Goal: Task Accomplishment & Management: Complete application form

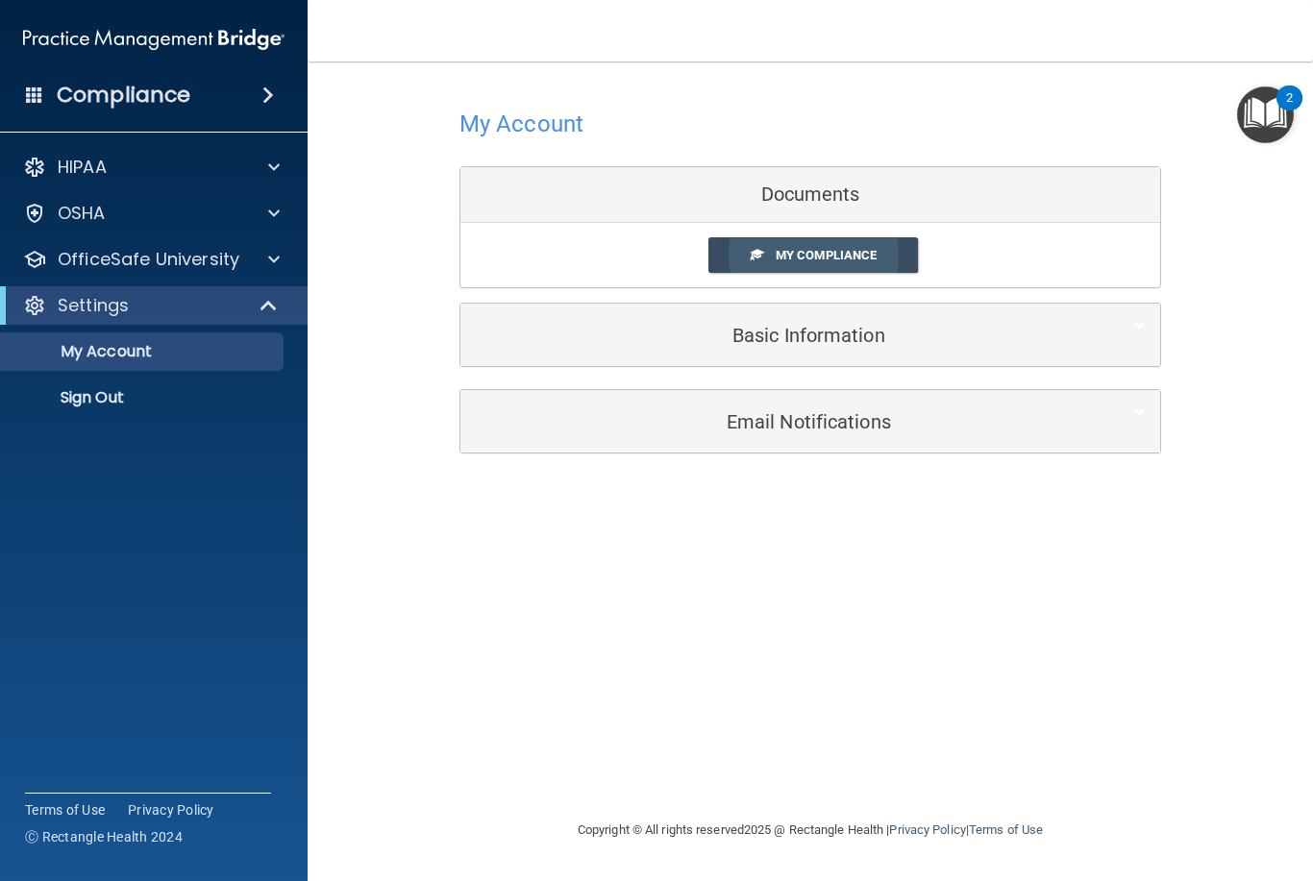
click at [861, 253] on span "My Compliance" at bounding box center [826, 255] width 101 height 14
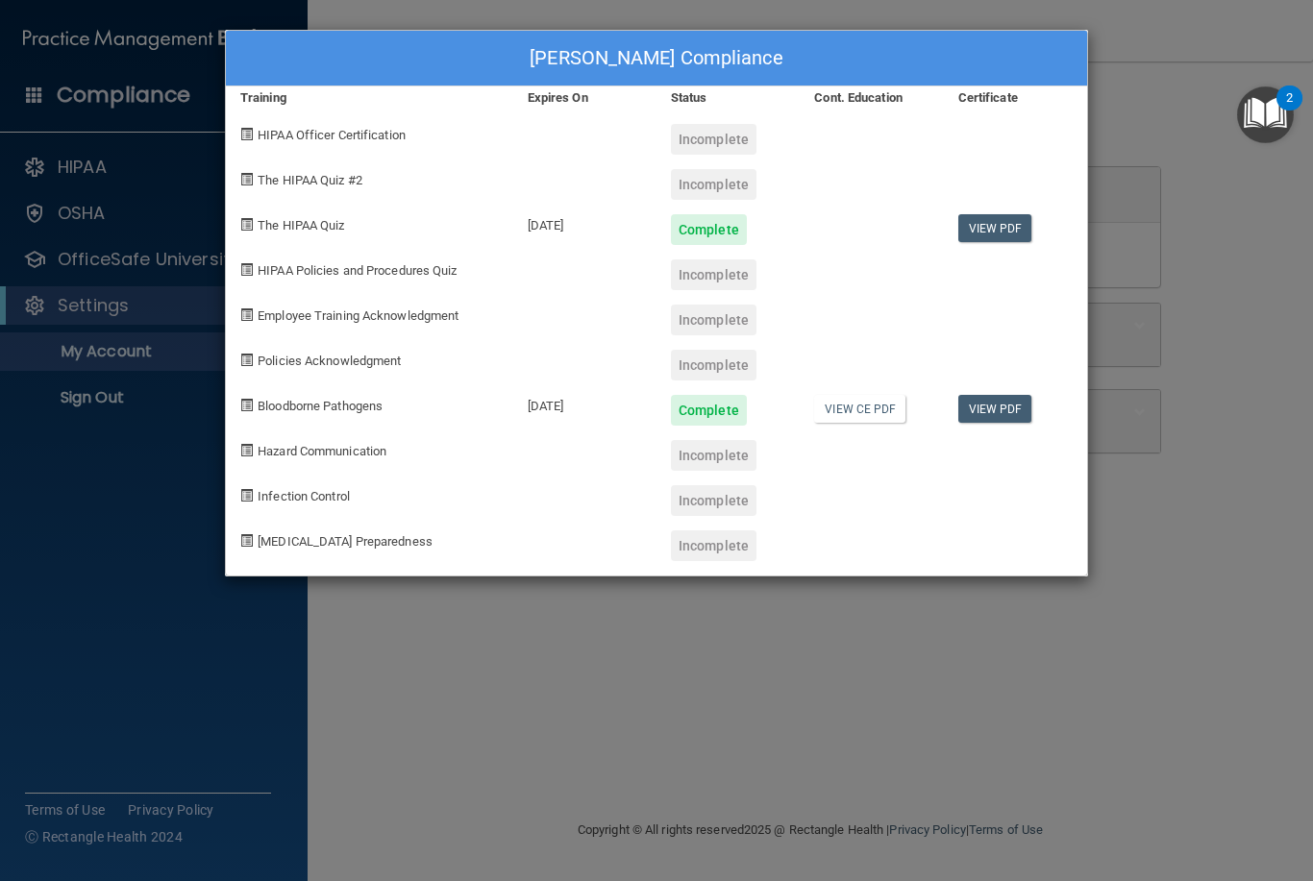
click at [717, 462] on div "Incomplete" at bounding box center [714, 455] width 86 height 31
click at [471, 609] on div "Takira Louris's Compliance Training Expires On Status Cont. Education Certifica…" at bounding box center [656, 440] width 1313 height 881
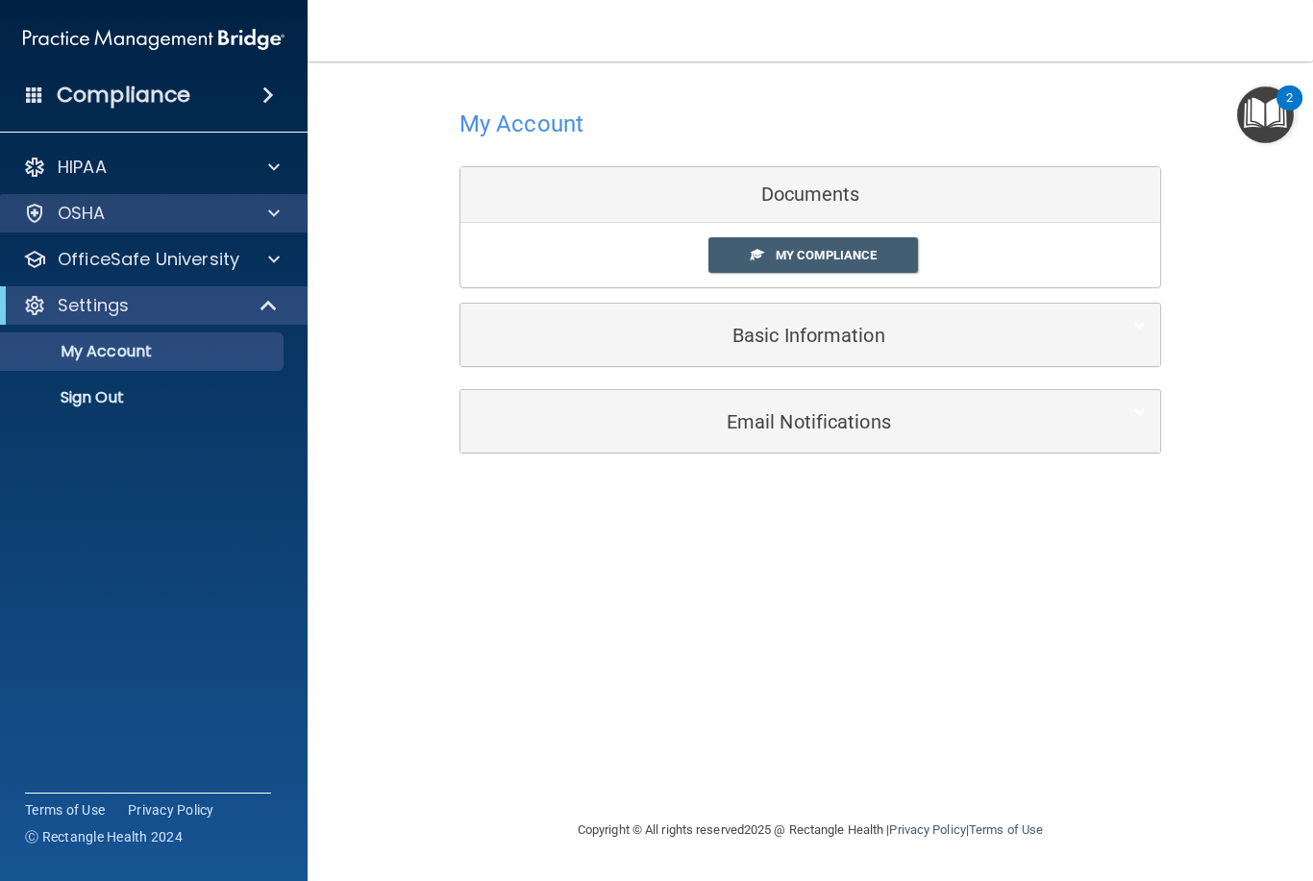
click at [137, 221] on div "OSHA" at bounding box center [128, 213] width 238 height 23
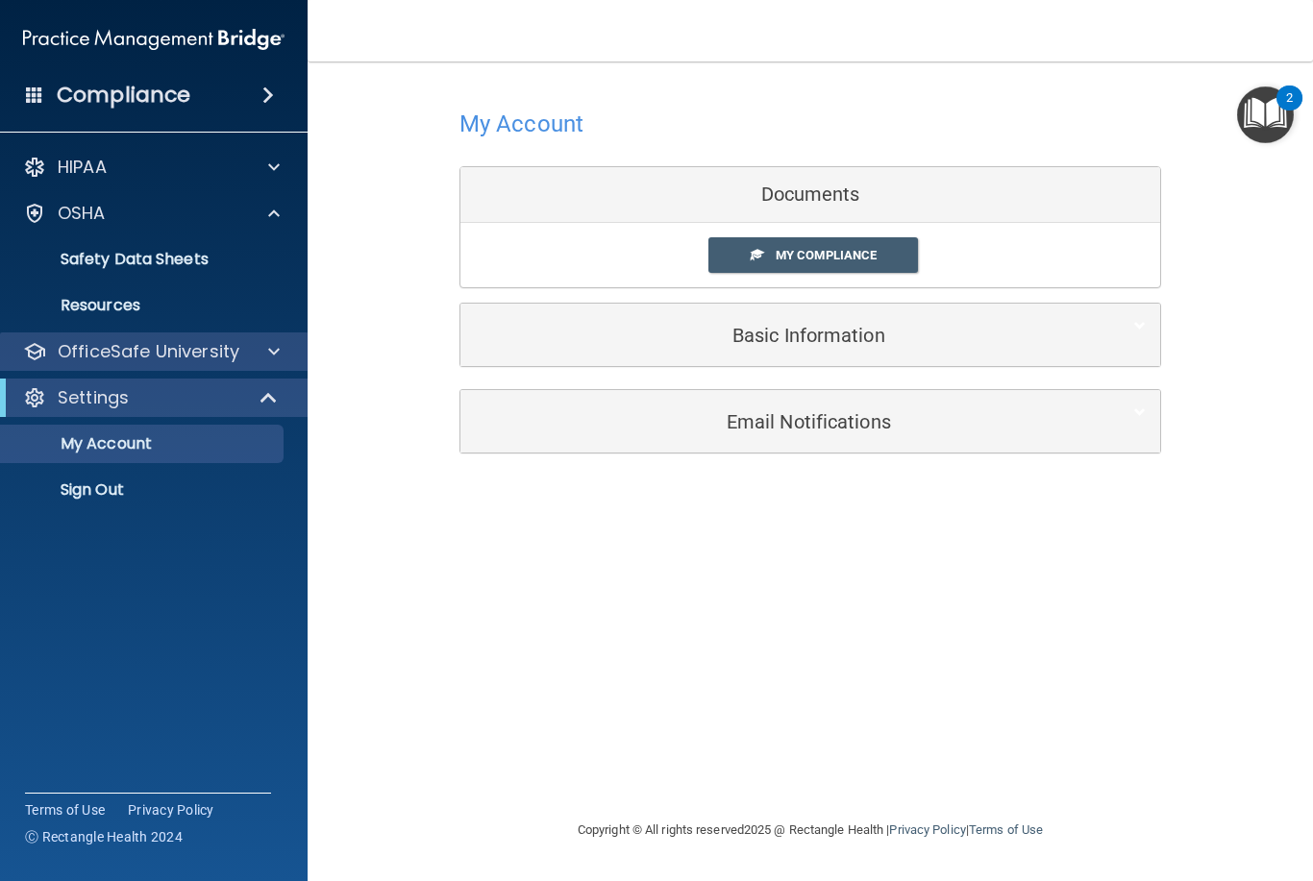
click at [141, 340] on p "OfficeSafe University" at bounding box center [149, 351] width 182 height 23
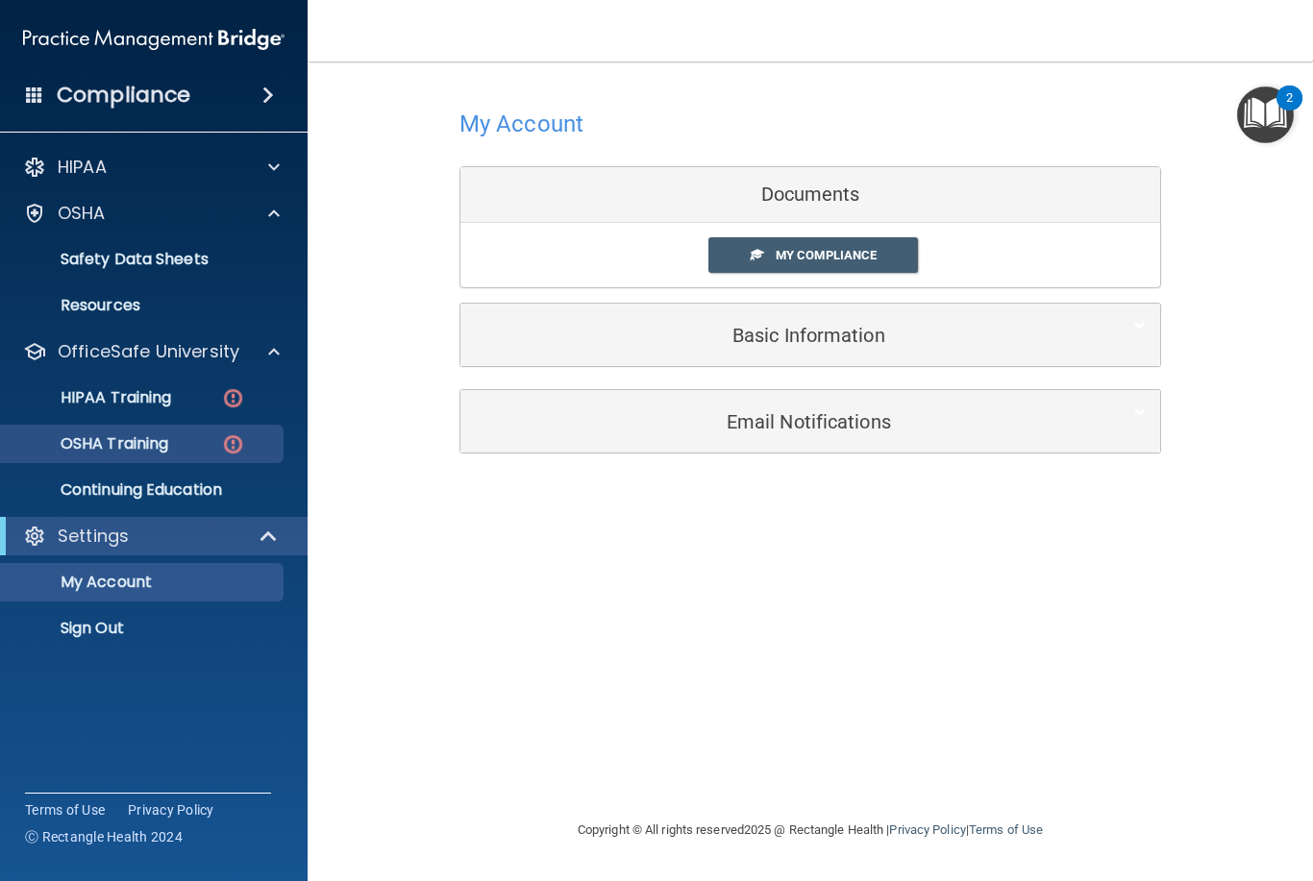
click at [77, 446] on p "OSHA Training" at bounding box center [90, 443] width 156 height 19
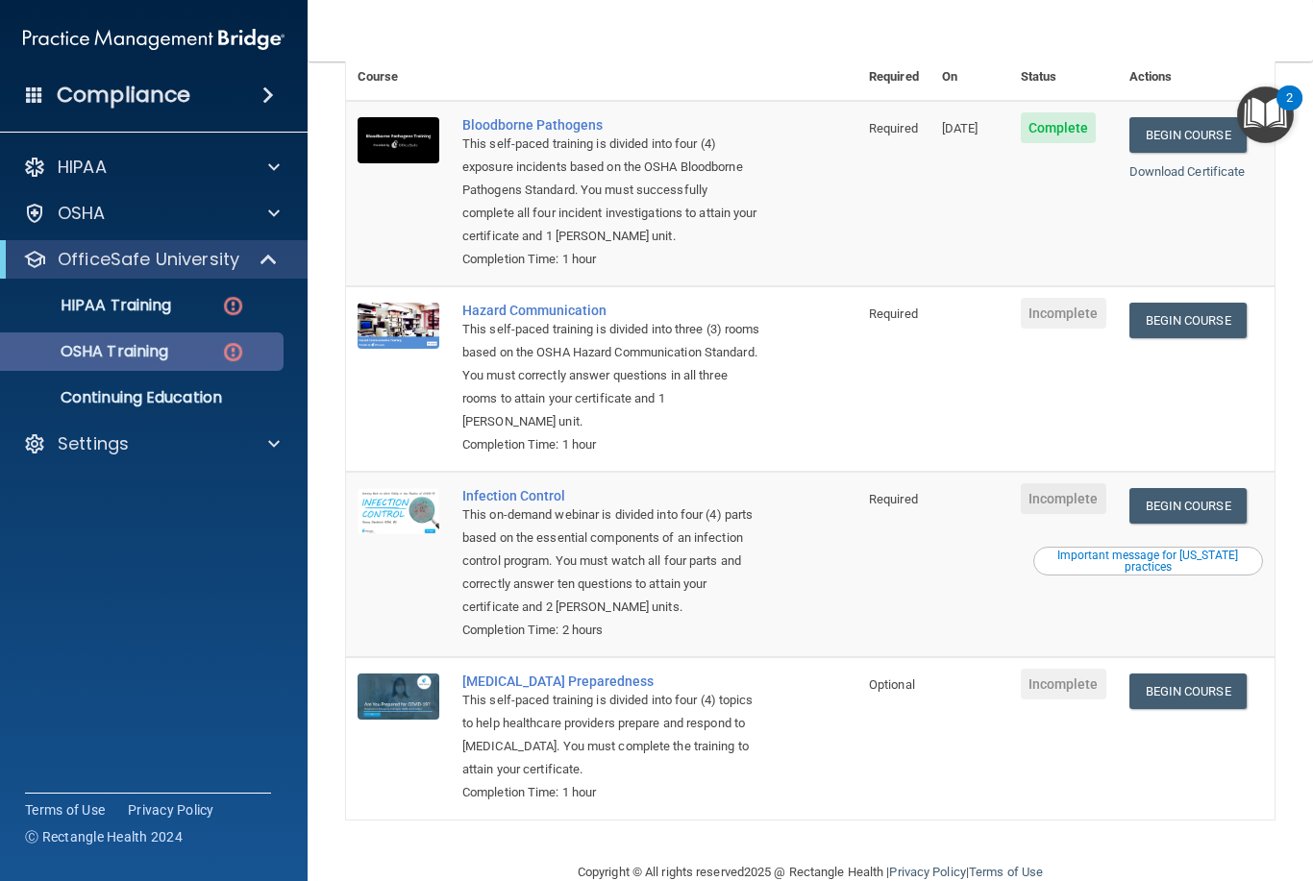
scroll to position [187, 0]
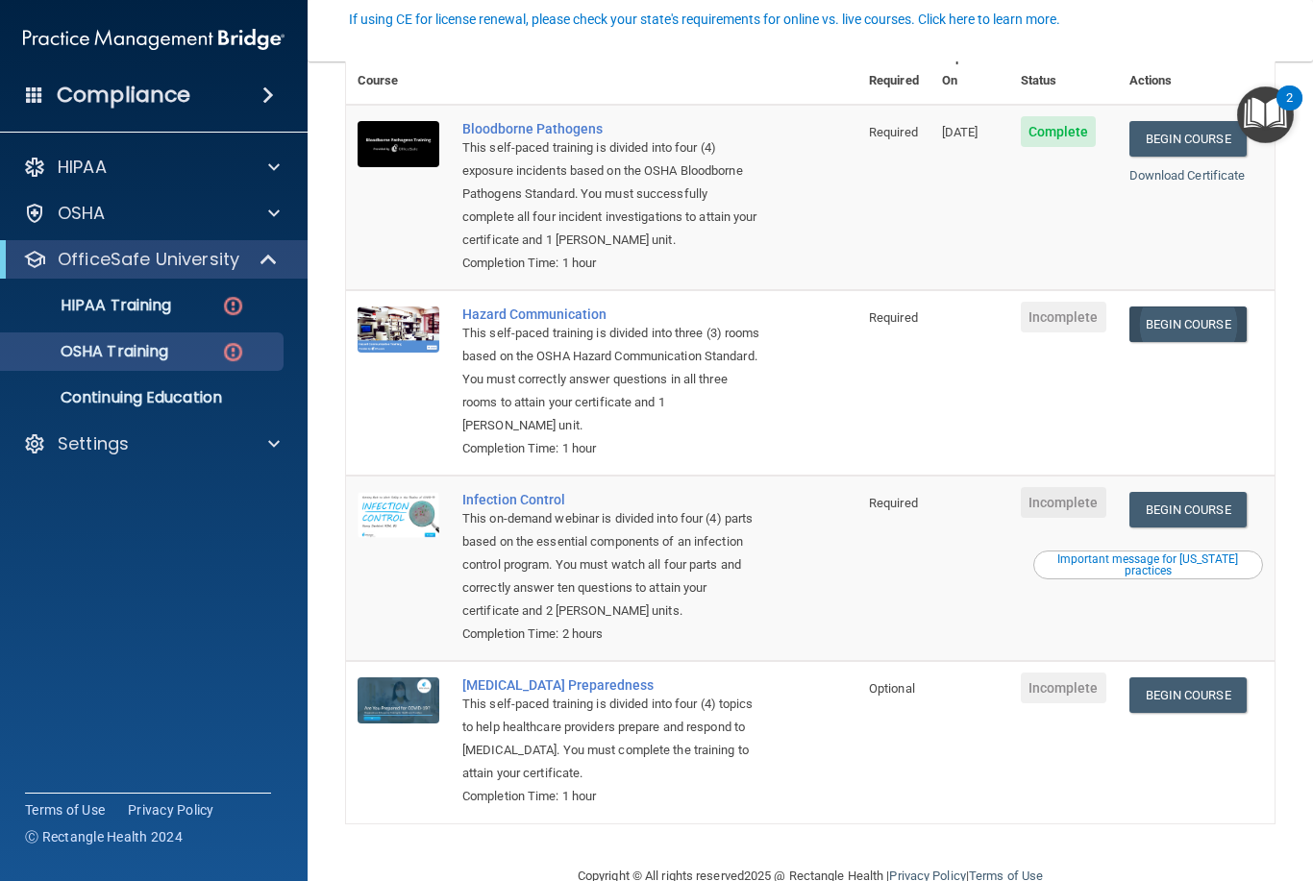
click at [1190, 307] on link "Begin Course" at bounding box center [1187, 325] width 117 height 36
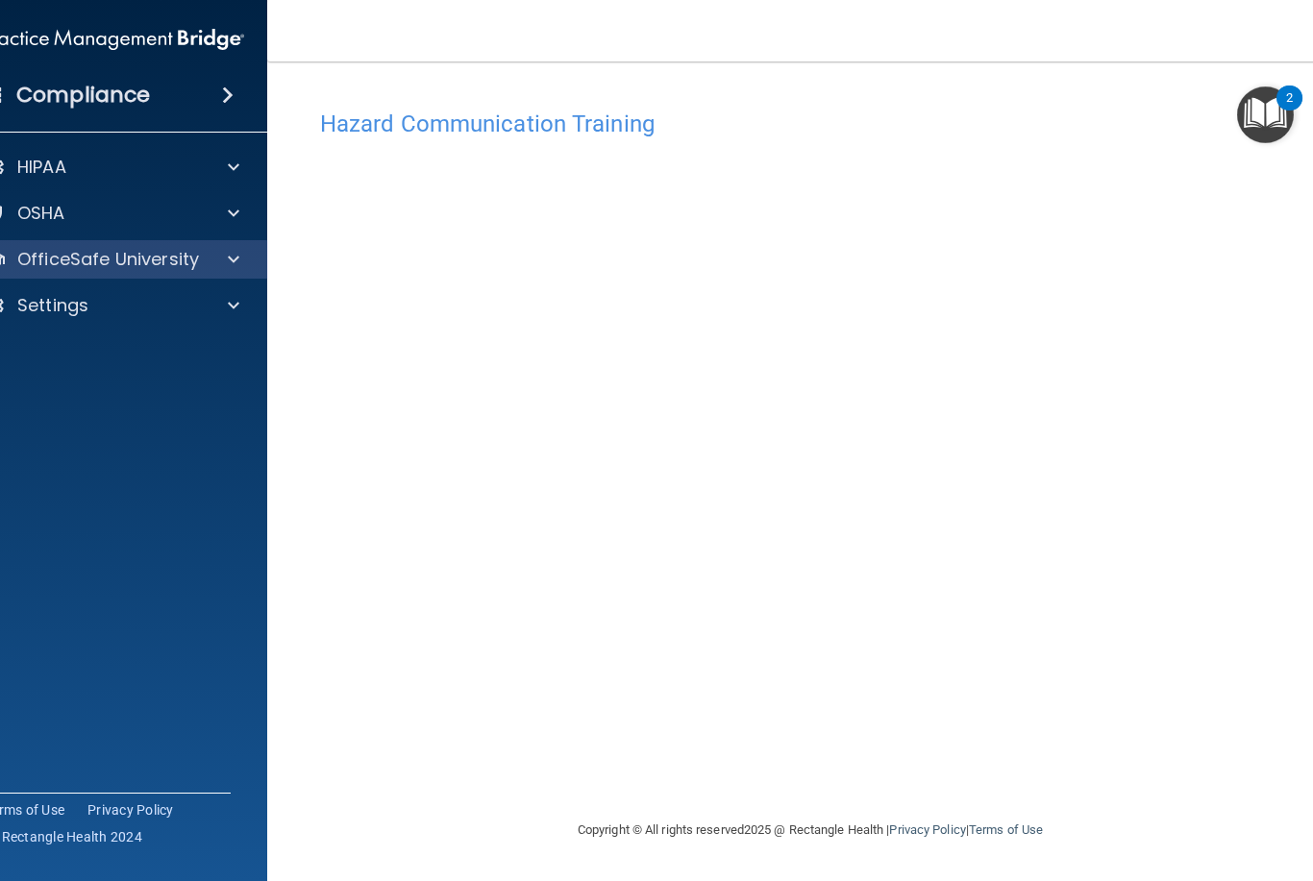
click at [155, 248] on p "OfficeSafe University" at bounding box center [108, 259] width 182 height 23
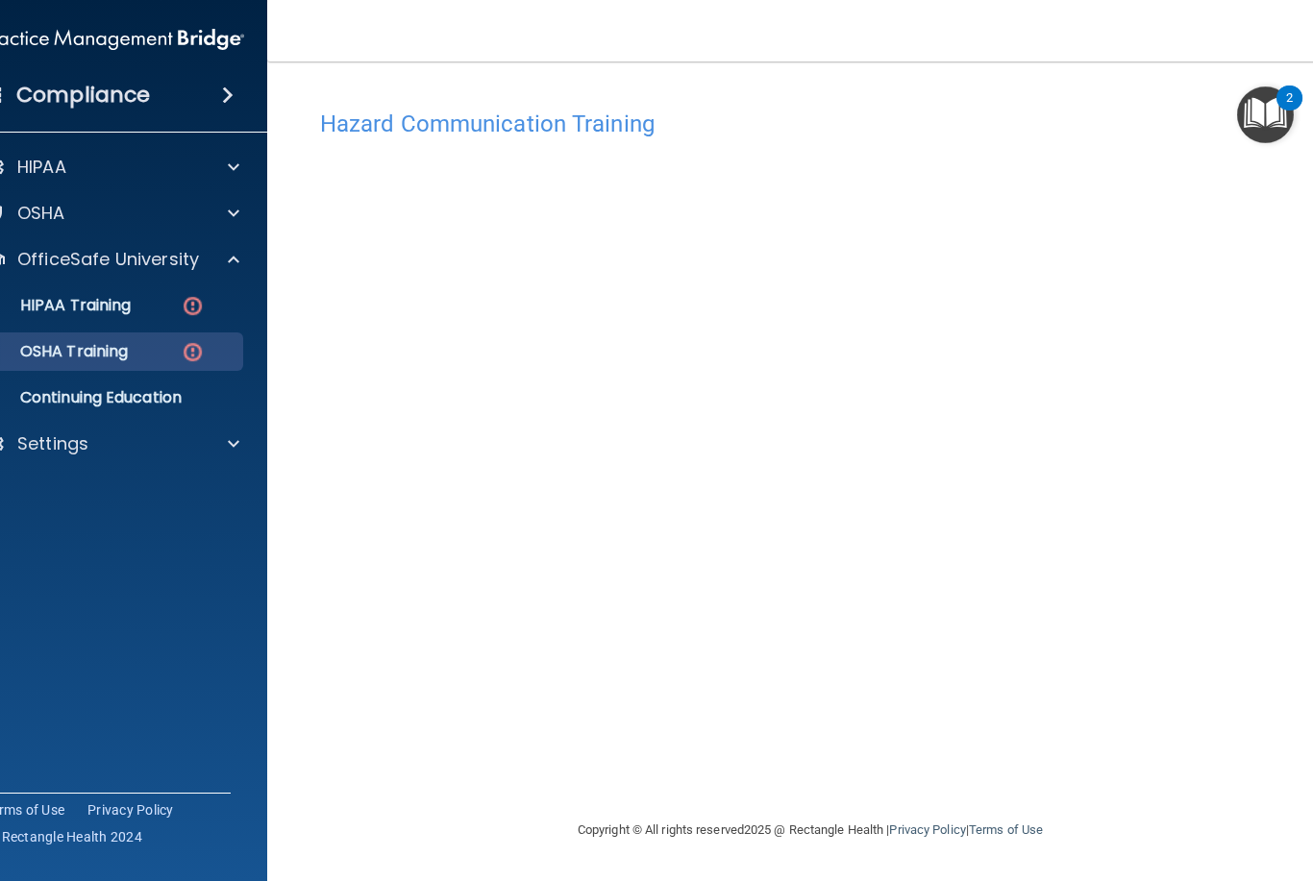
click at [160, 349] on div "OSHA Training" at bounding box center [103, 351] width 262 height 19
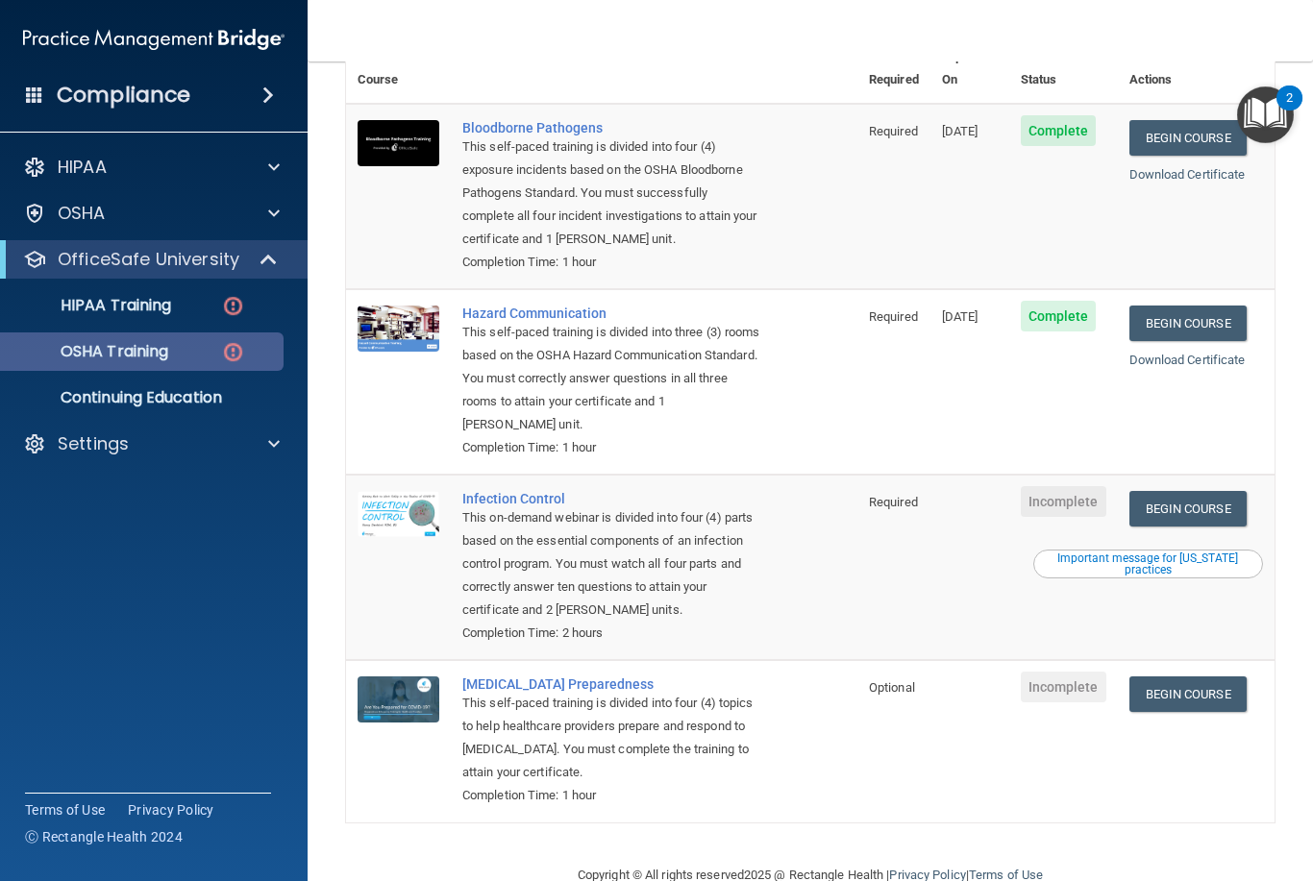
scroll to position [187, 0]
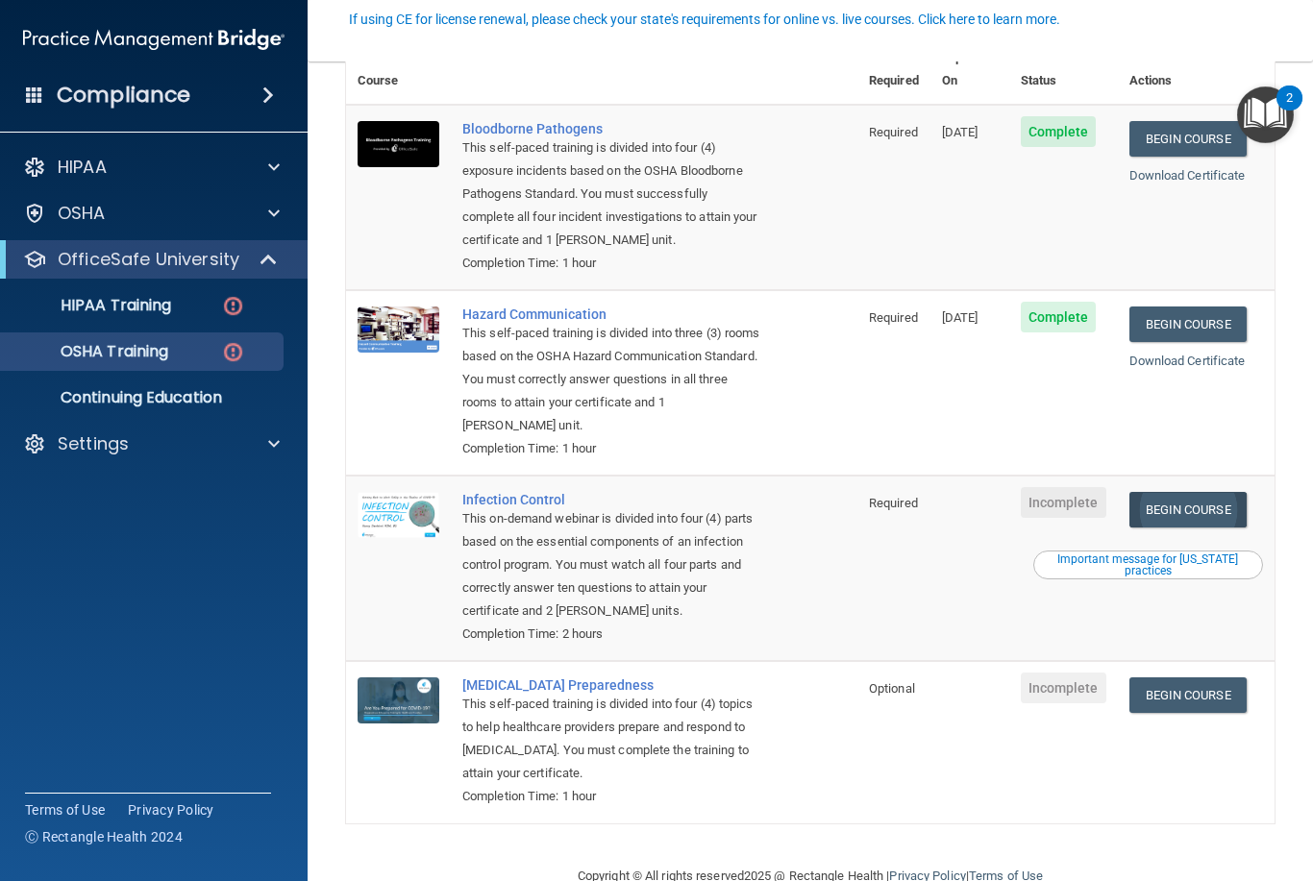
click at [1218, 492] on link "Begin Course" at bounding box center [1187, 510] width 117 height 36
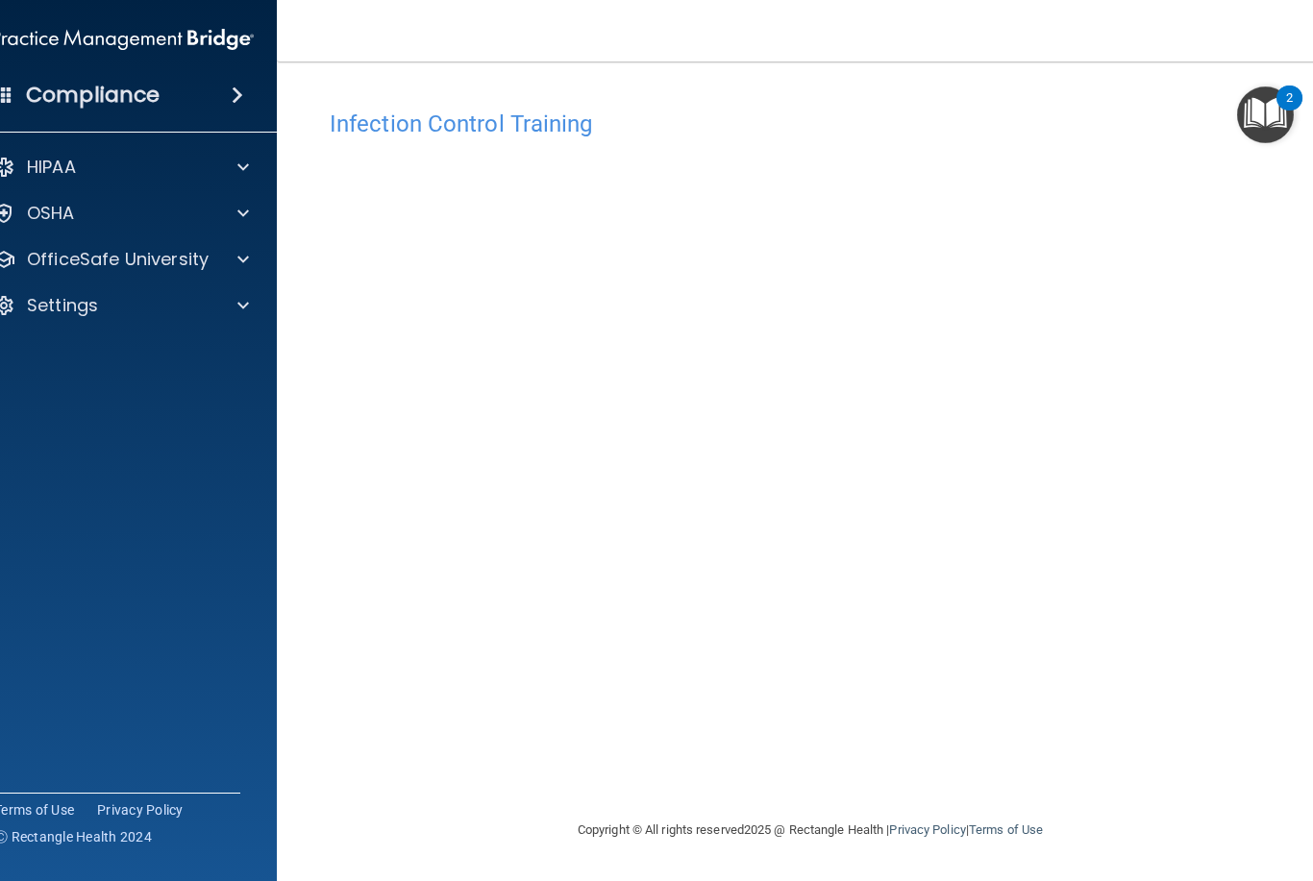
click at [681, 744] on div "Infection Control Training This course doesn’t expire until . Are you sure you …" at bounding box center [810, 459] width 990 height 719
click at [112, 253] on p "OfficeSafe University" at bounding box center [118, 259] width 182 height 23
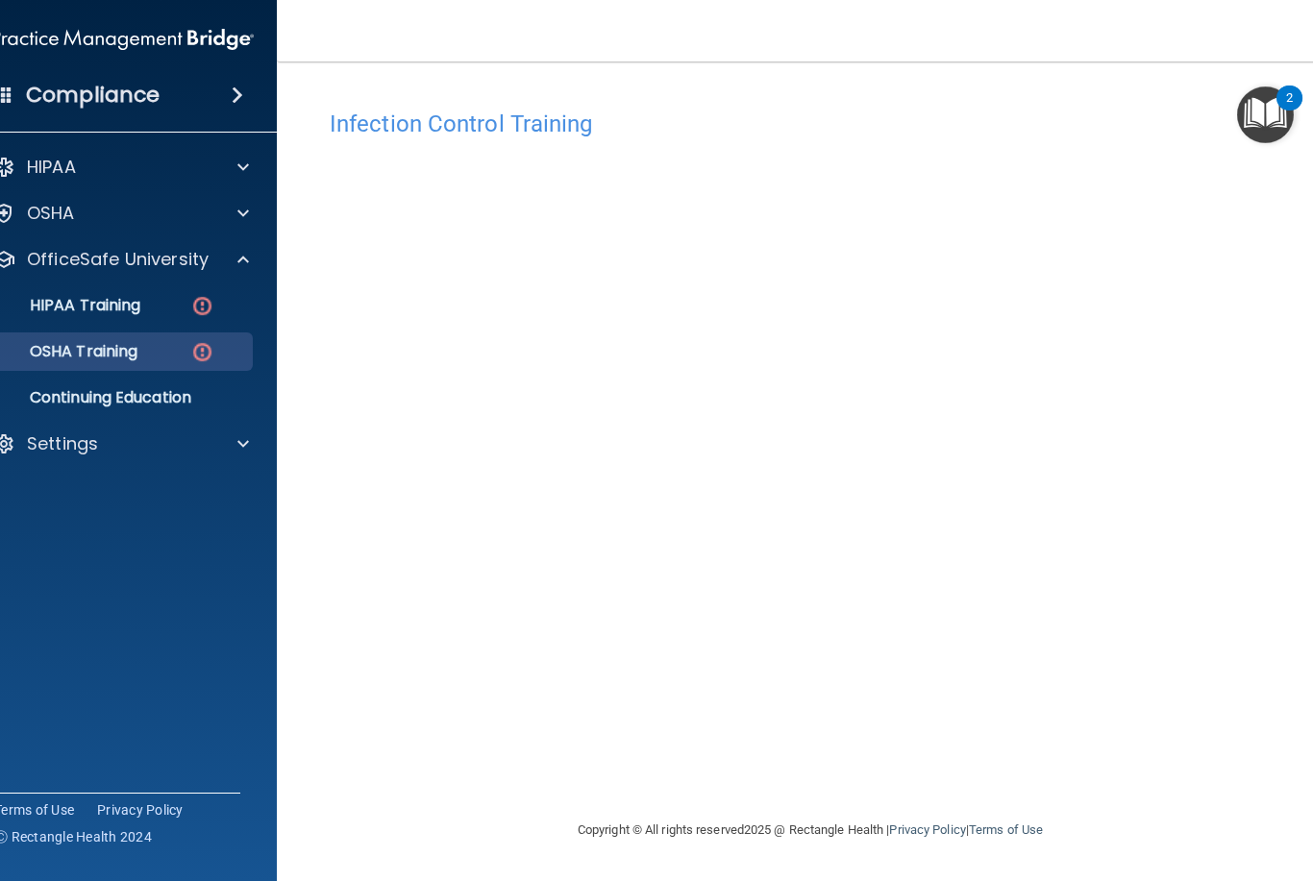
click at [99, 343] on p "OSHA Training" at bounding box center [60, 351] width 156 height 19
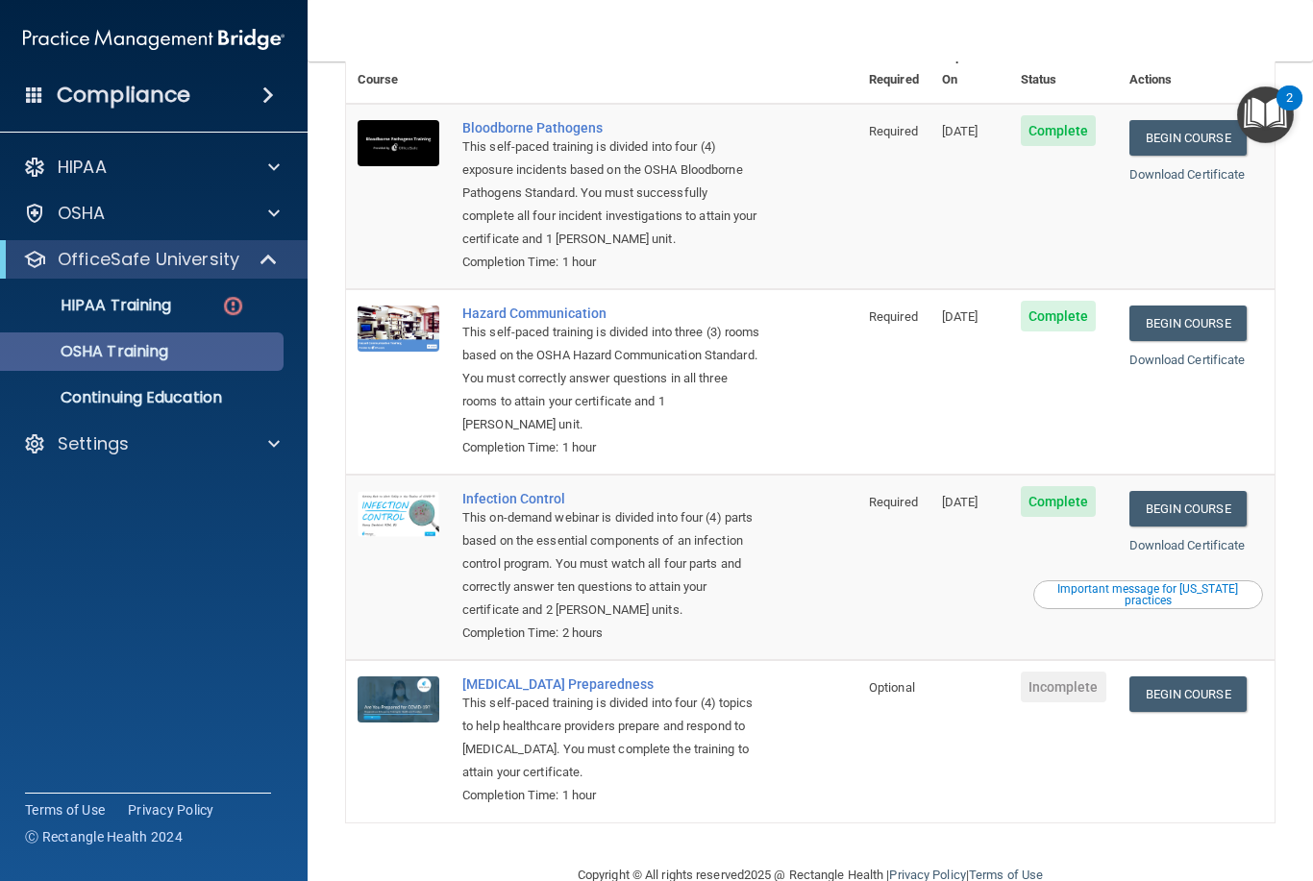
scroll to position [134, 0]
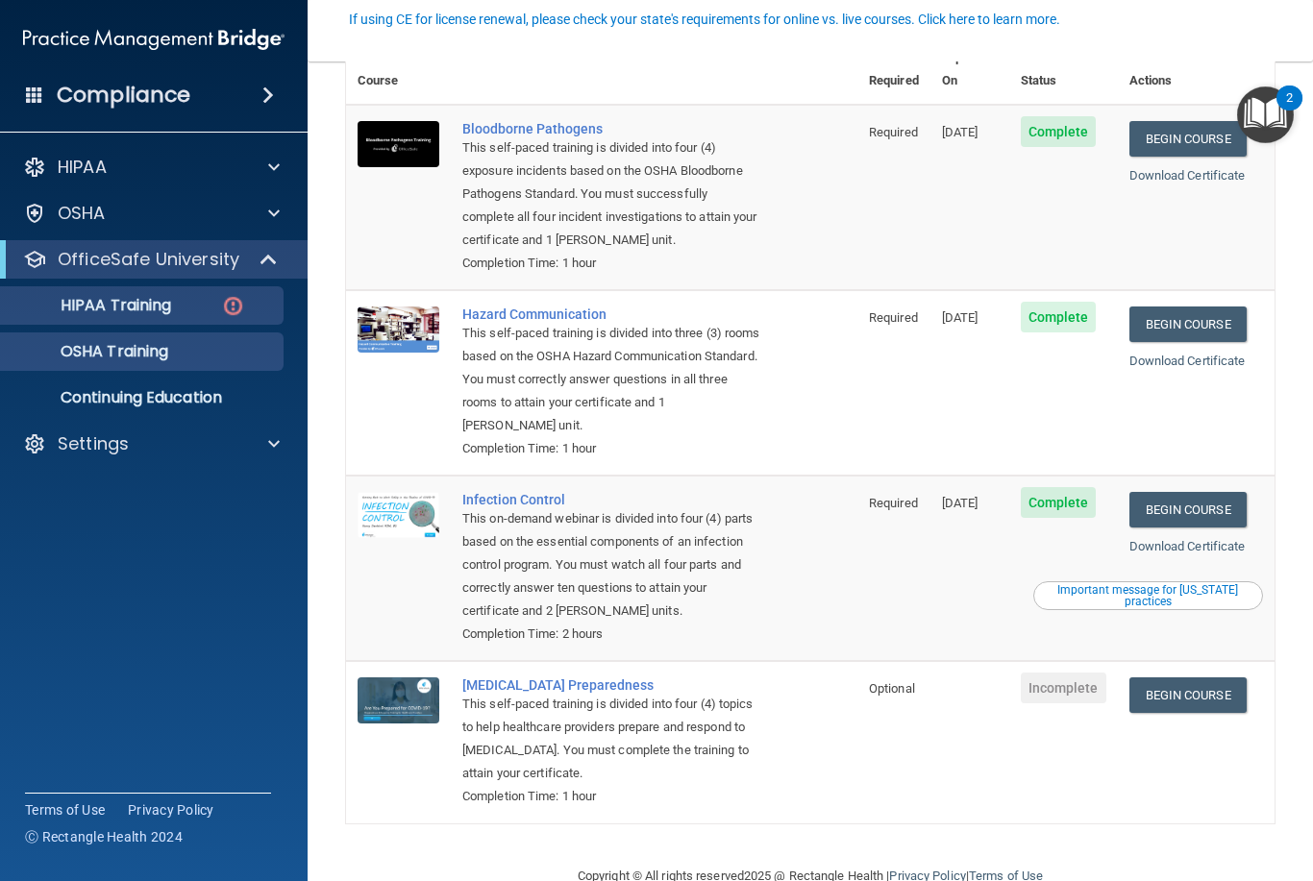
click at [168, 316] on link "HIPAA Training" at bounding box center [132, 305] width 303 height 38
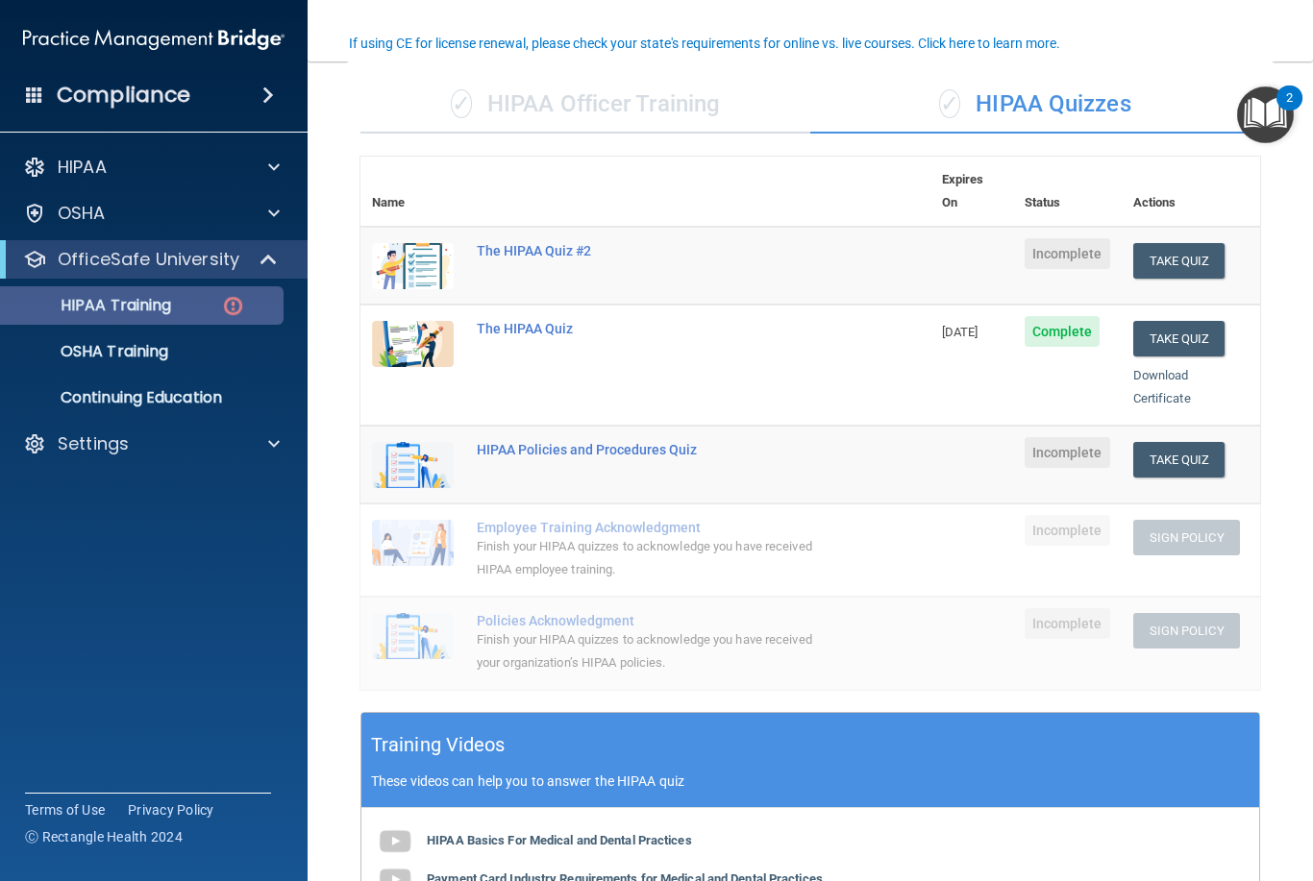
scroll to position [133, 0]
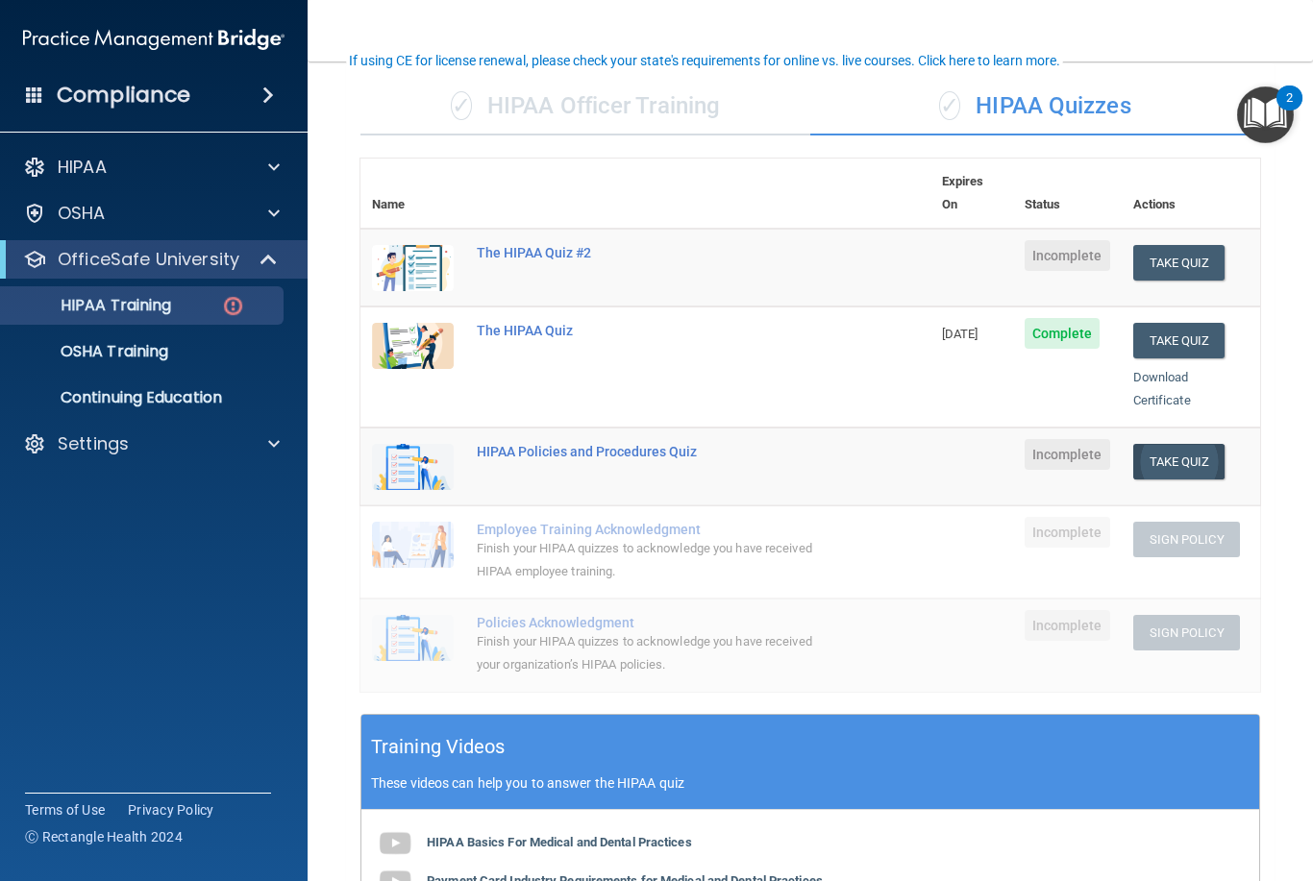
click at [1183, 444] on button "Take Quiz" at bounding box center [1179, 462] width 92 height 36
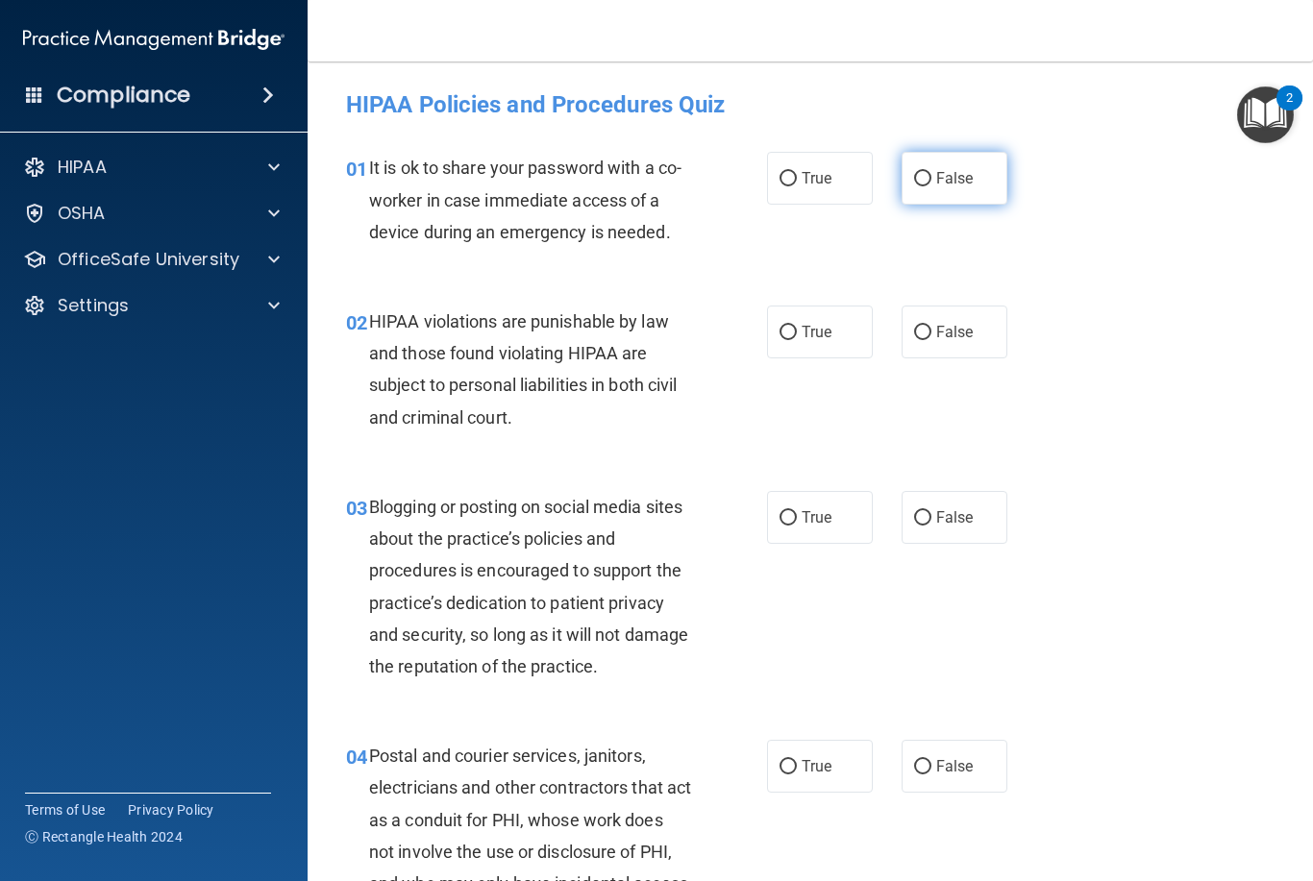
click at [932, 174] on label "False" at bounding box center [955, 178] width 106 height 53
click at [931, 174] on input "False" at bounding box center [922, 179] width 17 height 14
radio input "true"
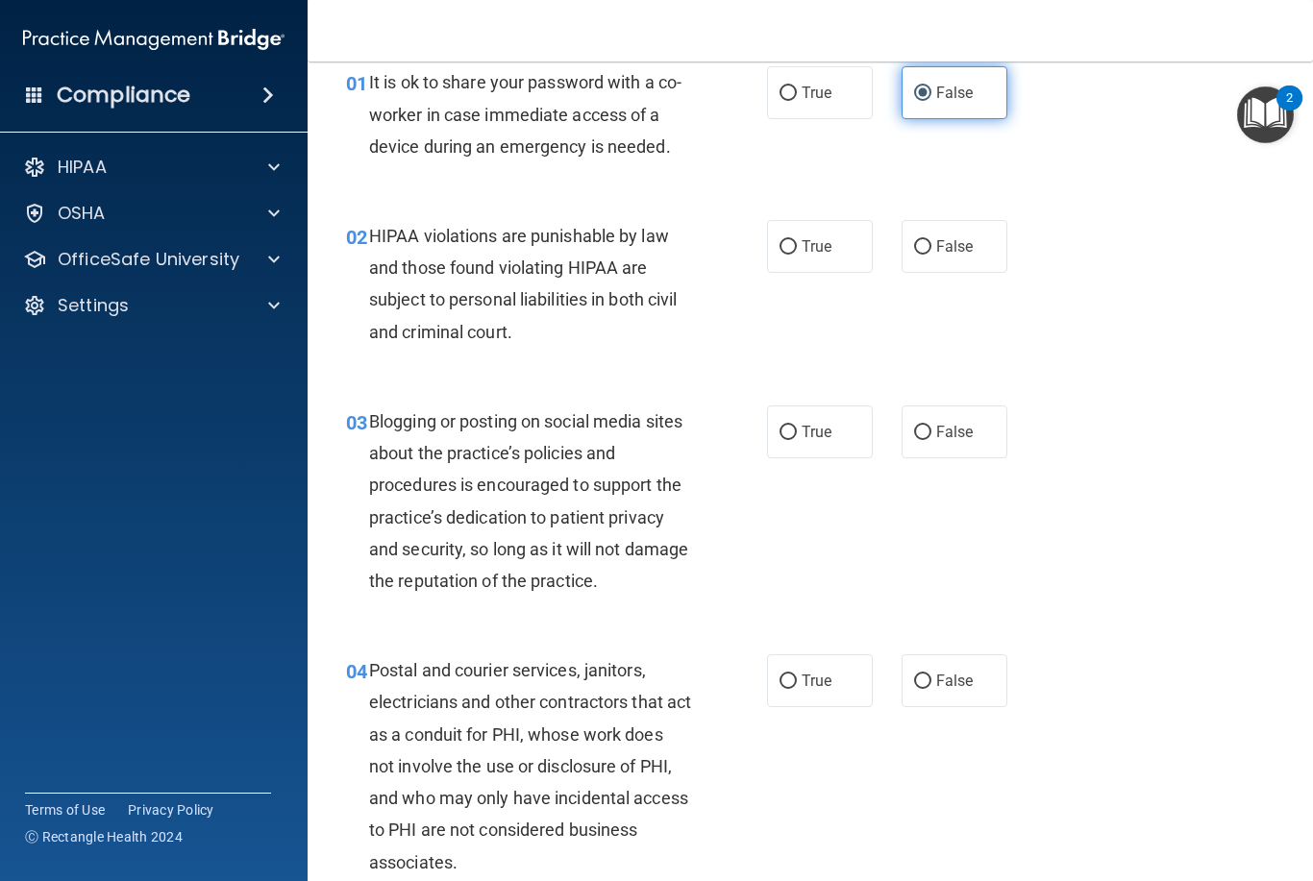
scroll to position [89, 0]
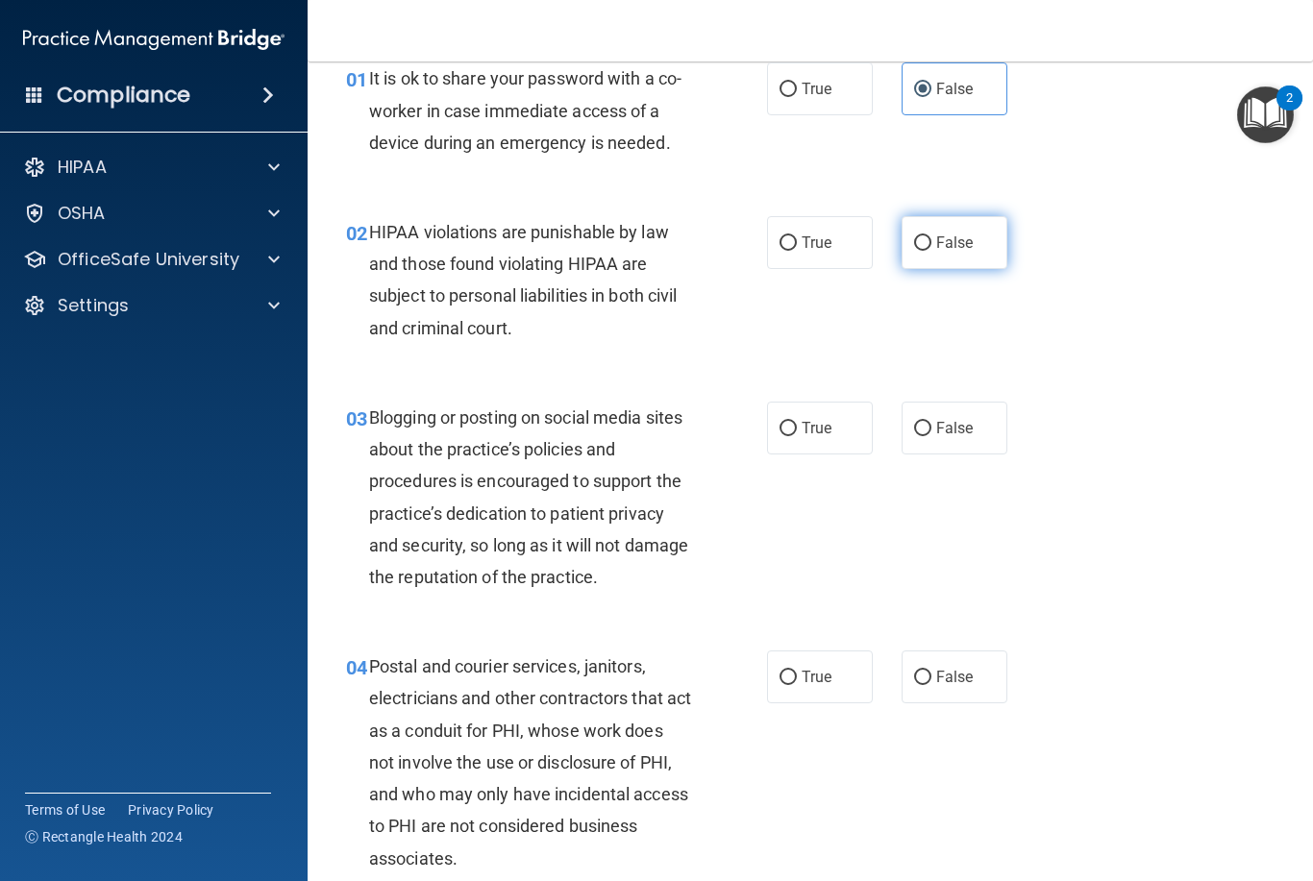
click at [925, 246] on input "False" at bounding box center [922, 243] width 17 height 14
radio input "true"
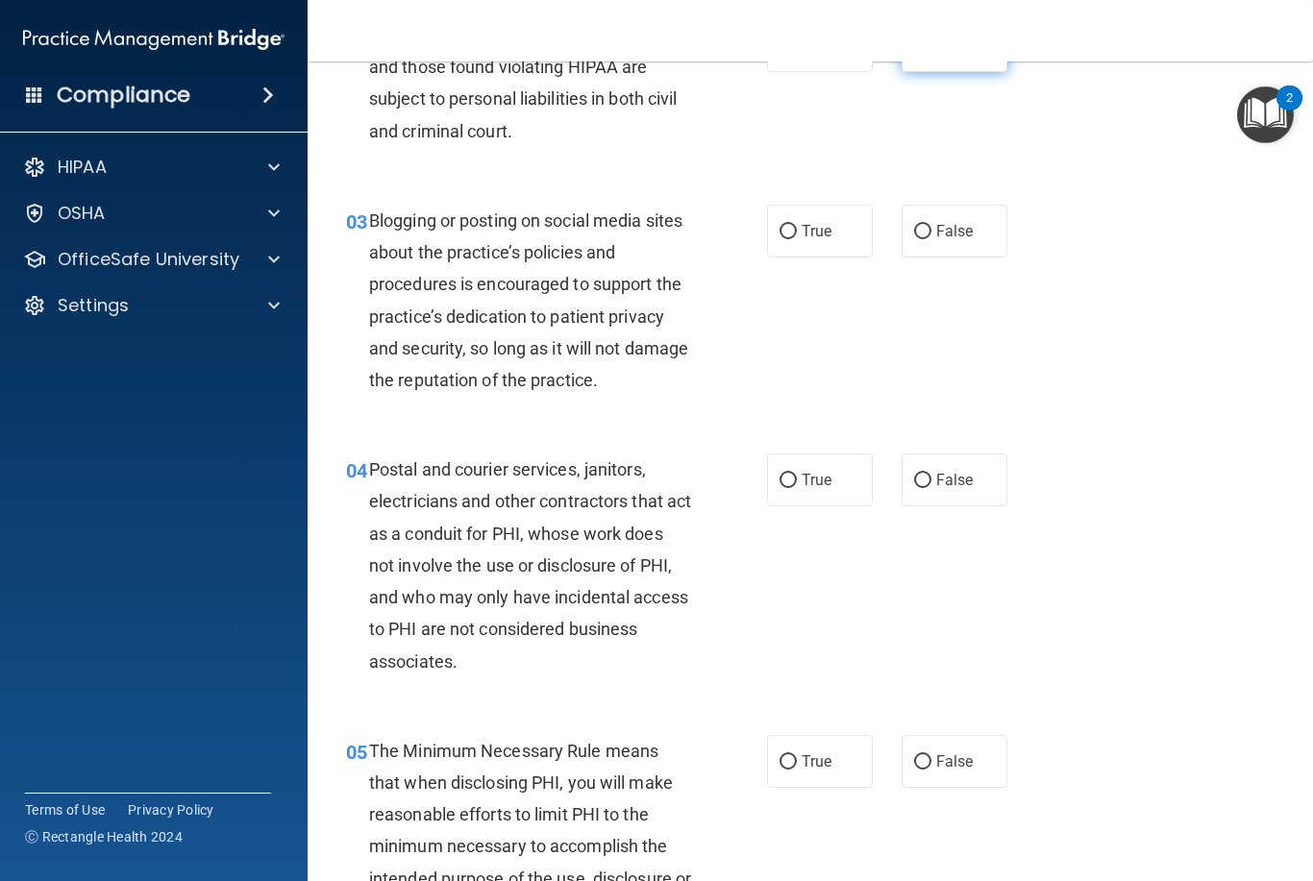
scroll to position [290, 0]
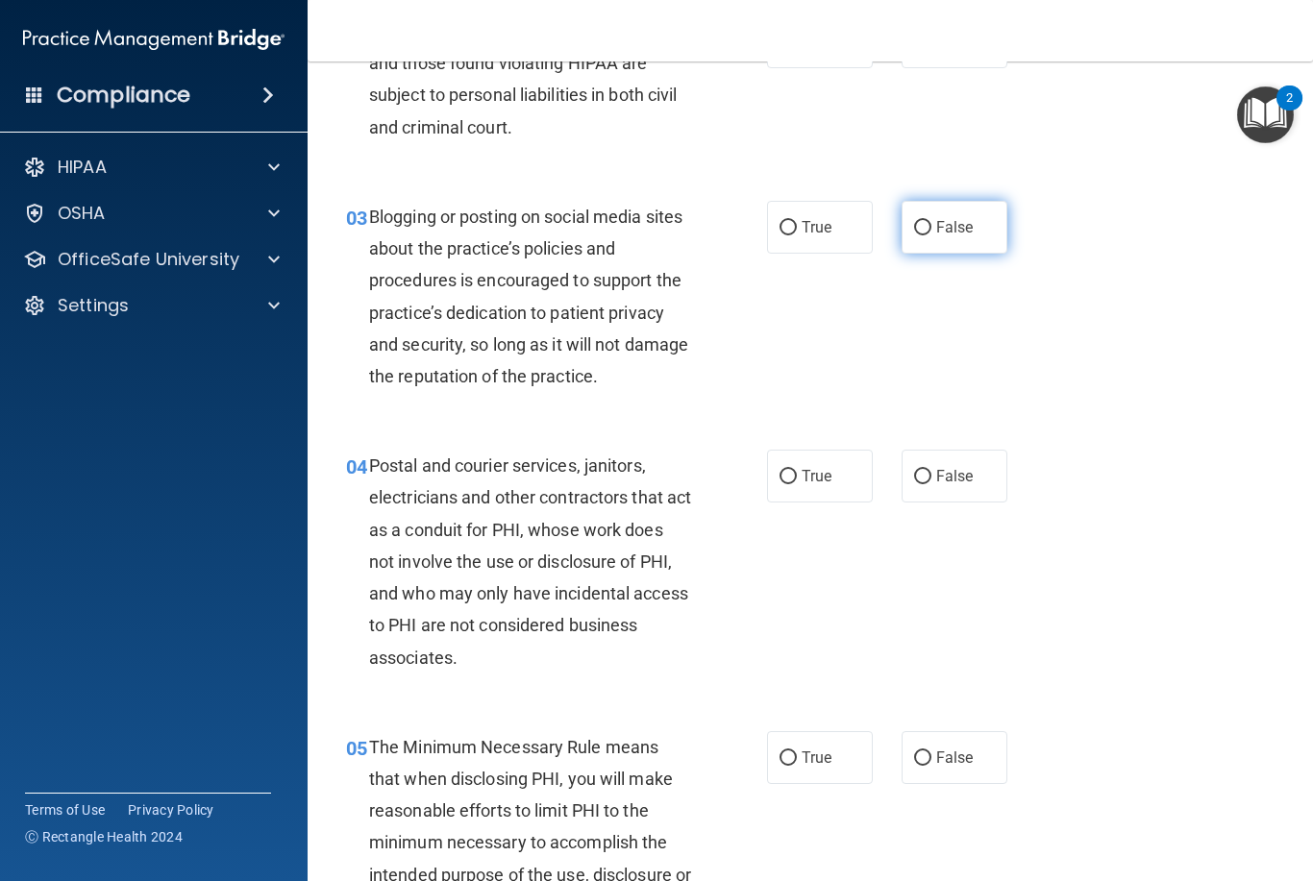
click at [955, 218] on span "False" at bounding box center [954, 227] width 37 height 18
click at [931, 221] on input "False" at bounding box center [922, 228] width 17 height 14
radio input "true"
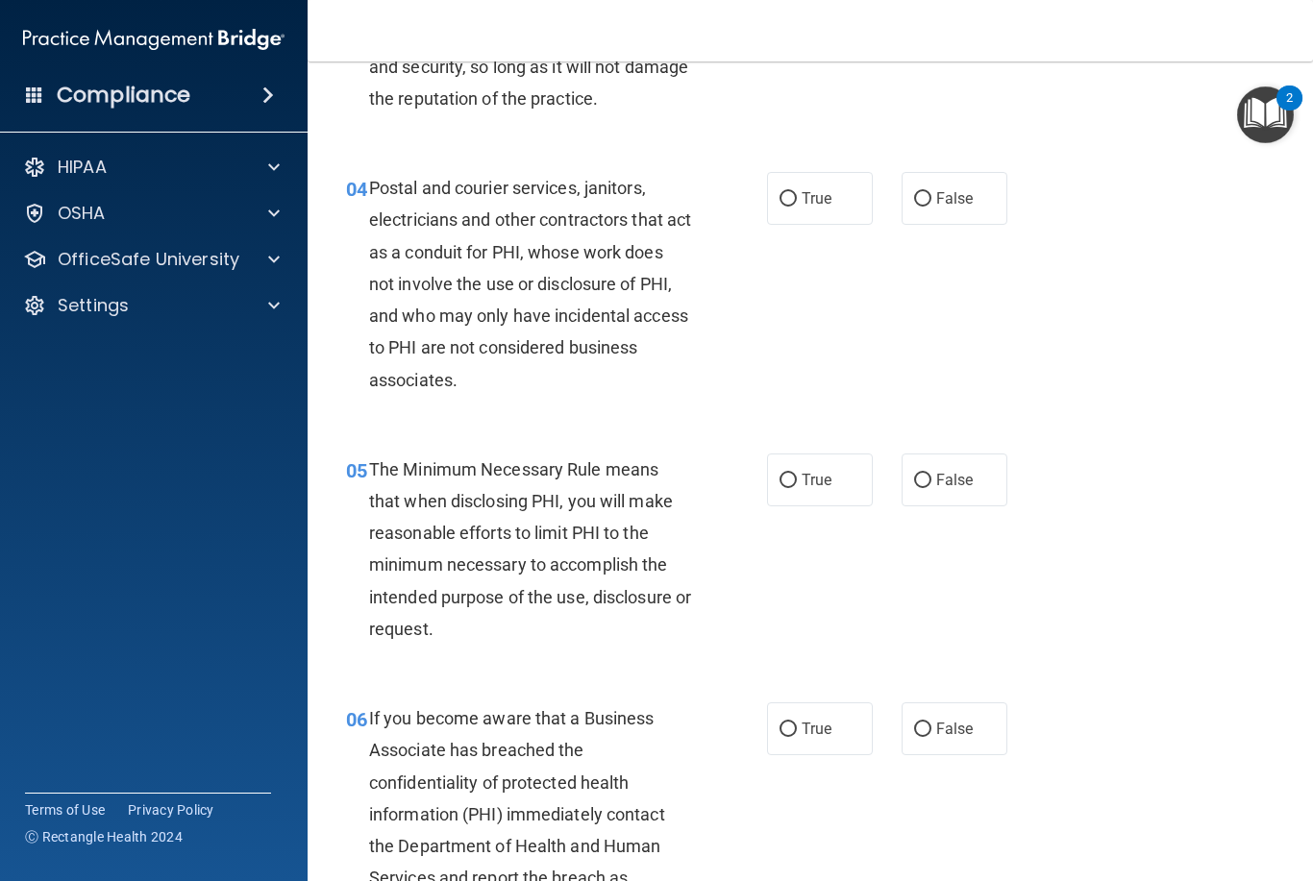
scroll to position [573, 0]
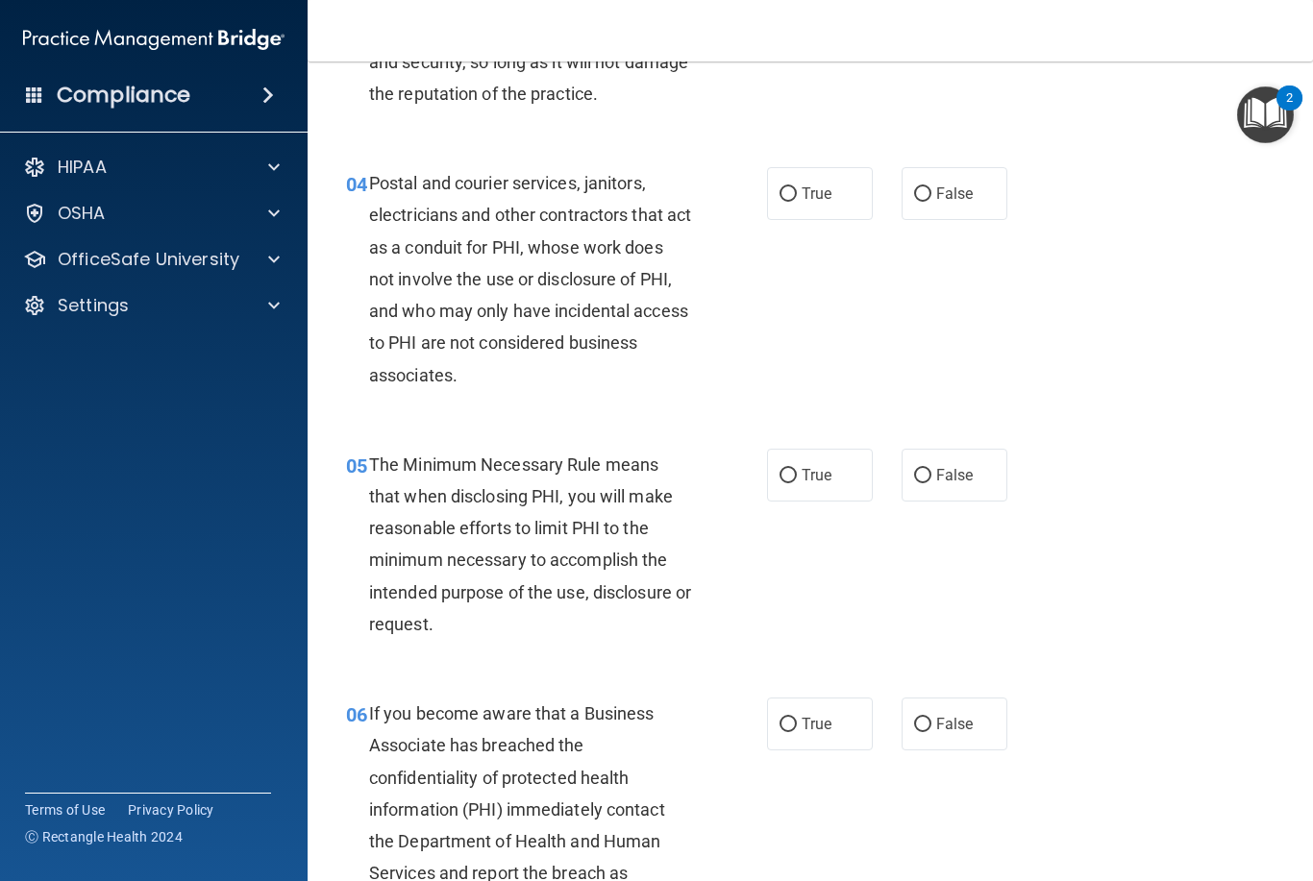
click at [1061, 238] on div "04 Postal and courier services, janitors, electricians and other contractors th…" at bounding box center [810, 284] width 957 height 282
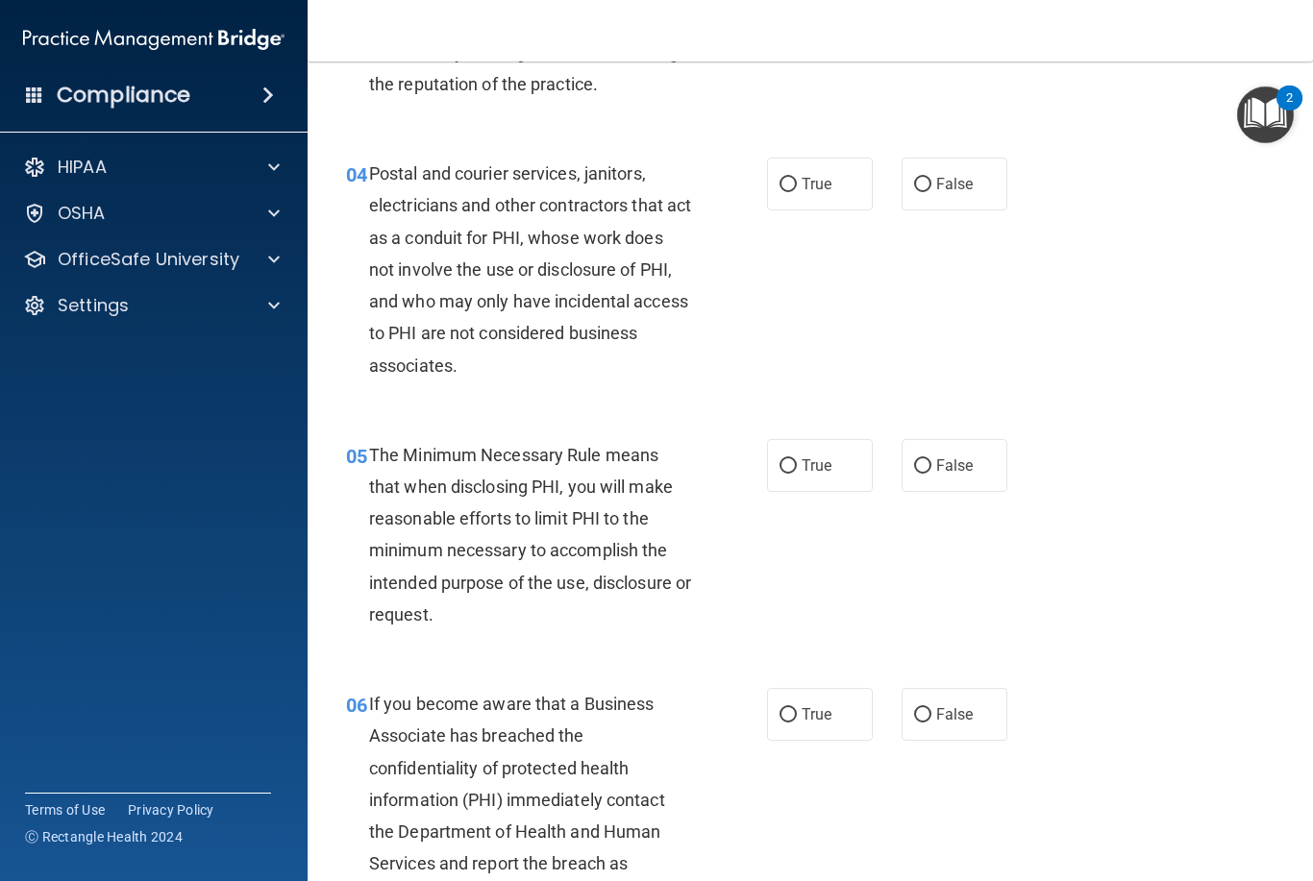
scroll to position [586, 0]
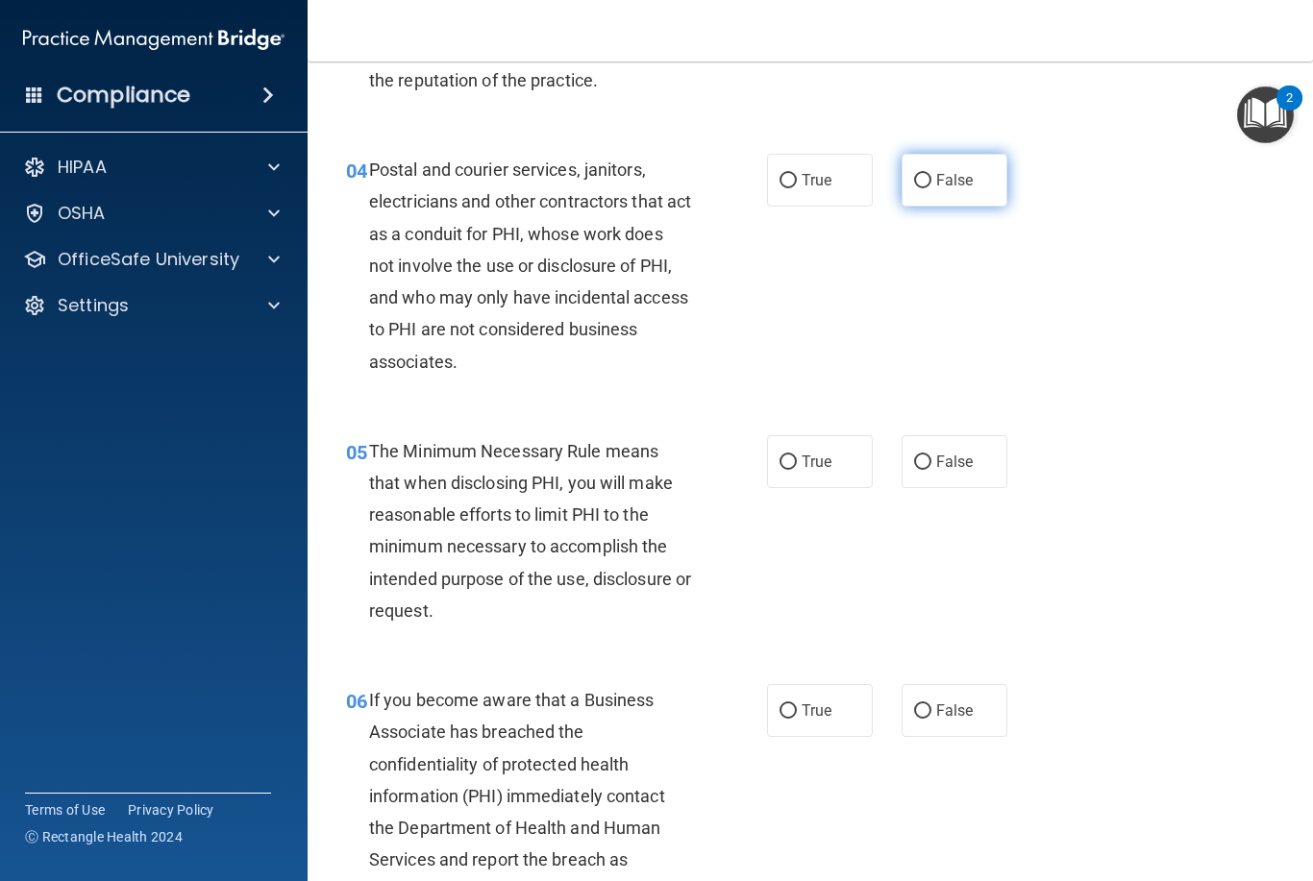
click at [957, 164] on label "False" at bounding box center [955, 180] width 106 height 53
click at [931, 174] on input "False" at bounding box center [922, 181] width 17 height 14
radio input "true"
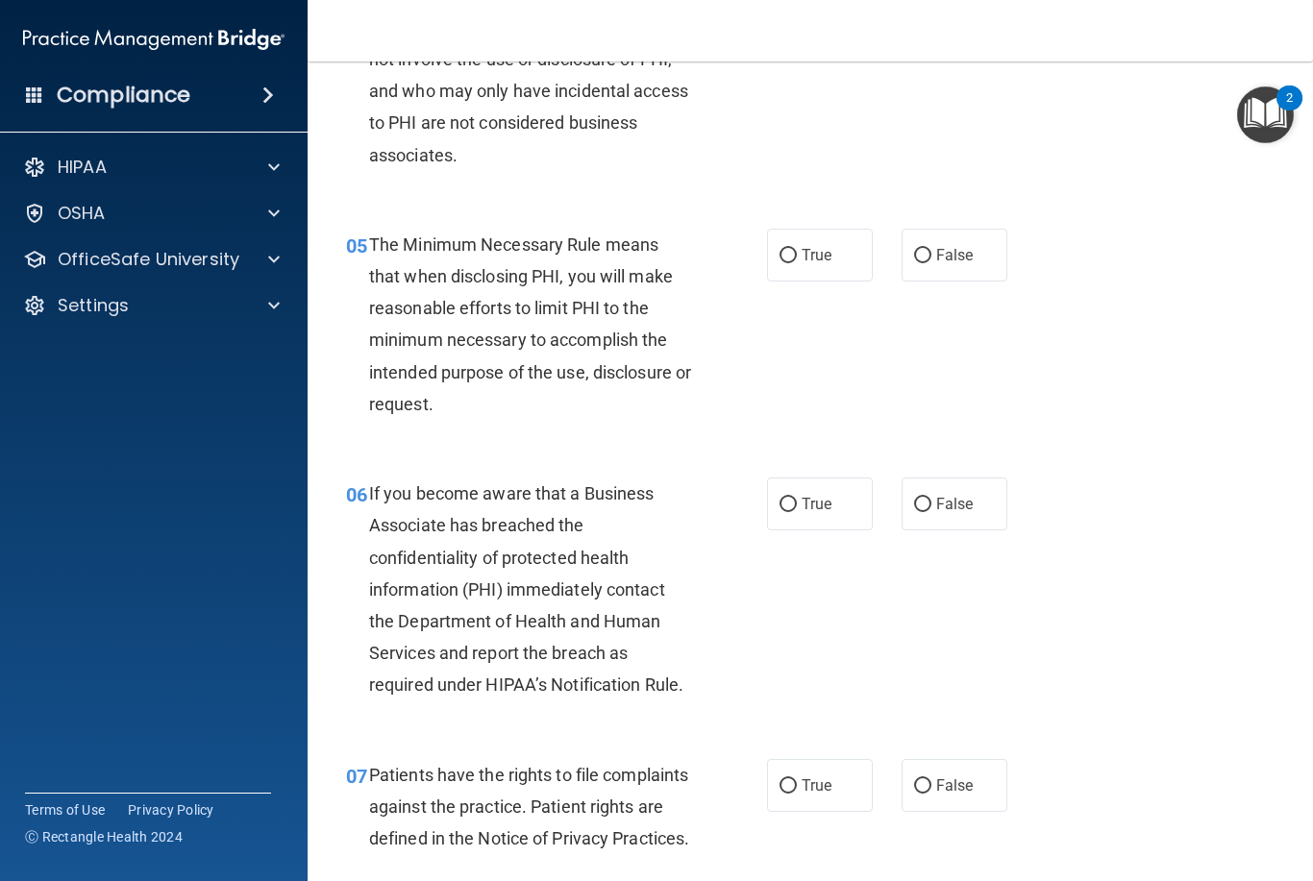
scroll to position [796, 0]
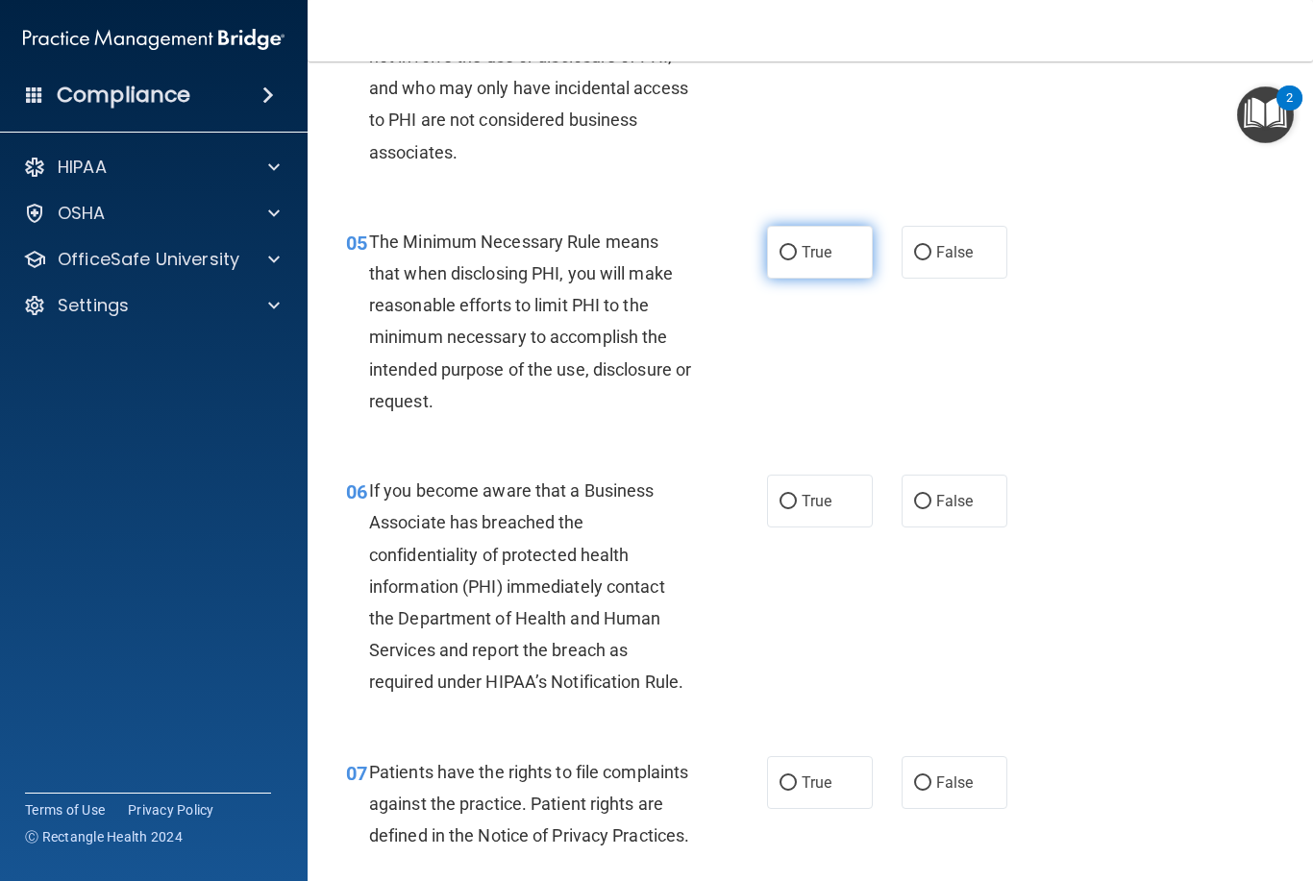
click at [830, 237] on label "True" at bounding box center [820, 252] width 106 height 53
click at [797, 246] on input "True" at bounding box center [788, 253] width 17 height 14
radio input "true"
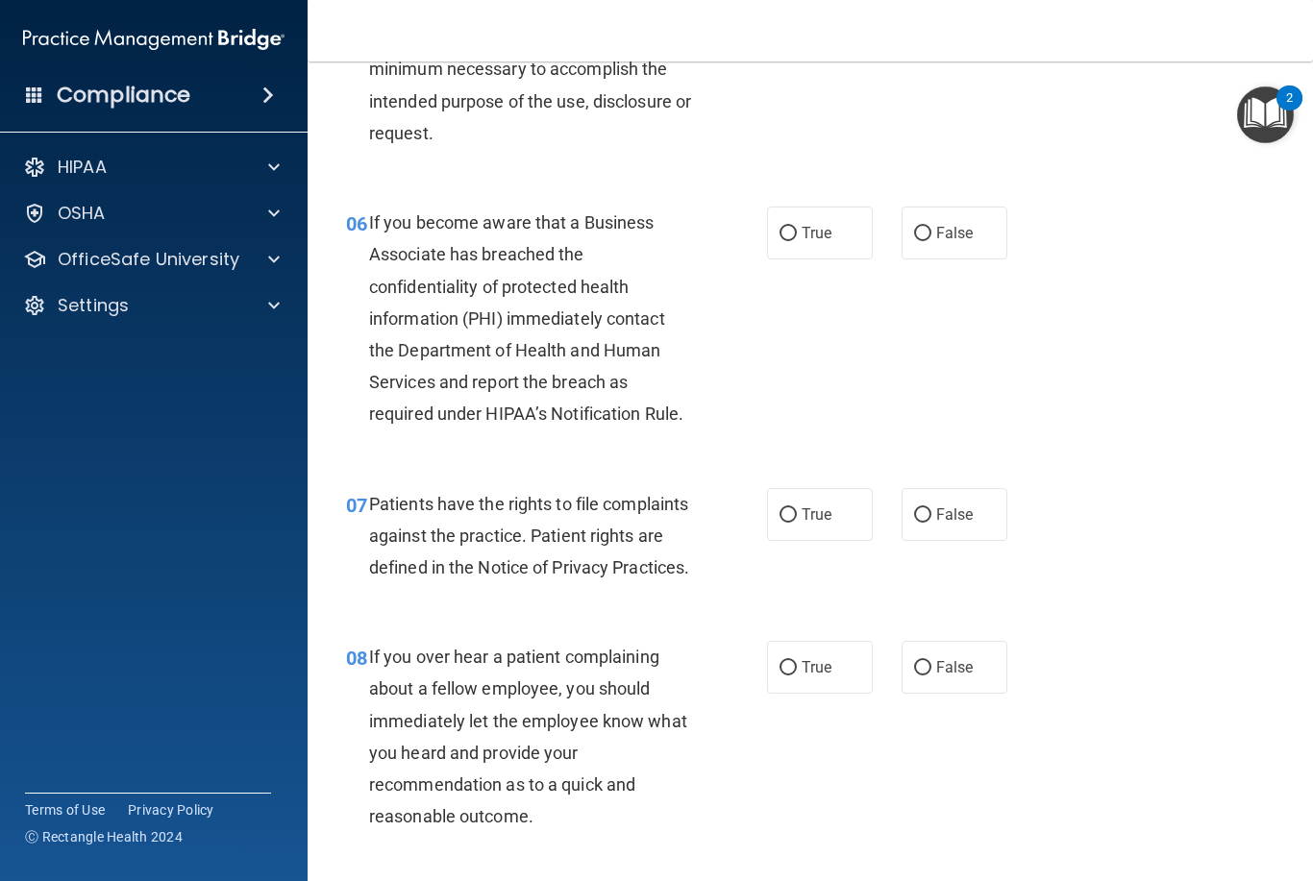
scroll to position [1065, 0]
click at [811, 210] on label "True" at bounding box center [820, 232] width 106 height 53
click at [797, 226] on input "True" at bounding box center [788, 233] width 17 height 14
radio input "true"
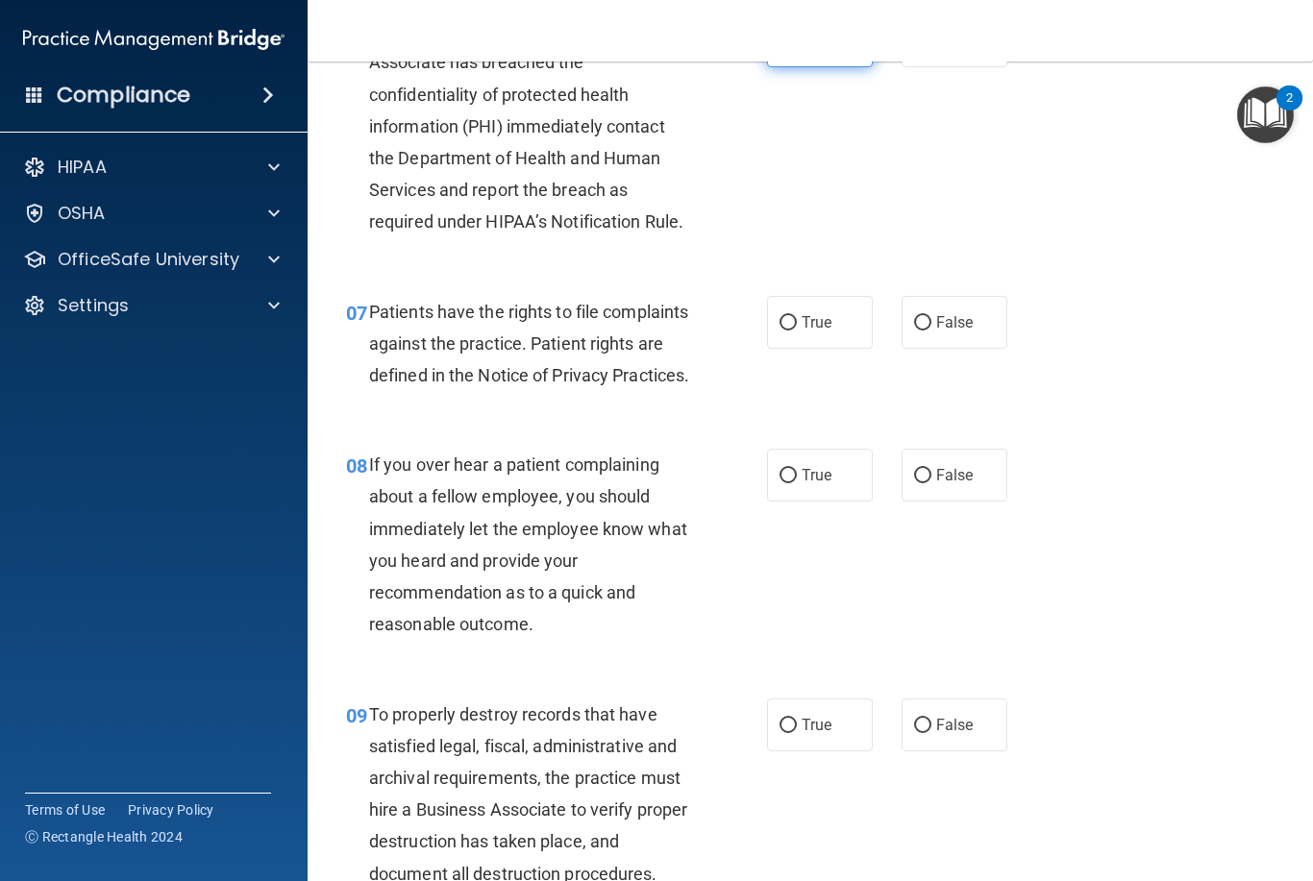
scroll to position [1259, 0]
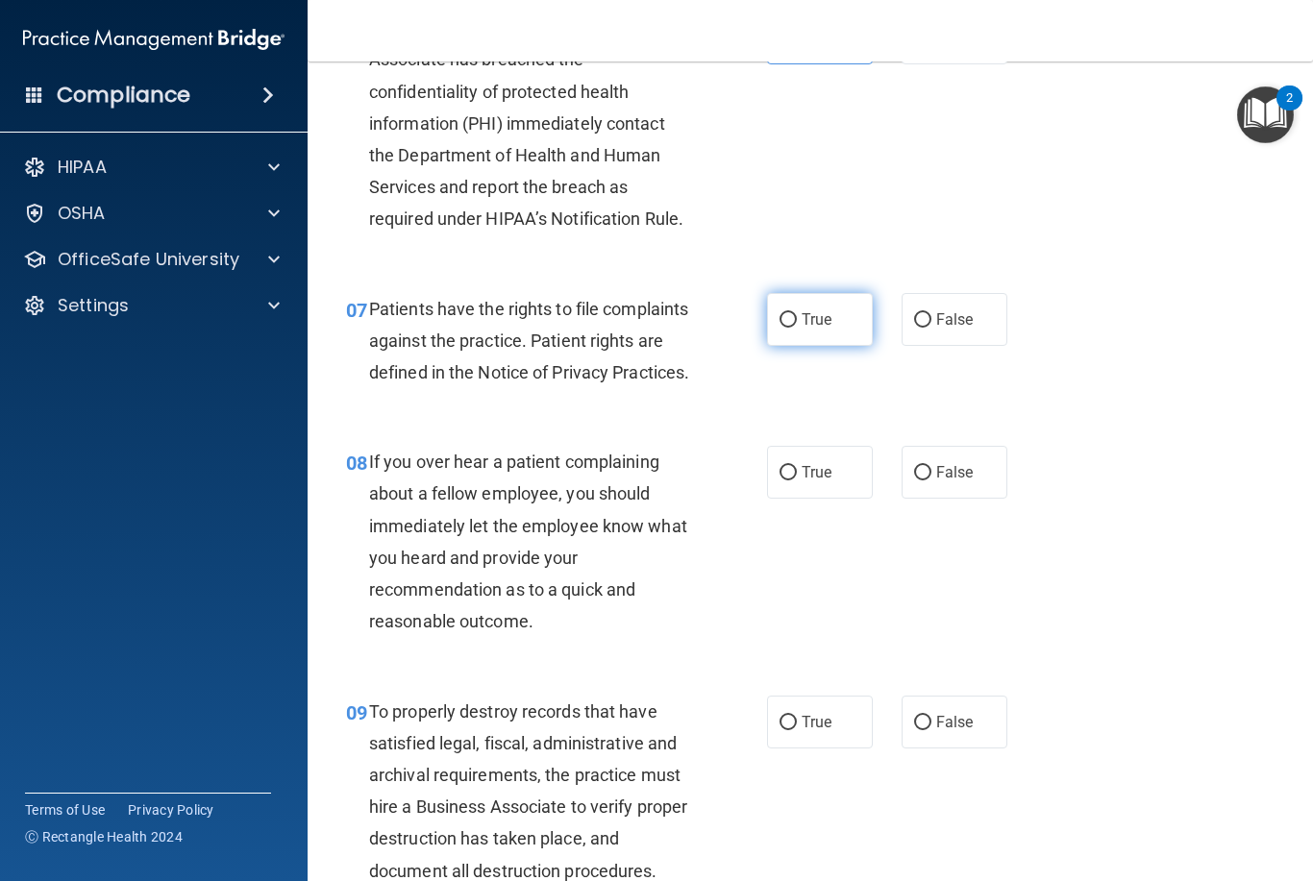
click at [825, 311] on span "True" at bounding box center [817, 319] width 30 height 18
click at [797, 313] on input "True" at bounding box center [788, 320] width 17 height 14
radio input "true"
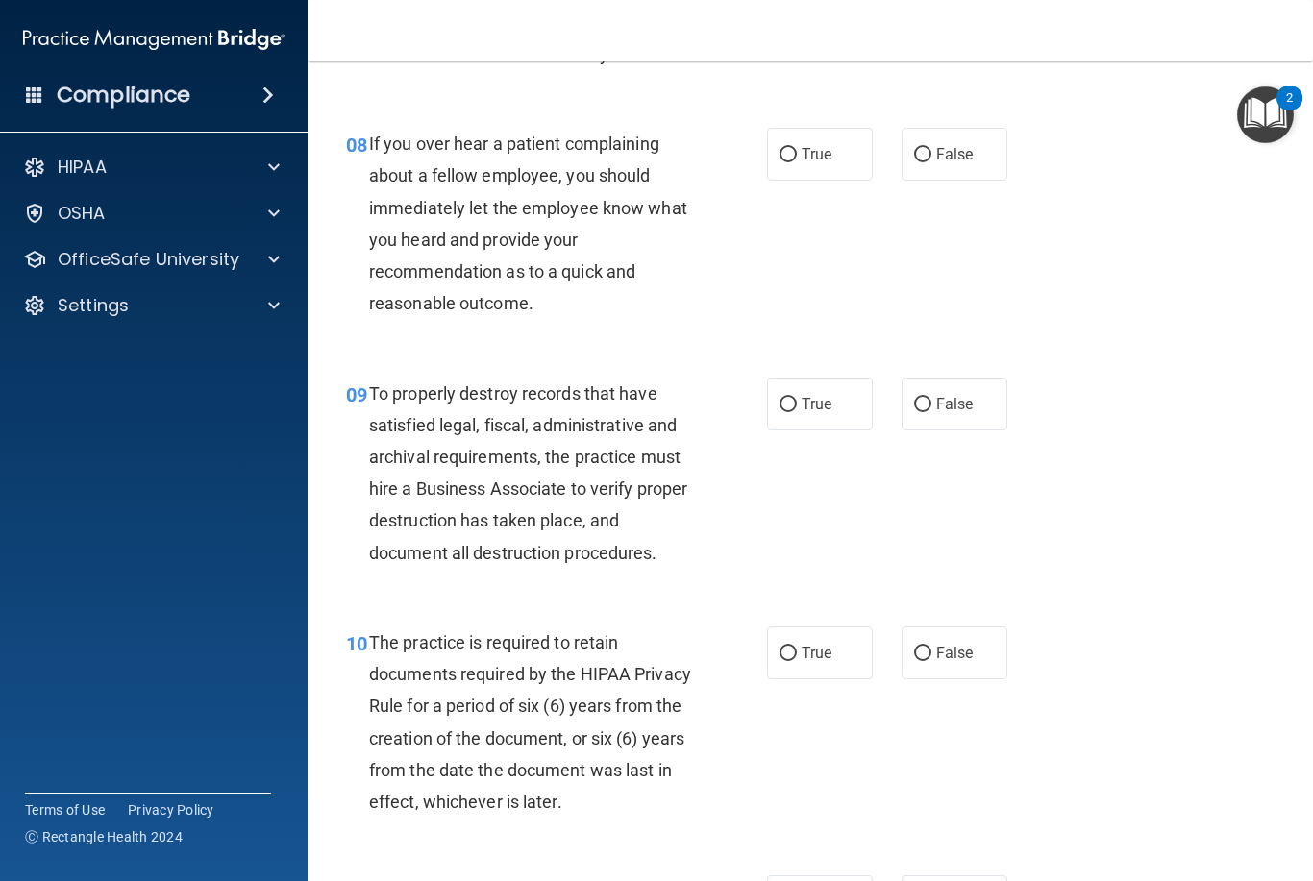
scroll to position [1578, 0]
click at [962, 162] on span "False" at bounding box center [954, 153] width 37 height 18
click at [931, 161] on input "False" at bounding box center [922, 154] width 17 height 14
radio input "true"
click at [823, 162] on span "True" at bounding box center [817, 153] width 30 height 18
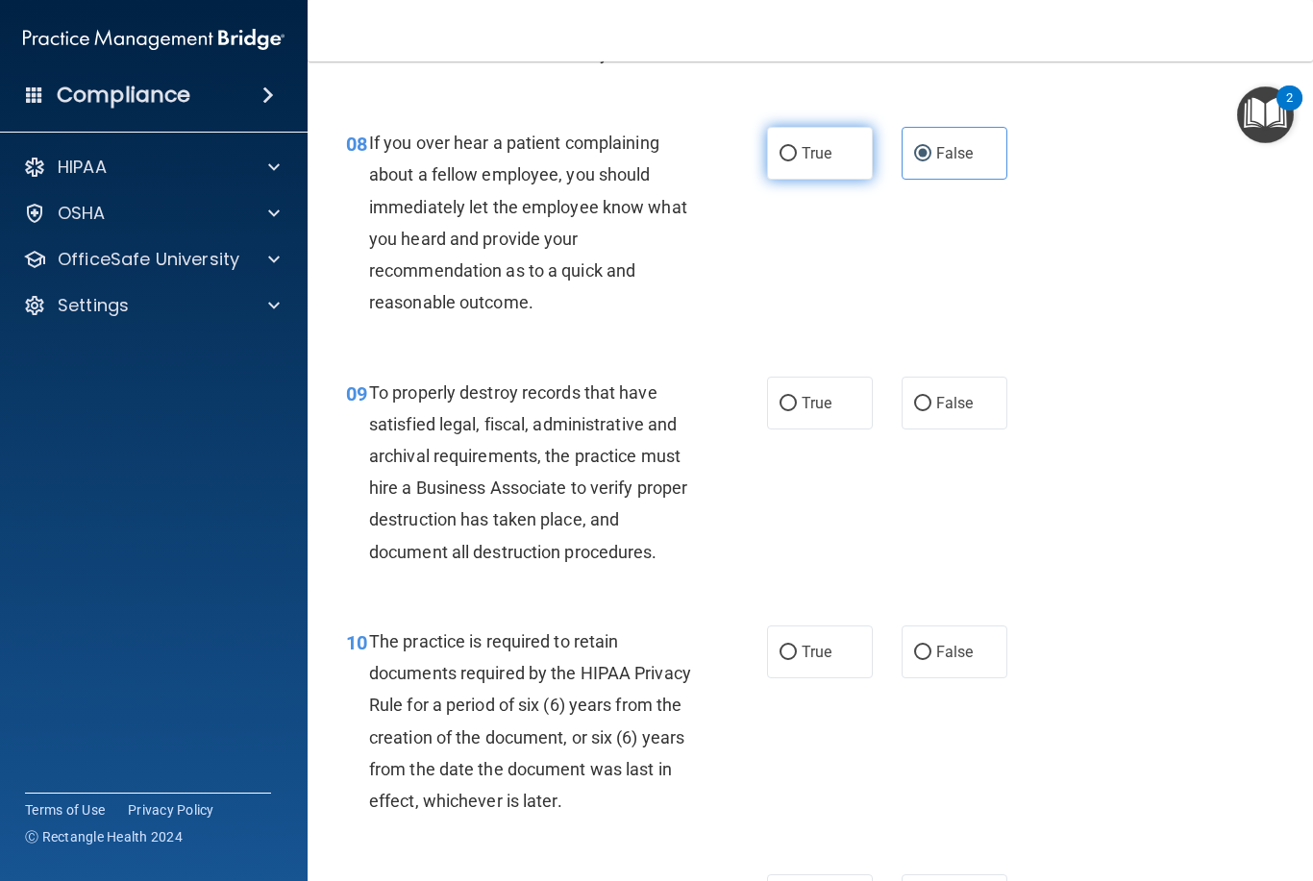
click at [797, 161] on input "True" at bounding box center [788, 154] width 17 height 14
radio input "true"
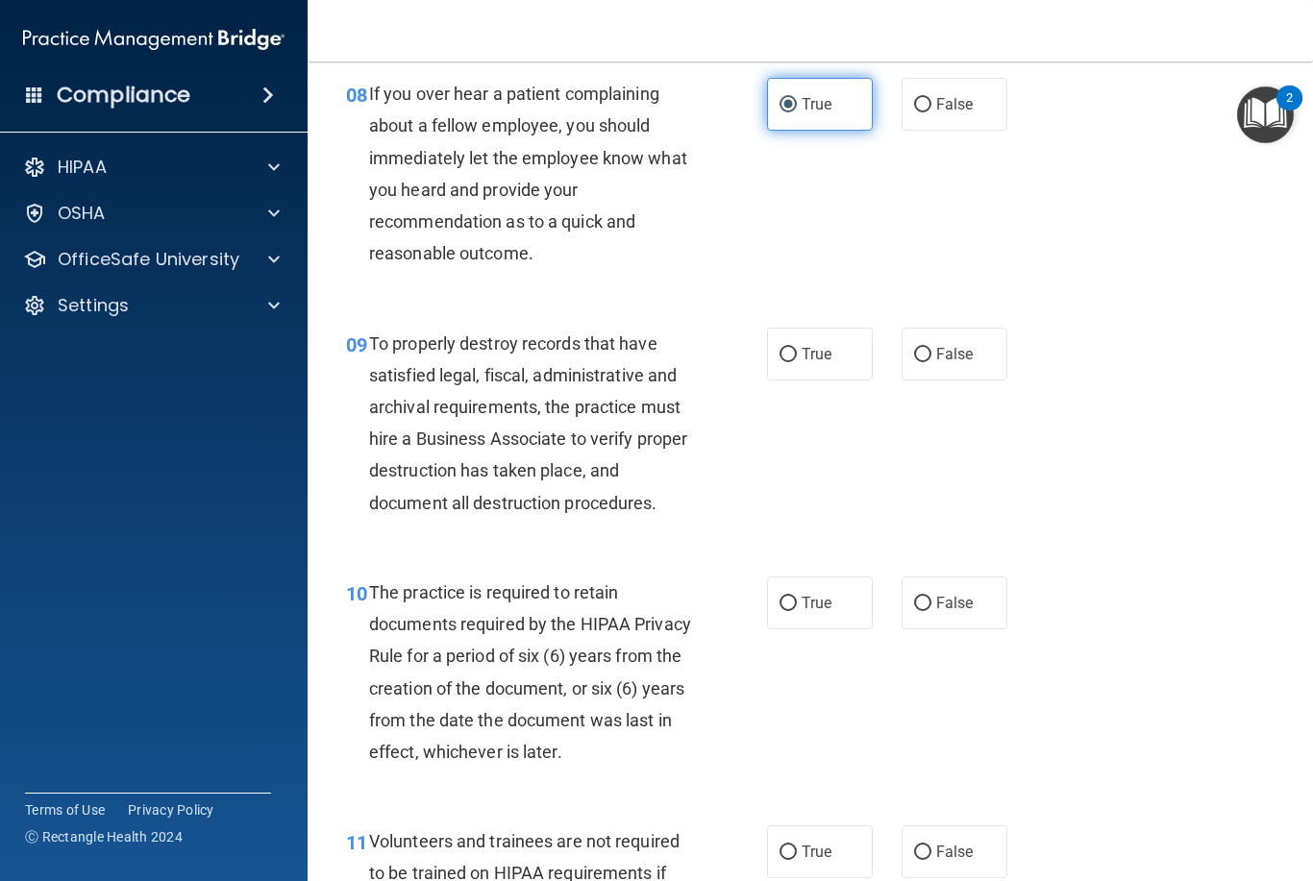
scroll to position [1622, 0]
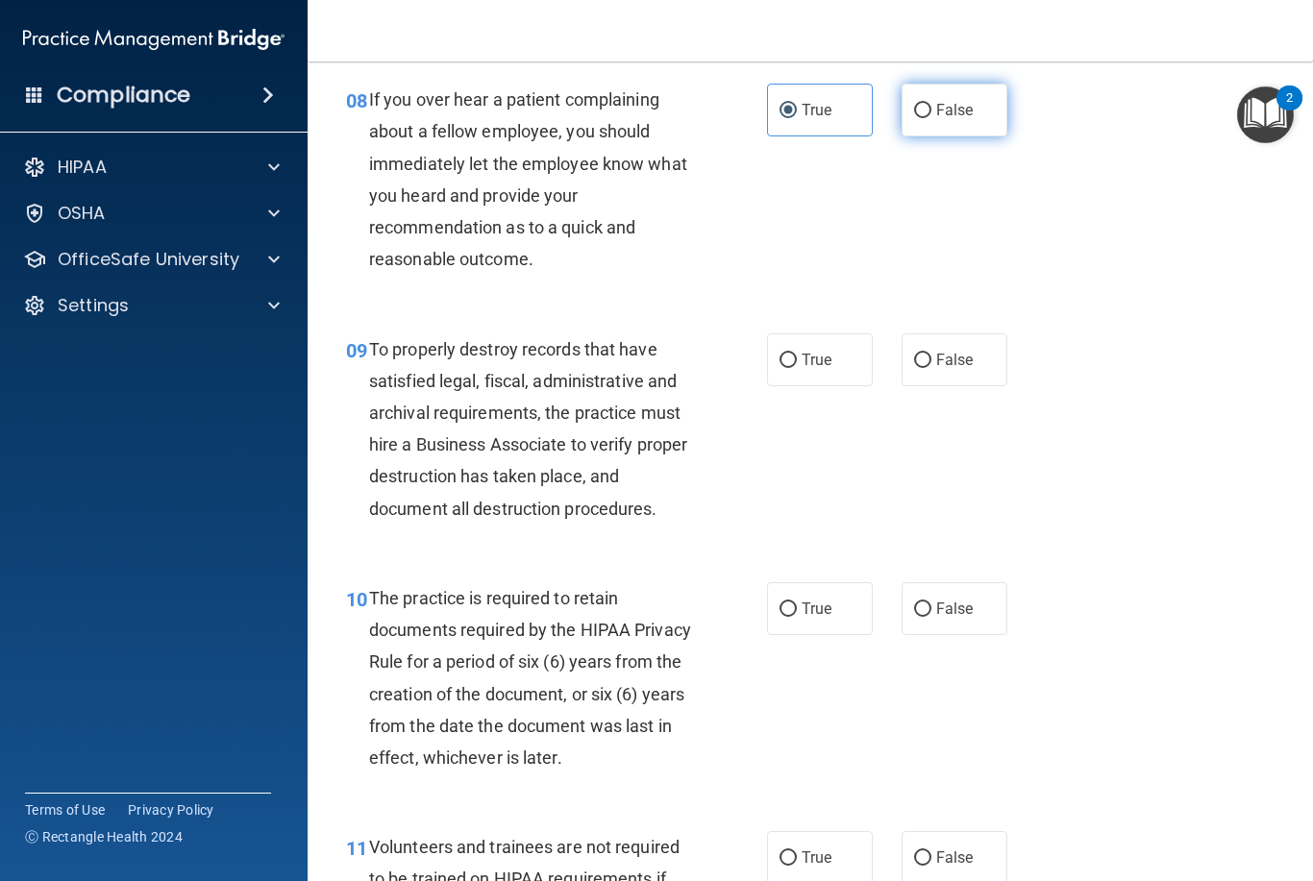
click at [958, 109] on label "False" at bounding box center [955, 110] width 106 height 53
click at [931, 109] on input "False" at bounding box center [922, 111] width 17 height 14
radio input "true"
radio input "false"
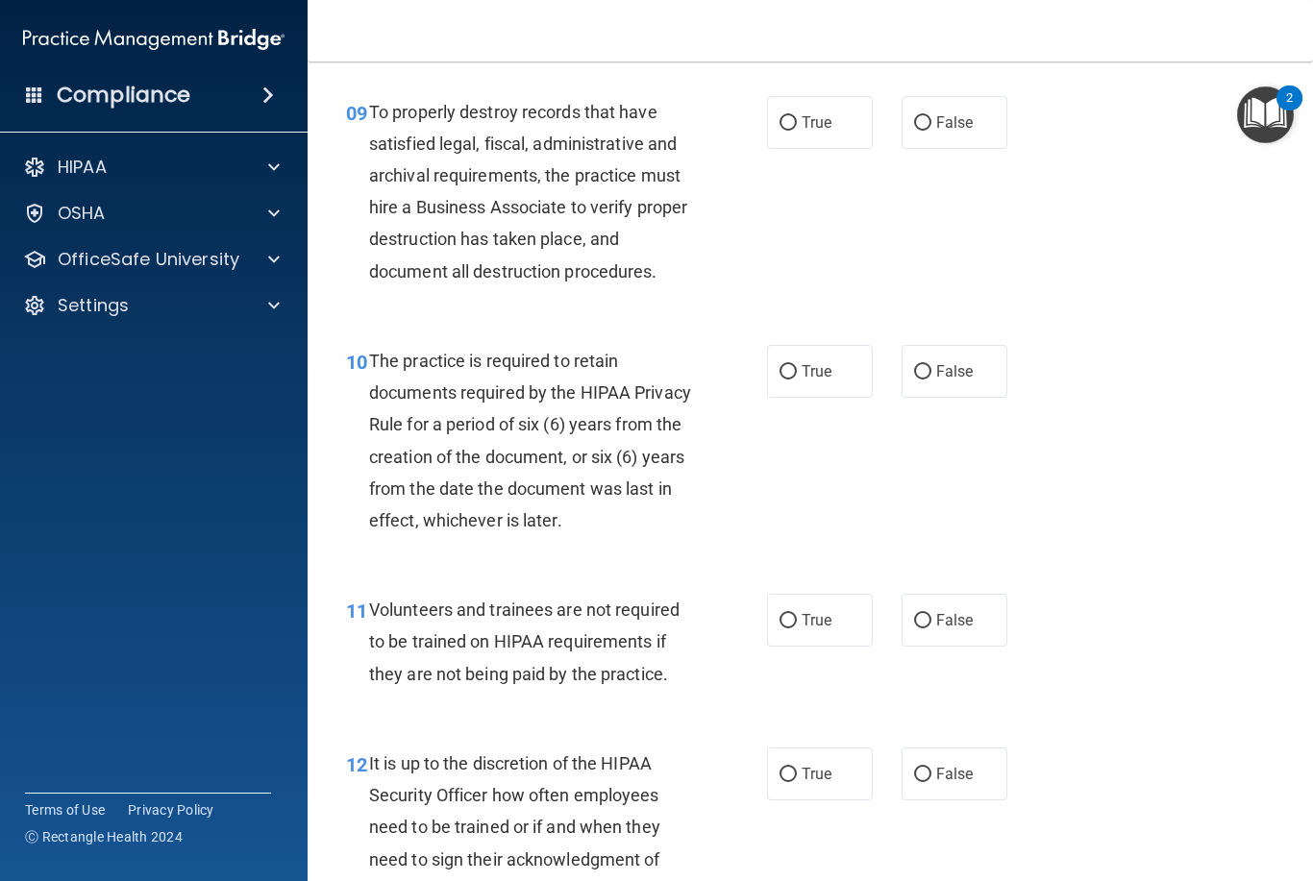
scroll to position [1861, 0]
click at [965, 129] on label "False" at bounding box center [955, 120] width 106 height 53
click at [931, 129] on input "False" at bounding box center [922, 121] width 17 height 14
radio input "true"
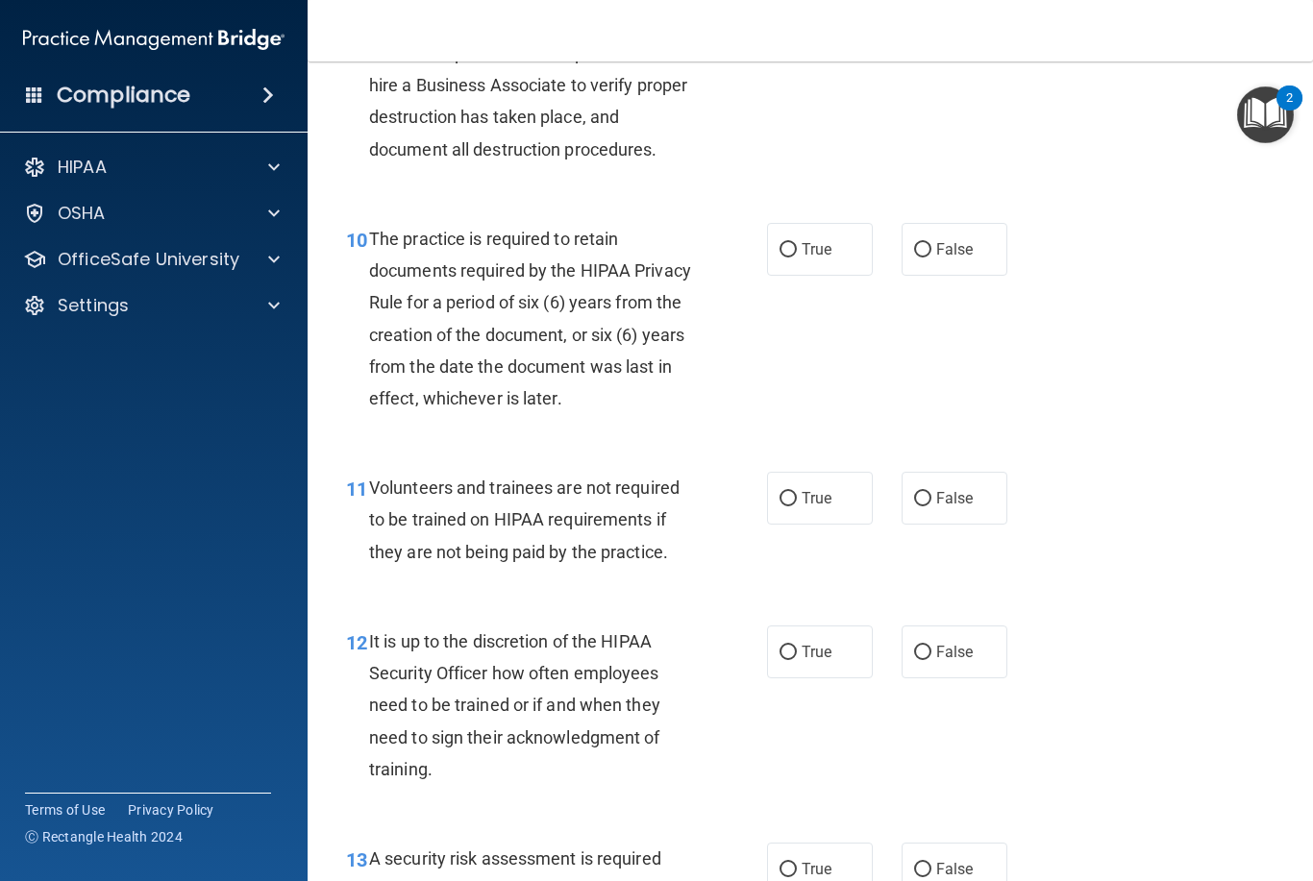
scroll to position [1986, 0]
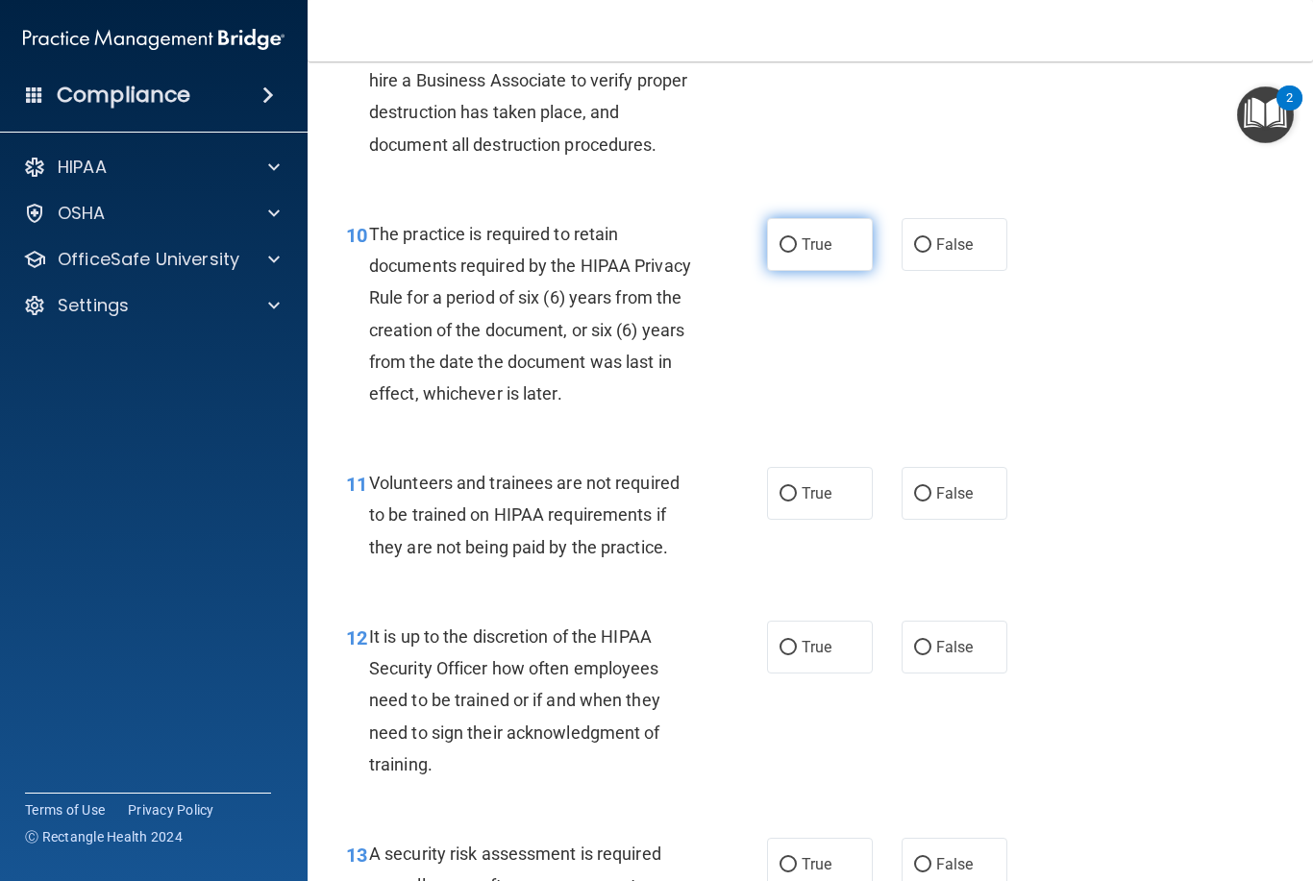
click at [823, 251] on label "True" at bounding box center [820, 244] width 106 height 53
click at [797, 251] on input "True" at bounding box center [788, 245] width 17 height 14
radio input "true"
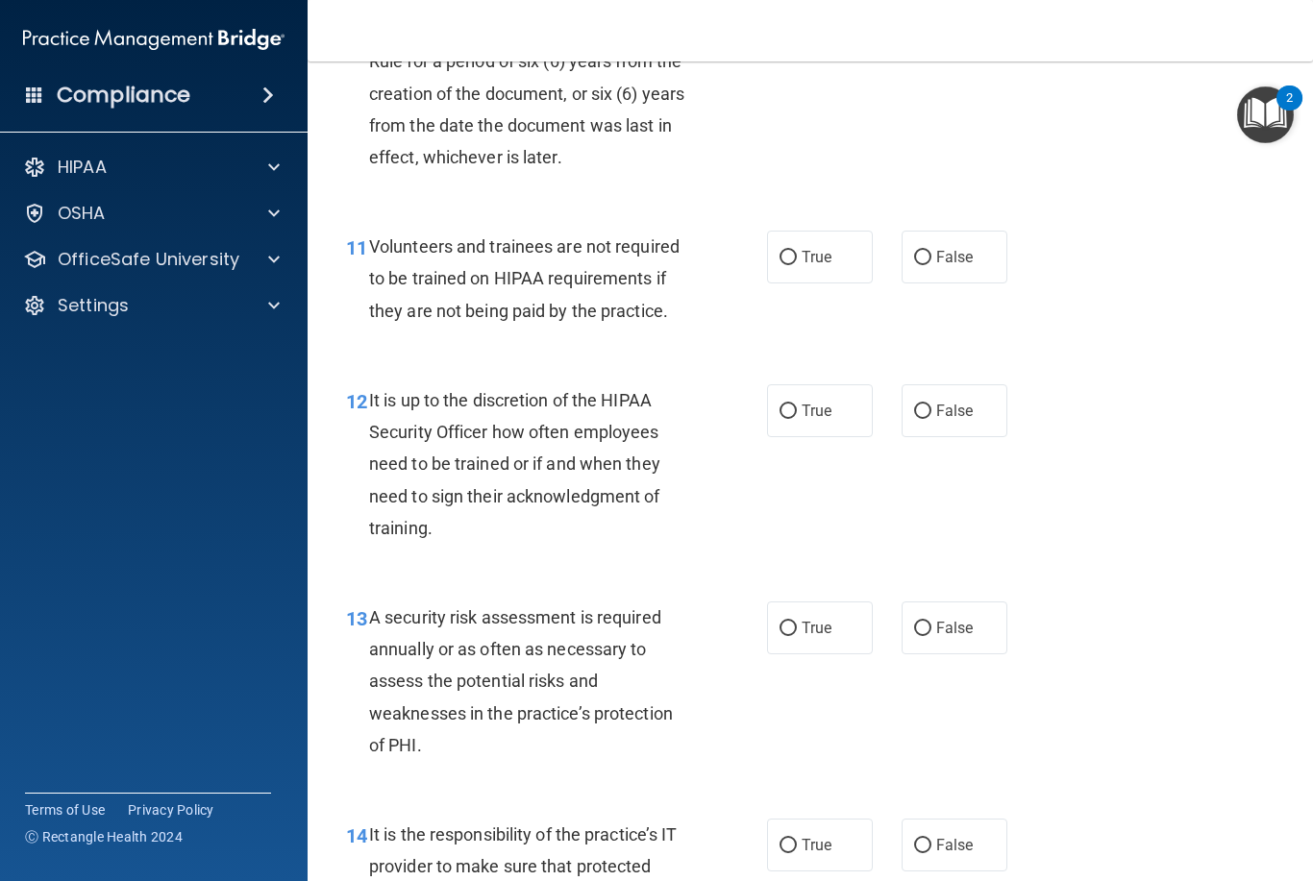
scroll to position [2236, 0]
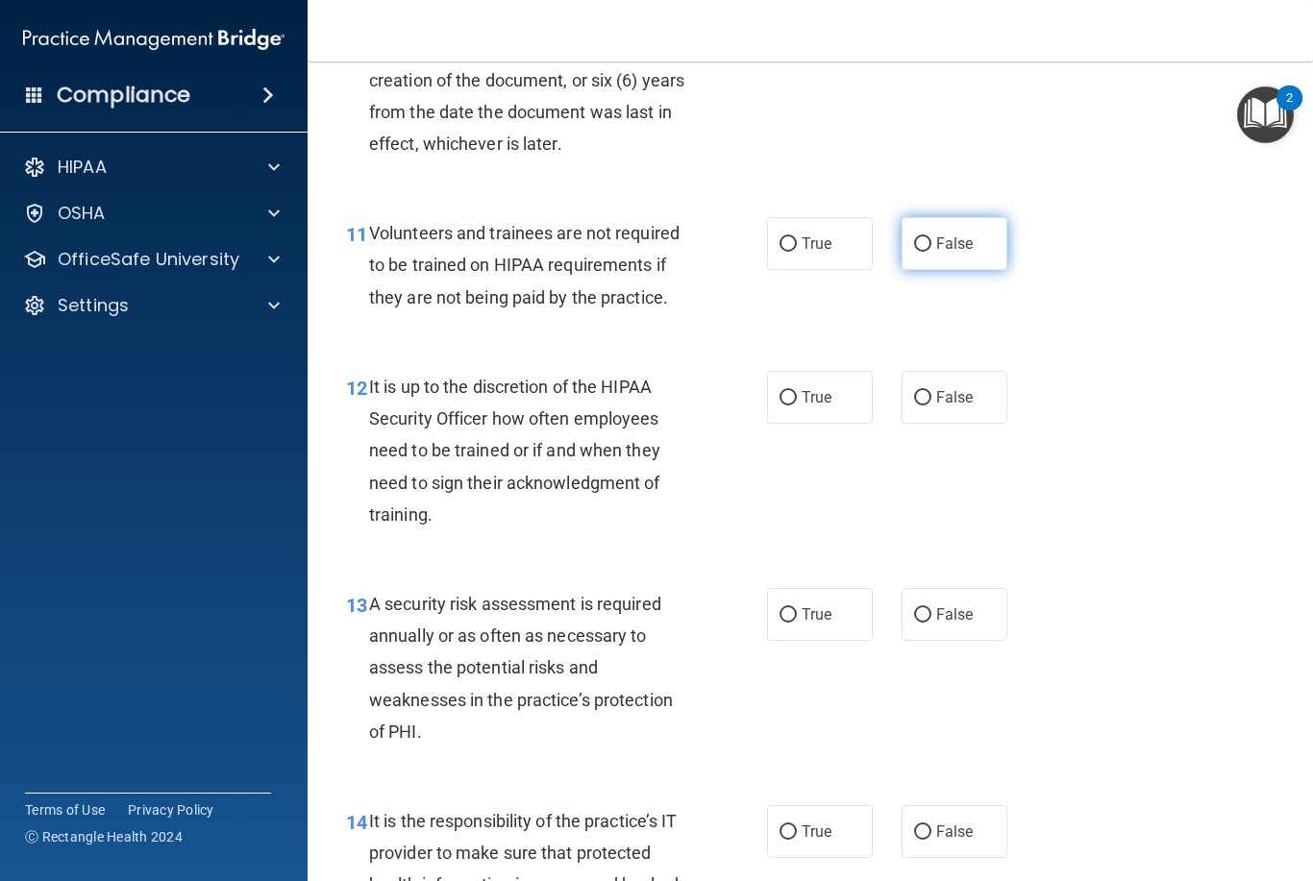
click at [967, 253] on span "False" at bounding box center [954, 244] width 37 height 18
click at [931, 252] on input "False" at bounding box center [922, 244] width 17 height 14
radio input "true"
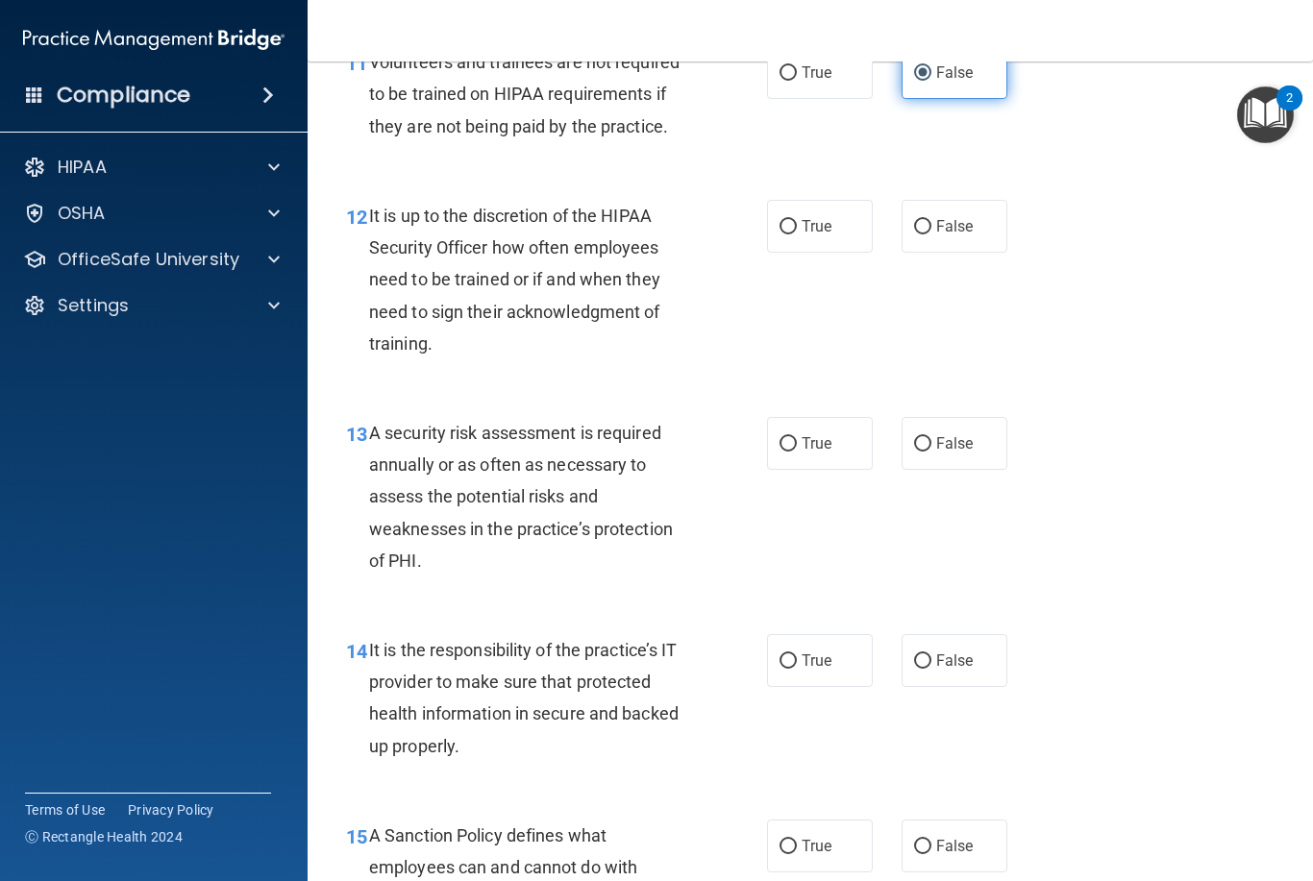
scroll to position [2410, 0]
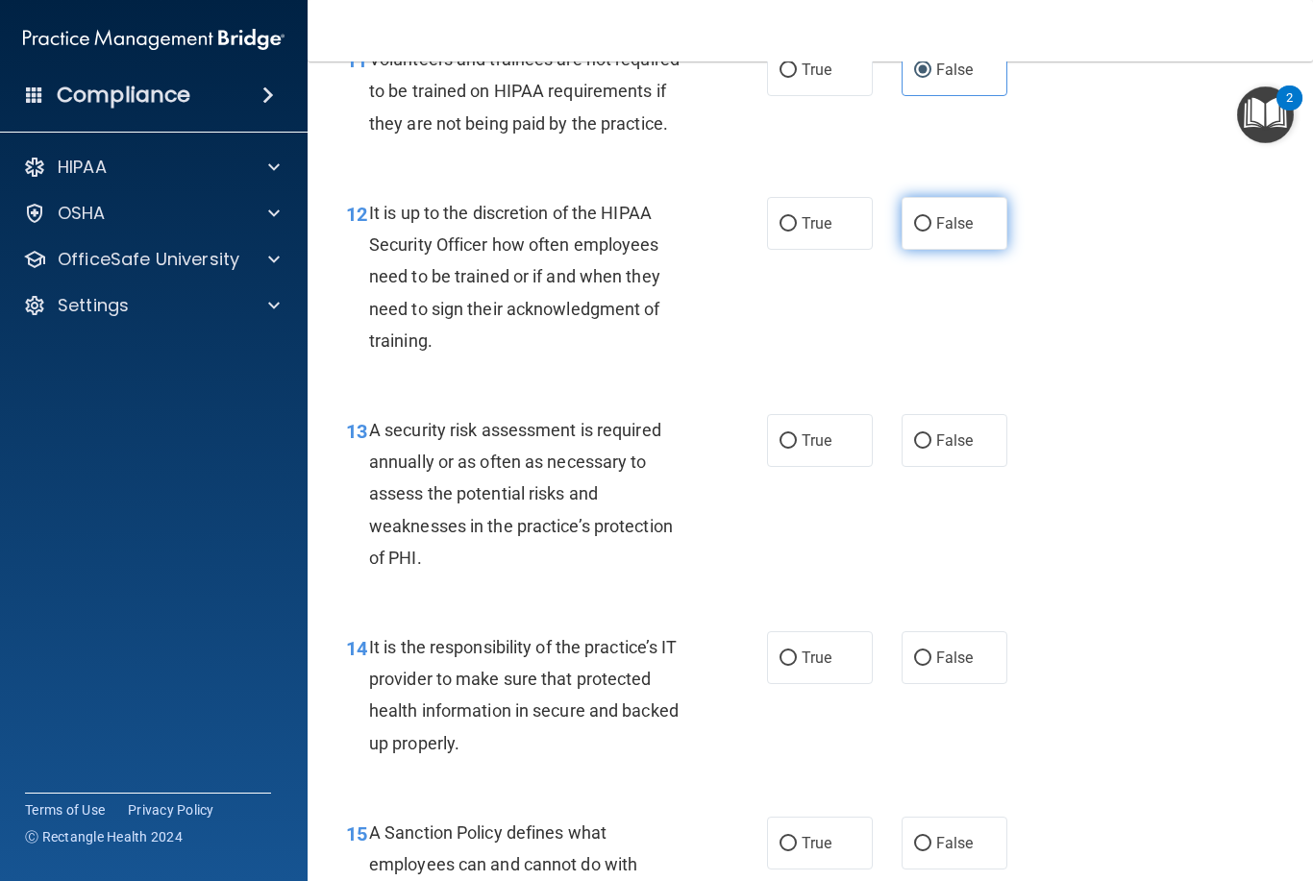
click at [968, 232] on label "False" at bounding box center [955, 223] width 106 height 53
click at [931, 232] on input "False" at bounding box center [922, 224] width 17 height 14
radio input "true"
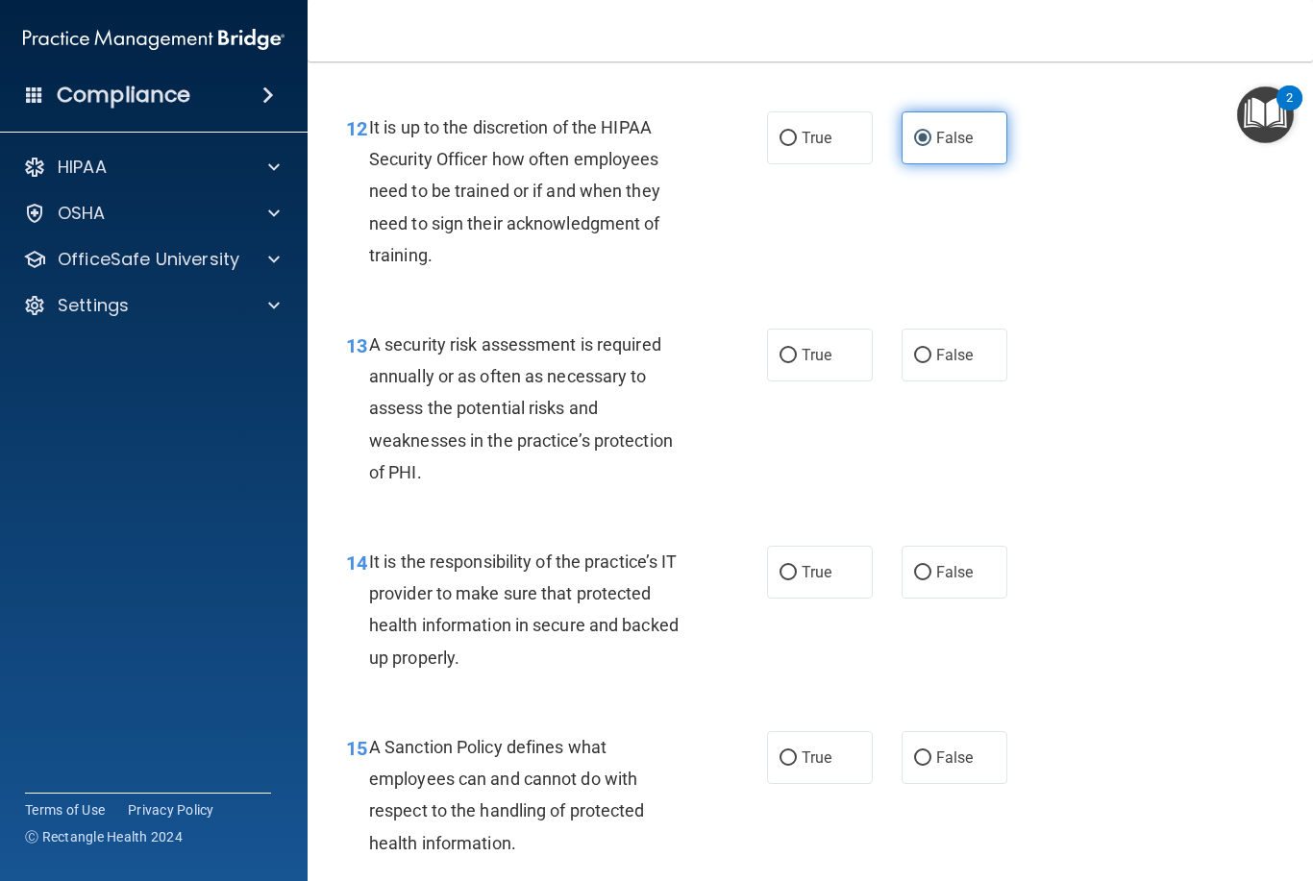
scroll to position [2492, 0]
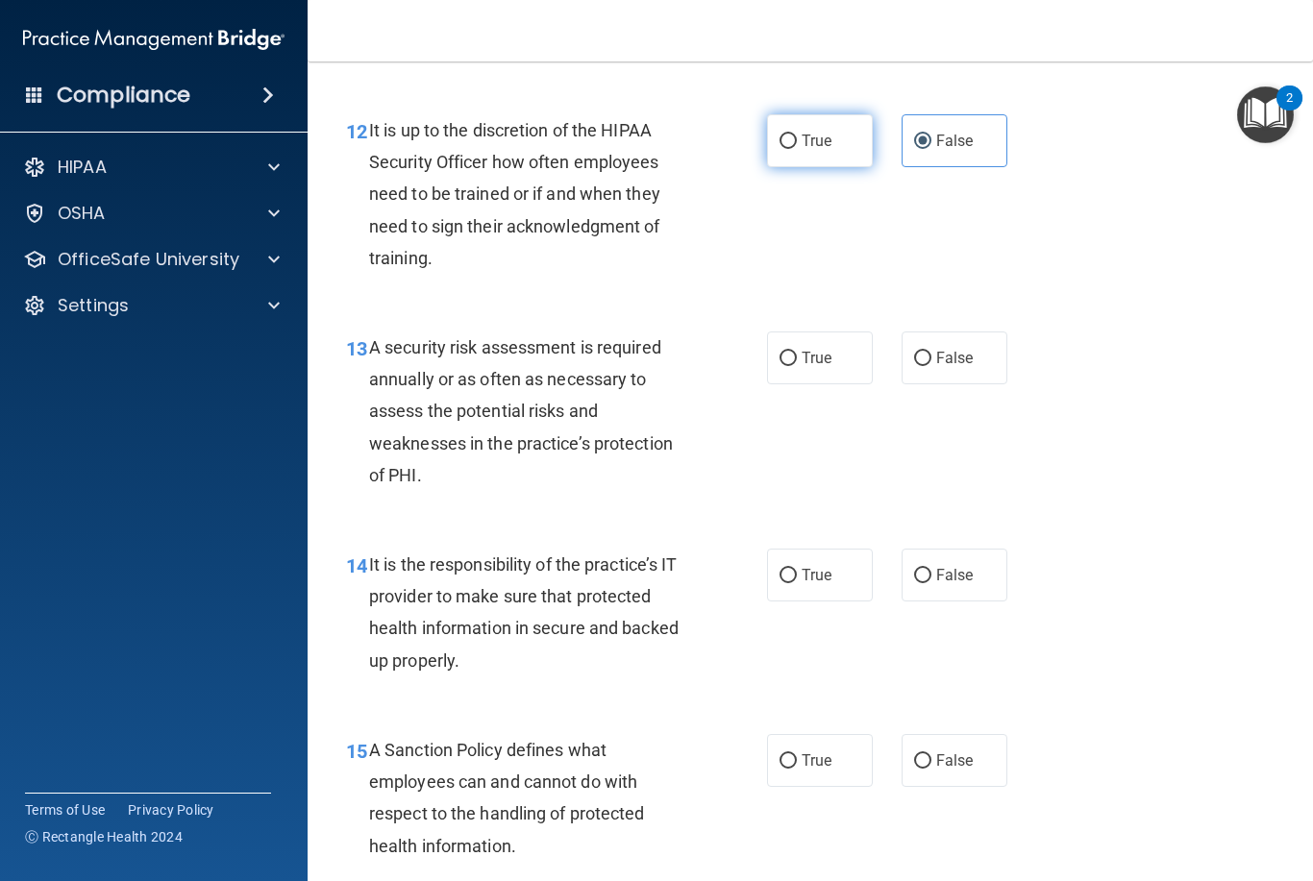
click at [851, 153] on label "True" at bounding box center [820, 140] width 106 height 53
click at [797, 149] on input "True" at bounding box center [788, 142] width 17 height 14
radio input "true"
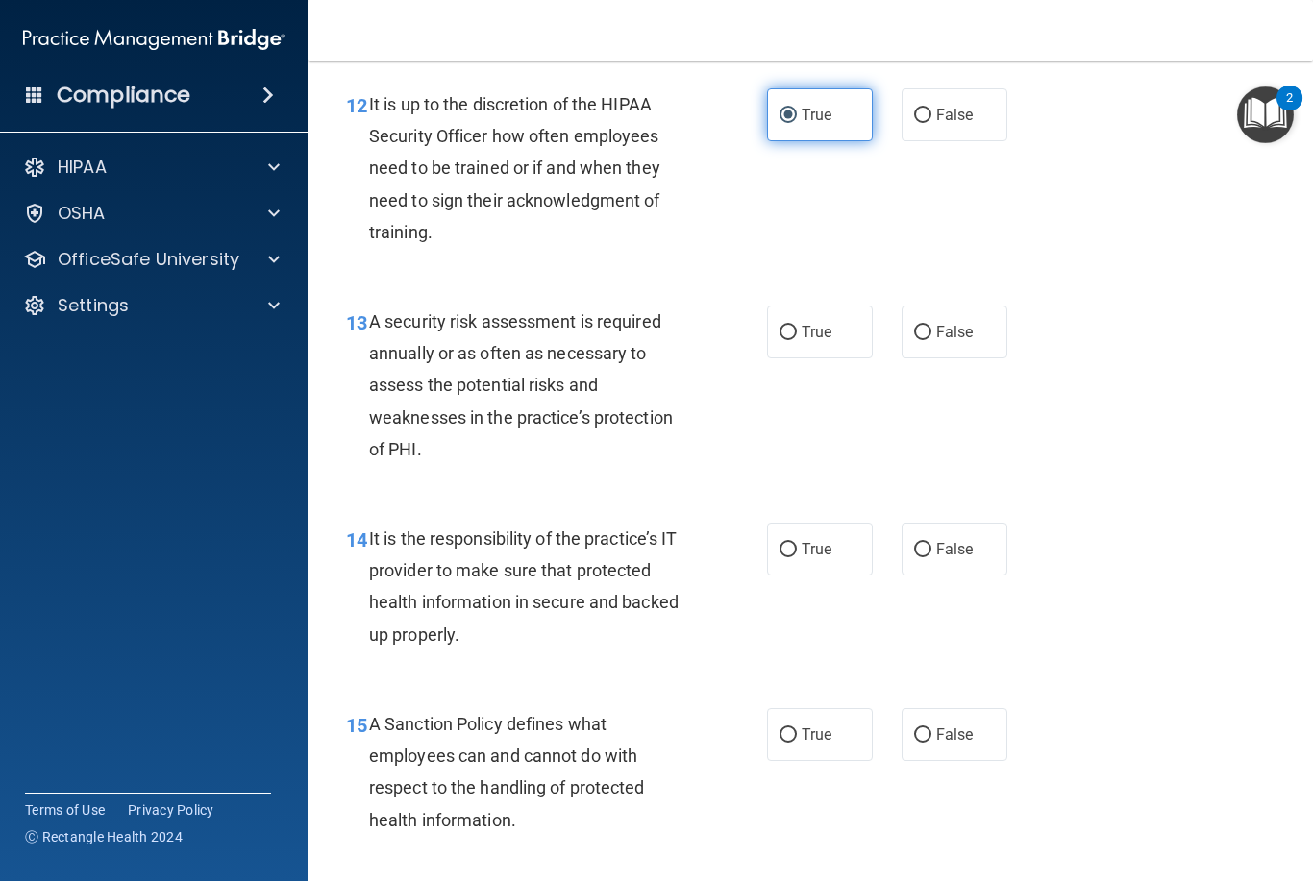
scroll to position [2523, 0]
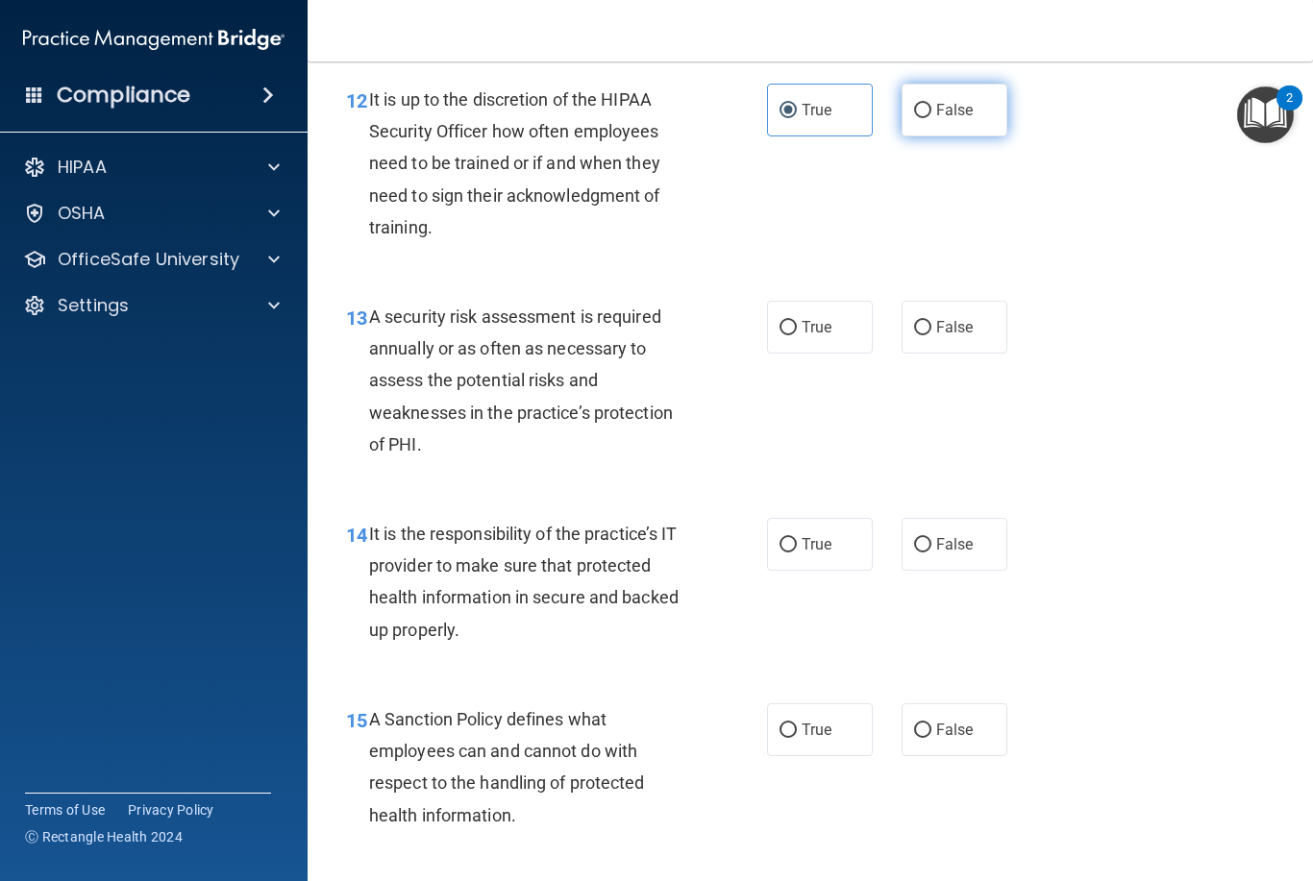
click at [930, 118] on input "False" at bounding box center [922, 111] width 17 height 14
radio input "true"
radio input "false"
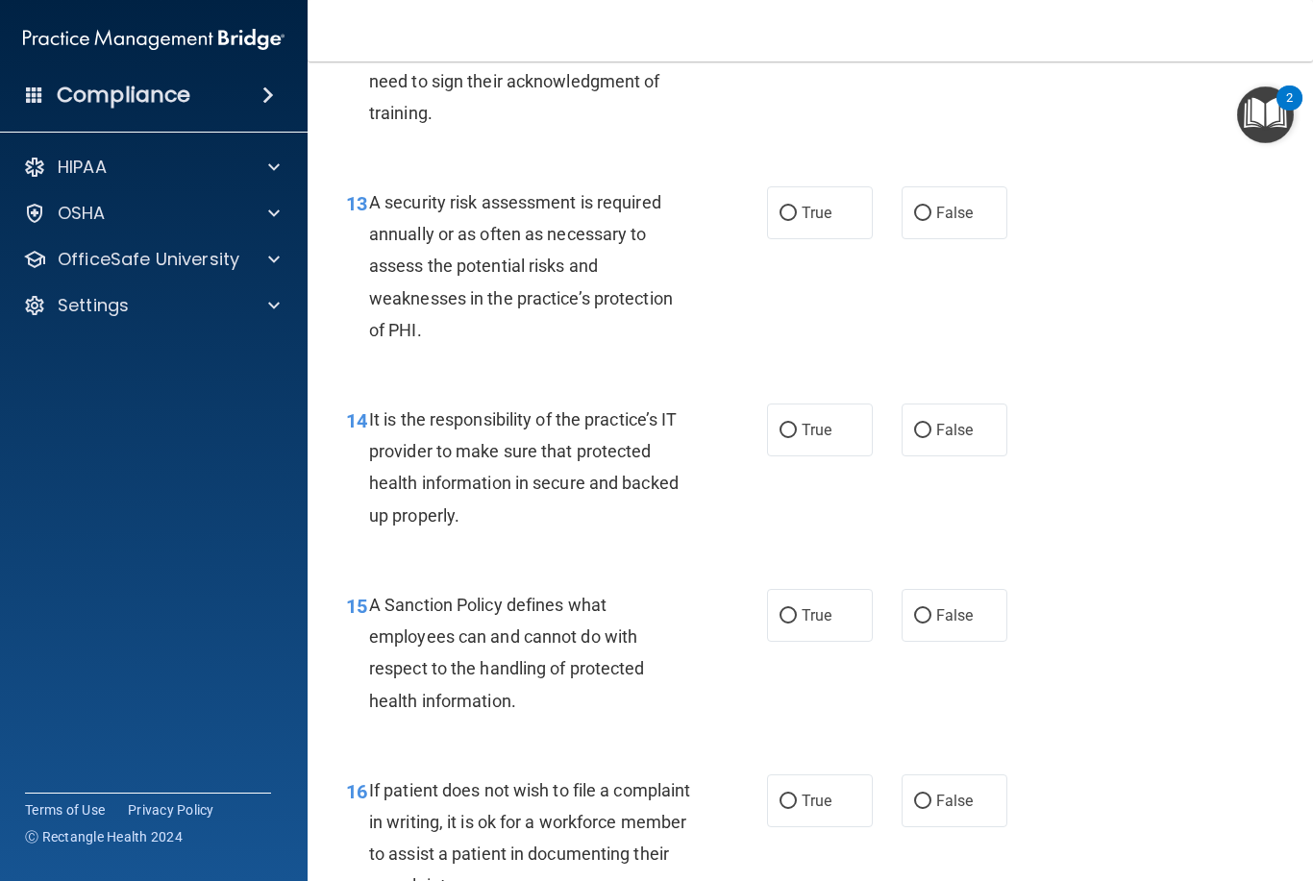
scroll to position [2641, 0]
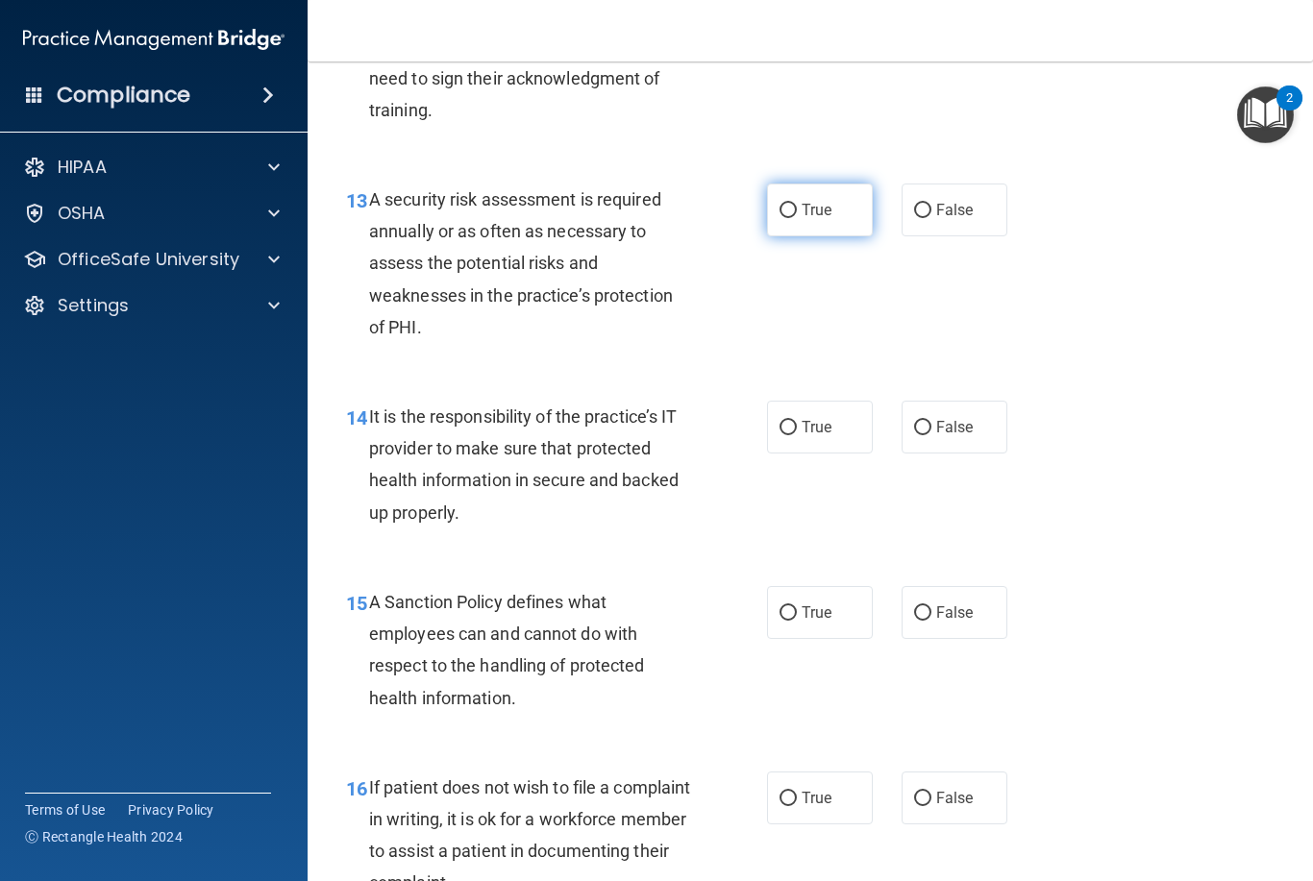
click at [844, 222] on label "True" at bounding box center [820, 210] width 106 height 53
click at [797, 218] on input "True" at bounding box center [788, 211] width 17 height 14
radio input "true"
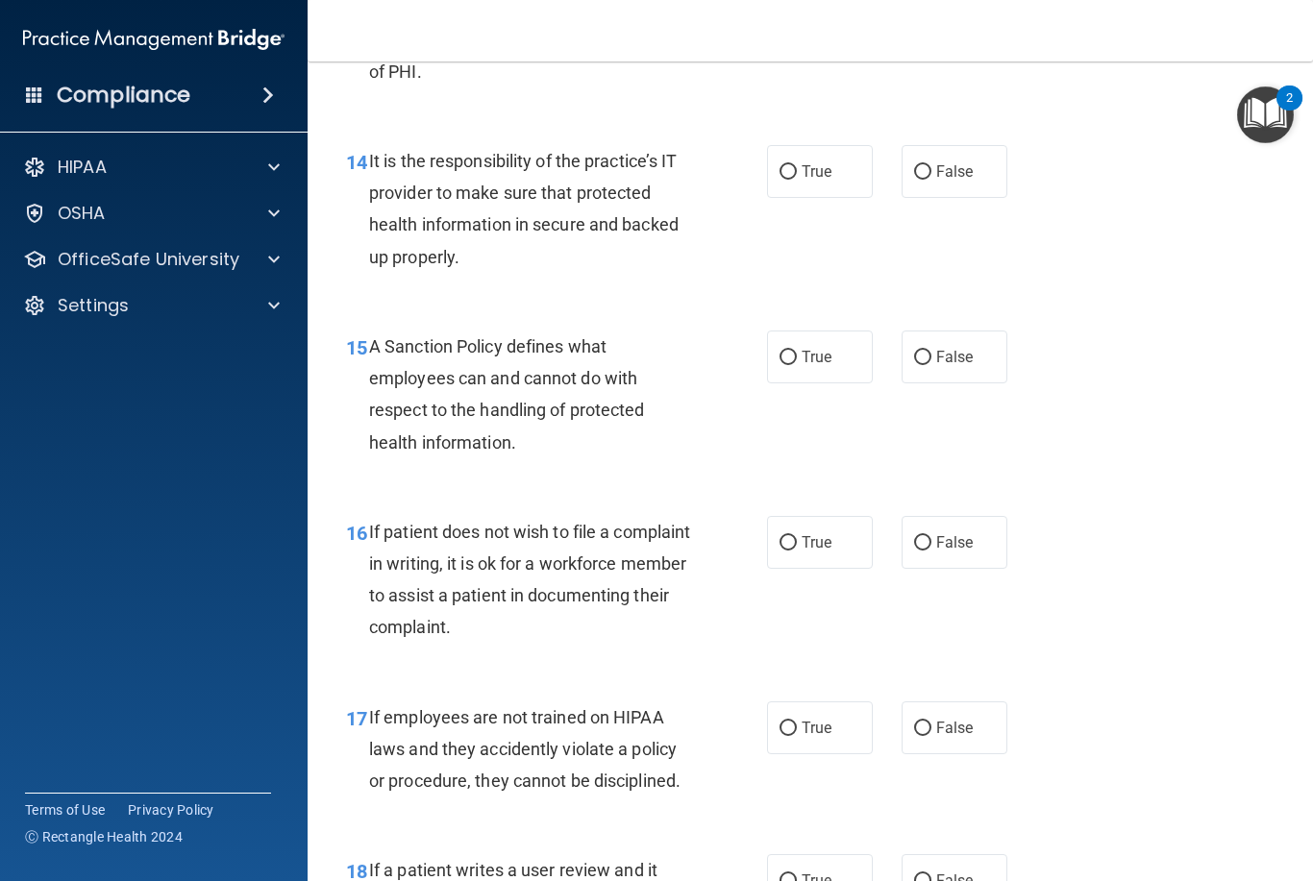
scroll to position [2900, 0]
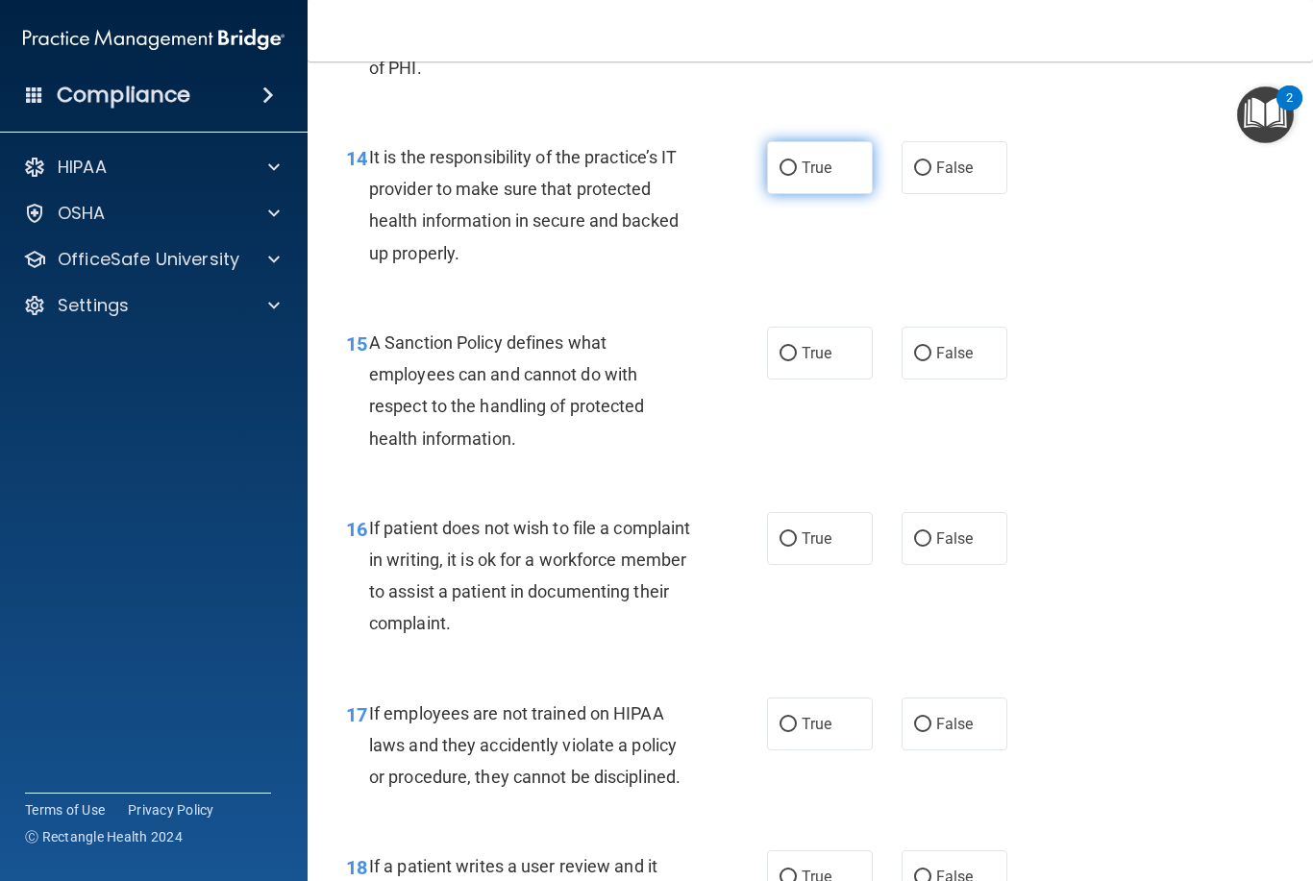
click at [833, 186] on label "True" at bounding box center [820, 167] width 106 height 53
click at [797, 176] on input "True" at bounding box center [788, 168] width 17 height 14
radio input "true"
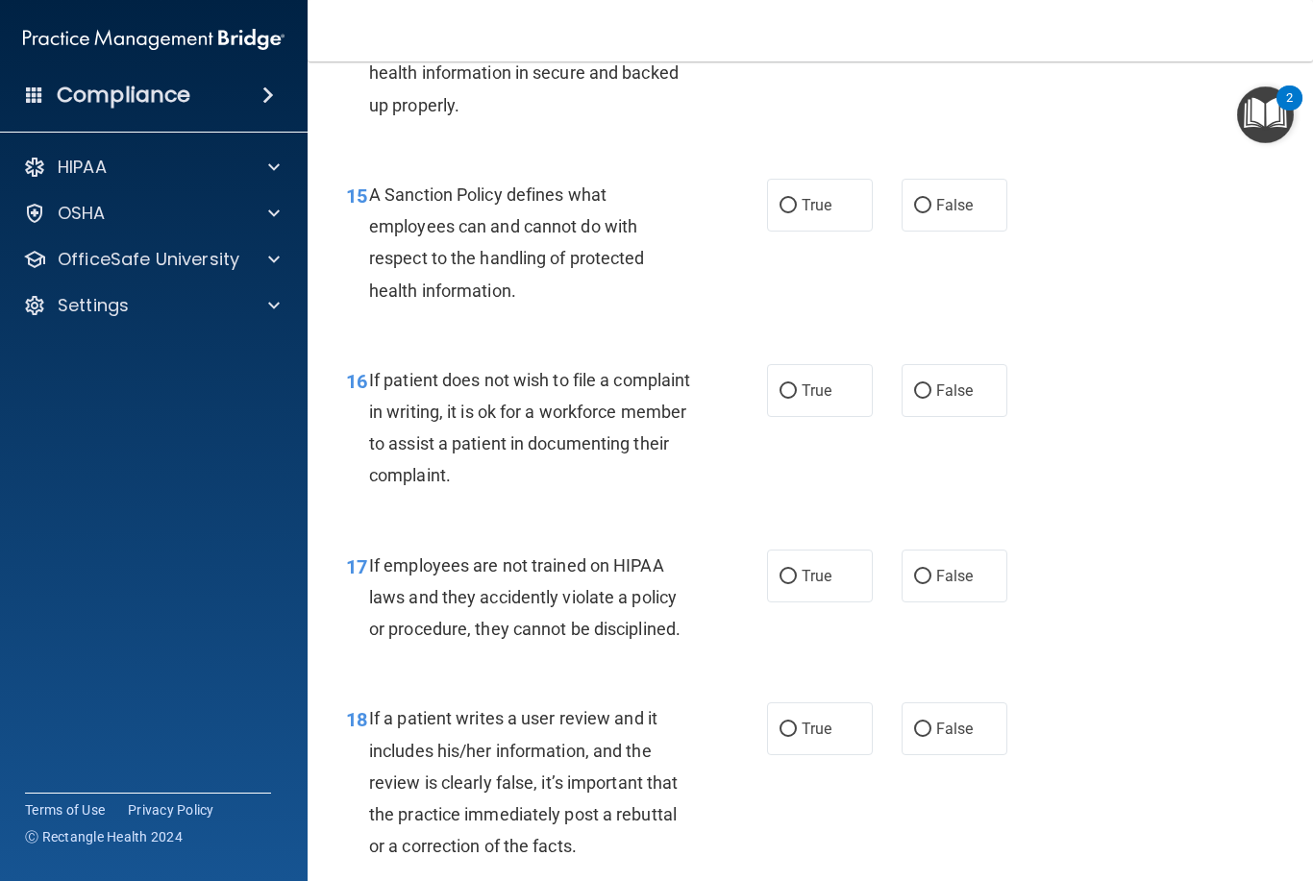
scroll to position [3049, 0]
click at [822, 213] on span "True" at bounding box center [817, 204] width 30 height 18
click at [797, 212] on input "True" at bounding box center [788, 205] width 17 height 14
radio input "true"
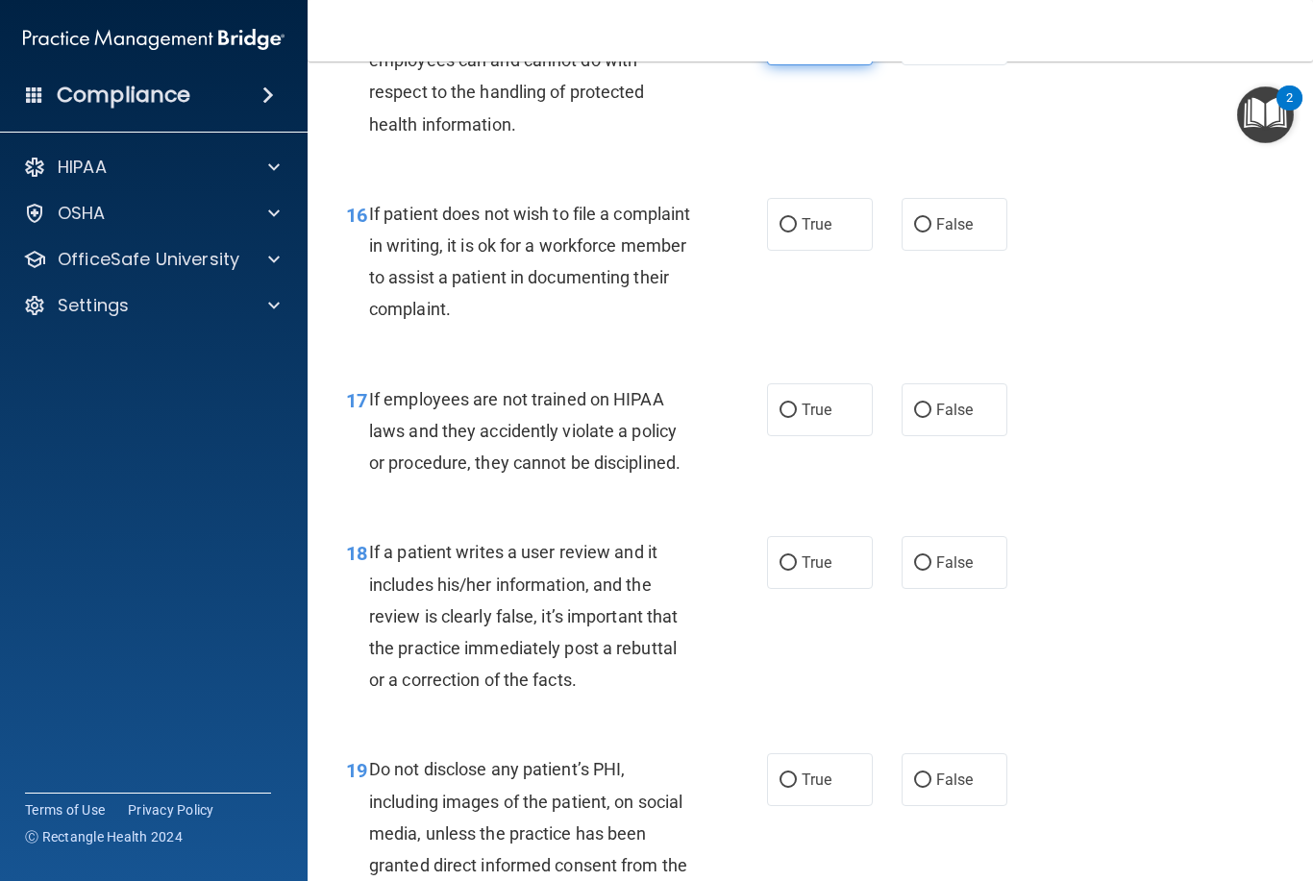
scroll to position [3215, 0]
click at [820, 233] on span "True" at bounding box center [817, 223] width 30 height 18
click at [797, 232] on input "True" at bounding box center [788, 224] width 17 height 14
radio input "true"
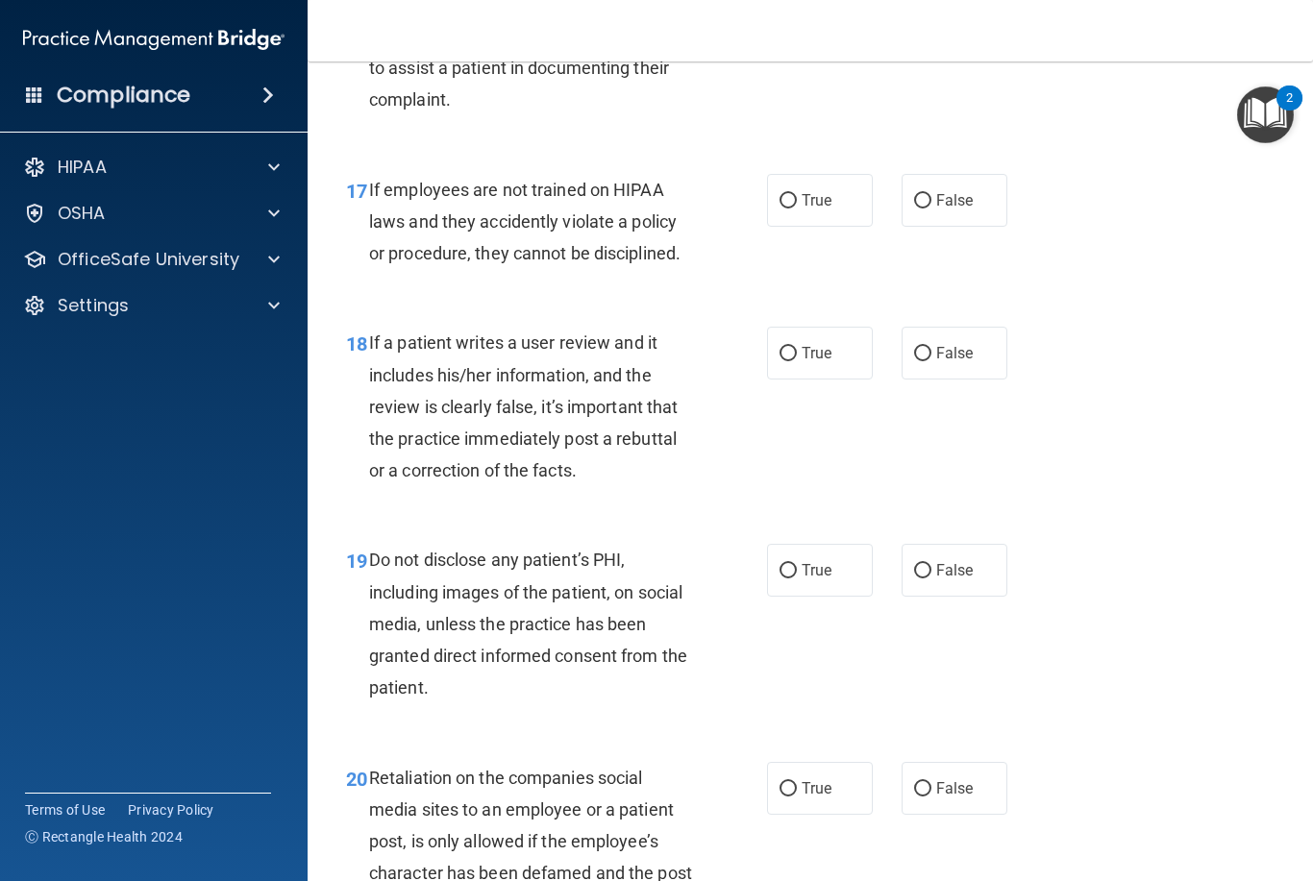
scroll to position [3427, 0]
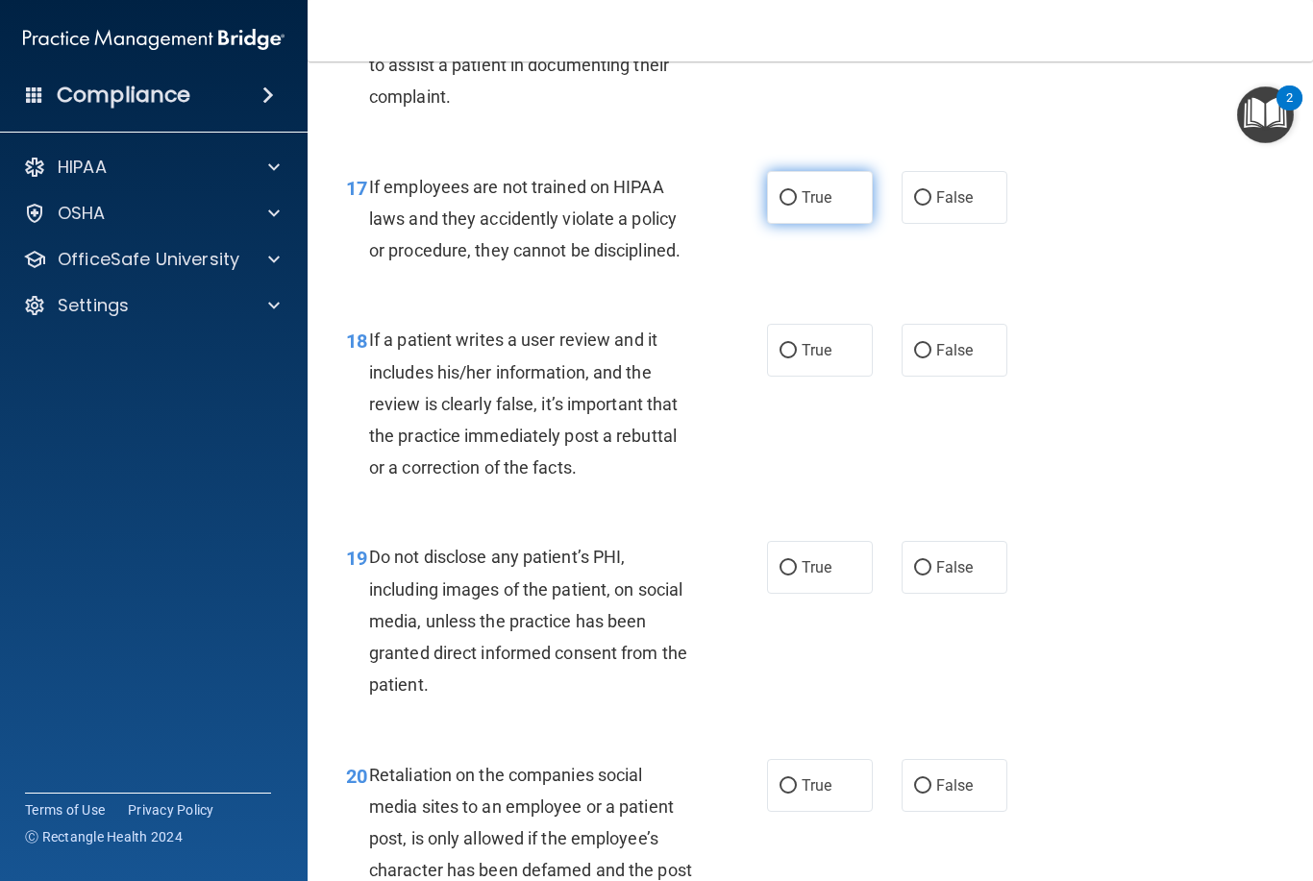
click at [831, 206] on span "True" at bounding box center [817, 197] width 30 height 18
click at [797, 206] on input "True" at bounding box center [788, 198] width 17 height 14
radio input "true"
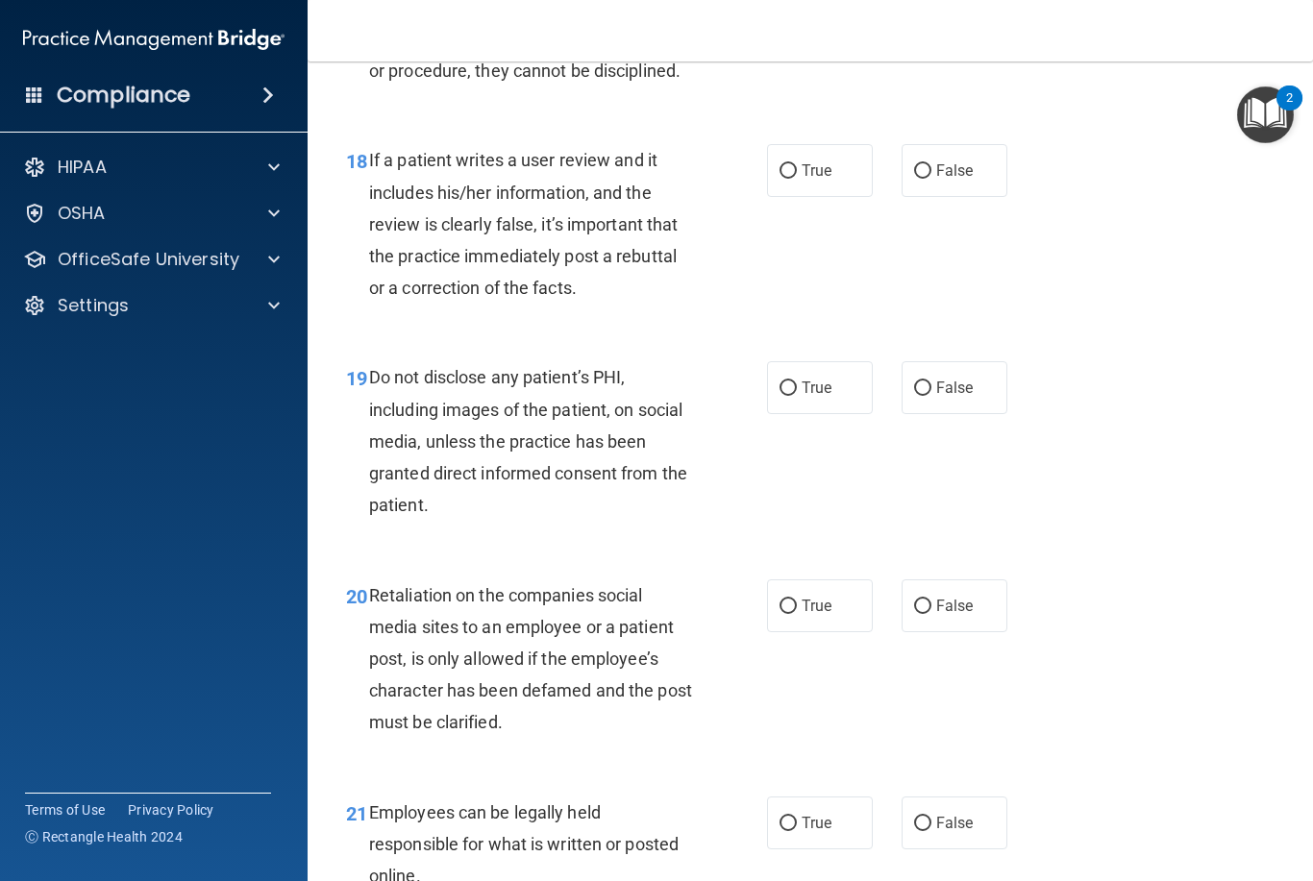
scroll to position [3608, 0]
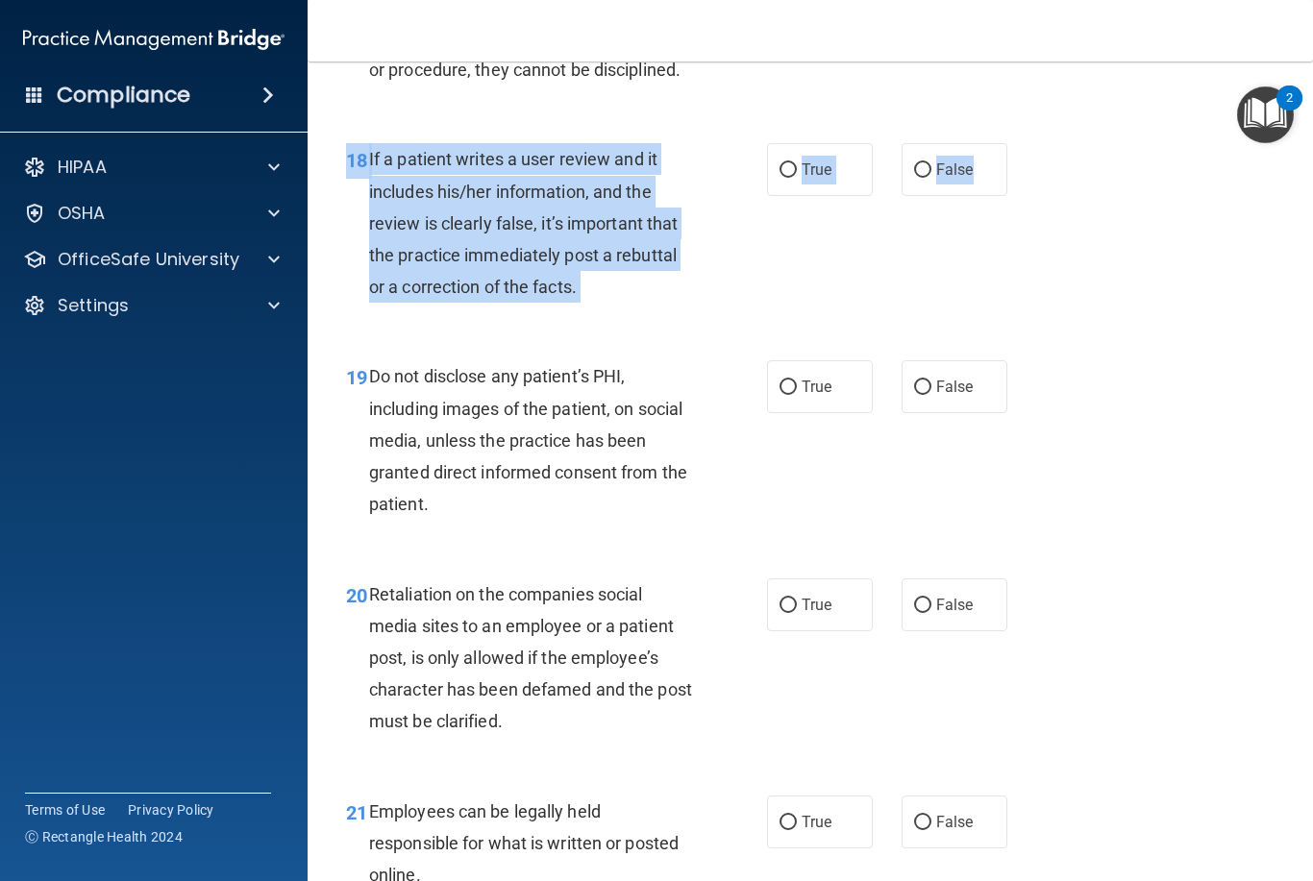
click at [986, 314] on div "18 If a patient writes a user review and it includes his/her information, and t…" at bounding box center [810, 227] width 957 height 217
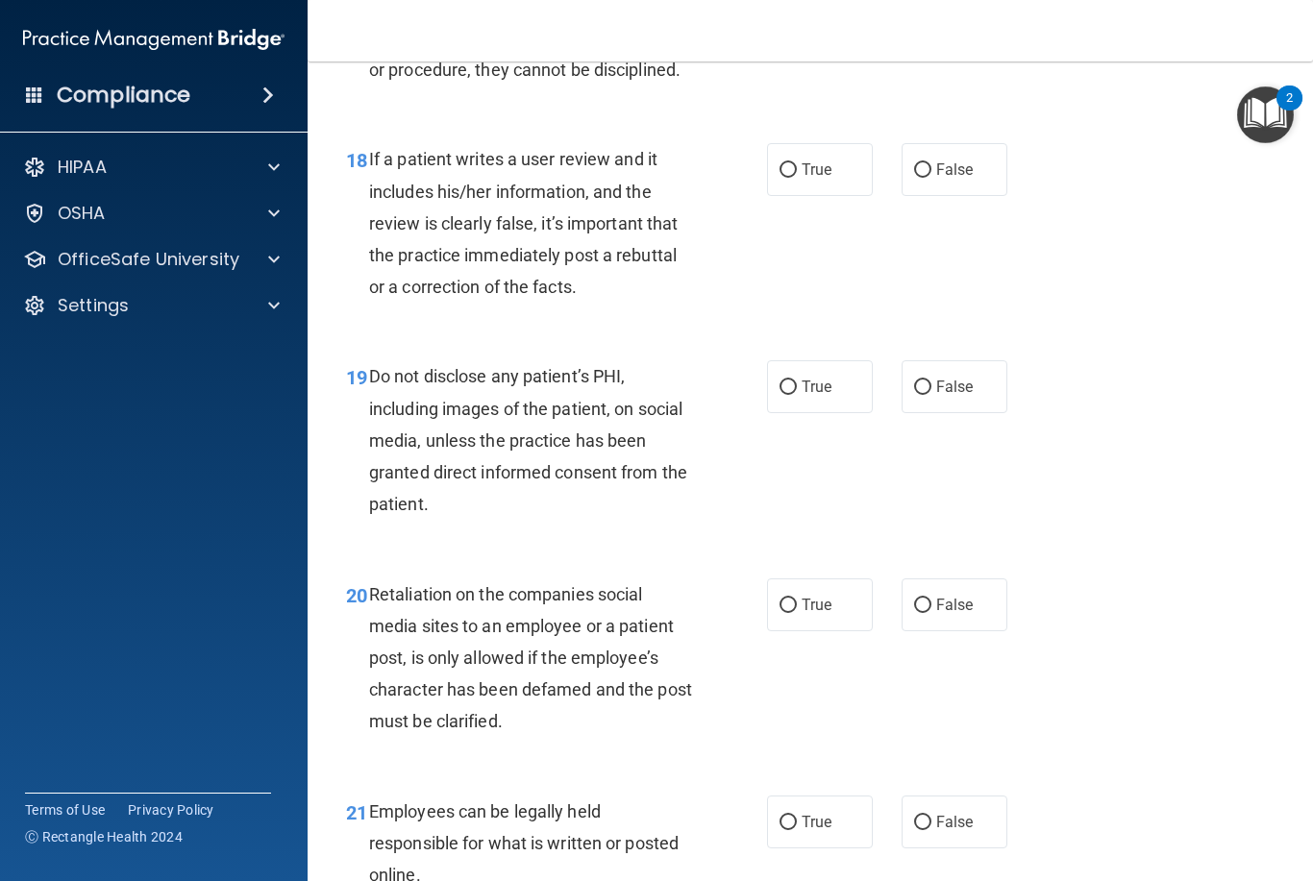
scroll to position [3607, 0]
click at [964, 180] on span "False" at bounding box center [954, 170] width 37 height 18
click at [931, 179] on input "False" at bounding box center [922, 171] width 17 height 14
radio input "true"
click at [777, 405] on label "True" at bounding box center [820, 387] width 106 height 53
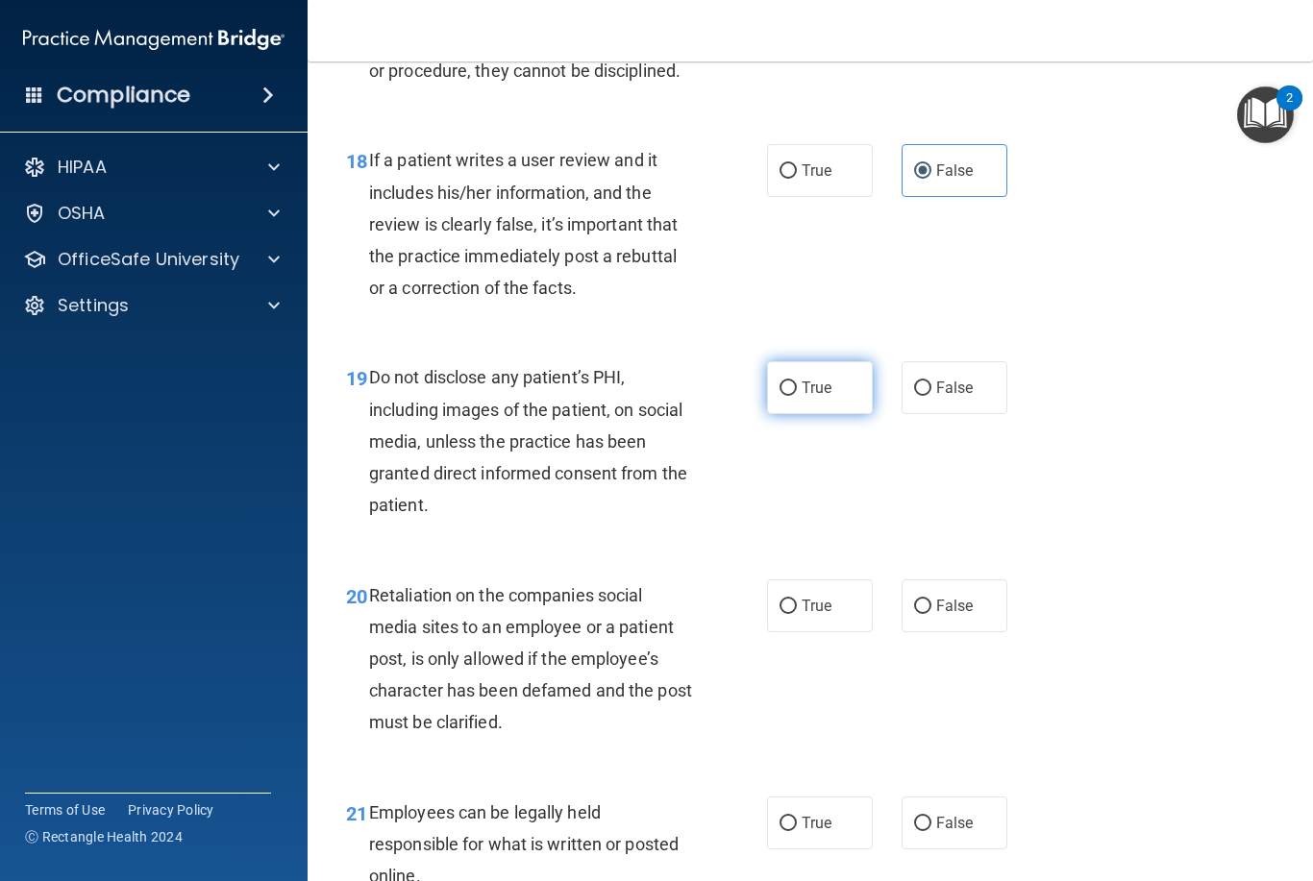
click at [780, 396] on input "True" at bounding box center [788, 389] width 17 height 14
radio input "true"
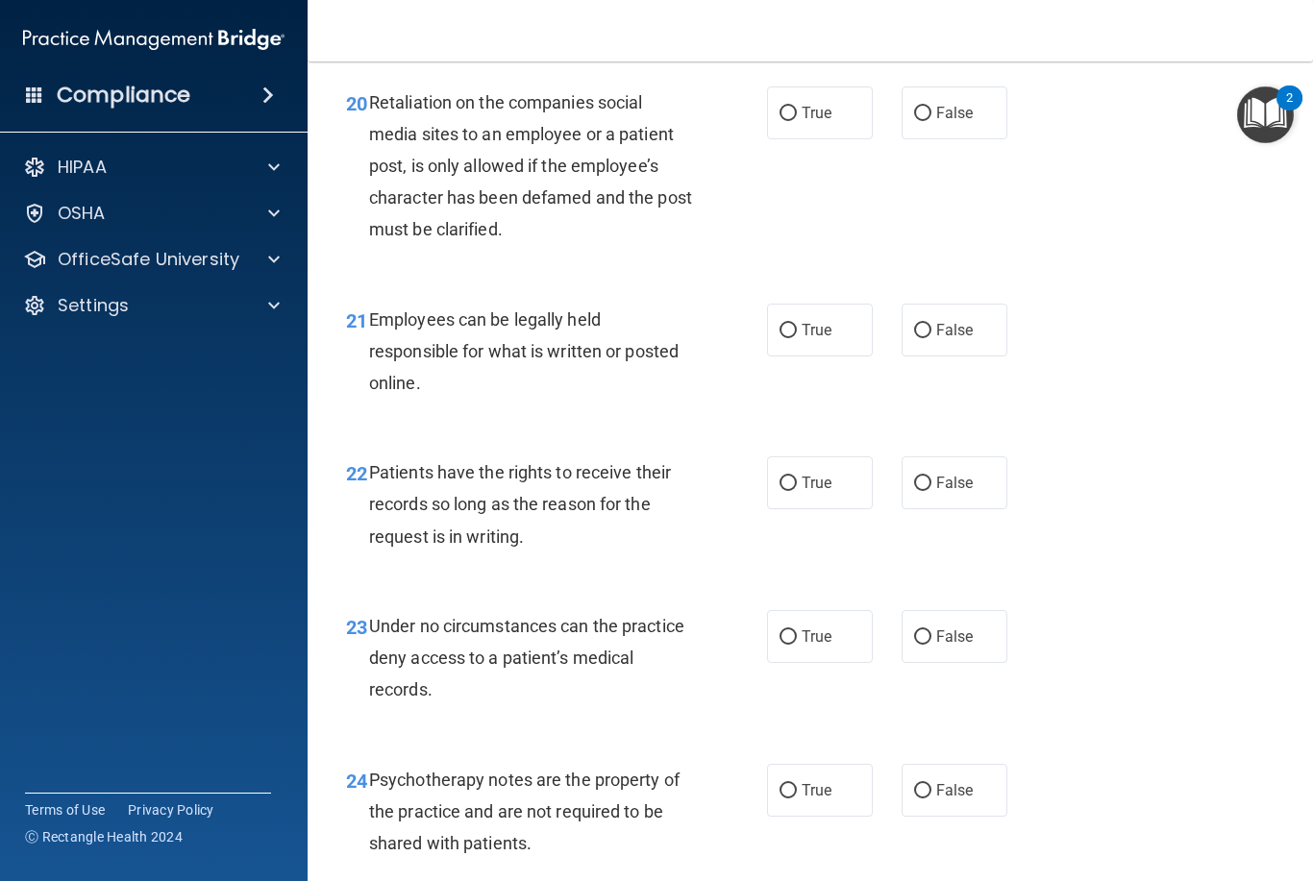
scroll to position [4058, 0]
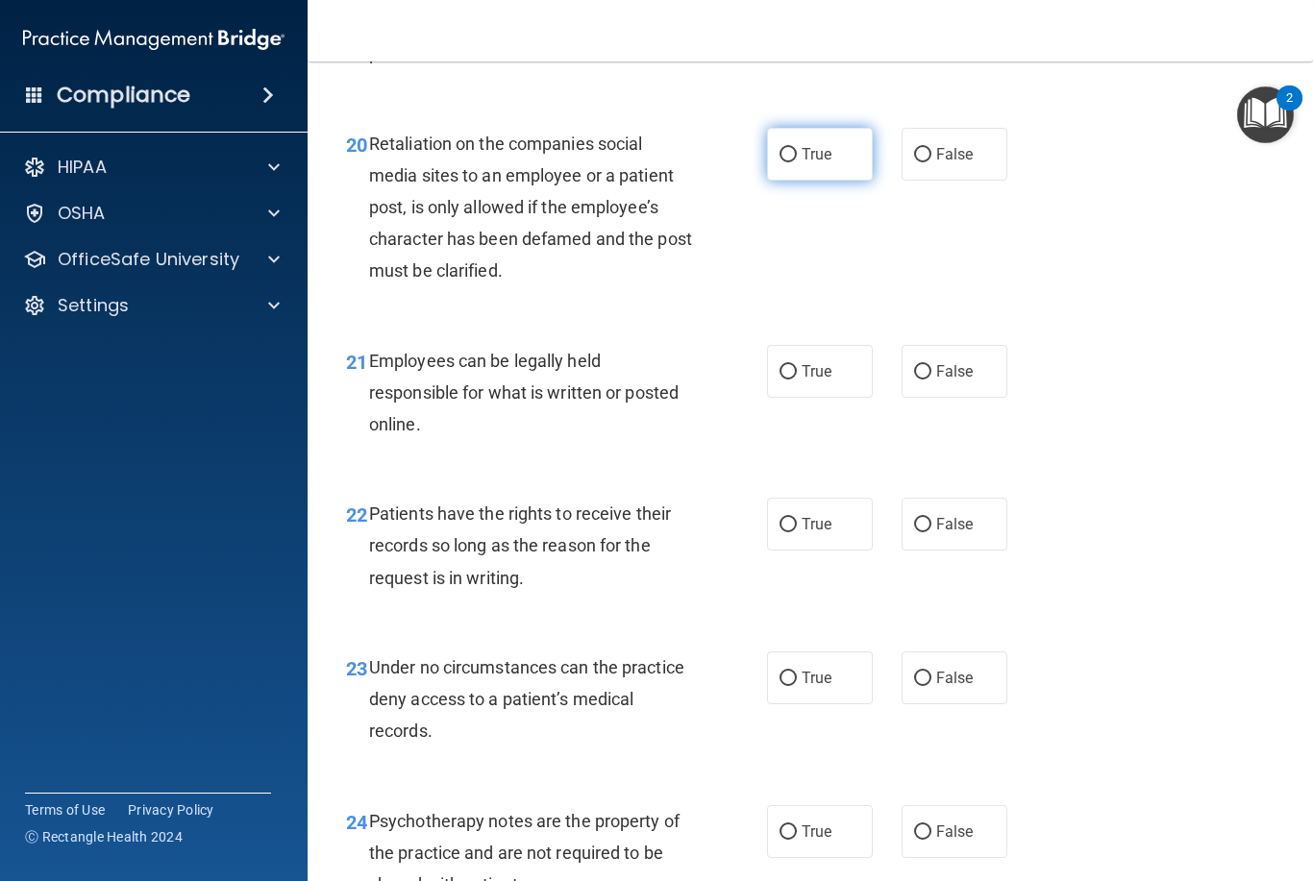
click at [815, 181] on label "True" at bounding box center [820, 154] width 106 height 53
click at [797, 162] on input "True" at bounding box center [788, 155] width 17 height 14
radio input "true"
click at [796, 379] on input "True" at bounding box center [788, 372] width 17 height 14
radio input "true"
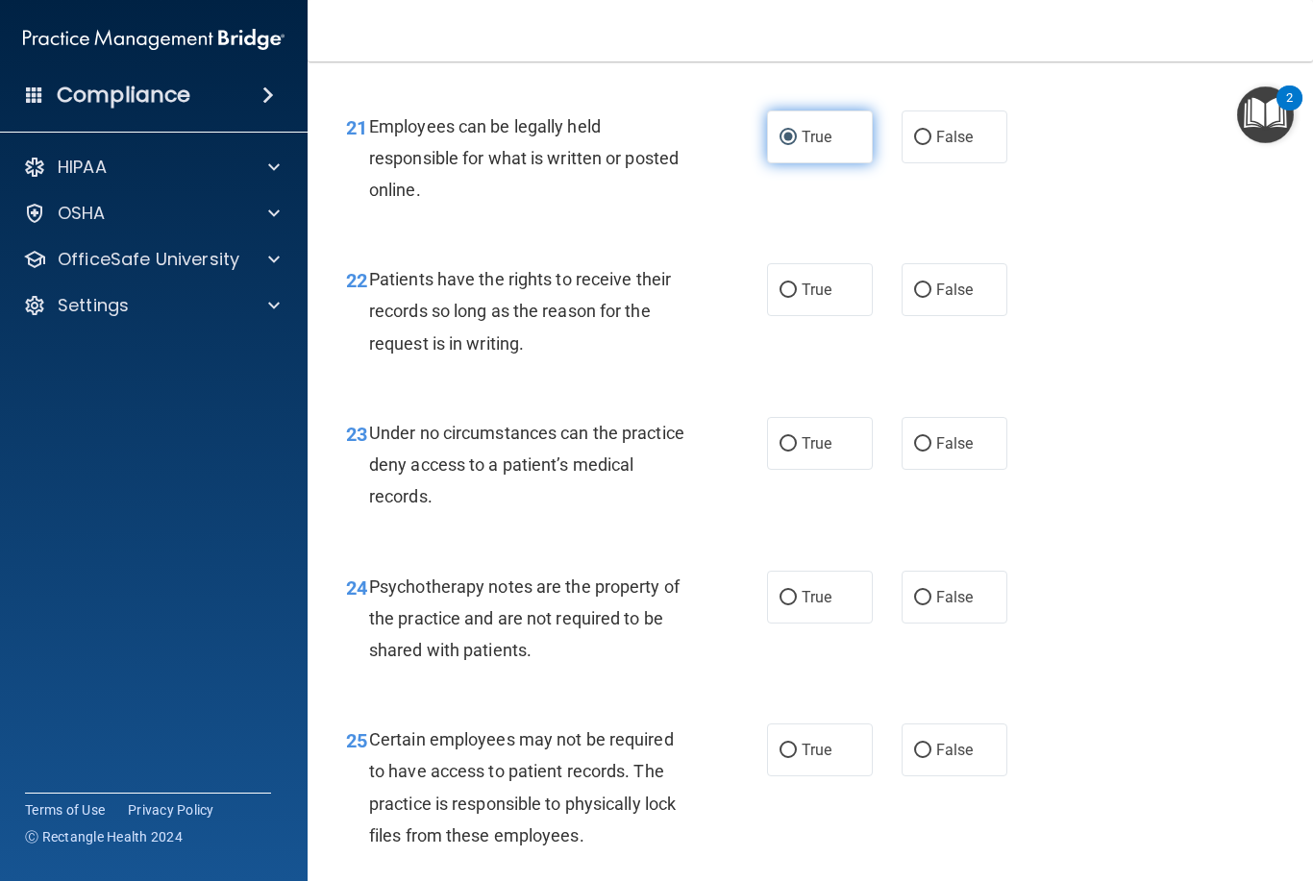
scroll to position [4294, 0]
click at [807, 298] on span "True" at bounding box center [817, 289] width 30 height 18
click at [797, 297] on input "True" at bounding box center [788, 290] width 17 height 14
radio input "true"
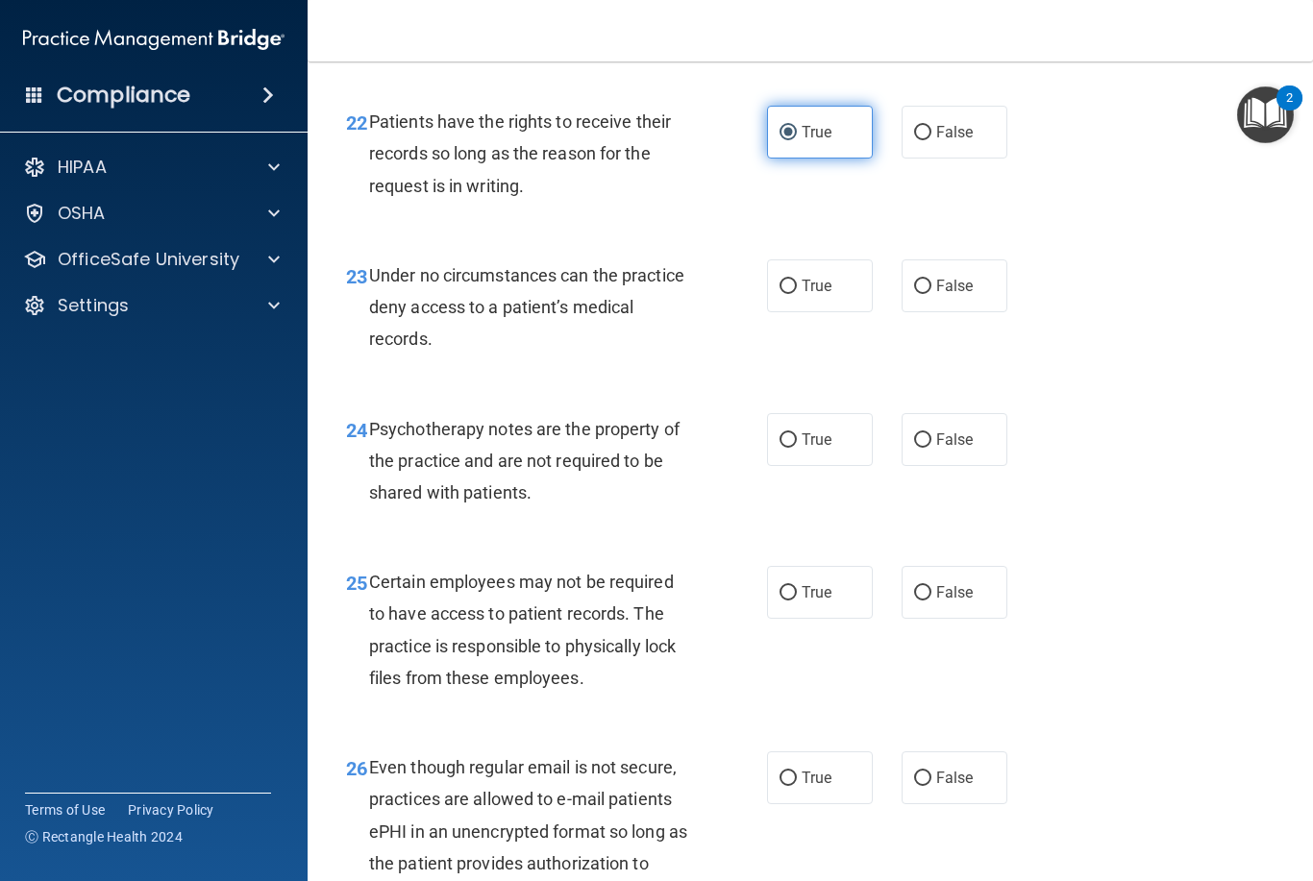
scroll to position [4496, 0]
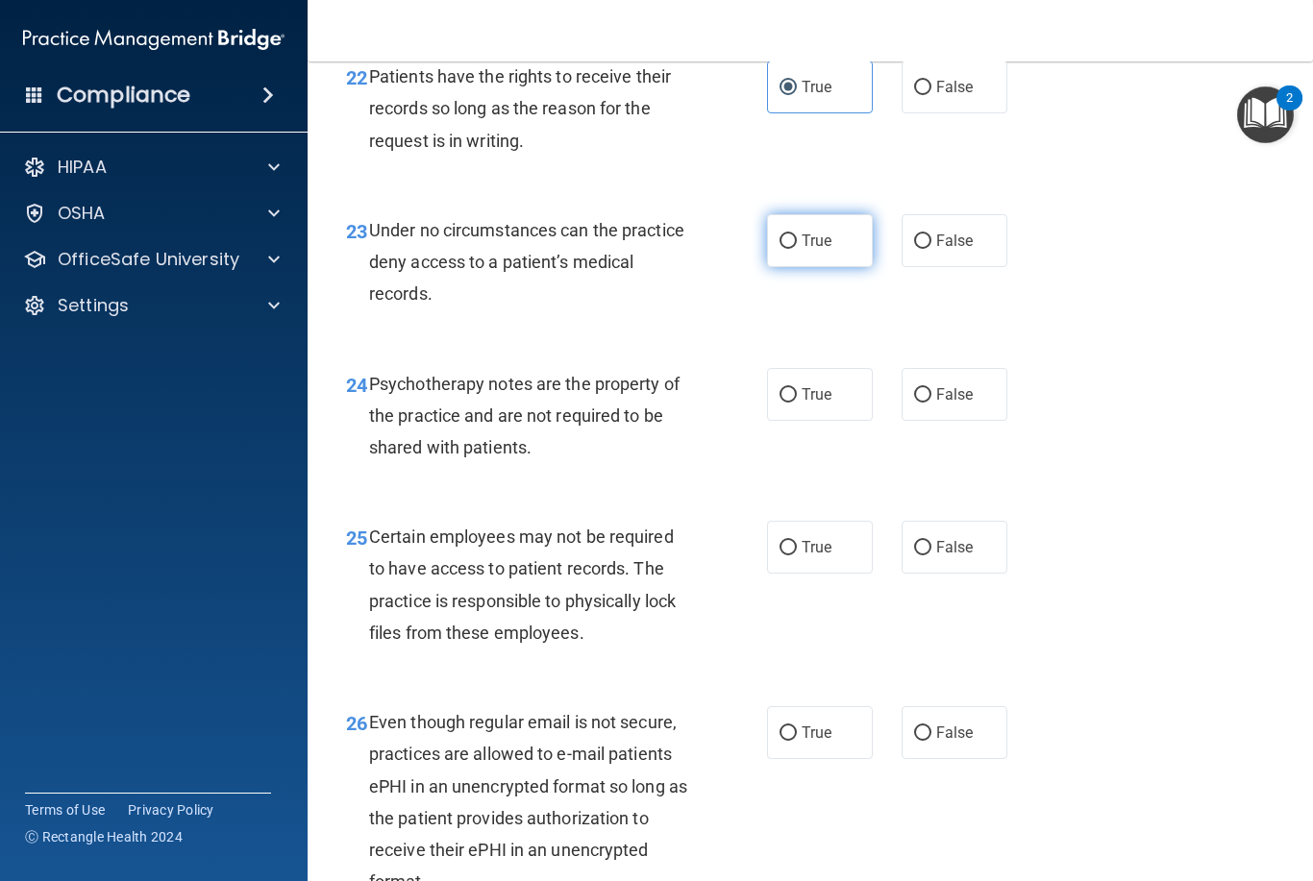
click at [852, 262] on label "True" at bounding box center [820, 240] width 106 height 53
click at [797, 249] on input "True" at bounding box center [788, 242] width 17 height 14
radio input "true"
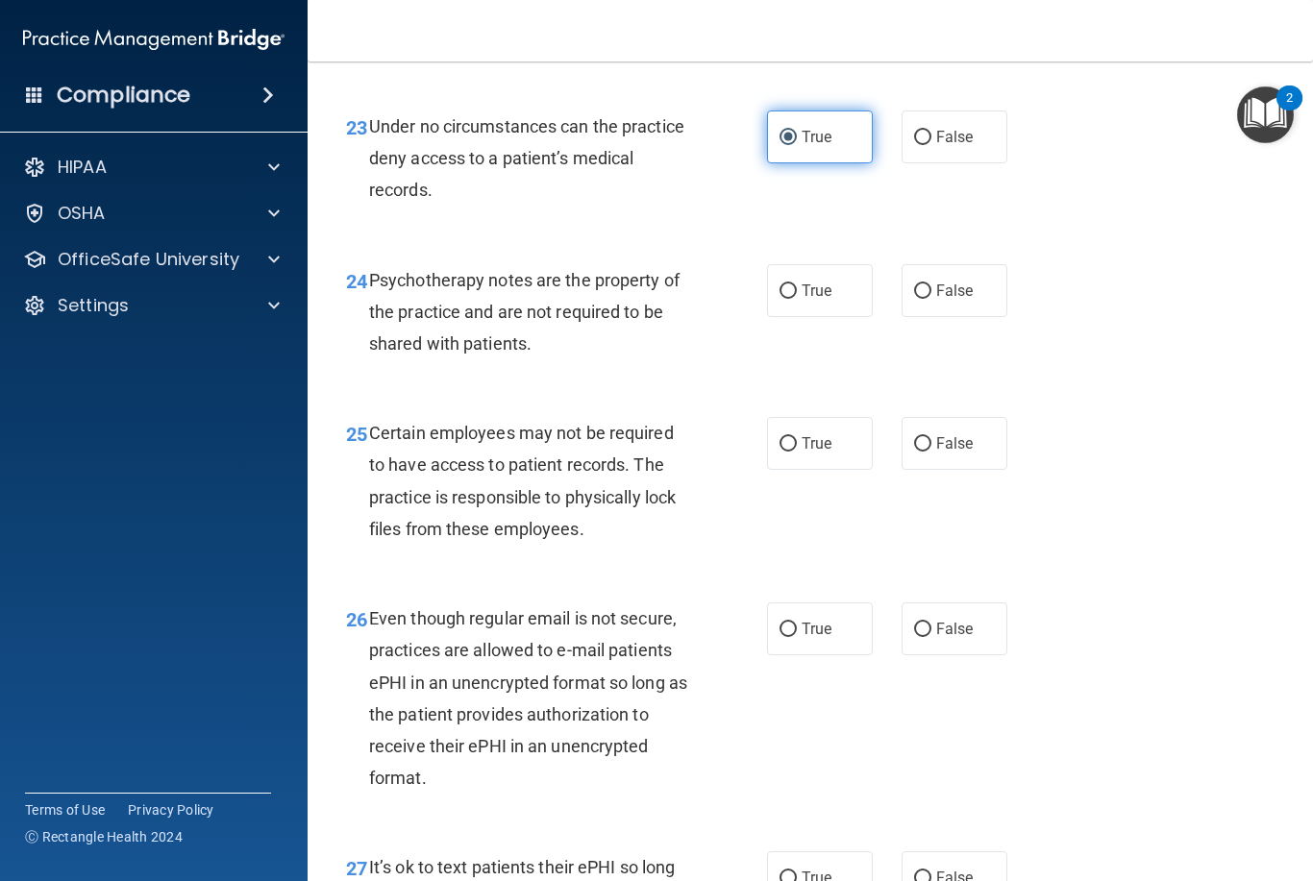
scroll to position [4610, 0]
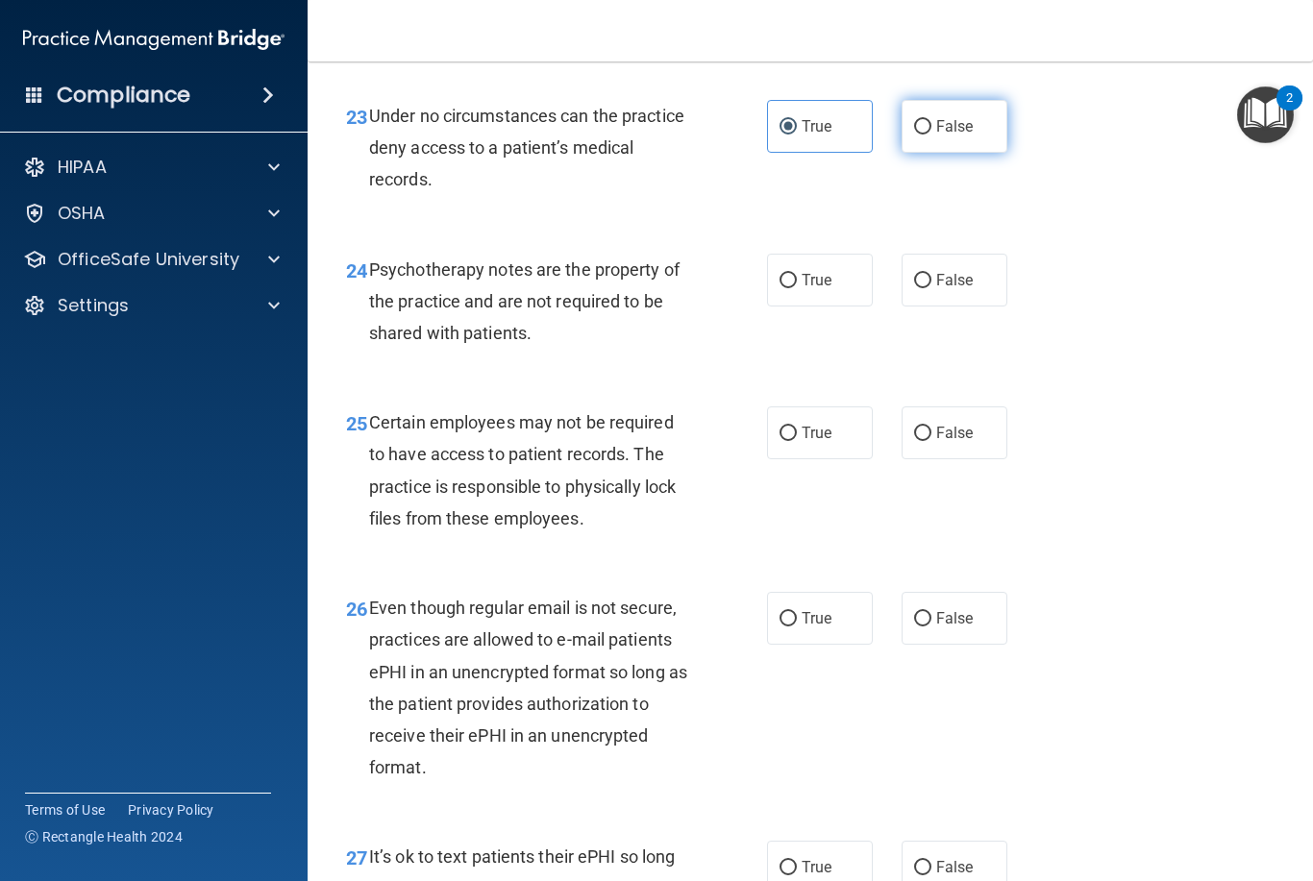
click at [963, 136] on span "False" at bounding box center [954, 126] width 37 height 18
click at [931, 135] on input "False" at bounding box center [922, 127] width 17 height 14
radio input "true"
radio input "false"
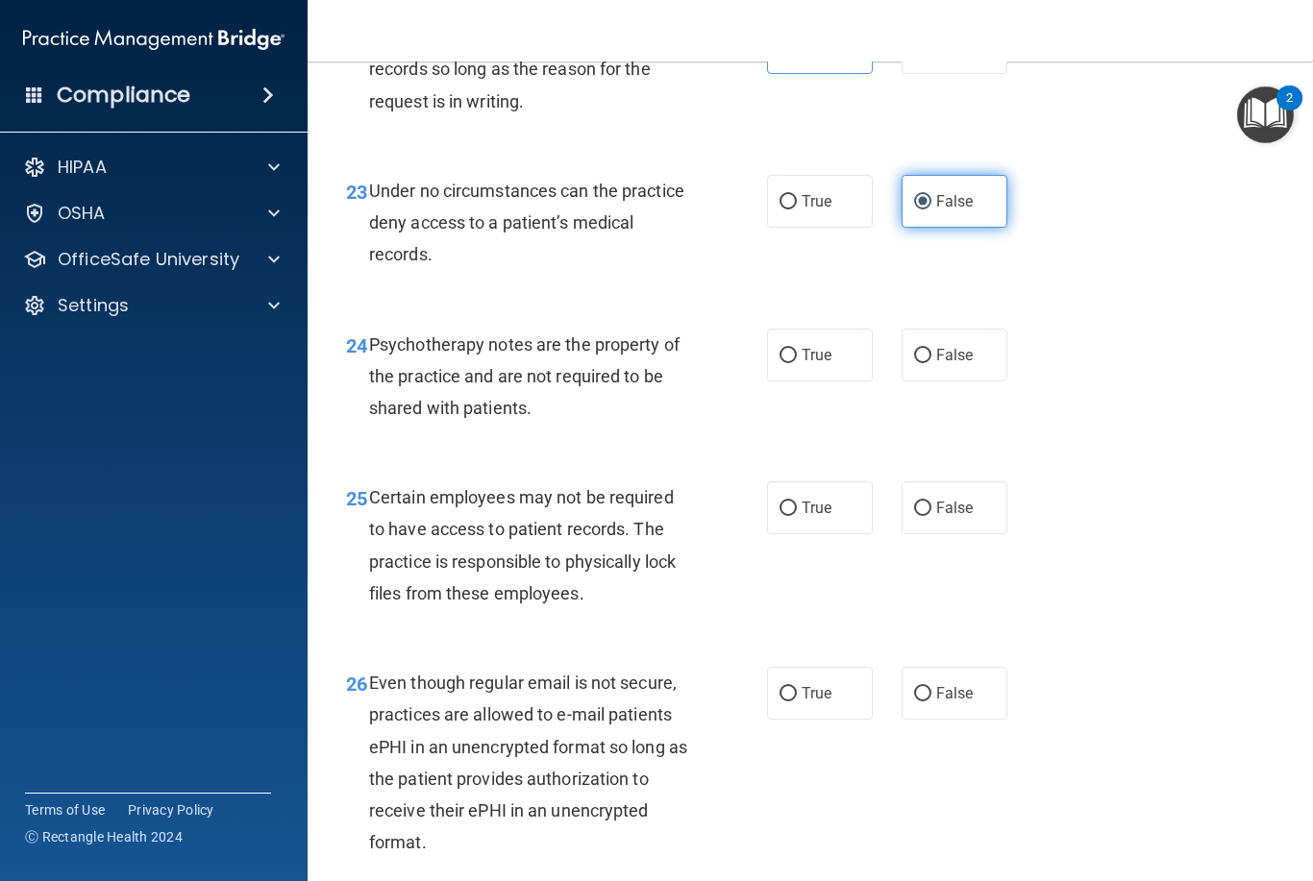
scroll to position [4533, 0]
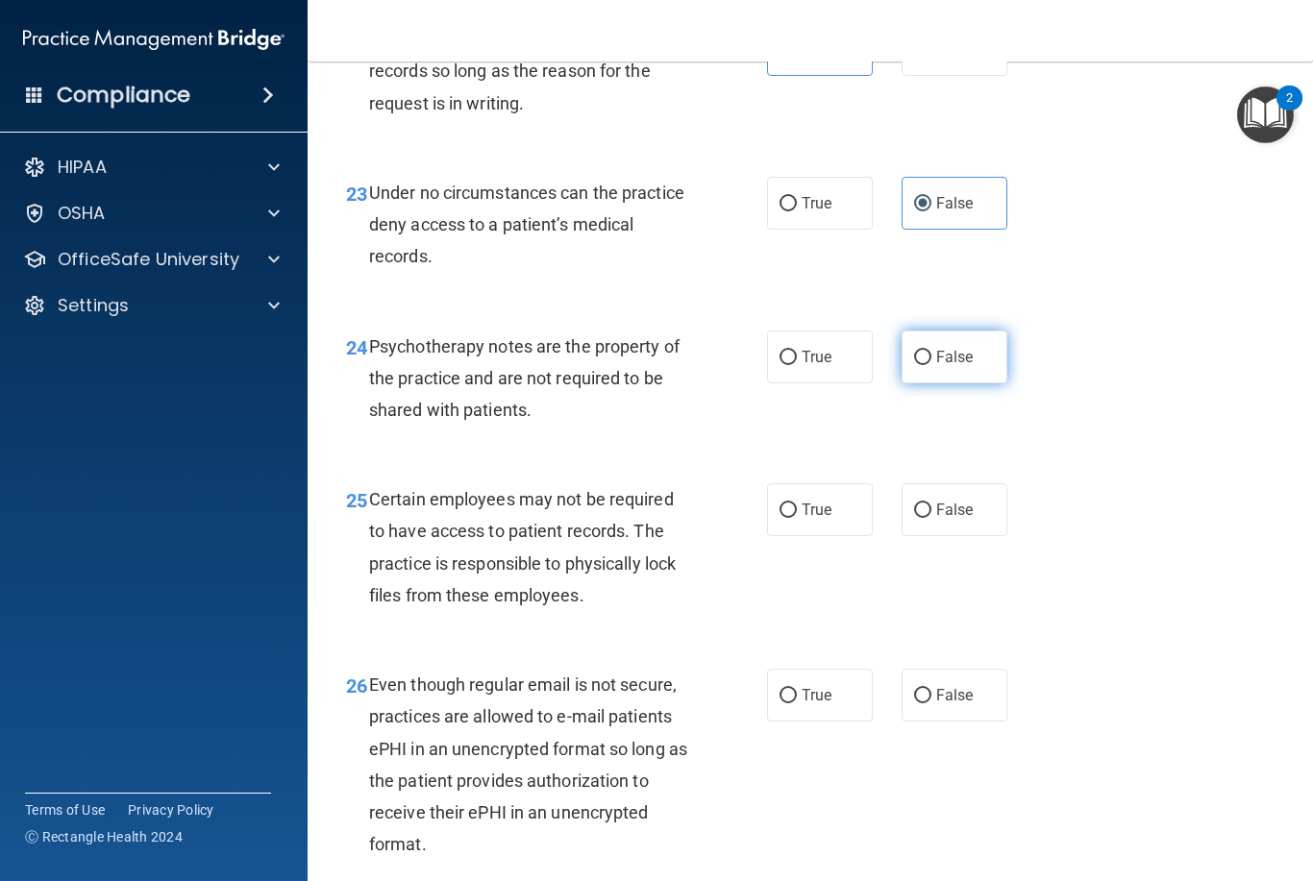
click at [979, 384] on label "False" at bounding box center [955, 357] width 106 height 53
click at [931, 365] on input "False" at bounding box center [922, 358] width 17 height 14
radio input "true"
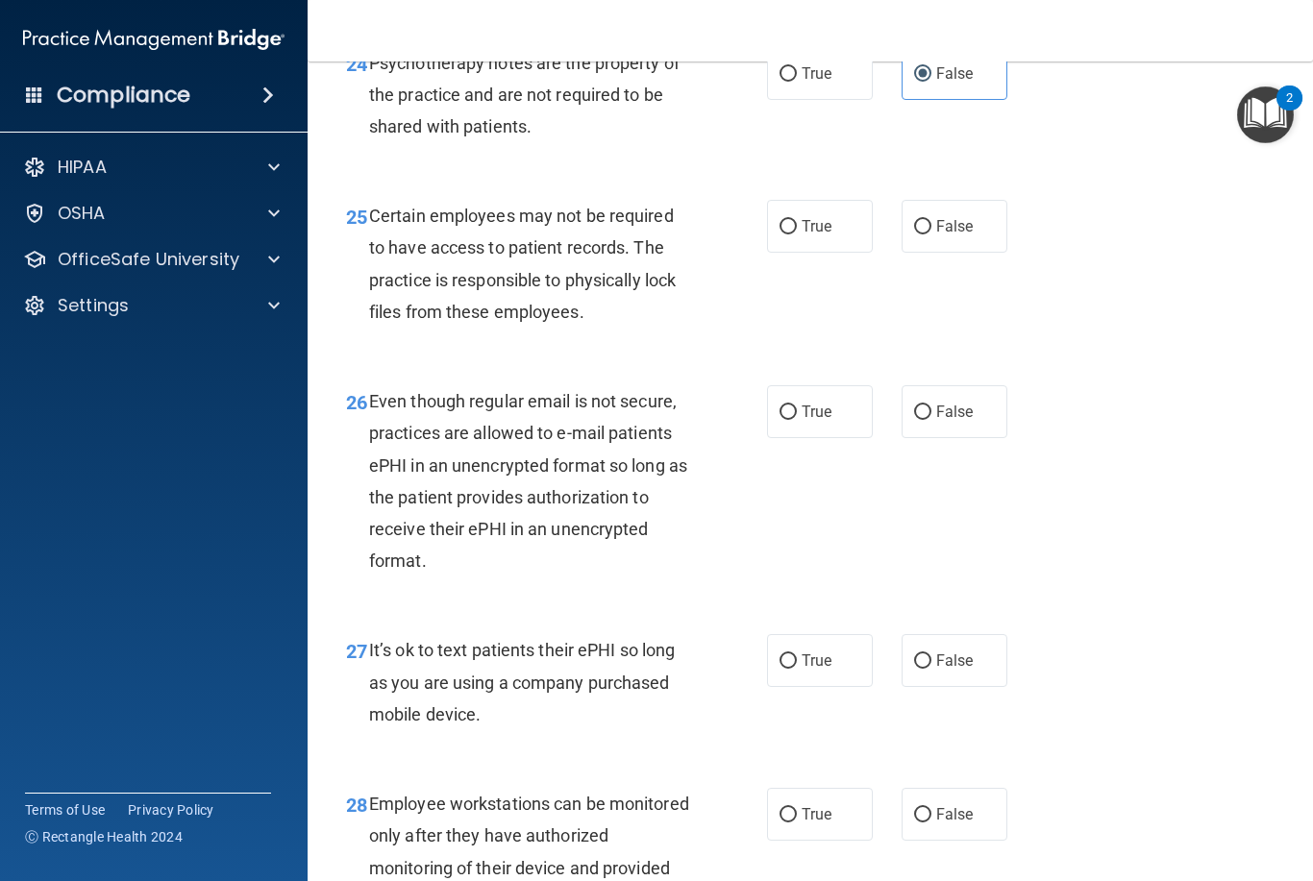
scroll to position [4820, 0]
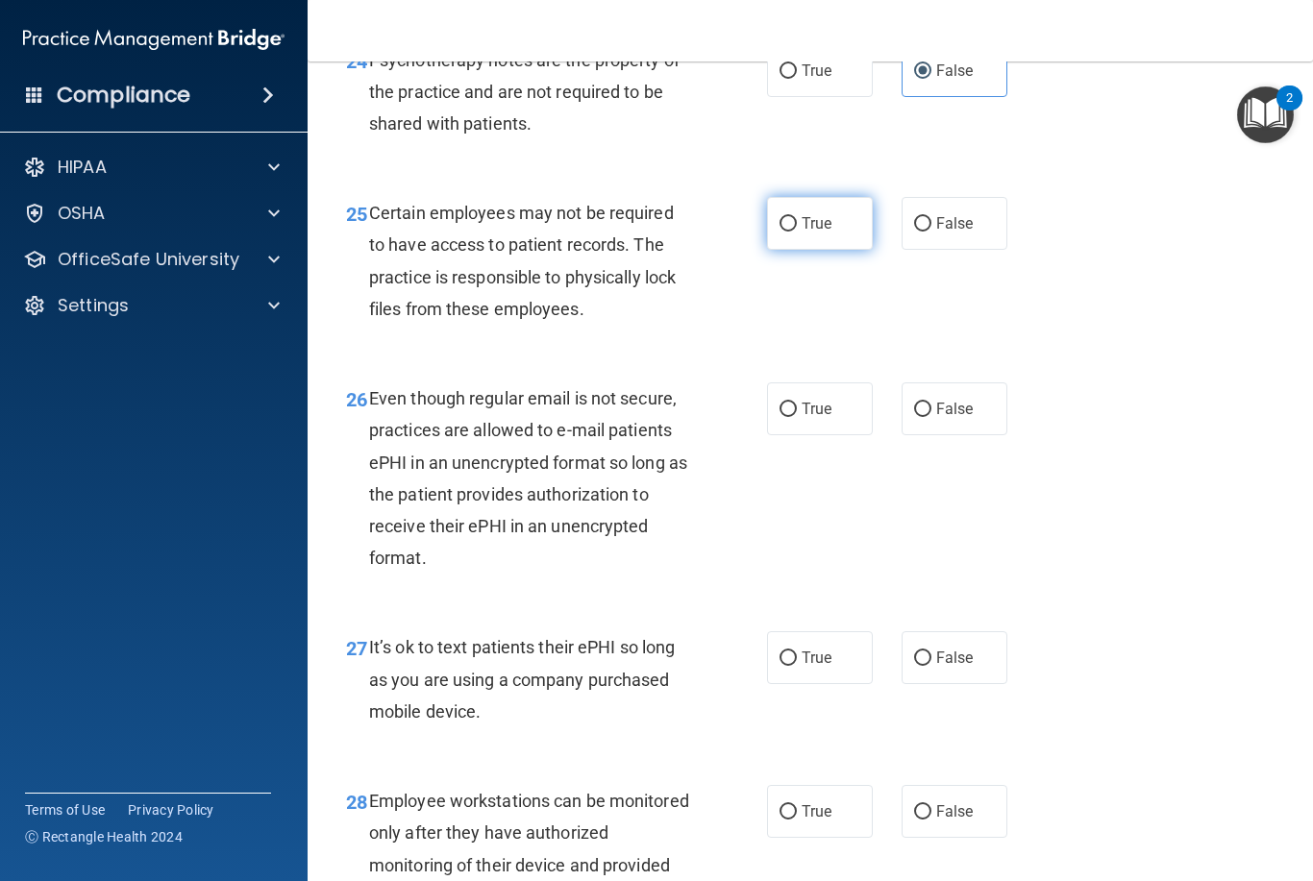
click at [787, 213] on label "True" at bounding box center [820, 223] width 106 height 53
click at [787, 217] on input "True" at bounding box center [788, 224] width 17 height 14
radio input "true"
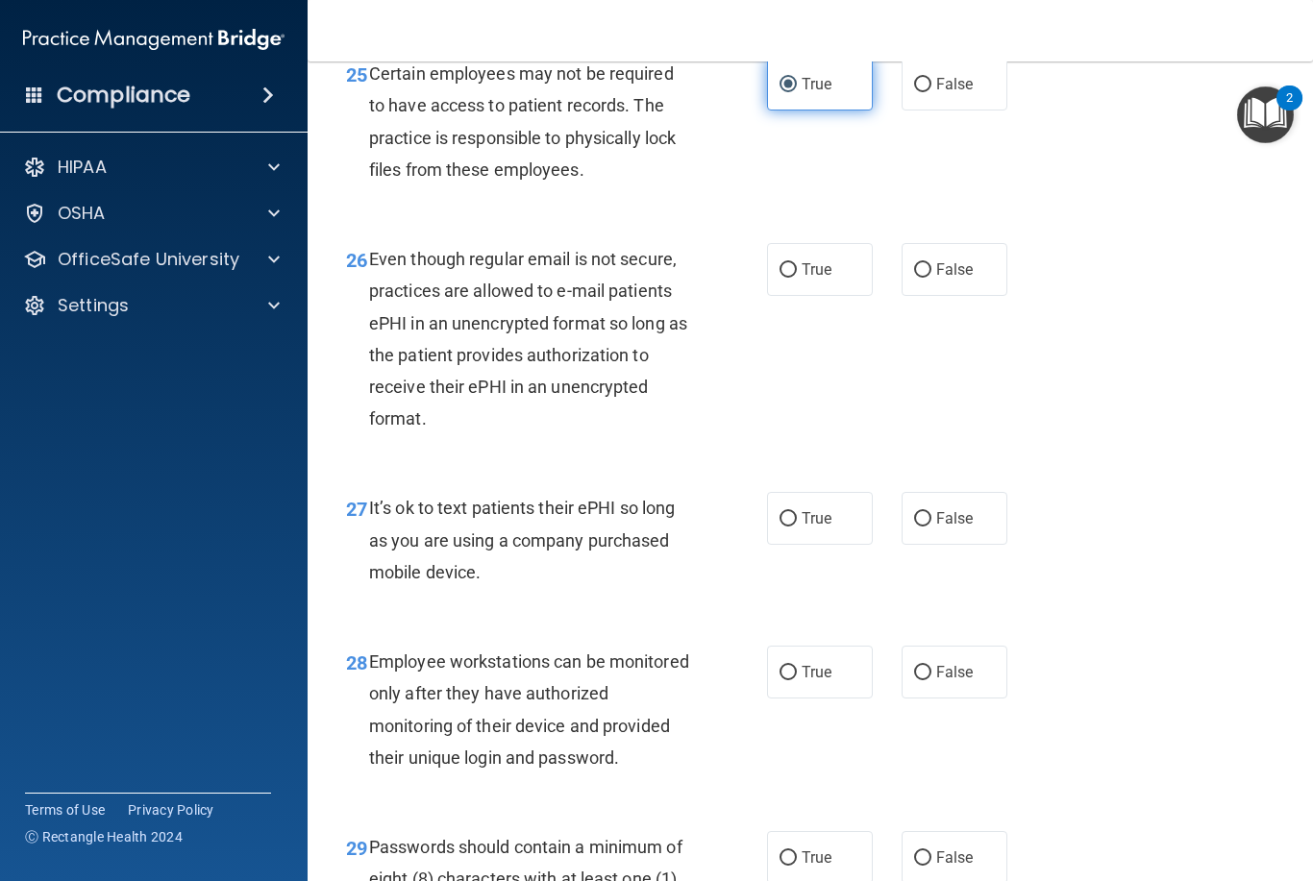
scroll to position [4960, 0]
click at [819, 295] on label "True" at bounding box center [820, 268] width 106 height 53
click at [797, 277] on input "True" at bounding box center [788, 269] width 17 height 14
radio input "true"
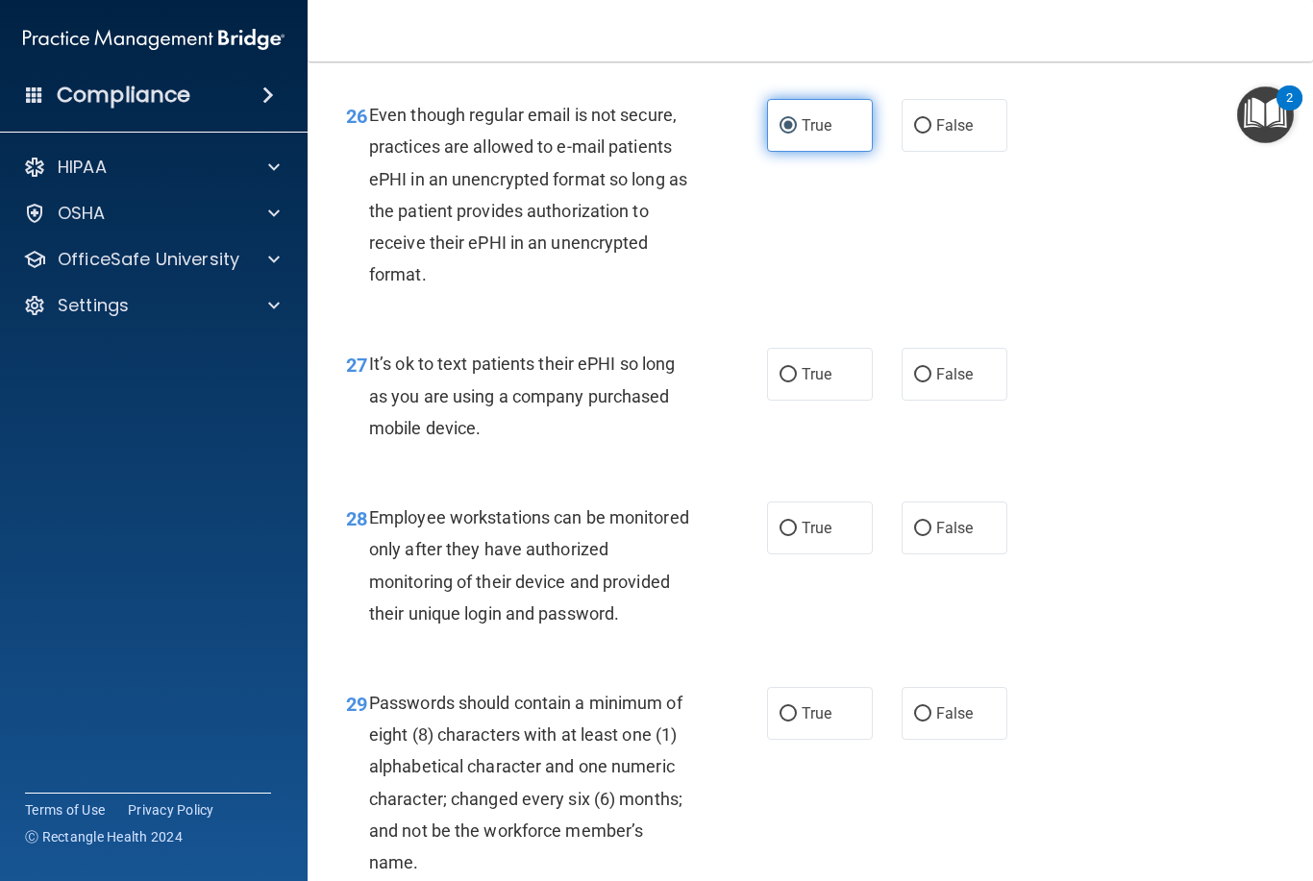
scroll to position [5105, 0]
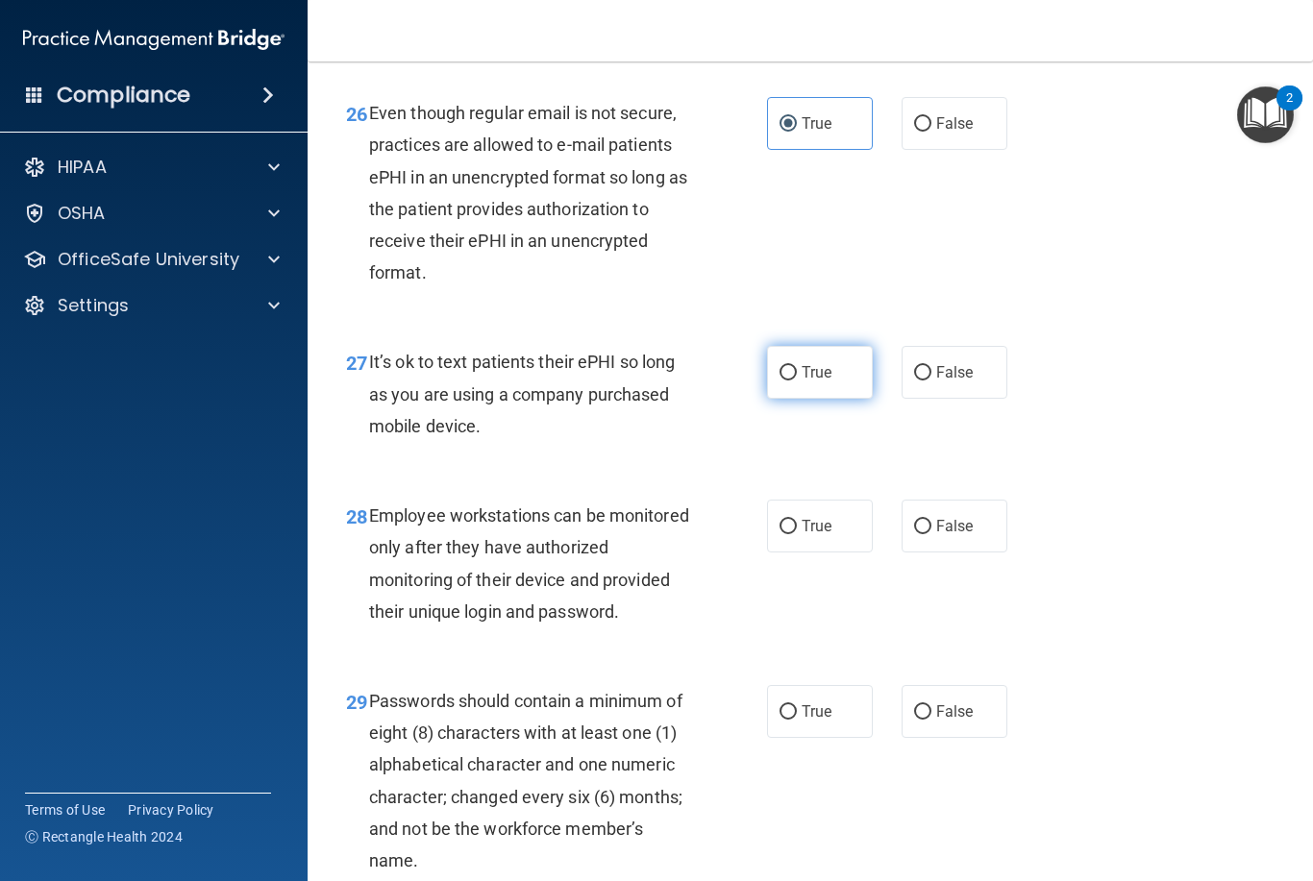
click at [825, 388] on label "True" at bounding box center [820, 372] width 106 height 53
click at [797, 381] on input "True" at bounding box center [788, 373] width 17 height 14
radio input "true"
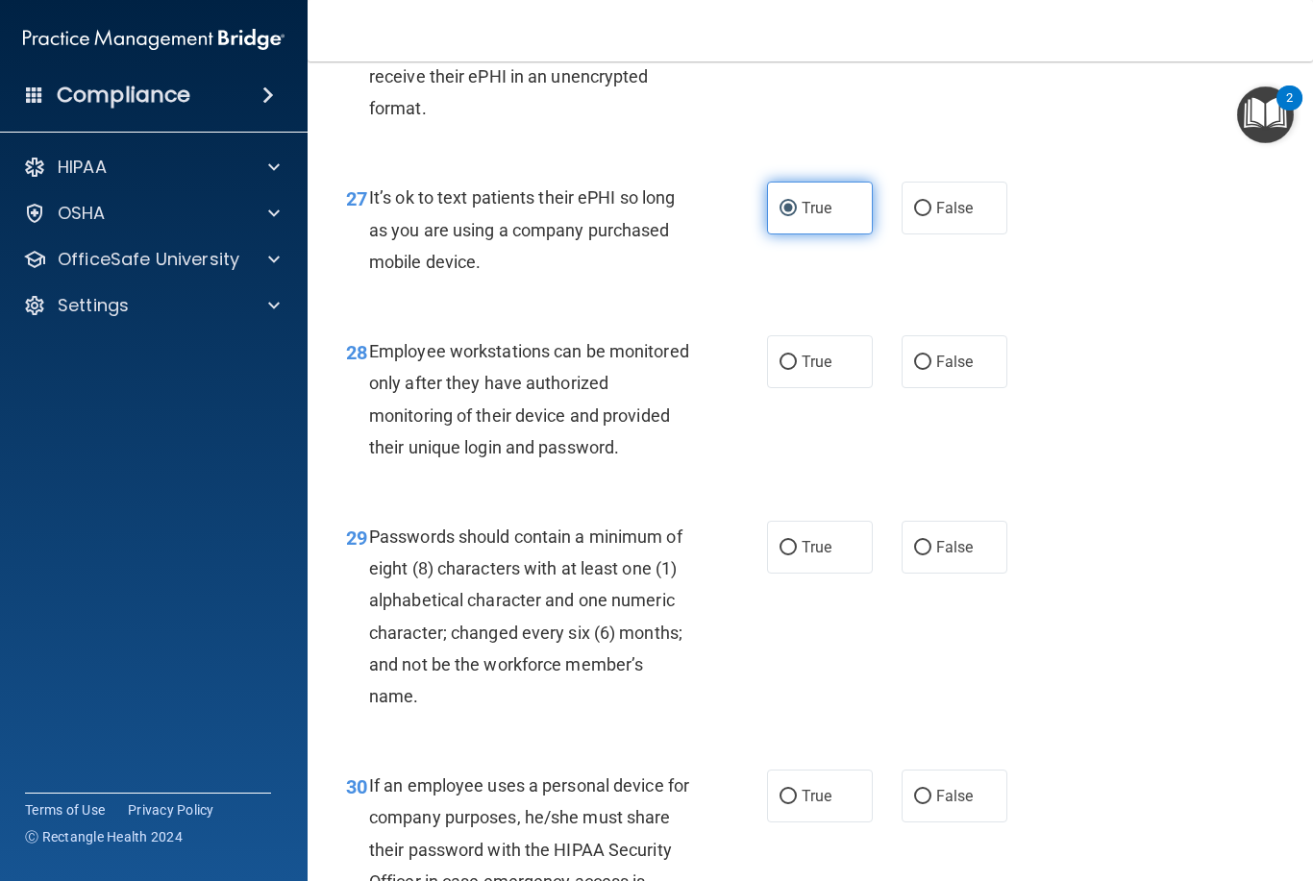
scroll to position [5232, 0]
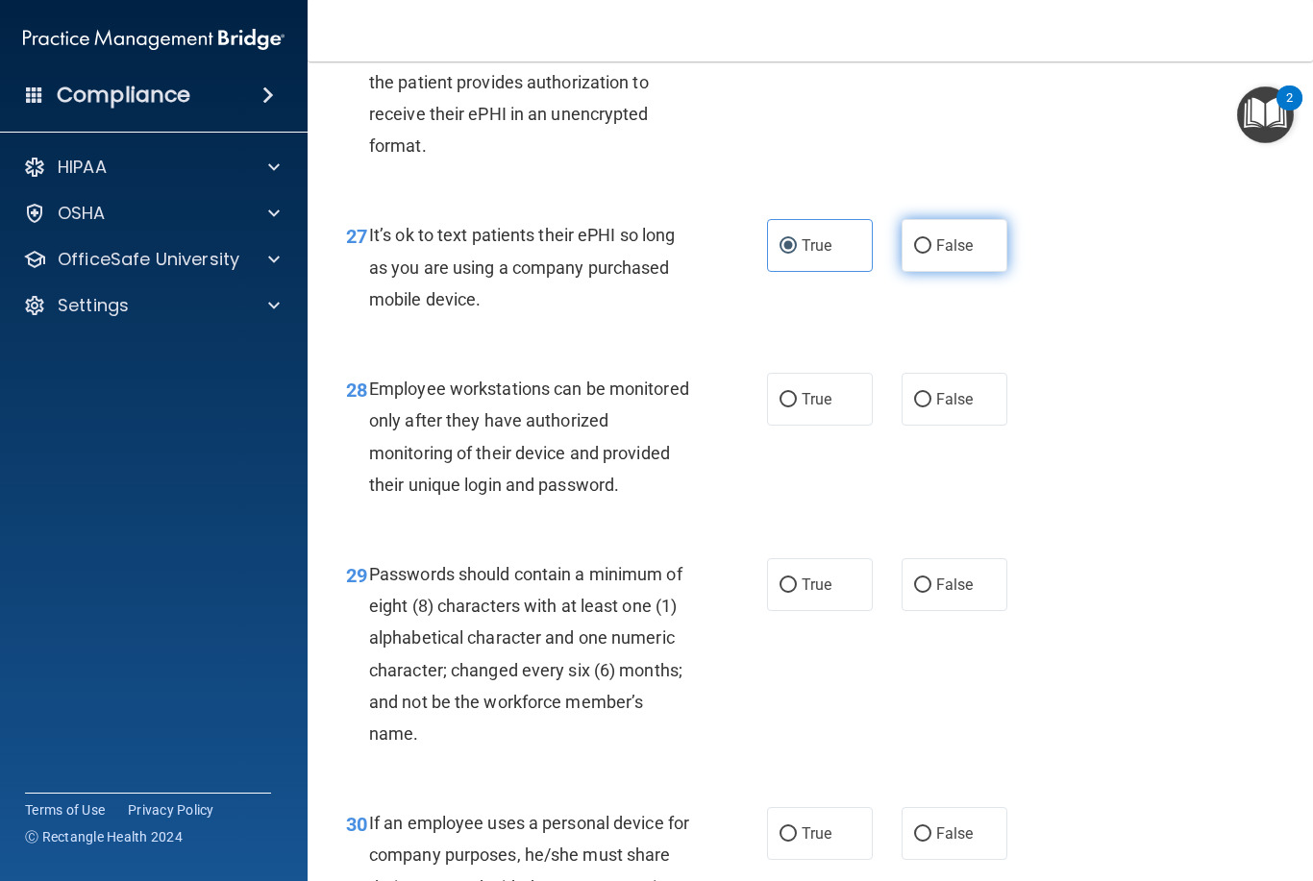
click at [946, 272] on label "False" at bounding box center [955, 245] width 106 height 53
click at [931, 254] on input "False" at bounding box center [922, 246] width 17 height 14
radio input "true"
radio input "false"
click at [823, 409] on span "True" at bounding box center [817, 399] width 30 height 18
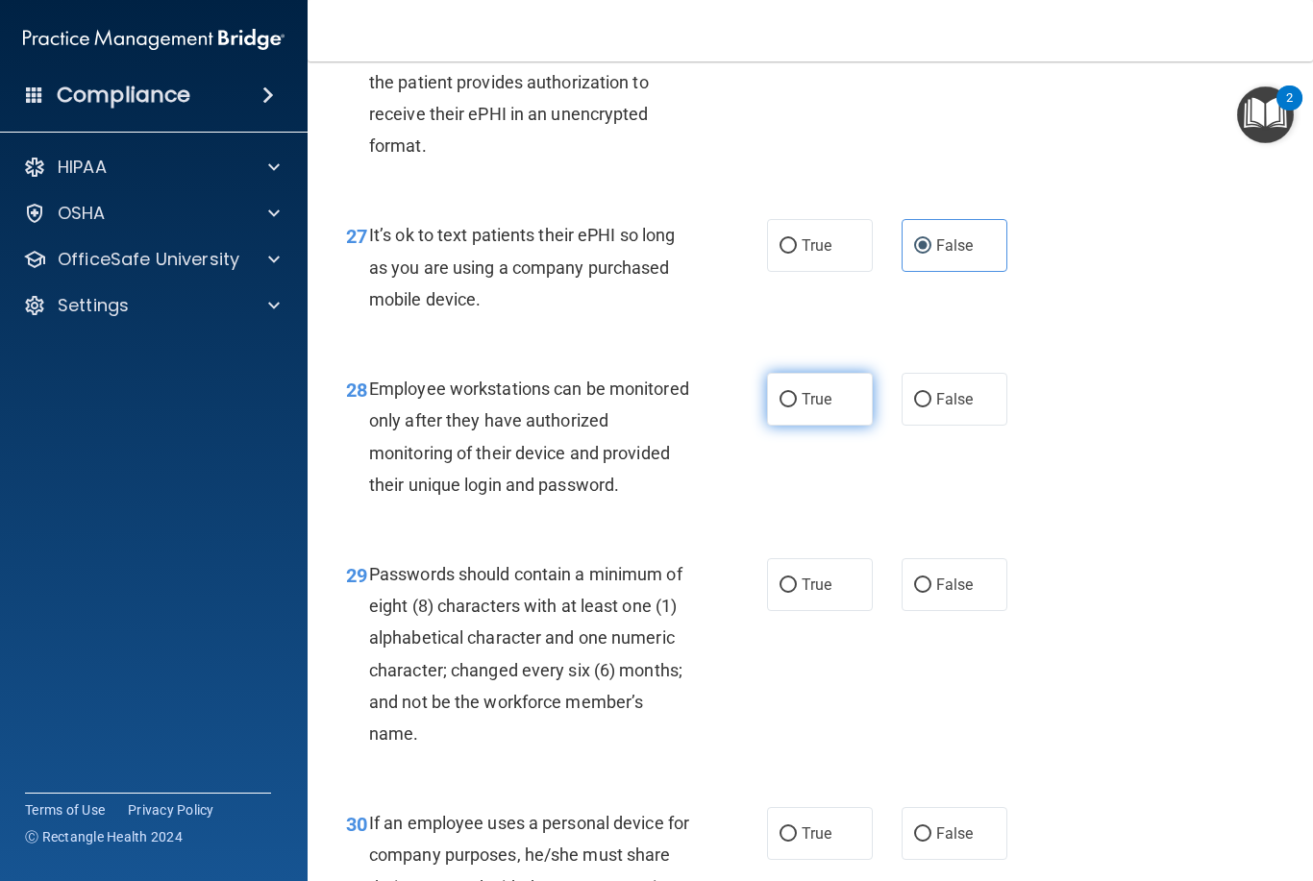
click at [797, 408] on input "True" at bounding box center [788, 400] width 17 height 14
radio input "true"
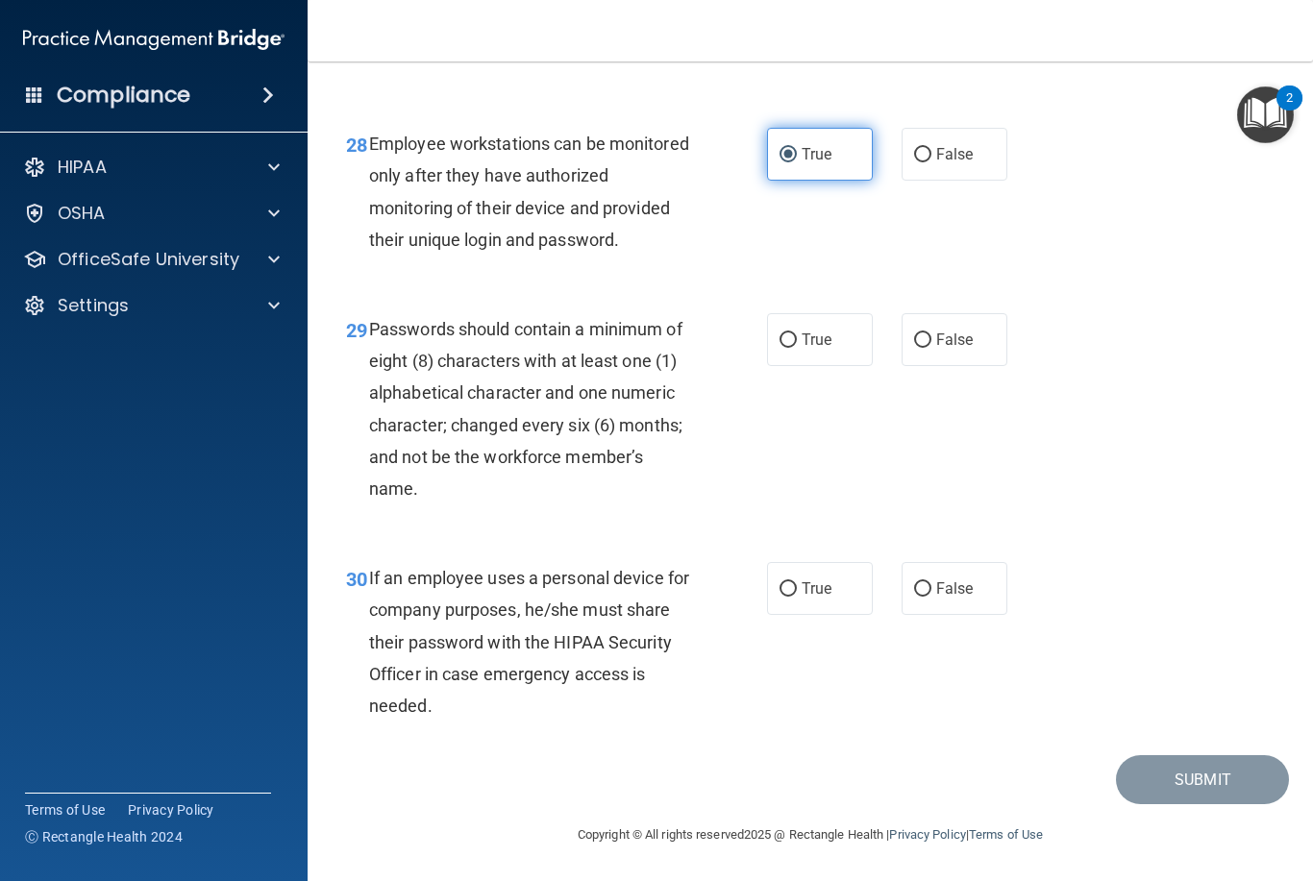
scroll to position [5479, 0]
click at [827, 352] on label "True" at bounding box center [820, 339] width 106 height 53
click at [797, 348] on input "True" at bounding box center [788, 341] width 17 height 14
radio input "true"
click at [853, 584] on label "True" at bounding box center [820, 588] width 106 height 53
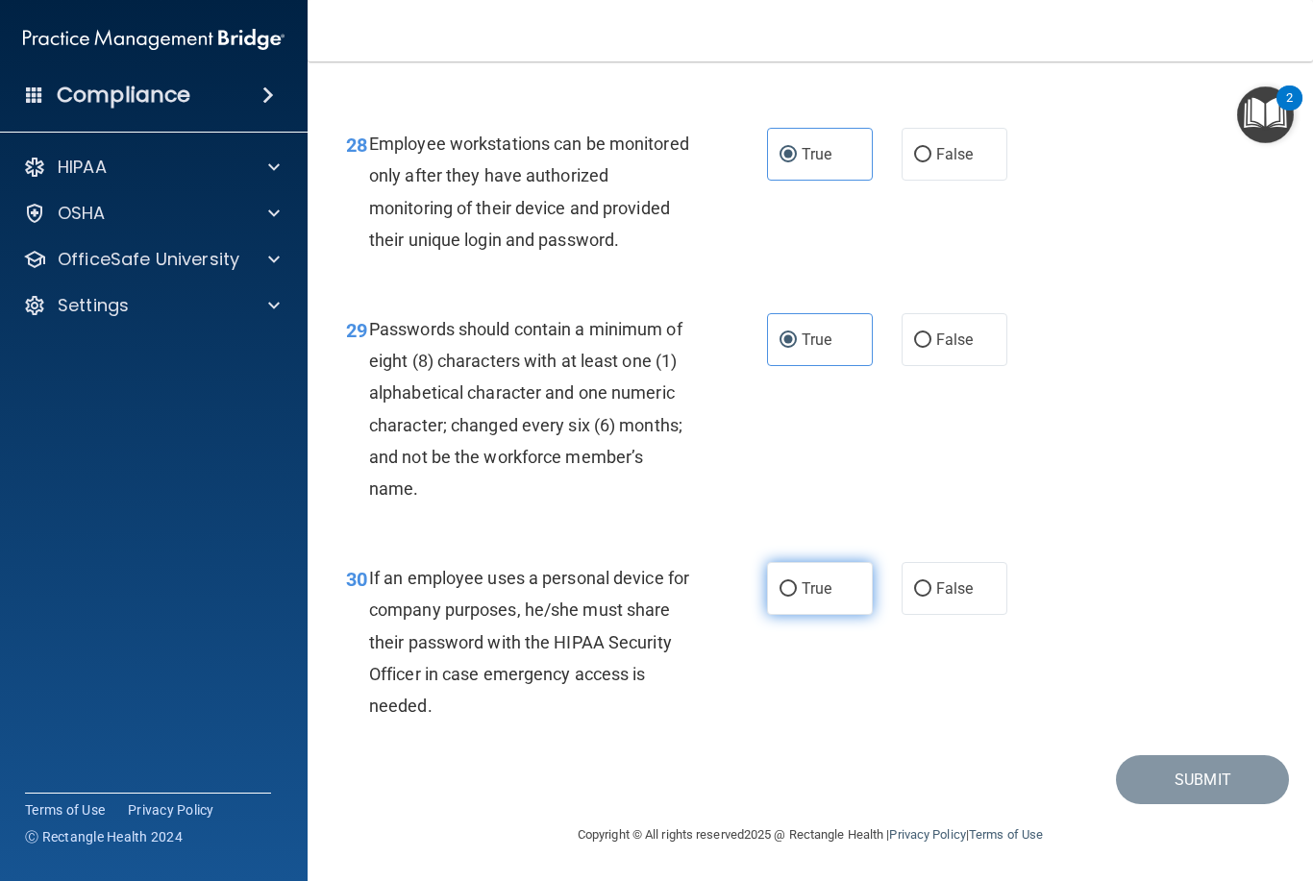
click at [797, 584] on input "True" at bounding box center [788, 590] width 17 height 14
radio input "true"
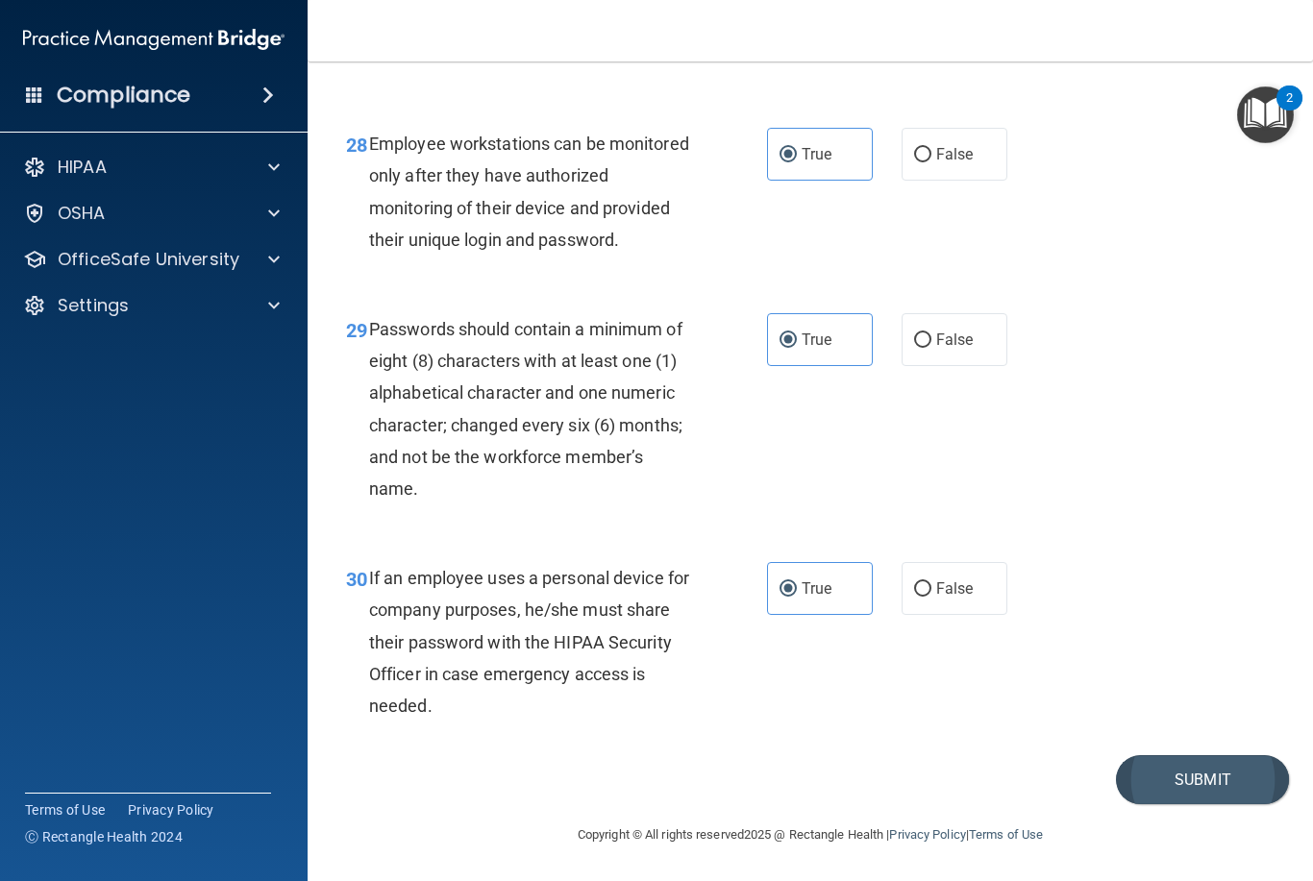
click at [1213, 774] on button "Submit" at bounding box center [1202, 780] width 173 height 49
click at [1184, 781] on button "Submit" at bounding box center [1202, 780] width 173 height 49
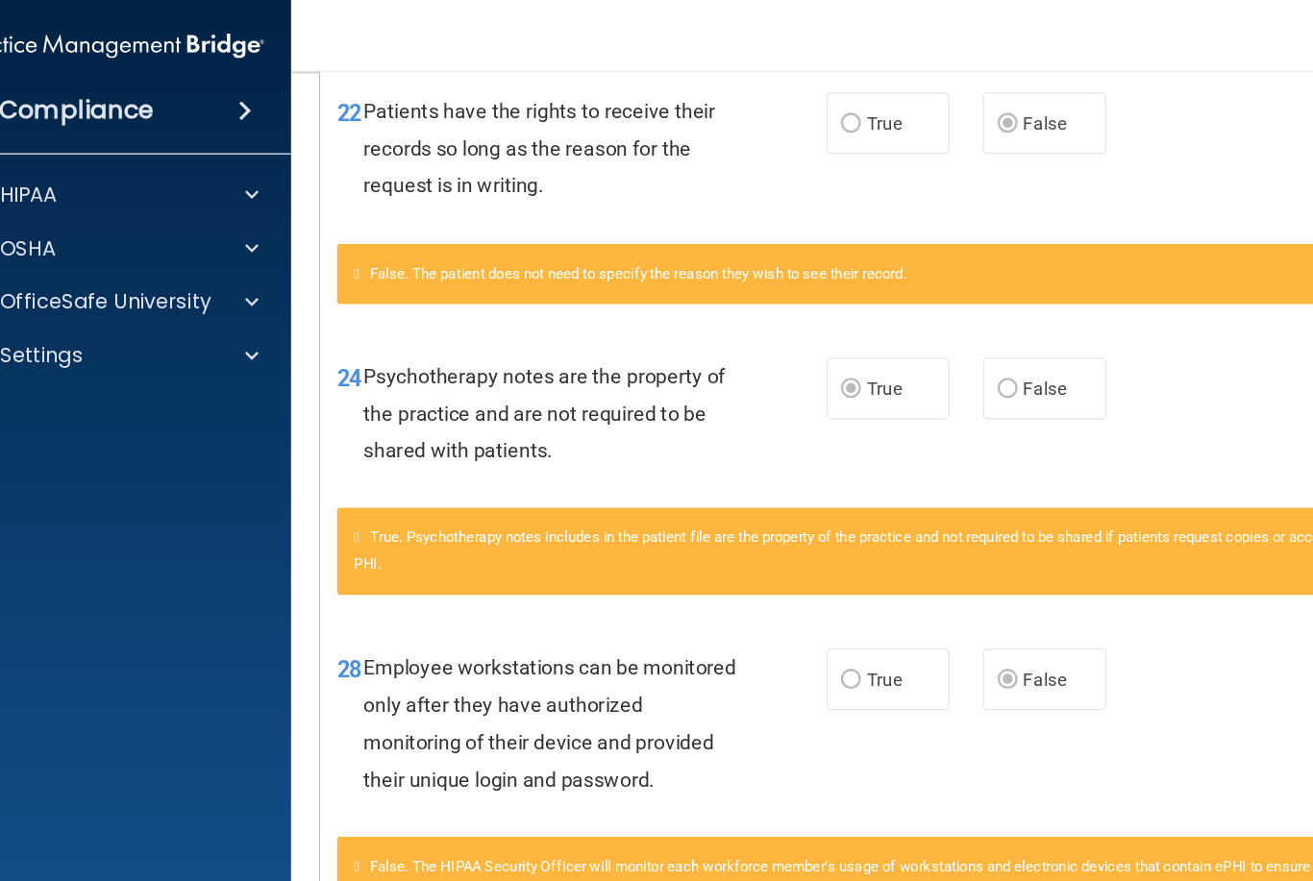
scroll to position [2541, 0]
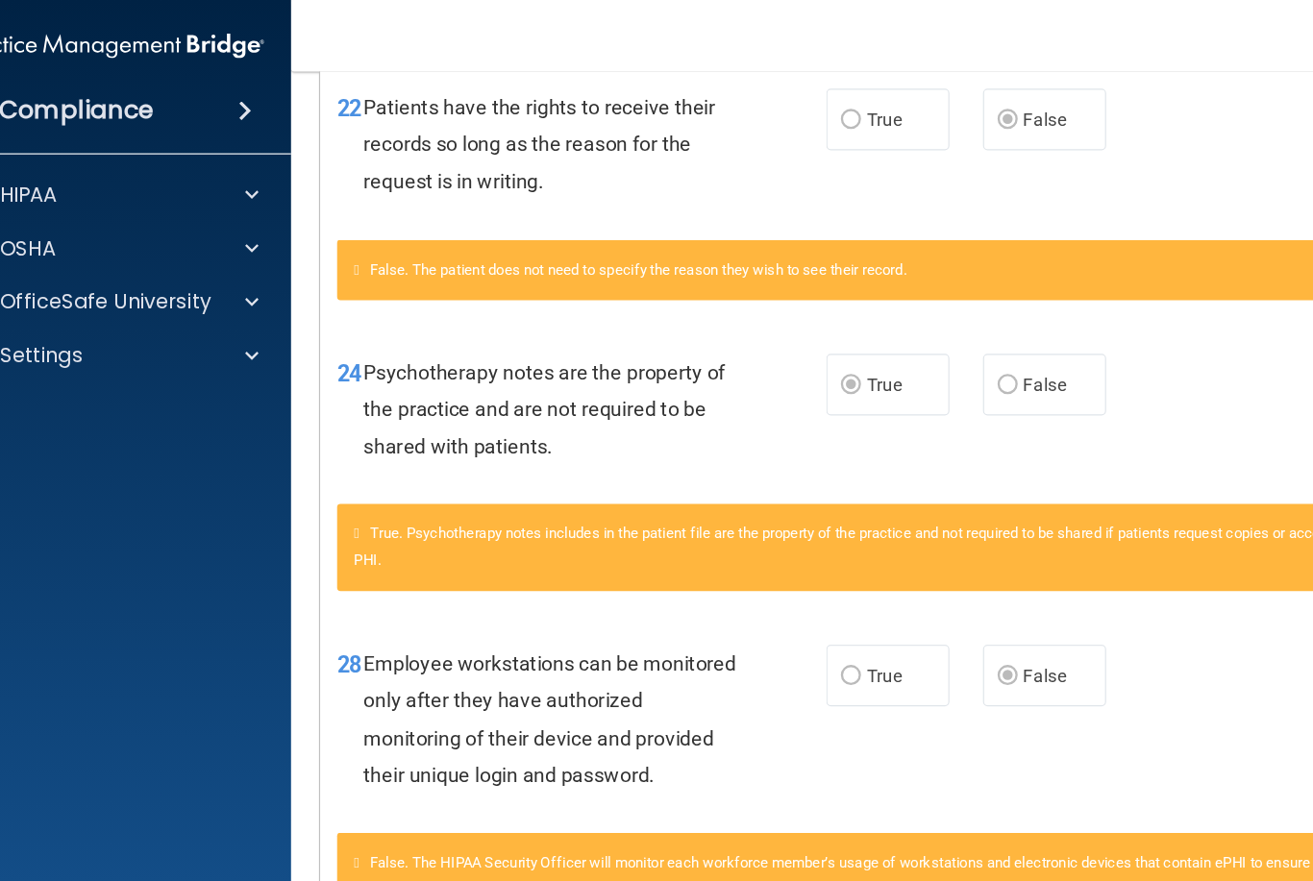
click at [494, 462] on div "True. Psychotherapy notes includes in the patient file are the property of the …" at bounding box center [810, 470] width 927 height 75
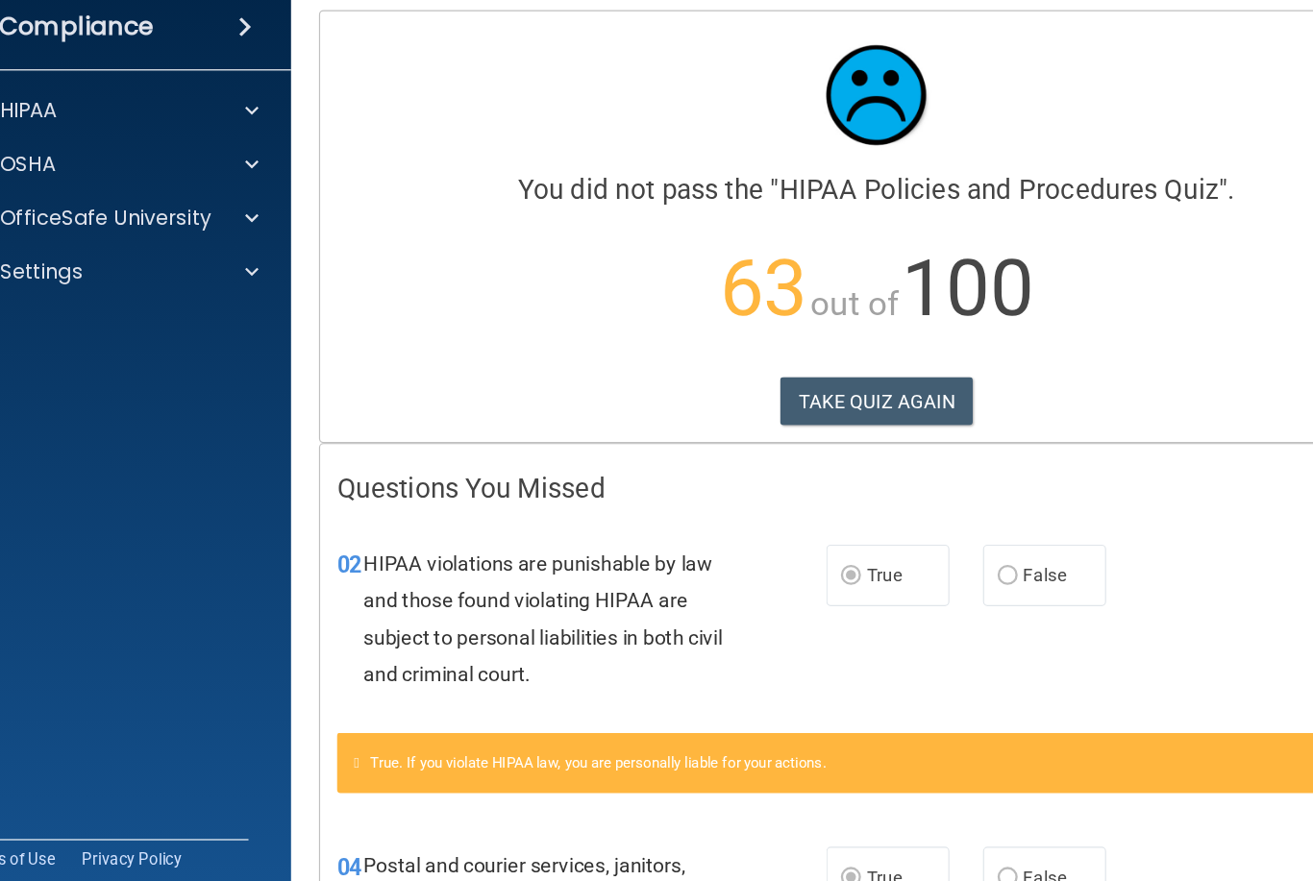
scroll to position [0, 0]
click at [770, 396] on button "TAKE QUIZ AGAIN" at bounding box center [811, 417] width 166 height 42
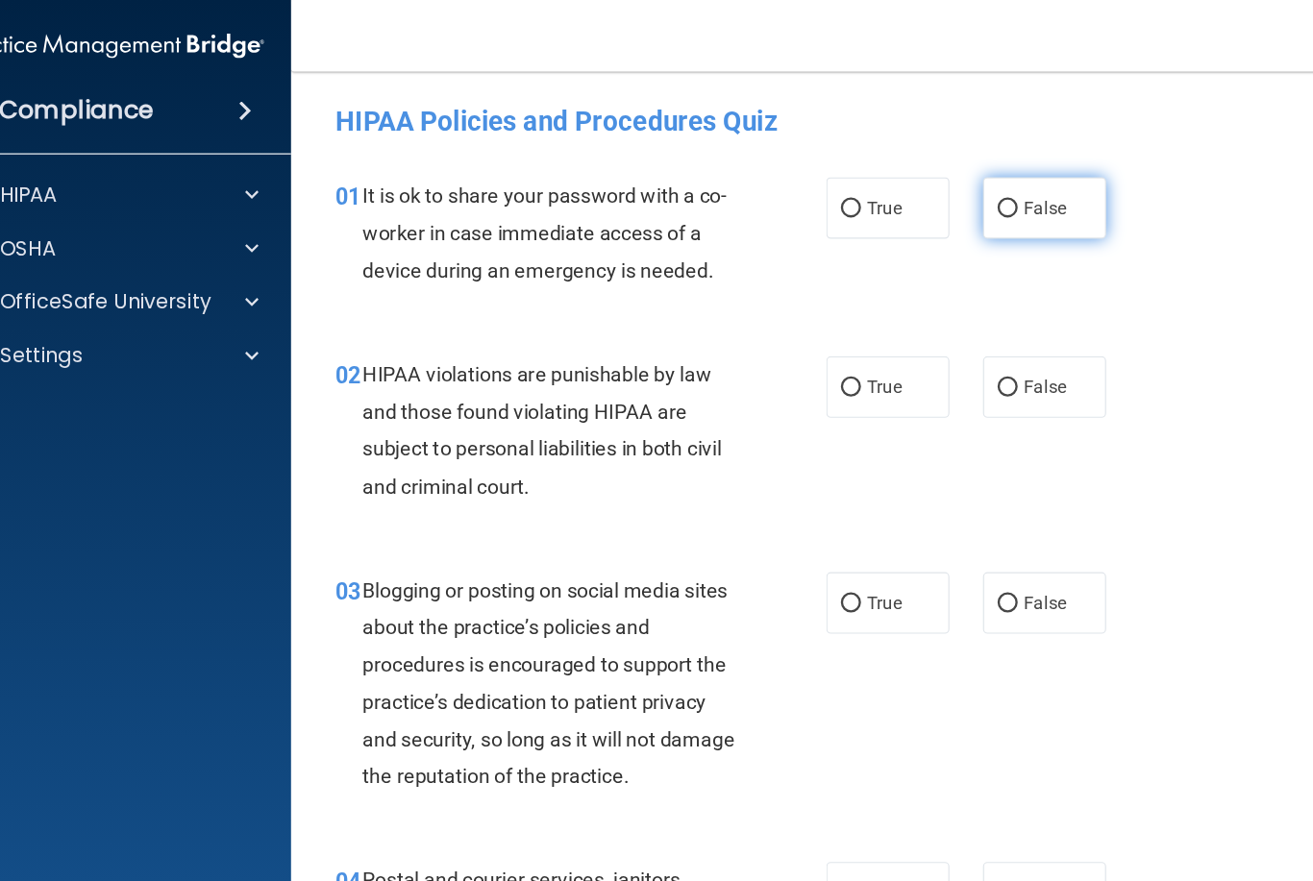
click at [902, 193] on label "False" at bounding box center [955, 178] width 106 height 53
click at [914, 186] on input "False" at bounding box center [922, 179] width 17 height 14
radio input "true"
click at [767, 326] on label "True" at bounding box center [820, 332] width 106 height 53
click at [780, 326] on input "True" at bounding box center [788, 333] width 17 height 14
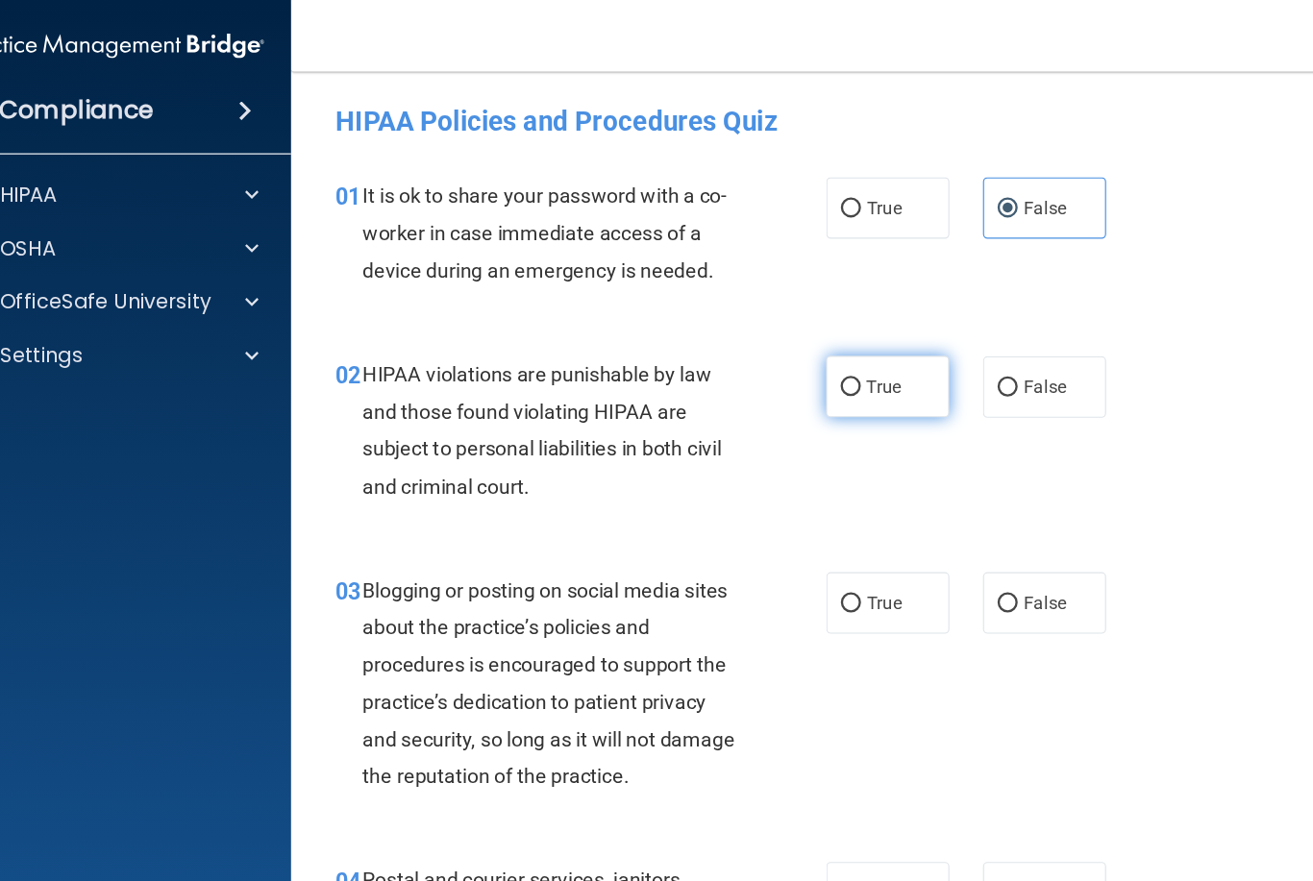
radio input "true"
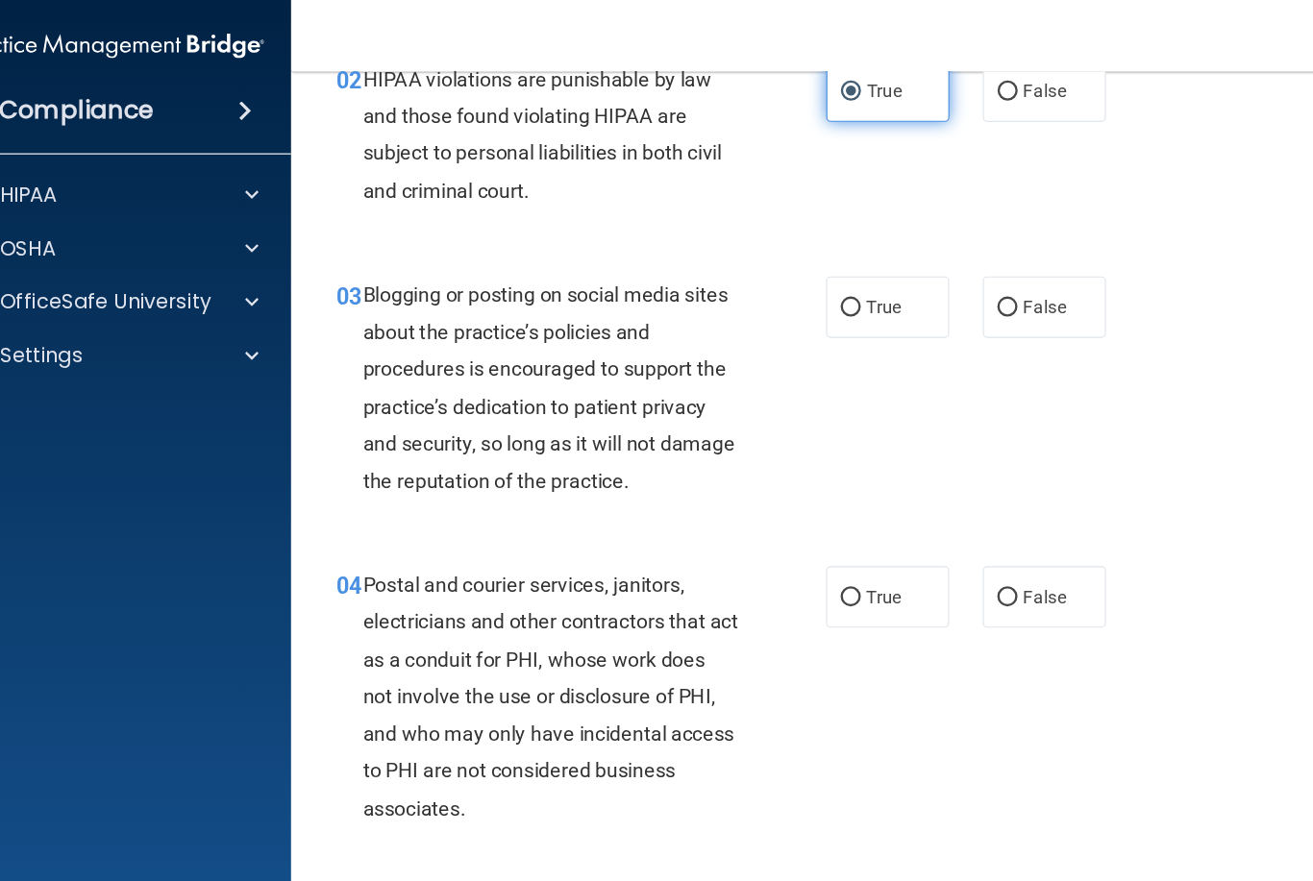
scroll to position [256, 0]
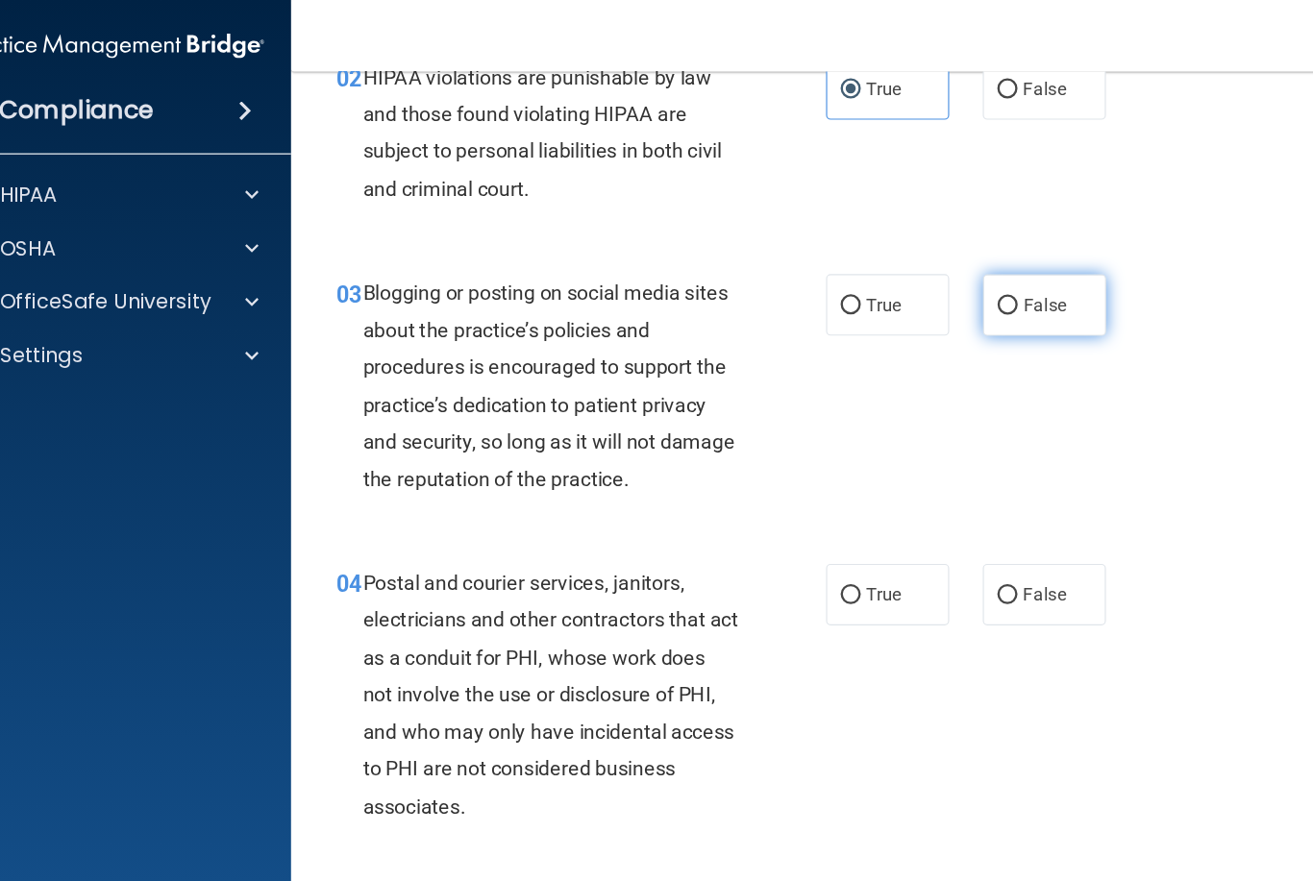
click at [936, 267] on span "False" at bounding box center [954, 262] width 37 height 18
click at [914, 267] on input "False" at bounding box center [922, 263] width 17 height 14
radio input "true"
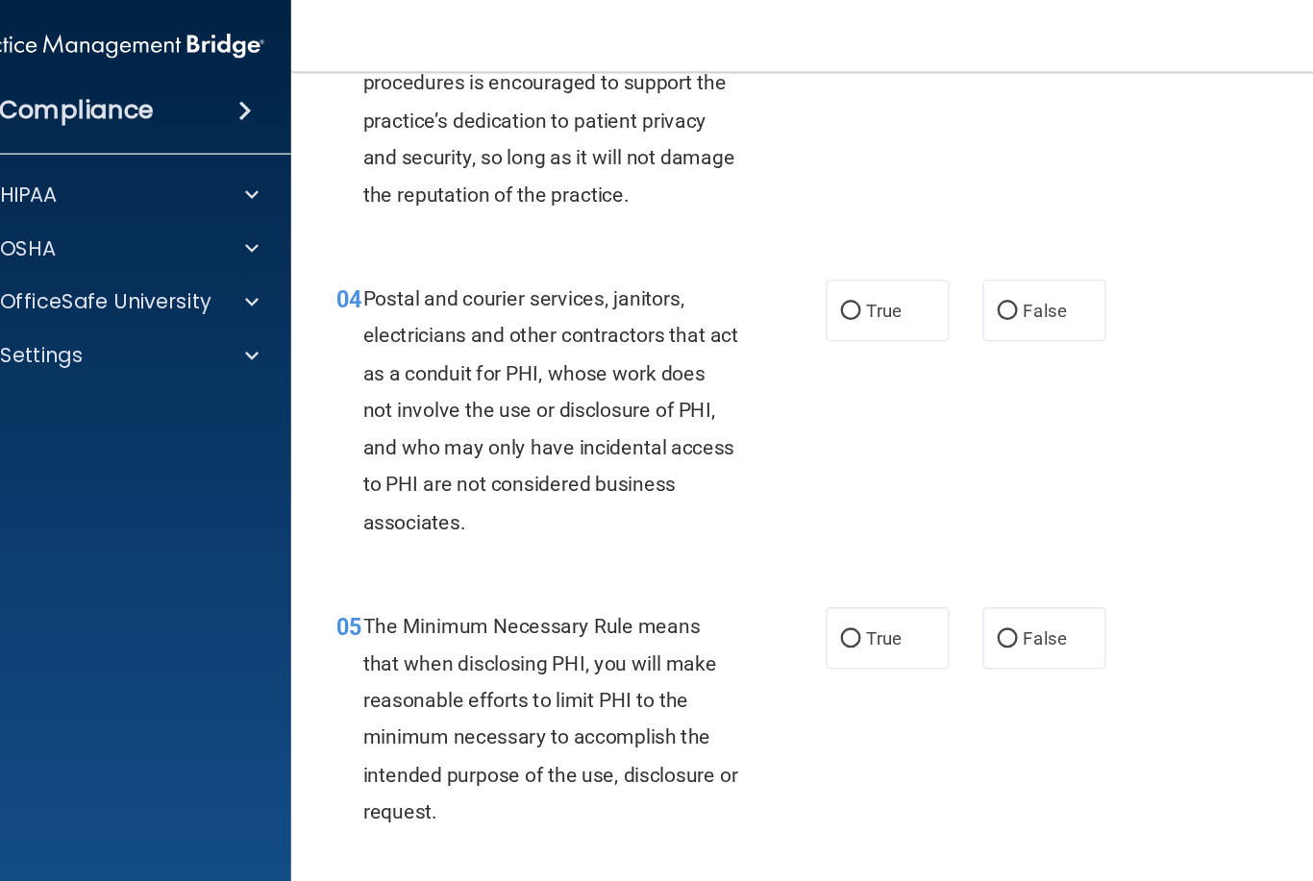
scroll to position [503, 0]
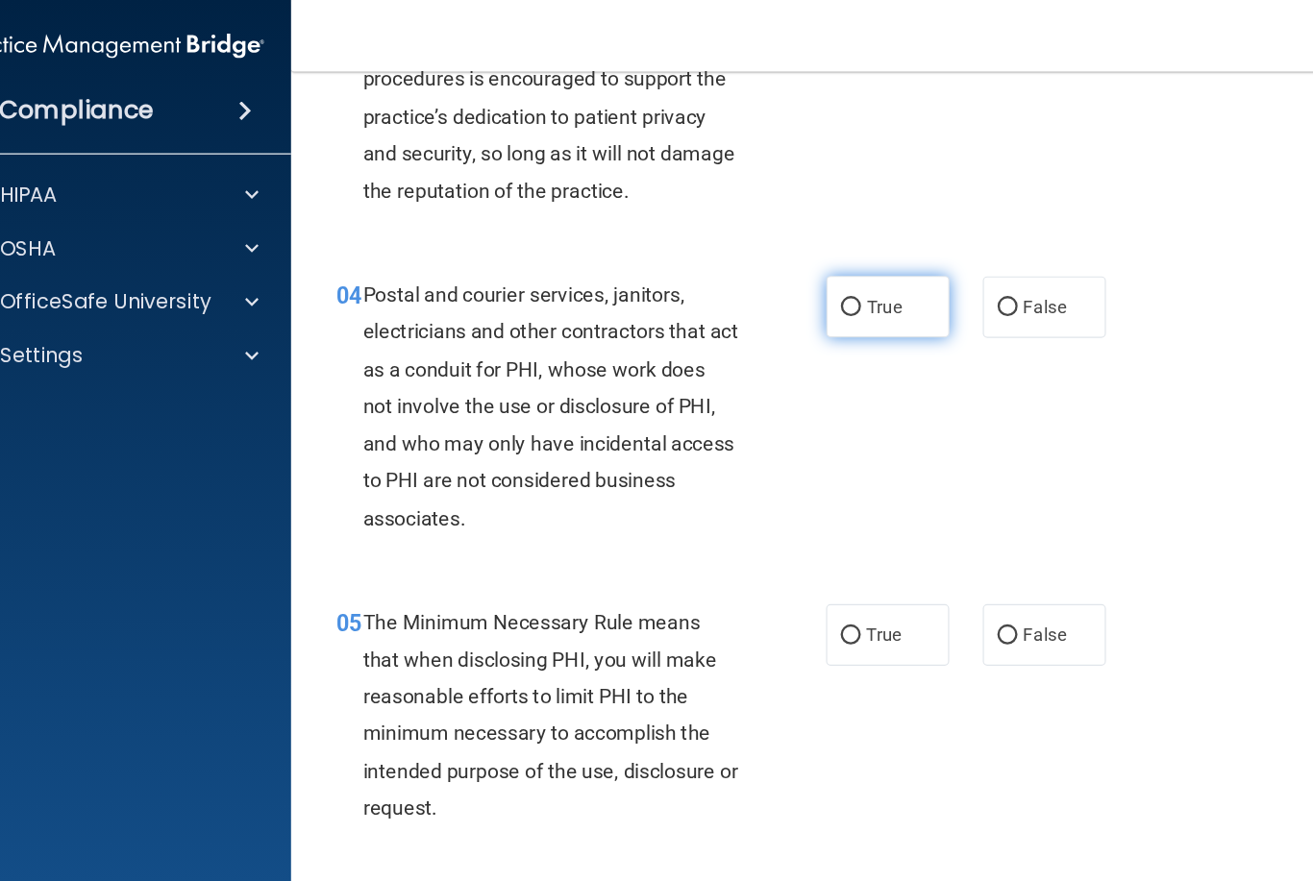
click at [767, 271] on label "True" at bounding box center [820, 263] width 106 height 53
click at [780, 271] on input "True" at bounding box center [788, 265] width 17 height 14
radio input "true"
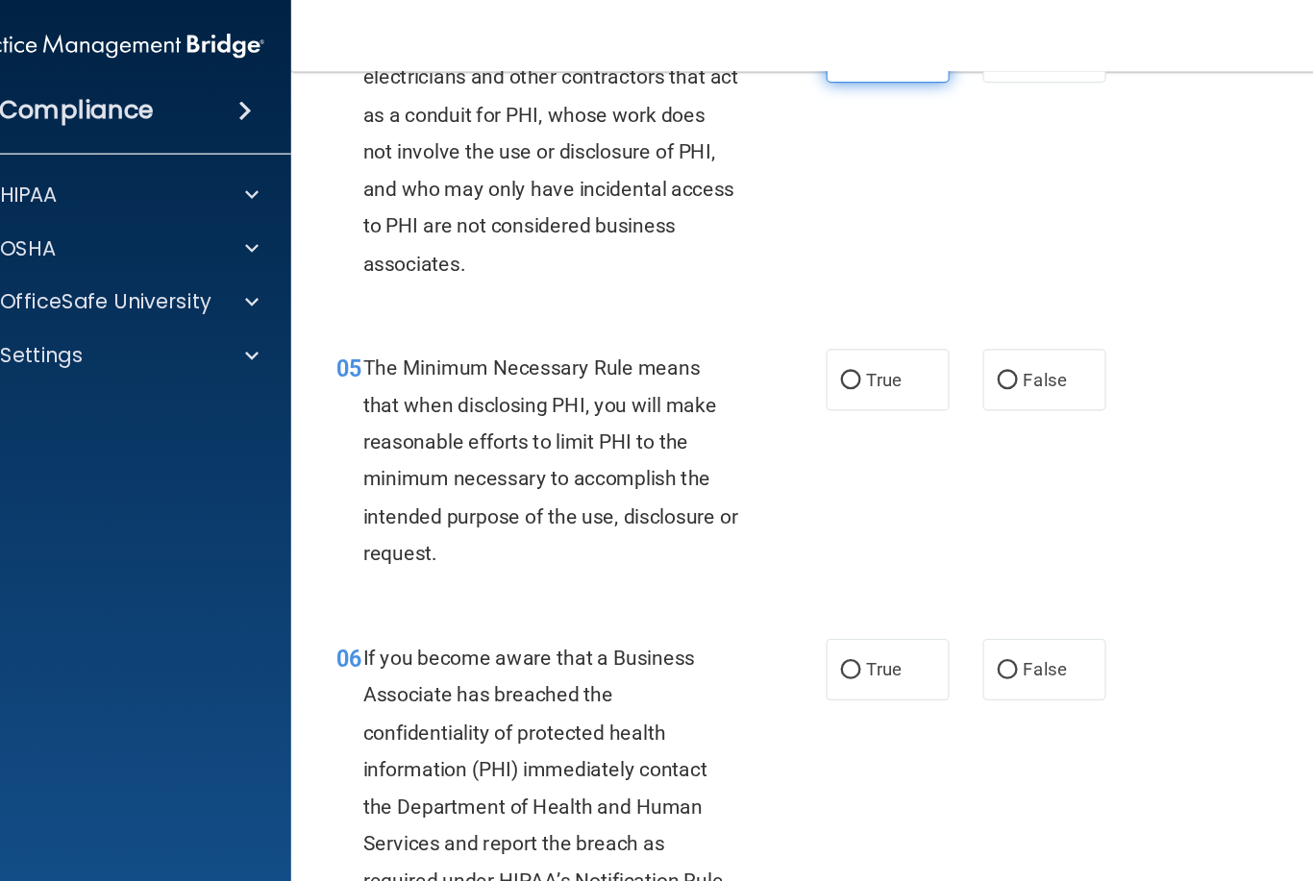
scroll to position [723, 0]
click at [774, 310] on label "True" at bounding box center [820, 325] width 106 height 53
click at [780, 319] on input "True" at bounding box center [788, 326] width 17 height 14
radio input "true"
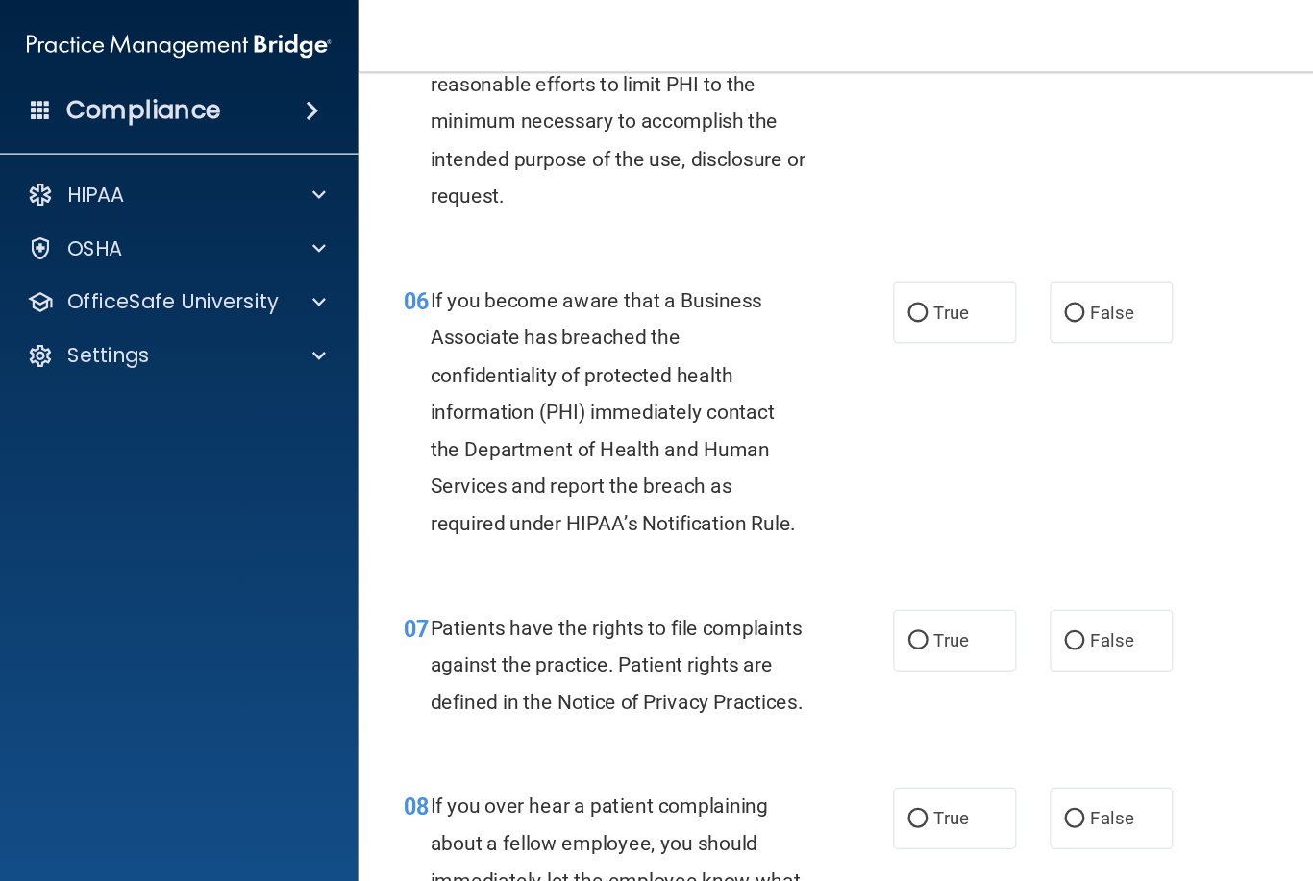
scroll to position [1028, 0]
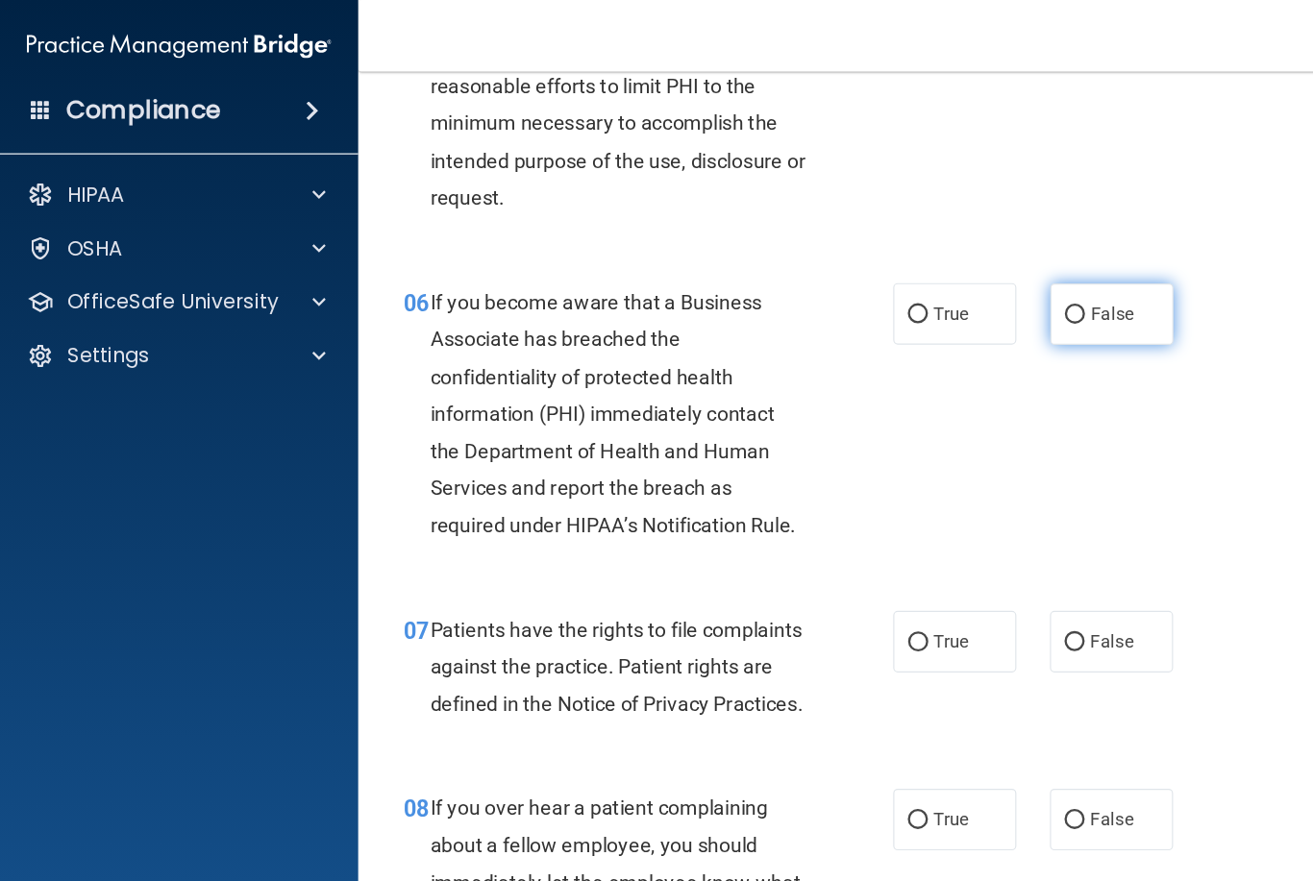
click at [948, 267] on span "False" at bounding box center [954, 269] width 37 height 18
click at [931, 267] on input "False" at bounding box center [922, 270] width 17 height 14
radio input "true"
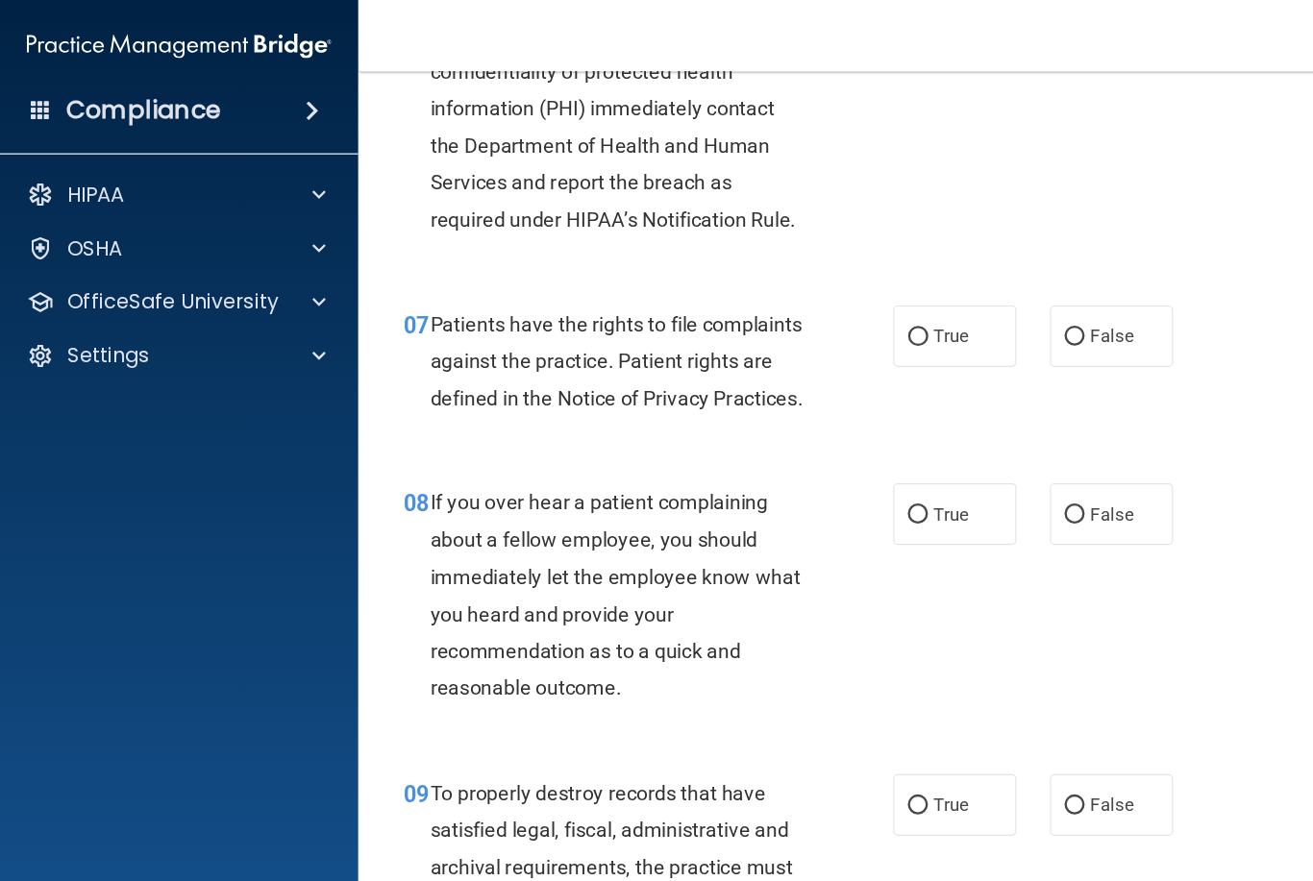
scroll to position [1292, 0]
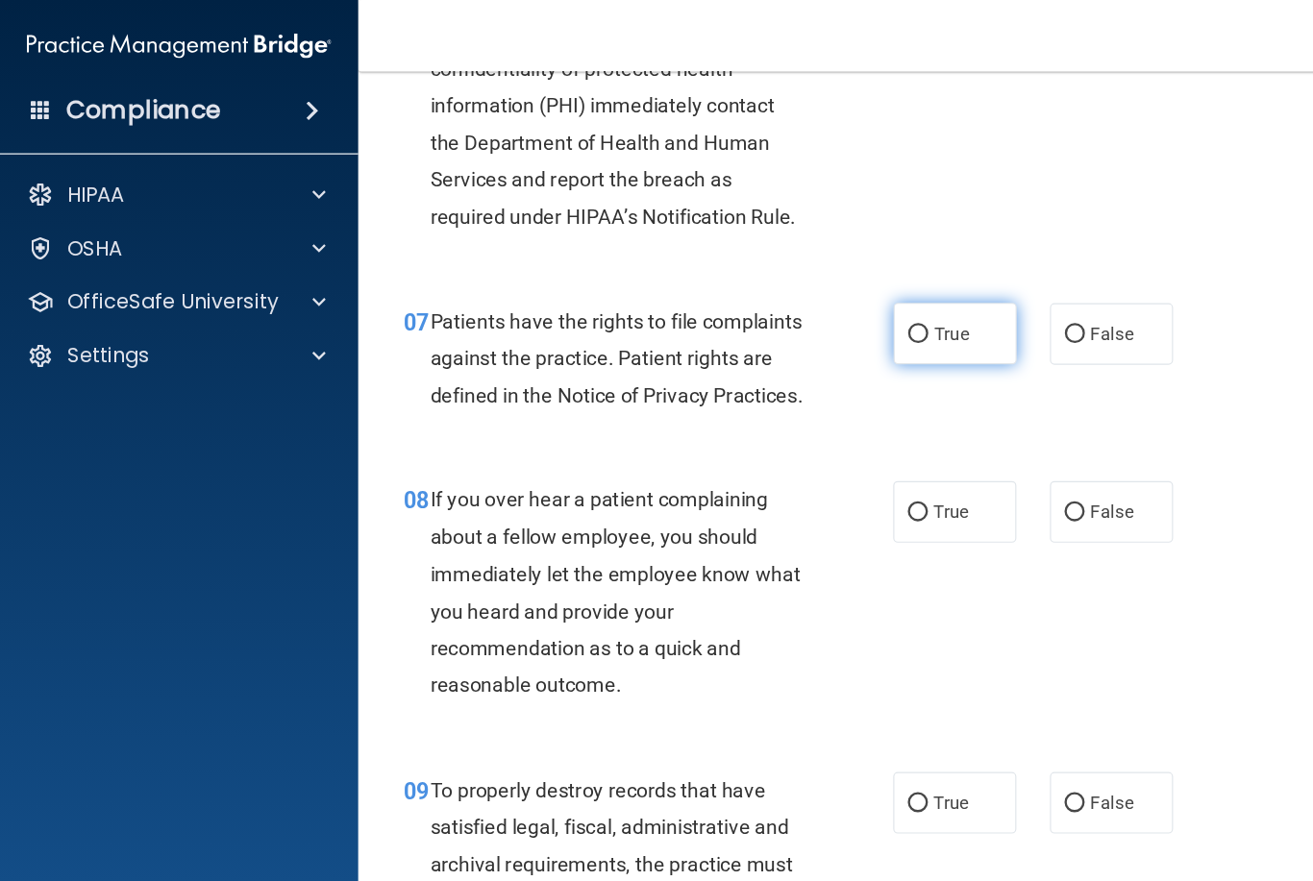
click at [802, 299] on label "True" at bounding box center [820, 286] width 106 height 53
click at [797, 295] on input "True" at bounding box center [788, 288] width 17 height 14
radio input "true"
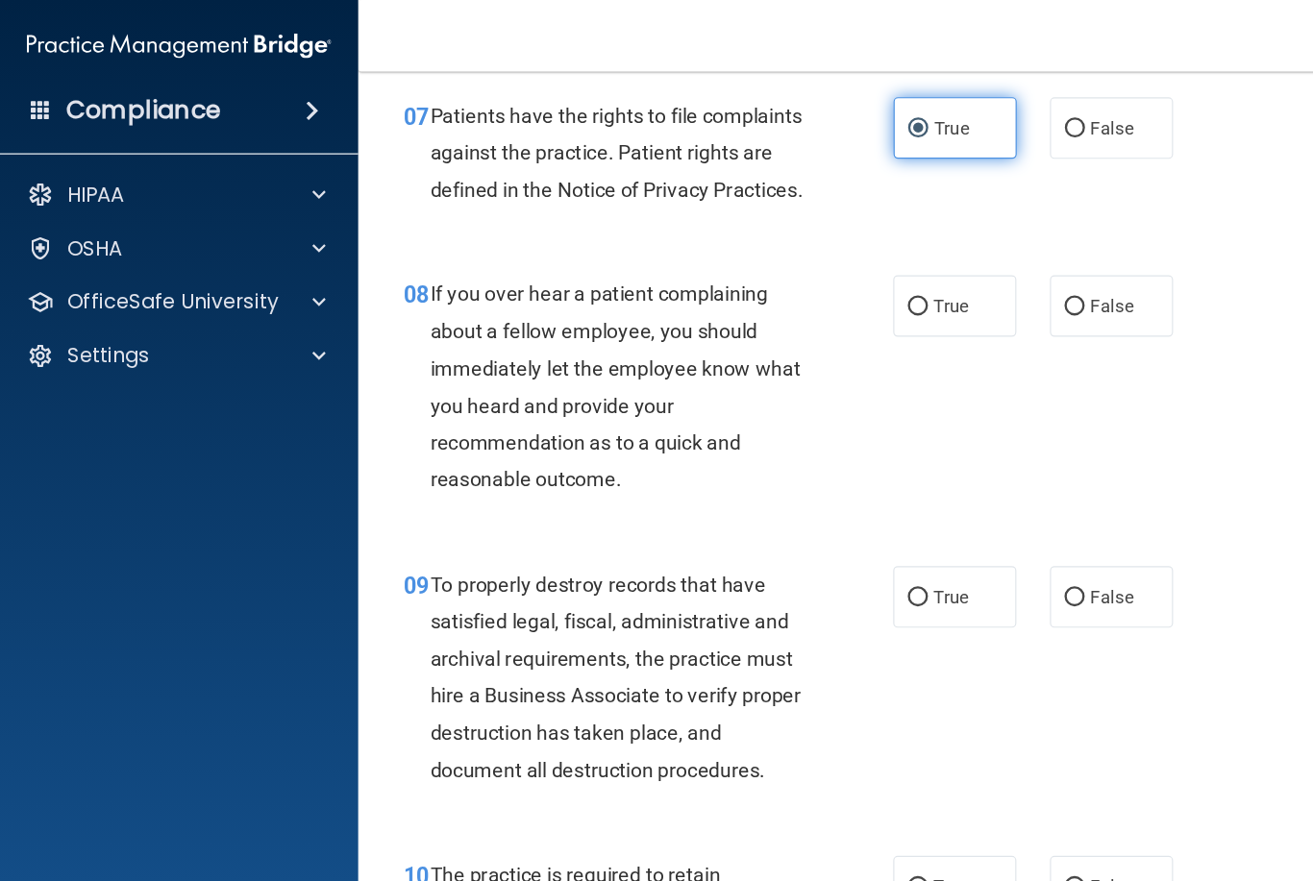
scroll to position [1470, 0]
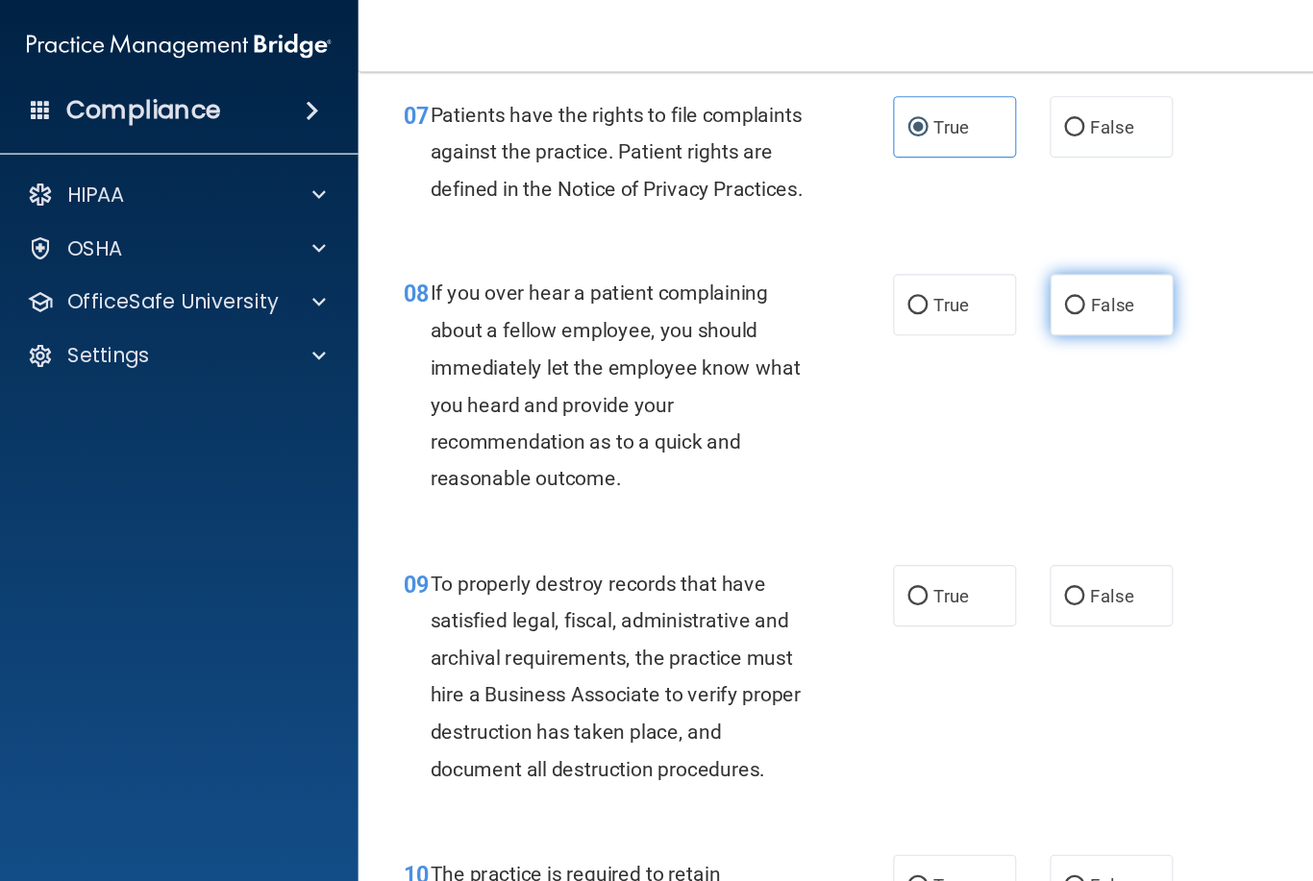
click at [965, 271] on span "False" at bounding box center [954, 262] width 37 height 18
click at [931, 270] on input "False" at bounding box center [922, 263] width 17 height 14
radio input "true"
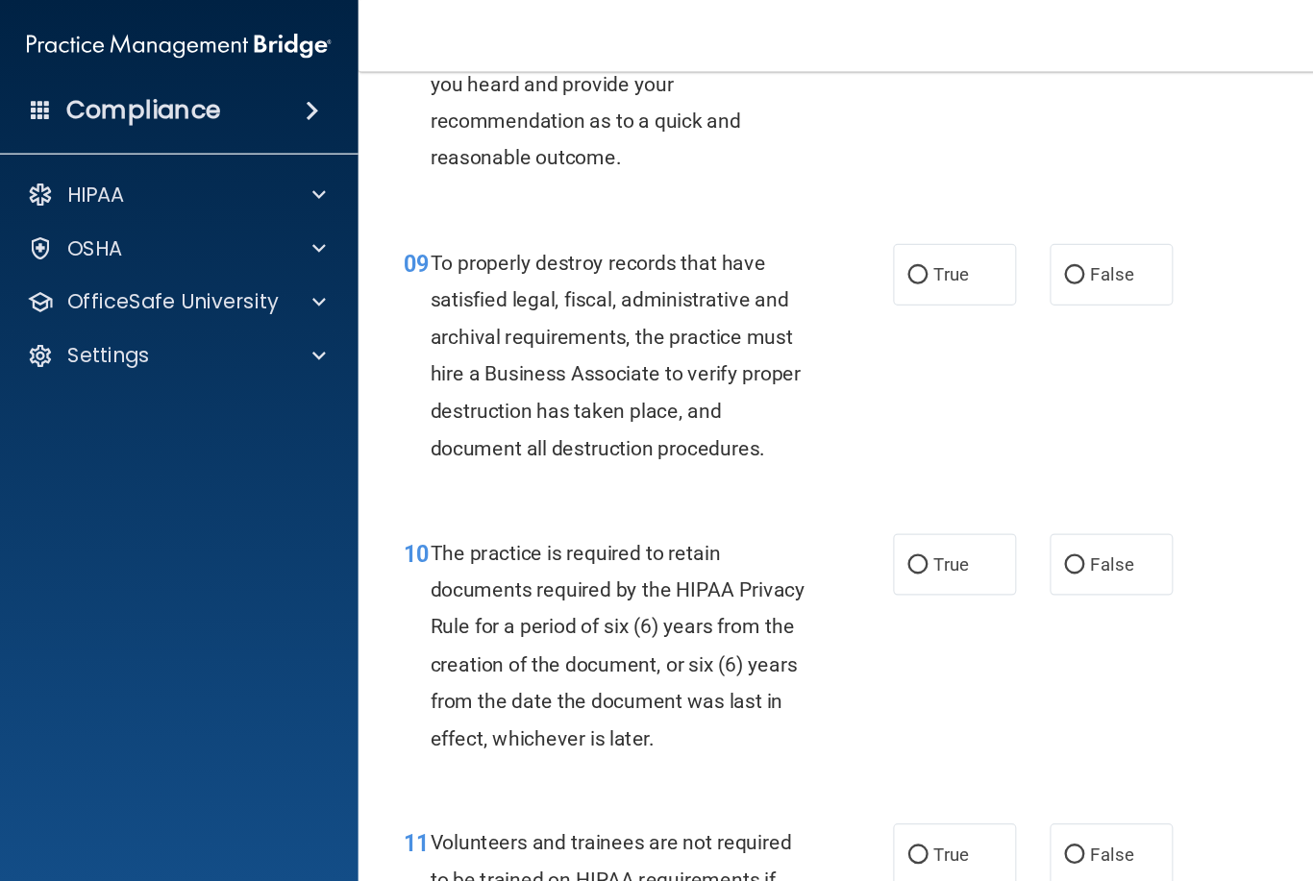
scroll to position [1749, 0]
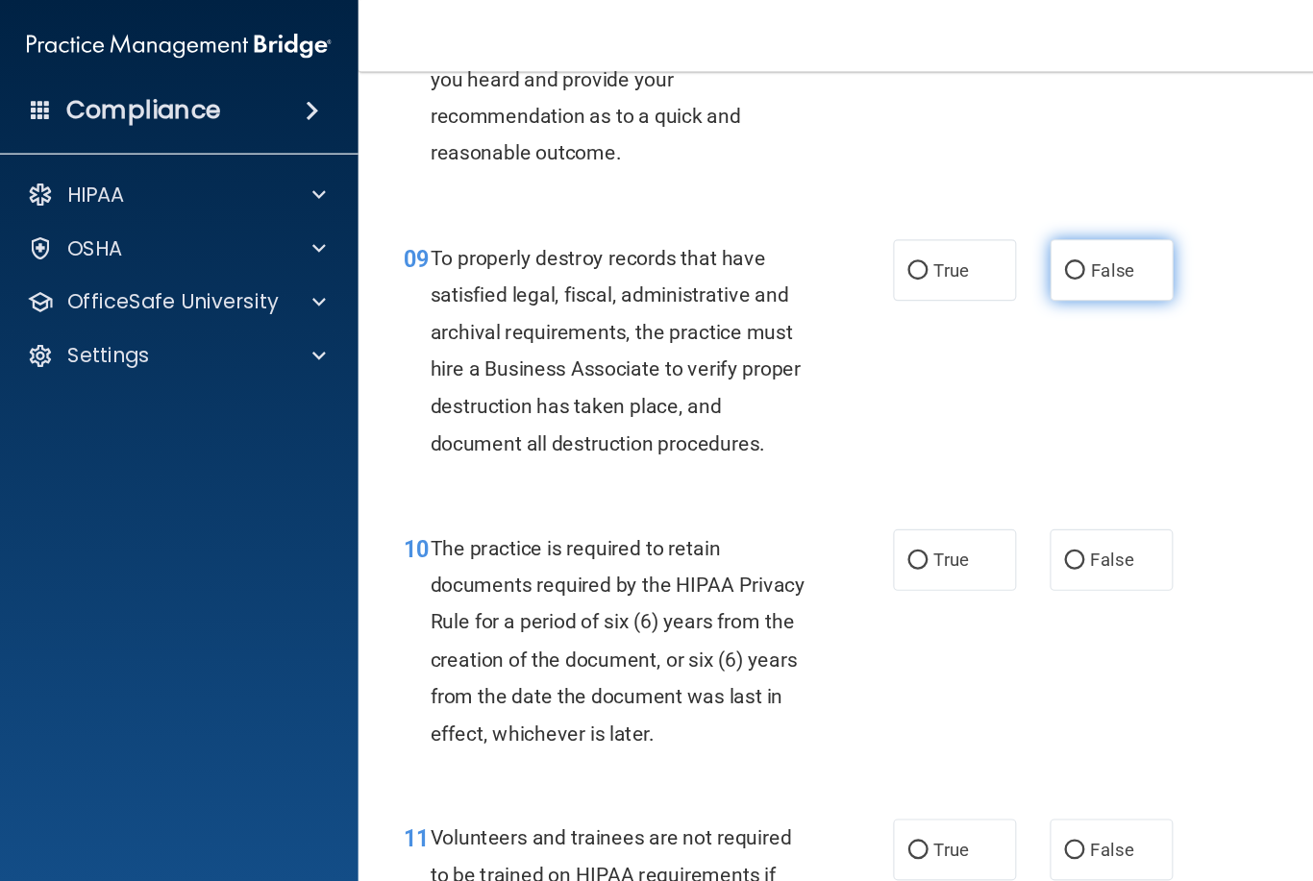
click at [958, 241] on span "False" at bounding box center [954, 232] width 37 height 18
click at [931, 240] on input "False" at bounding box center [922, 233] width 17 height 14
radio input "true"
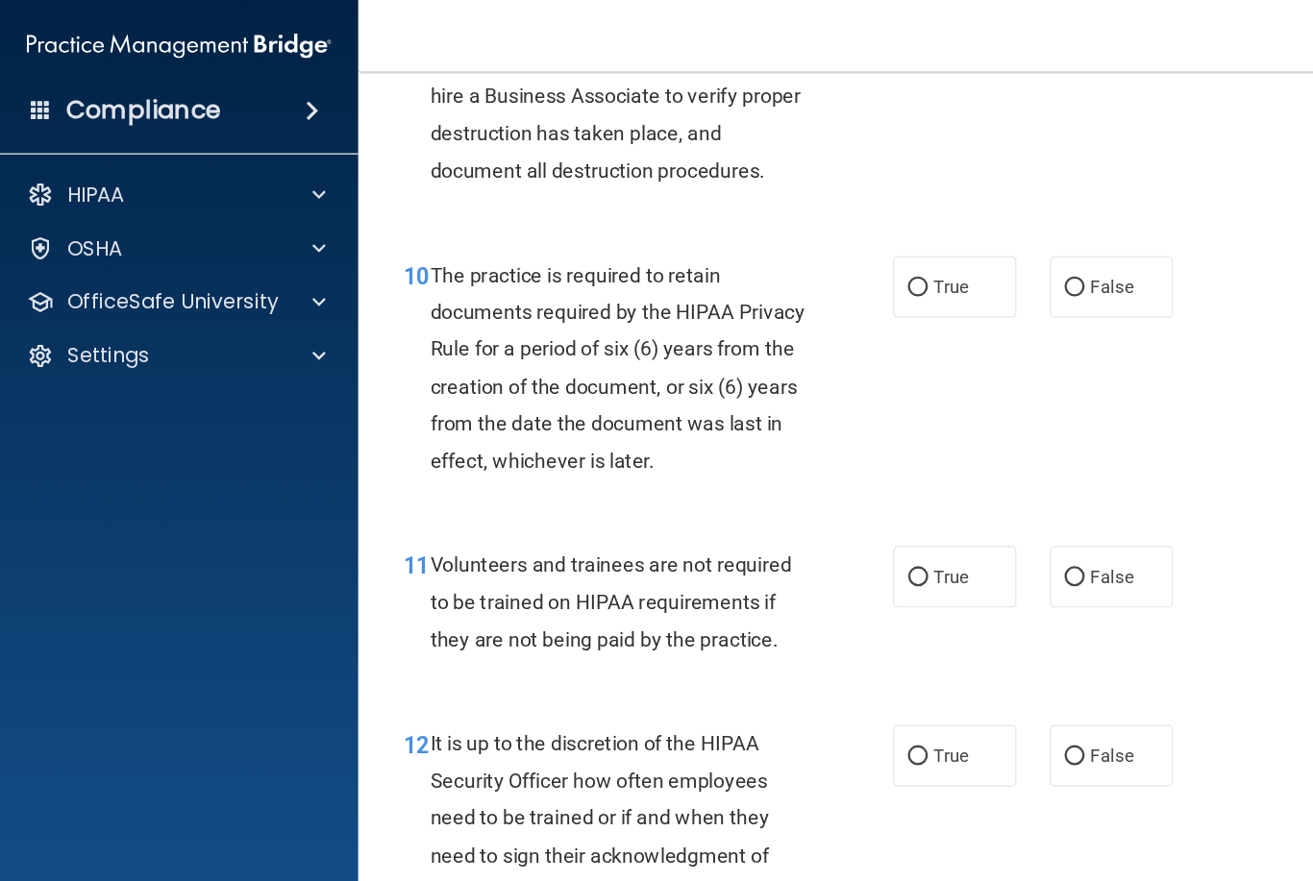
scroll to position [1997, 0]
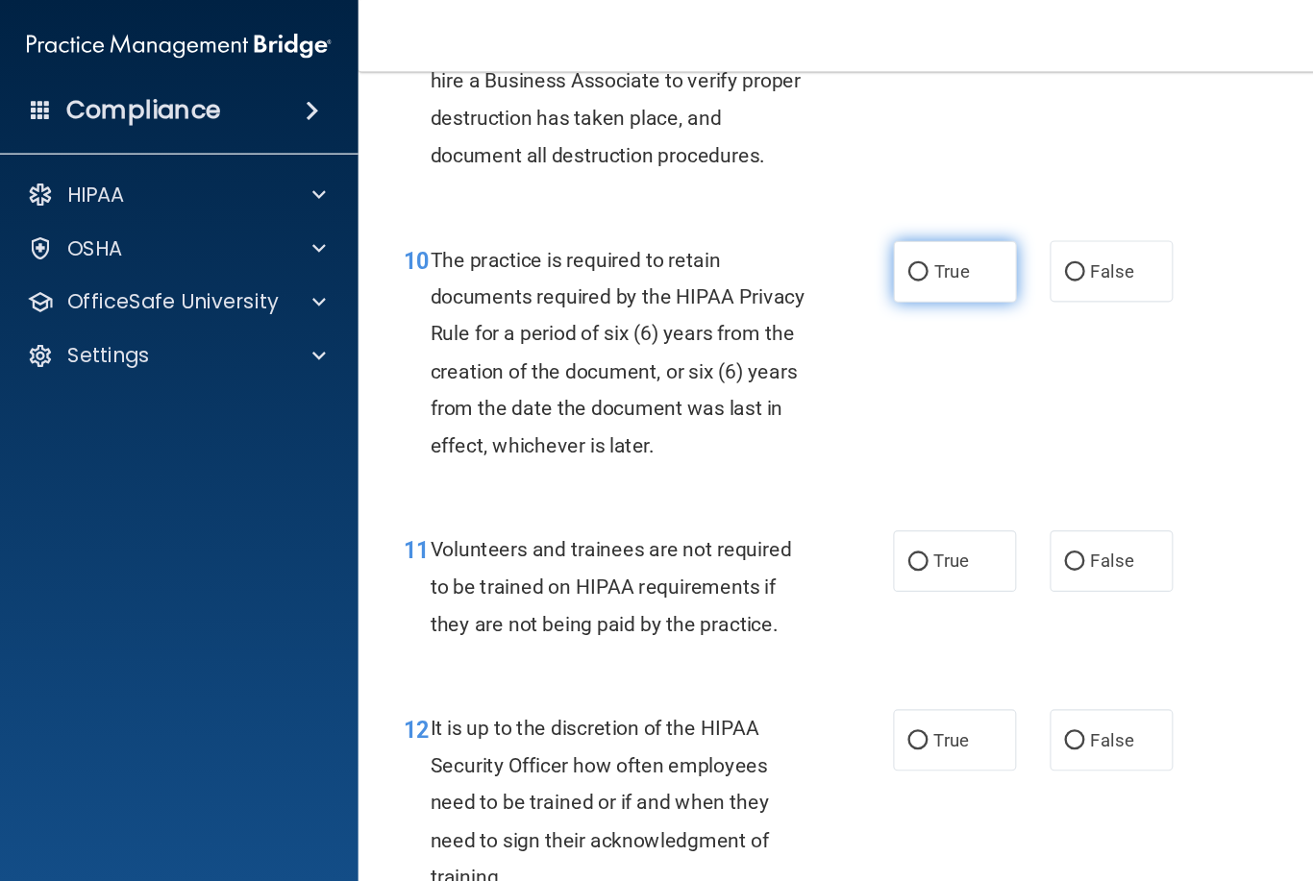
click at [817, 242] on span "True" at bounding box center [817, 233] width 30 height 18
click at [797, 241] on input "True" at bounding box center [788, 234] width 17 height 14
radio input "true"
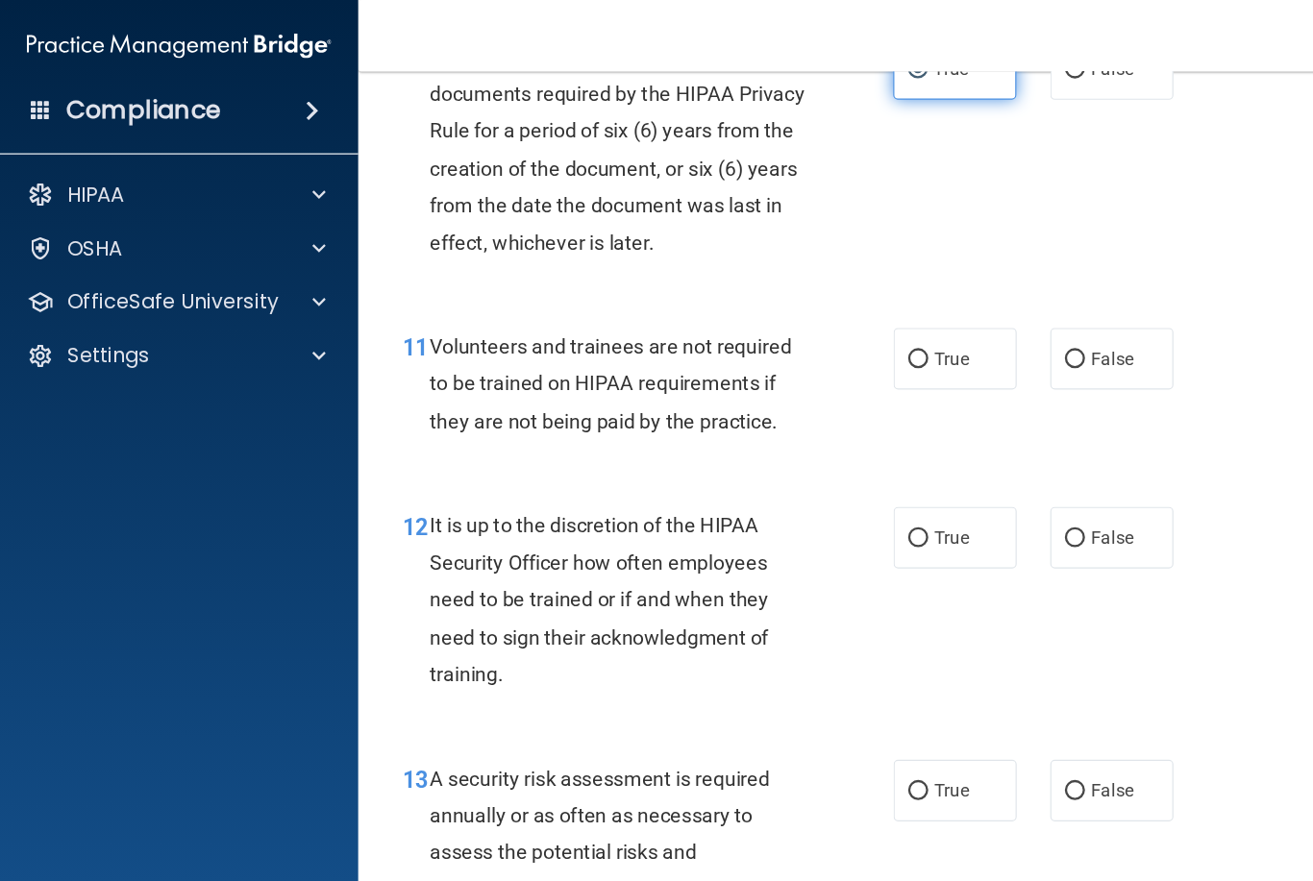
scroll to position [2177, 0]
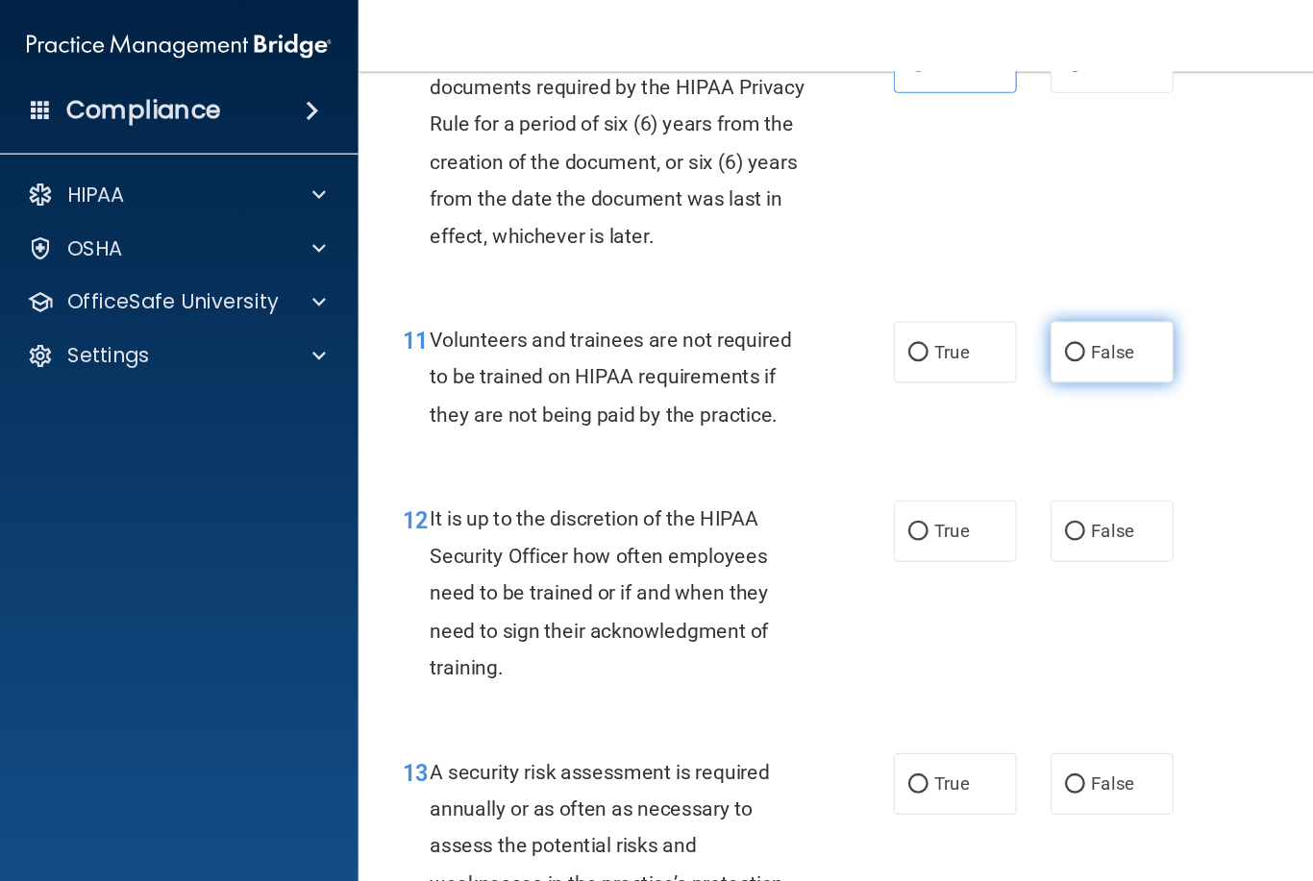
click at [951, 311] on span "False" at bounding box center [954, 302] width 37 height 18
click at [931, 310] on input "False" at bounding box center [922, 303] width 17 height 14
radio input "true"
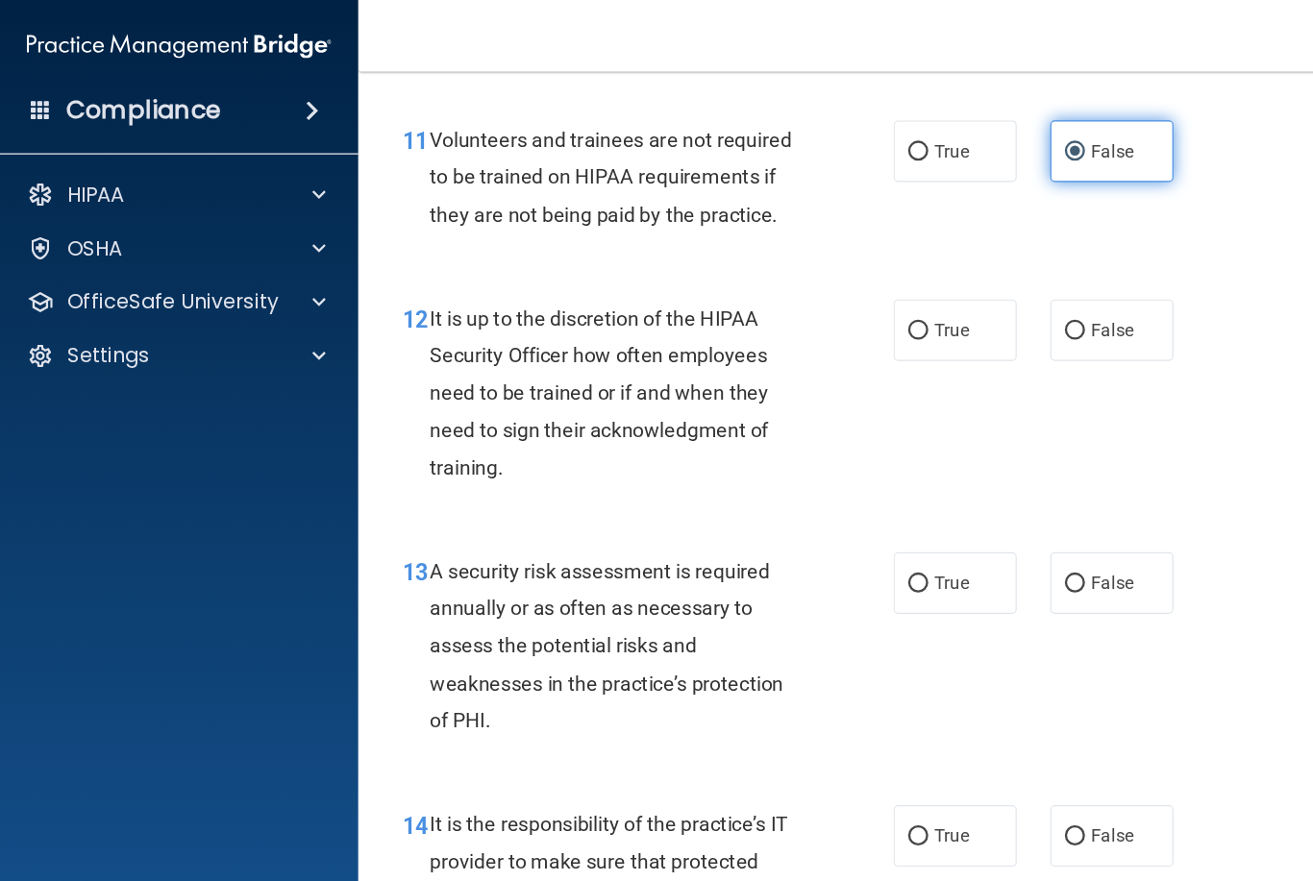
scroll to position [2347, 0]
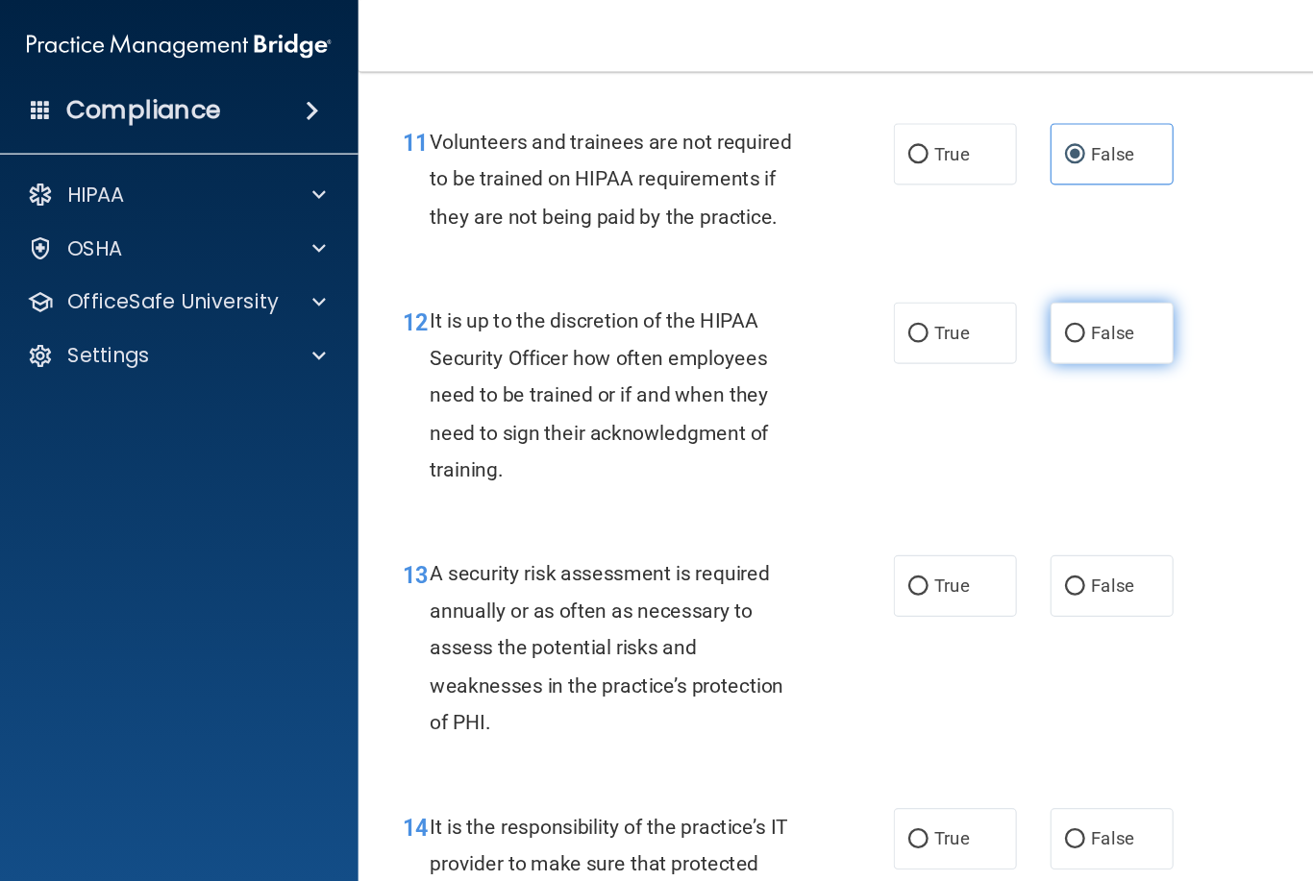
click at [947, 312] on label "False" at bounding box center [955, 286] width 106 height 53
click at [931, 294] on input "False" at bounding box center [922, 287] width 17 height 14
radio input "true"
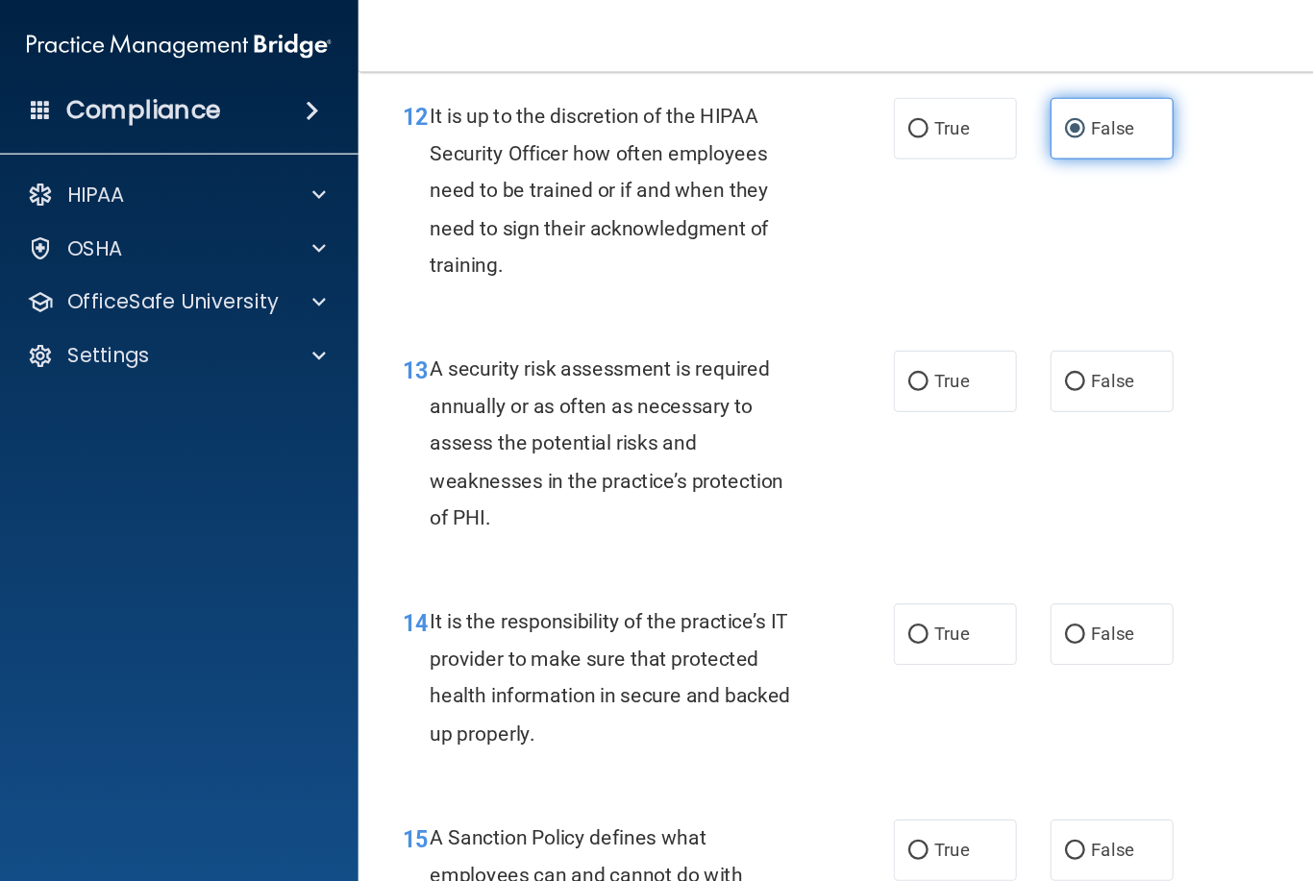
scroll to position [2524, 0]
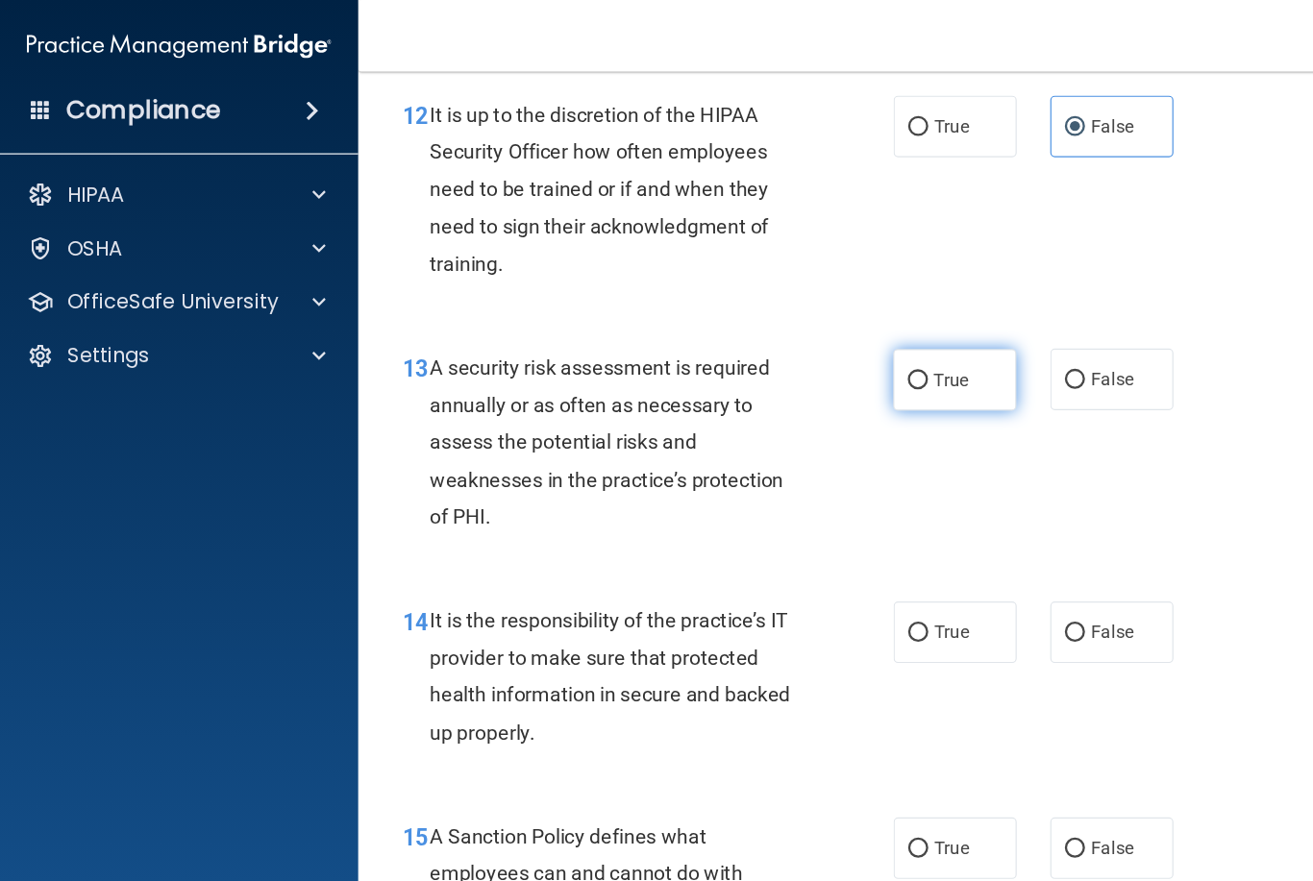
click at [811, 335] on span "True" at bounding box center [817, 326] width 30 height 18
click at [797, 335] on input "True" at bounding box center [788, 327] width 17 height 14
radio input "true"
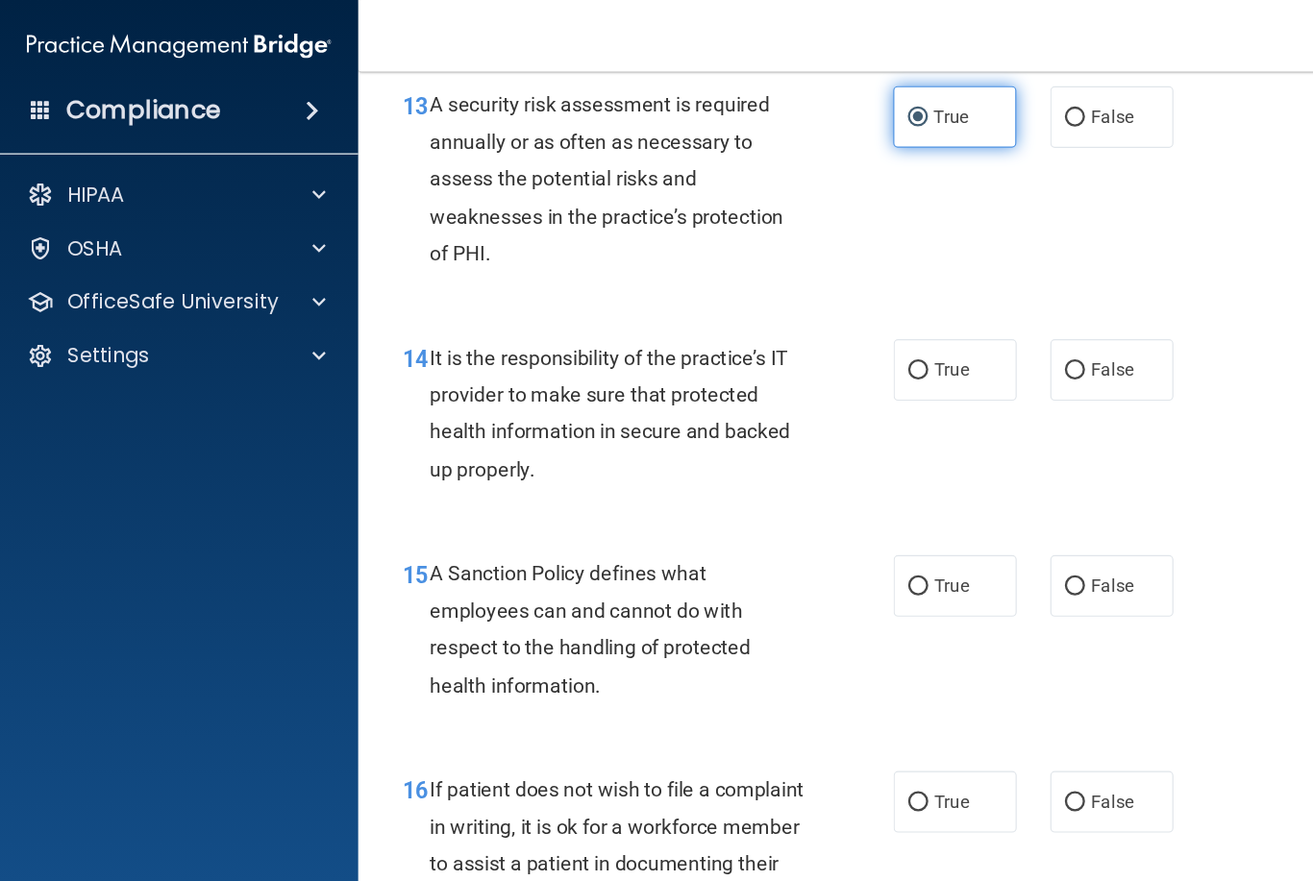
scroll to position [2753, 0]
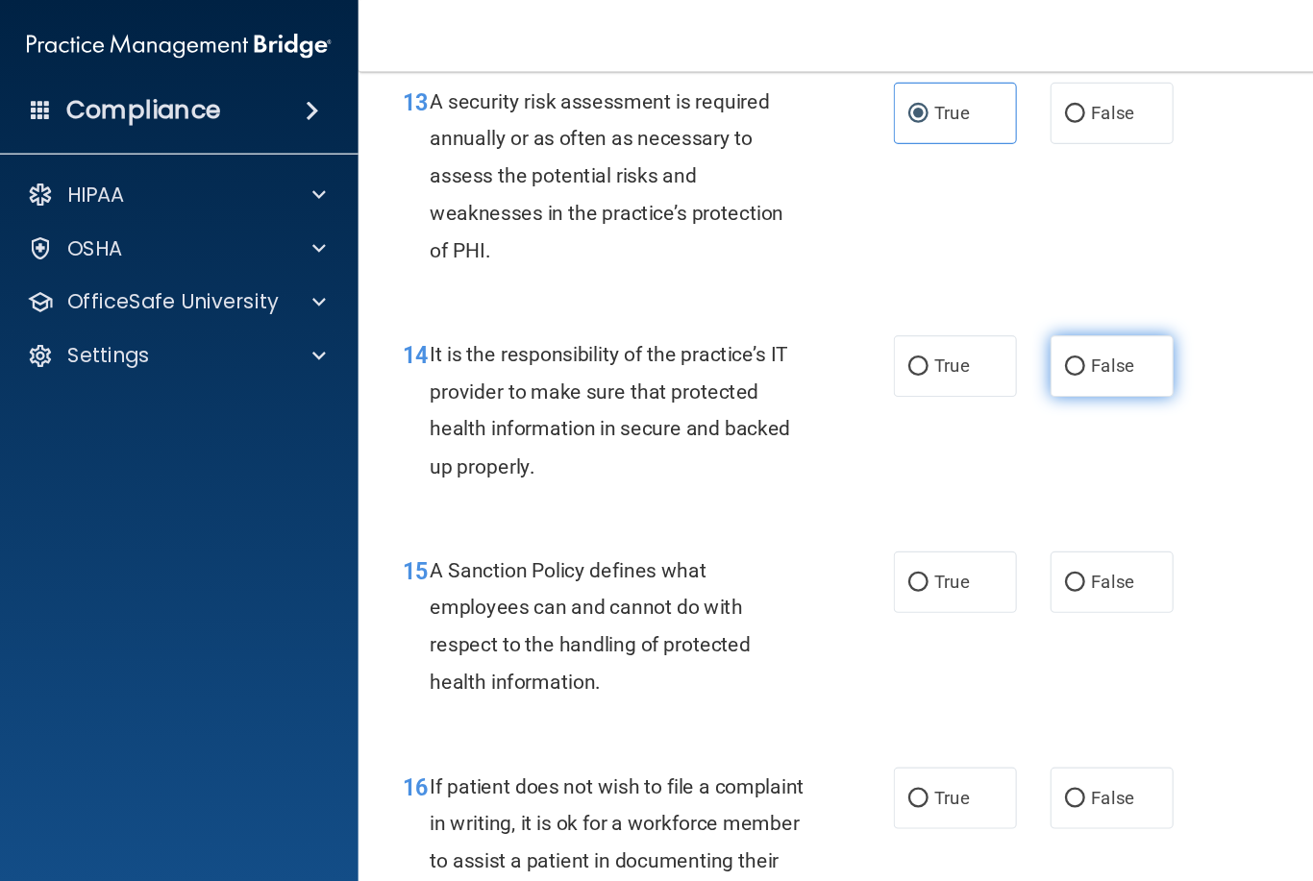
click at [946, 324] on span "False" at bounding box center [954, 315] width 37 height 18
click at [931, 323] on input "False" at bounding box center [922, 316] width 17 height 14
radio input "true"
click at [924, 508] on input "False" at bounding box center [922, 501] width 17 height 14
radio input "true"
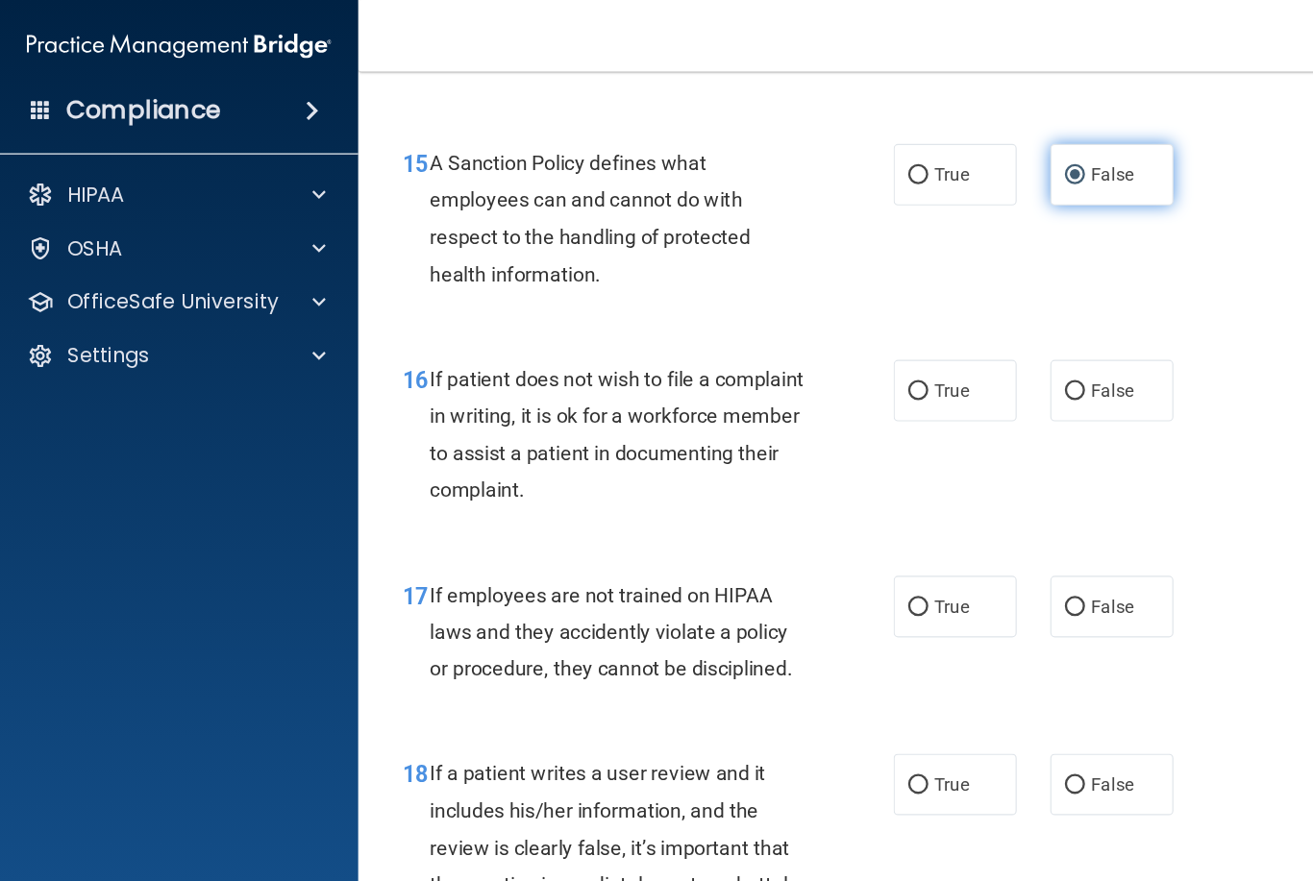
scroll to position [3108, 0]
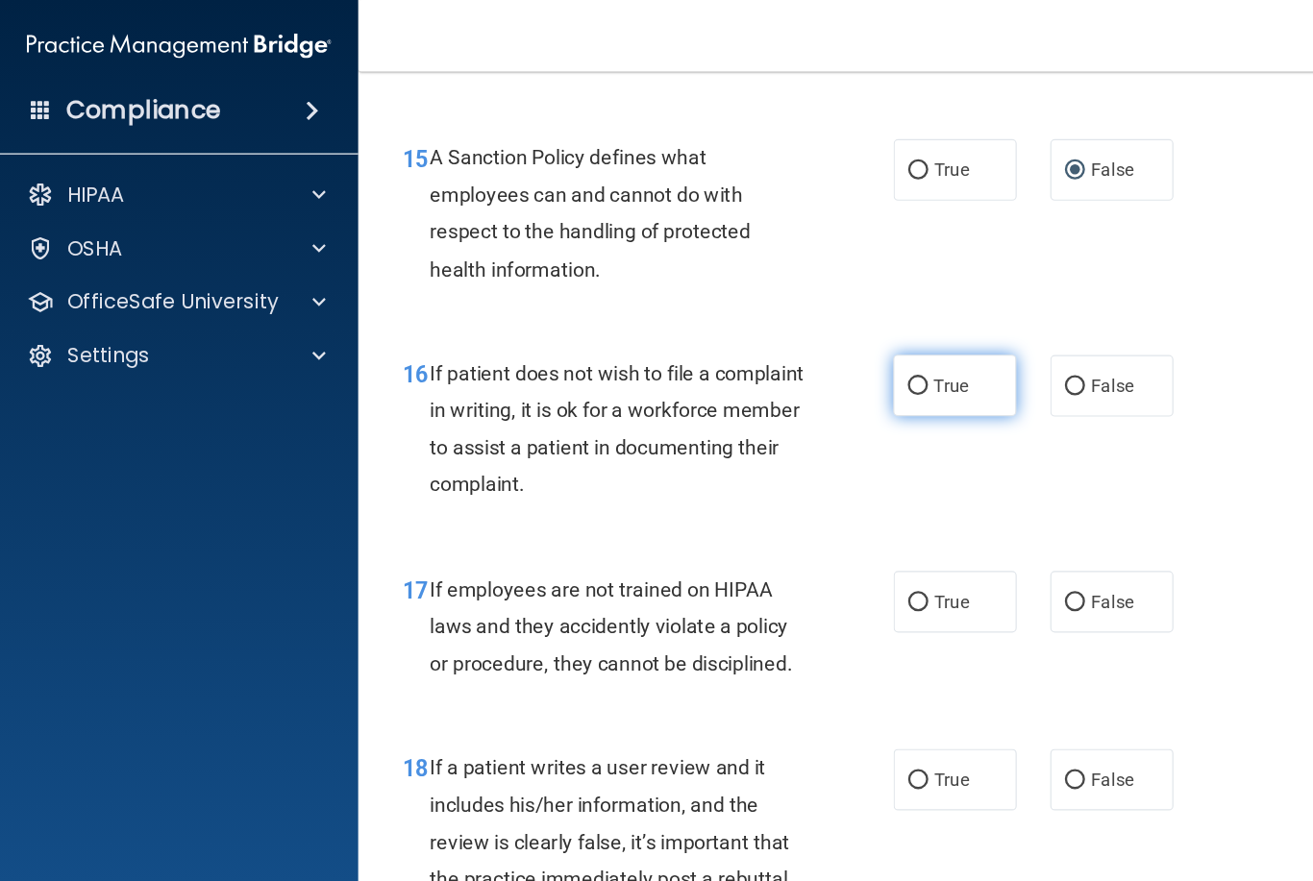
click at [805, 333] on label "True" at bounding box center [820, 331] width 106 height 53
click at [797, 333] on input "True" at bounding box center [788, 332] width 17 height 14
radio input "true"
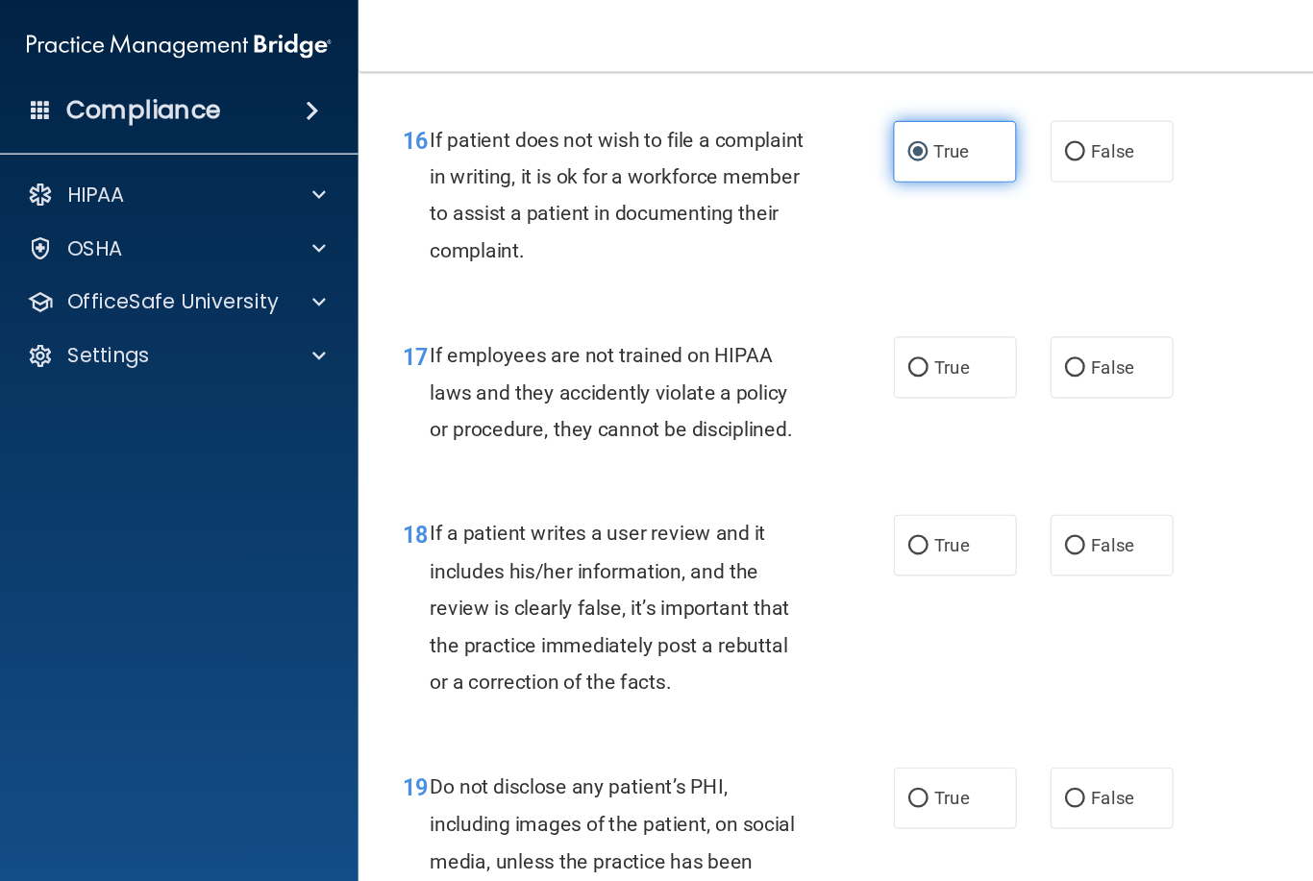
scroll to position [3321, 0]
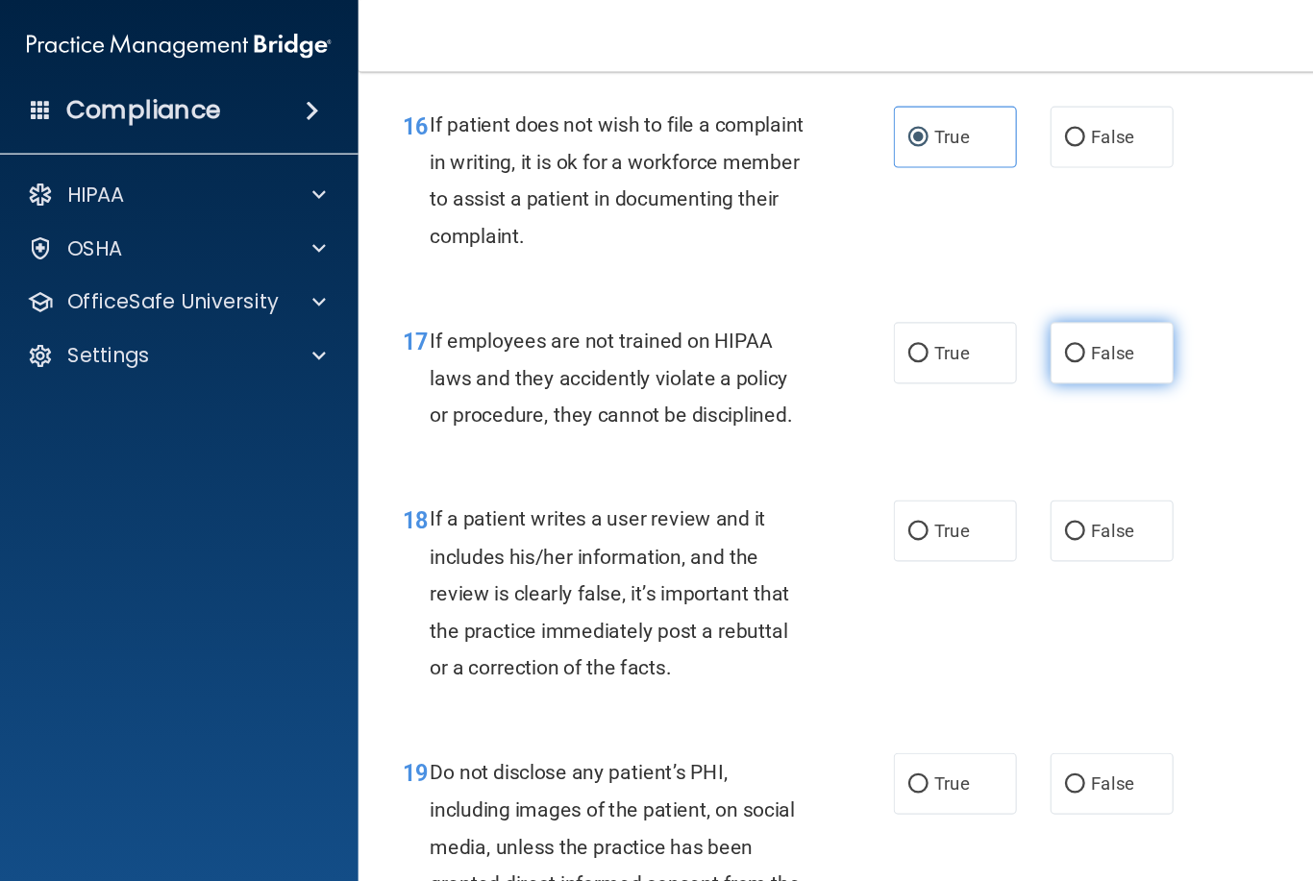
click at [984, 325] on label "False" at bounding box center [955, 303] width 106 height 53
click at [931, 311] on input "False" at bounding box center [922, 304] width 17 height 14
radio input "true"
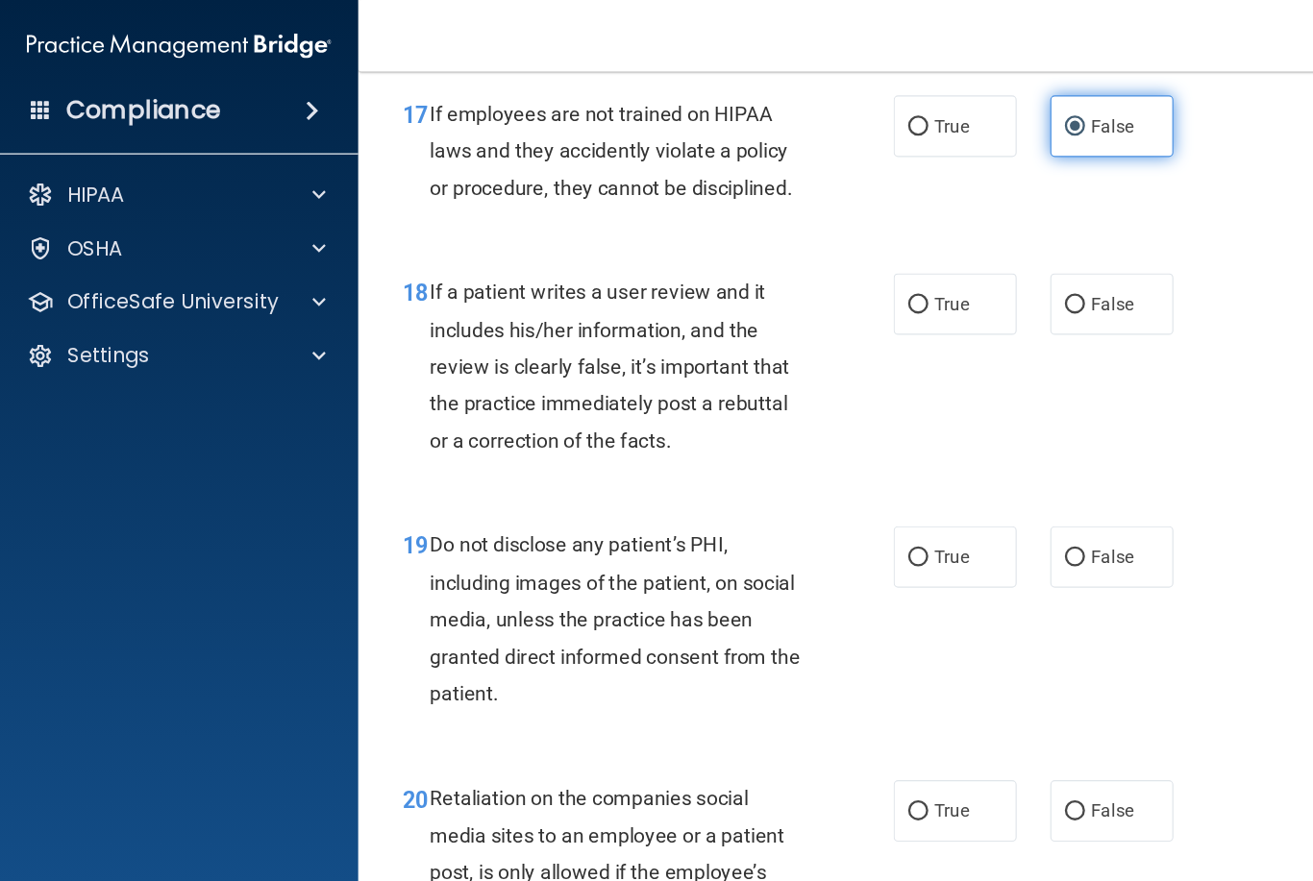
scroll to position [3523, 0]
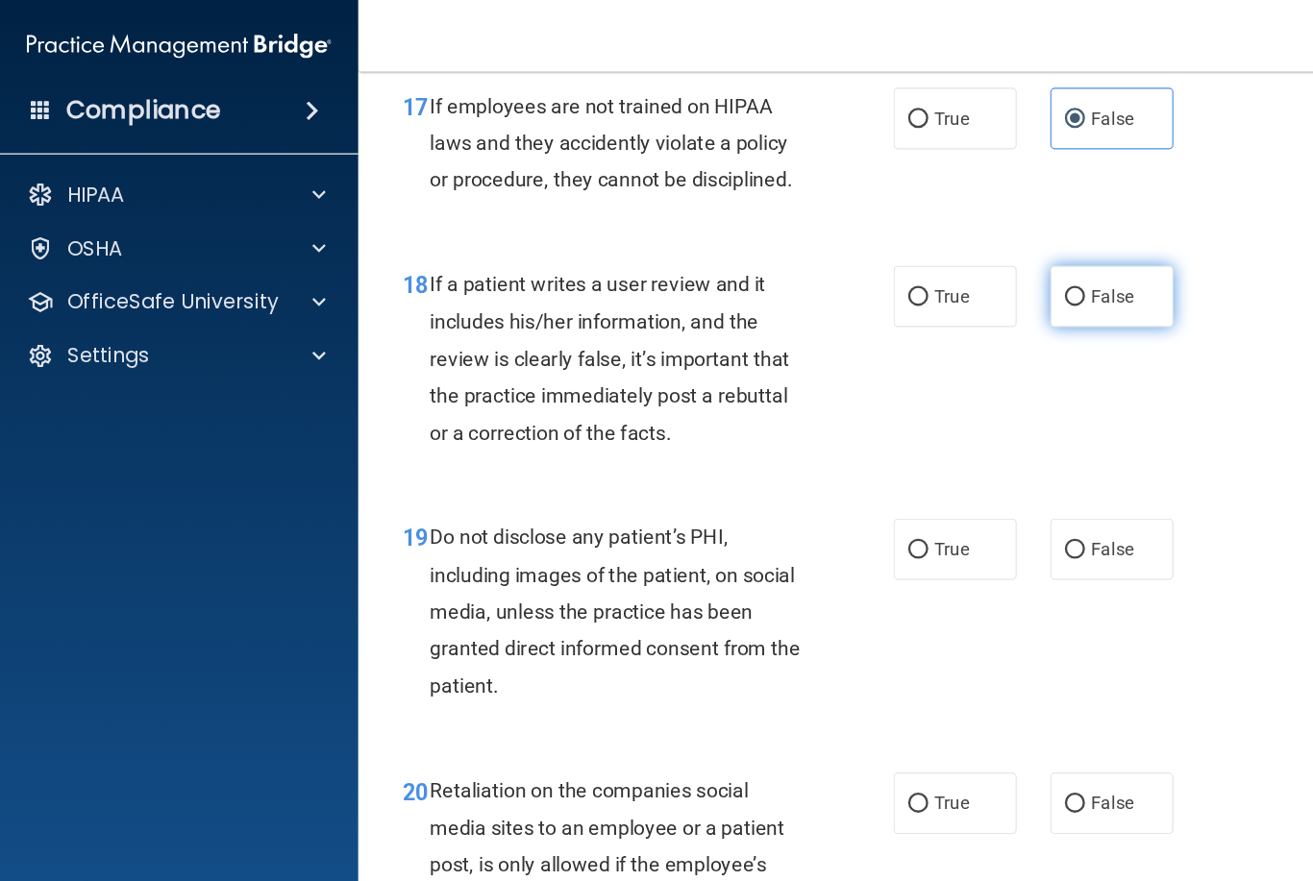
click at [969, 263] on span "False" at bounding box center [954, 254] width 37 height 18
click at [931, 262] on input "False" at bounding box center [922, 255] width 17 height 14
radio input "true"
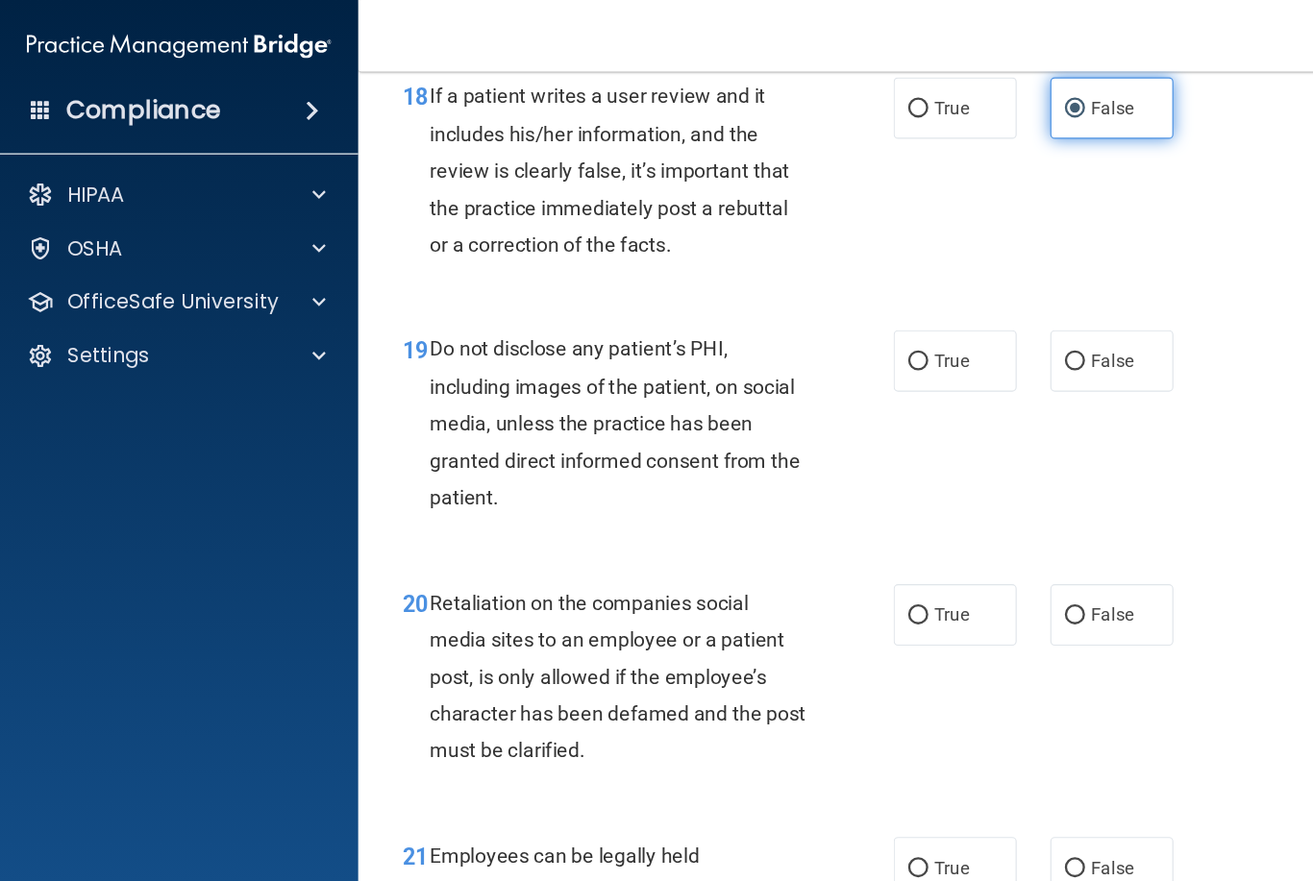
scroll to position [3693, 0]
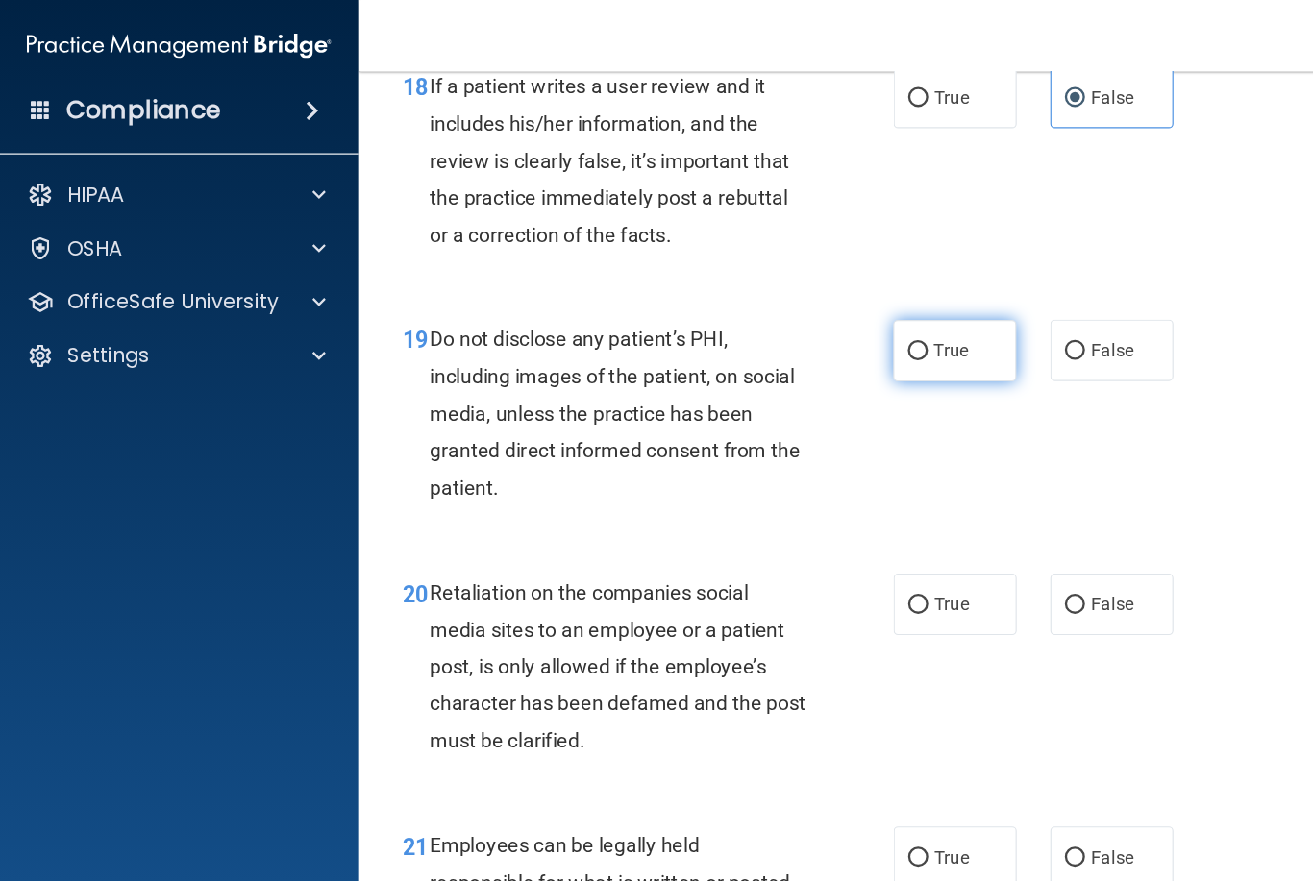
click at [830, 310] on span "True" at bounding box center [817, 301] width 30 height 18
click at [797, 310] on input "True" at bounding box center [788, 302] width 17 height 14
radio input "true"
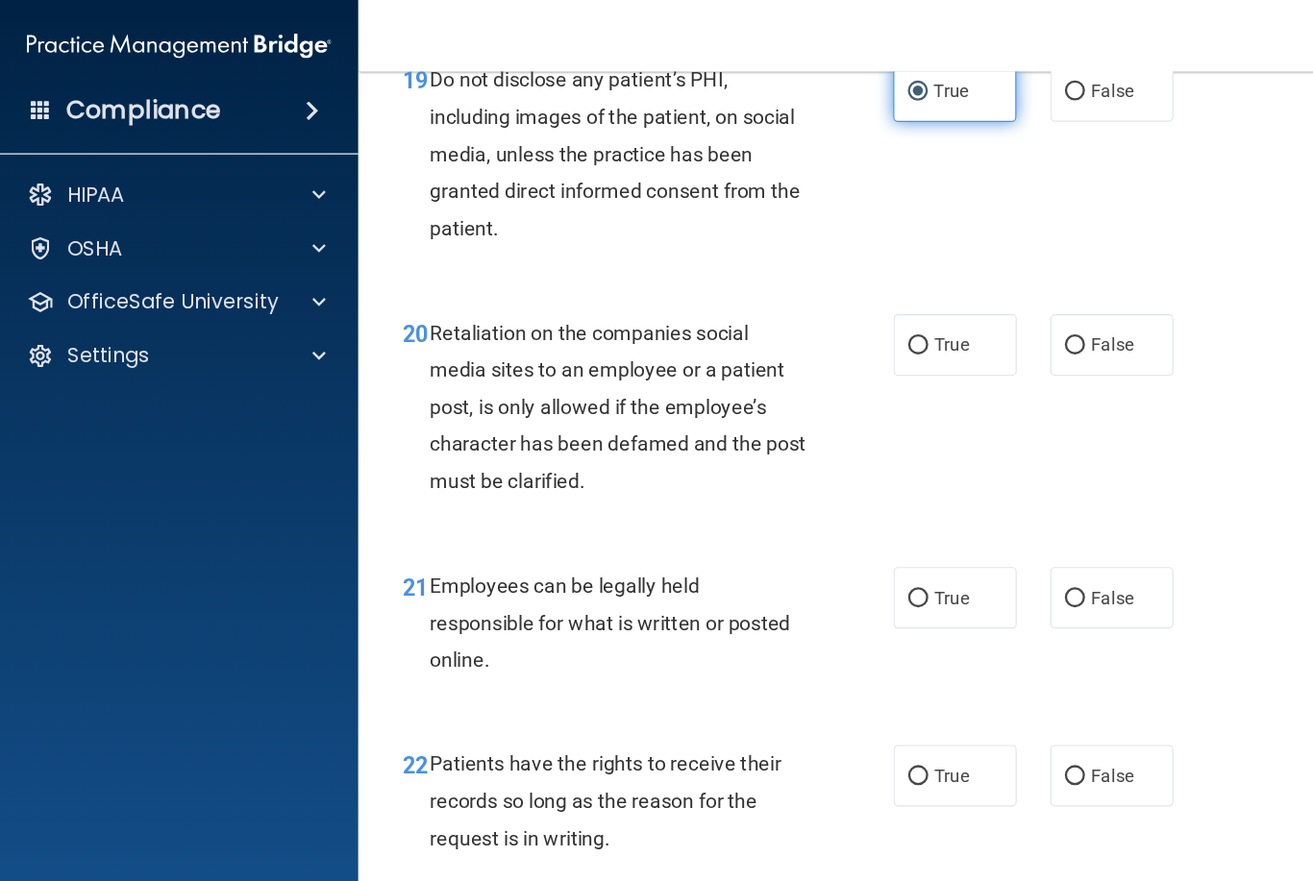
scroll to position [3915, 0]
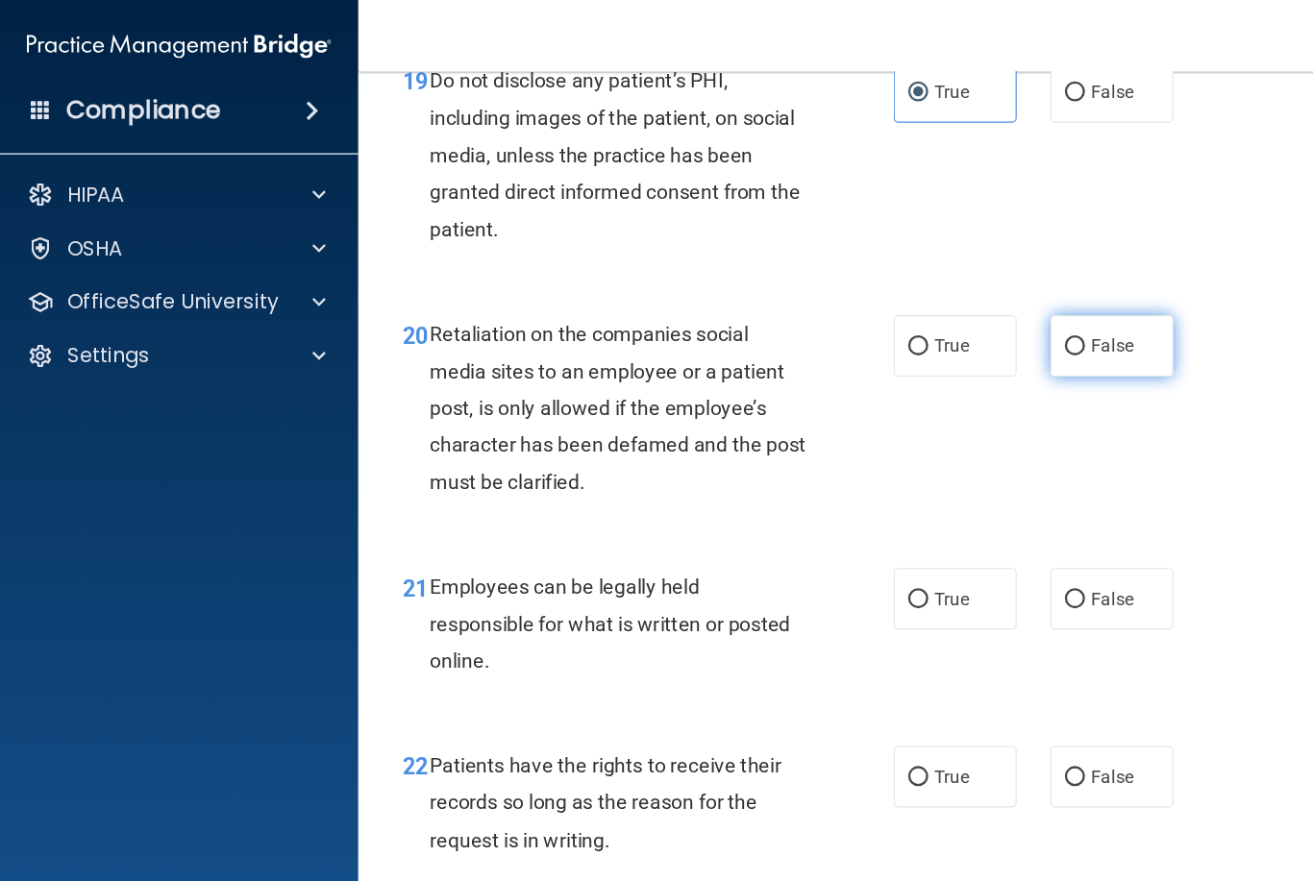
click at [971, 321] on label "False" at bounding box center [955, 297] width 106 height 53
click at [931, 306] on input "False" at bounding box center [922, 298] width 17 height 14
radio input "true"
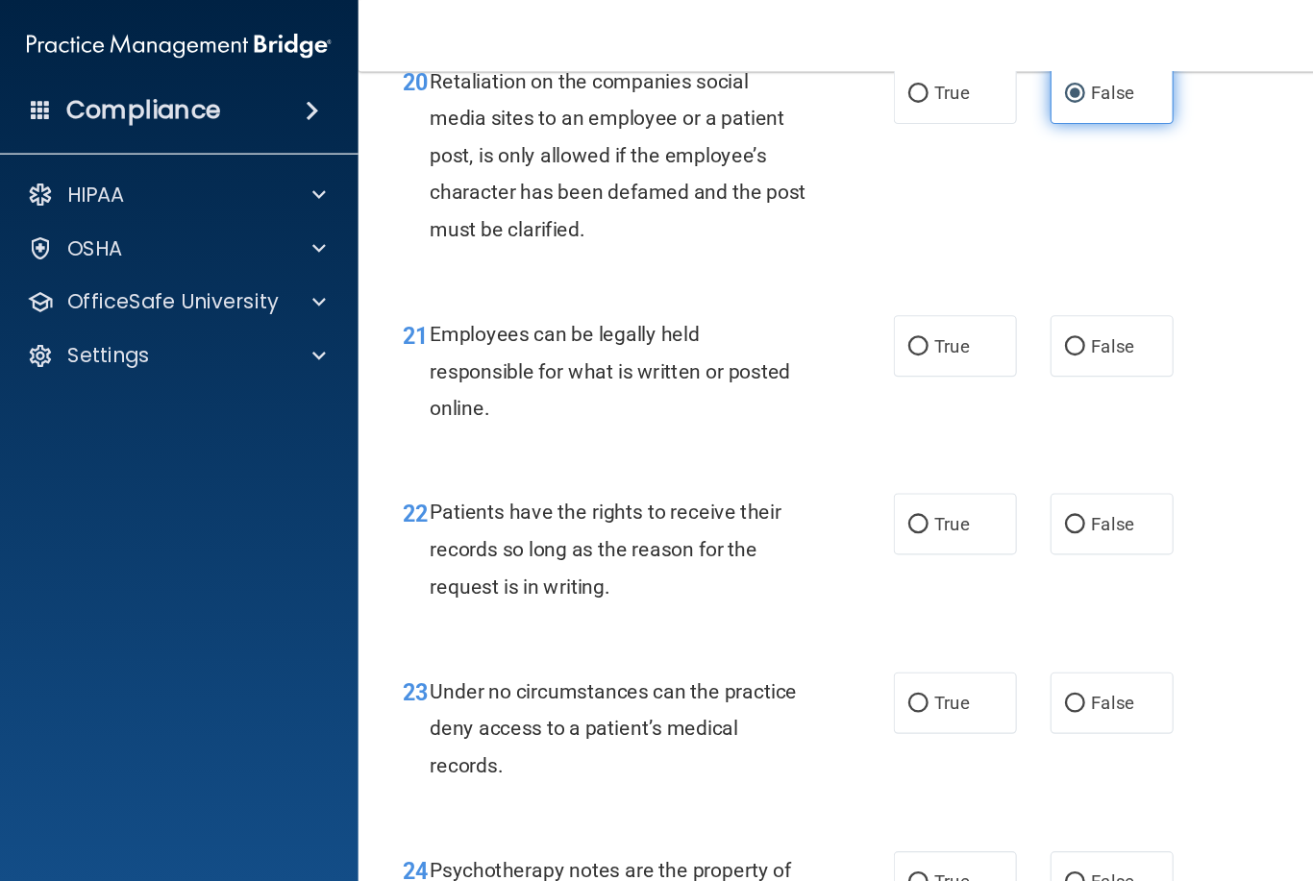
scroll to position [4134, 0]
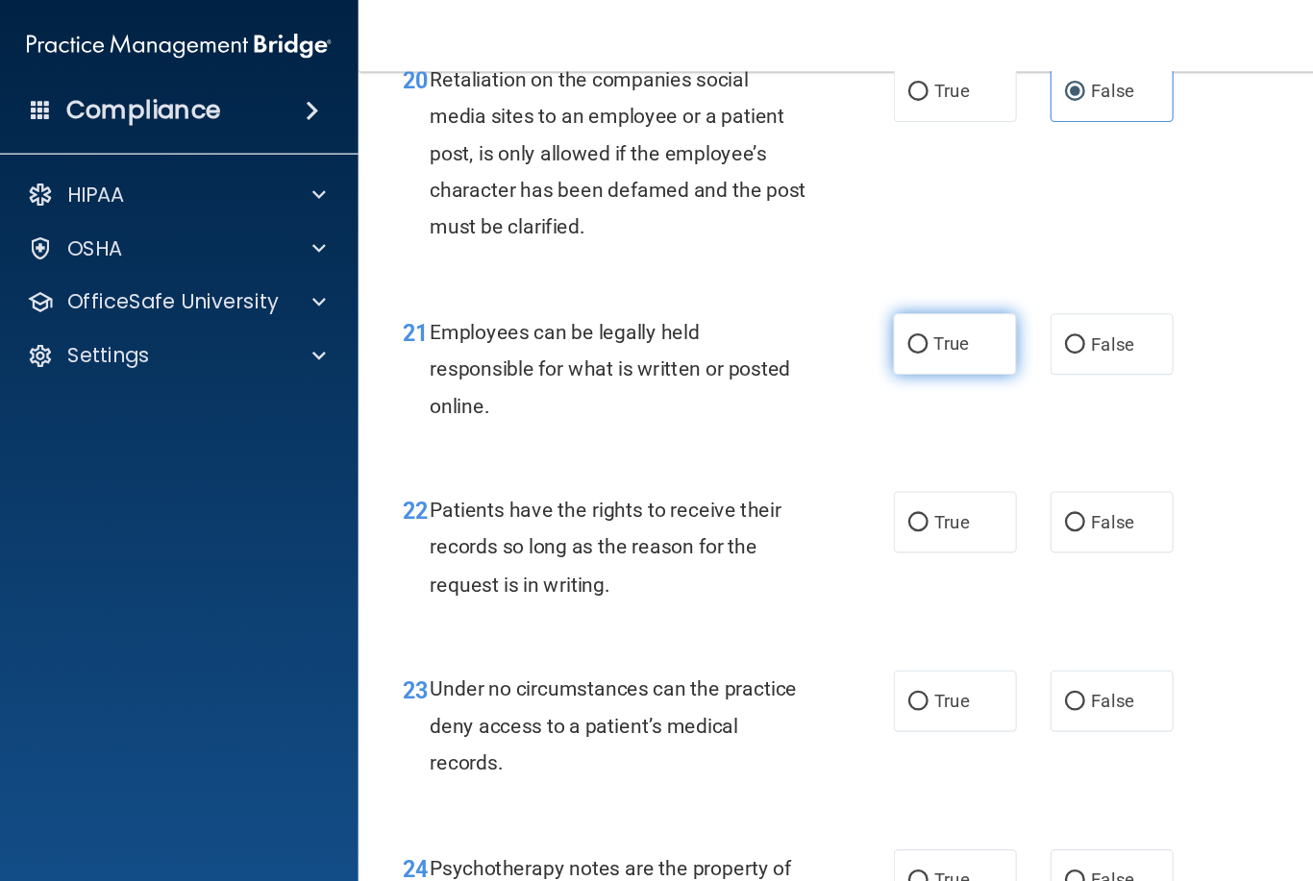
click at [856, 310] on label "True" at bounding box center [820, 295] width 106 height 53
click at [797, 304] on input "True" at bounding box center [788, 296] width 17 height 14
radio input "true"
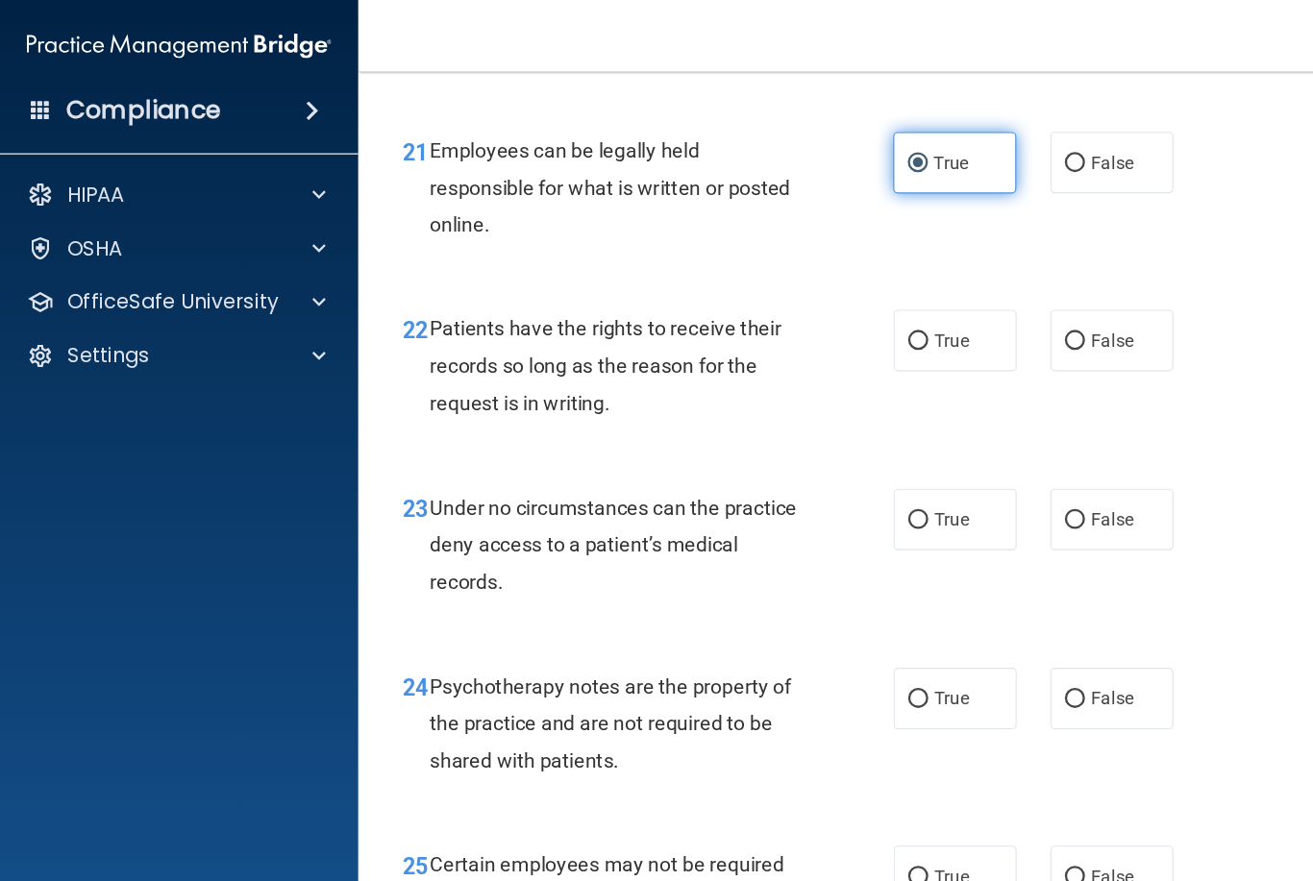
scroll to position [4291, 0]
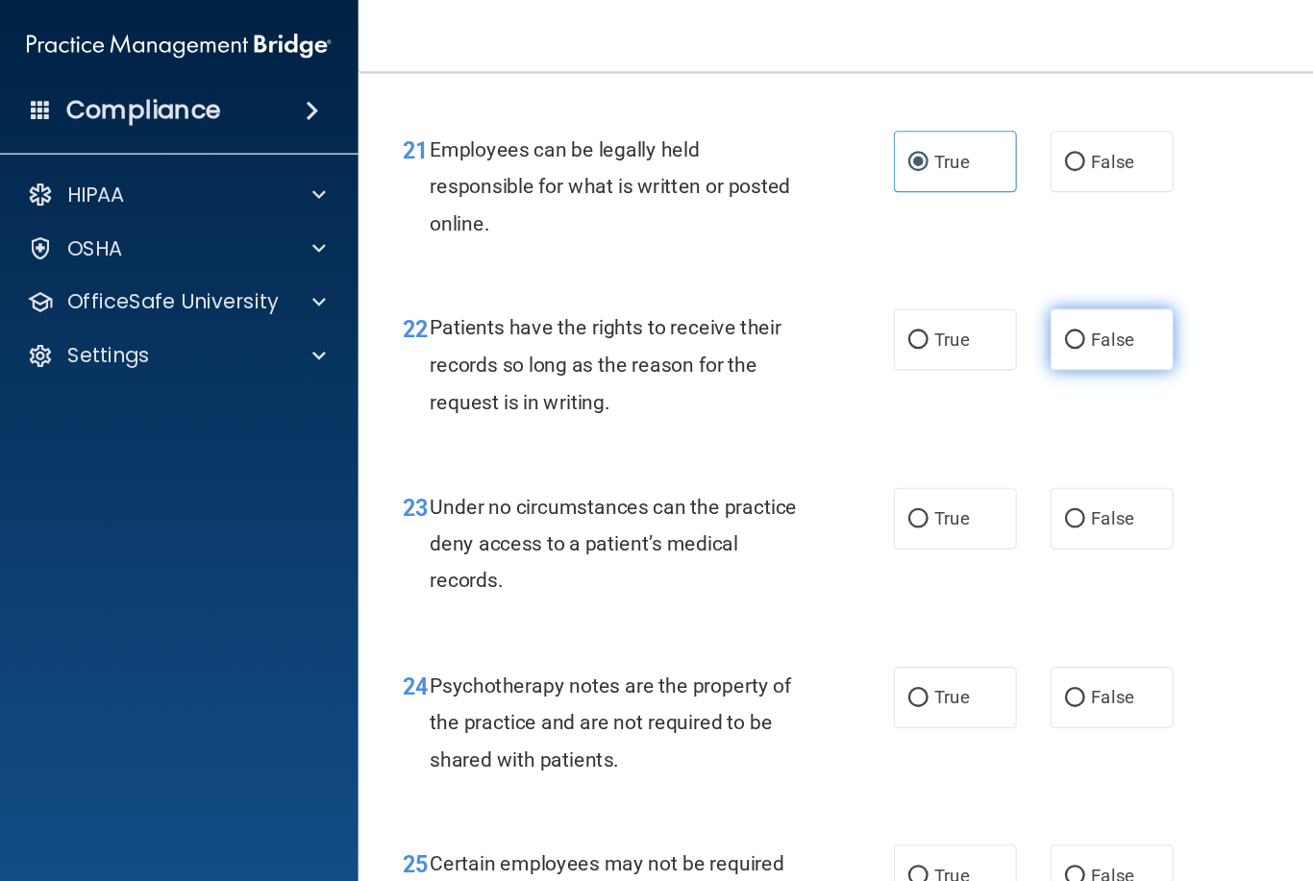
click at [944, 301] on span "False" at bounding box center [954, 292] width 37 height 18
click at [931, 300] on input "False" at bounding box center [922, 292] width 17 height 14
radio input "true"
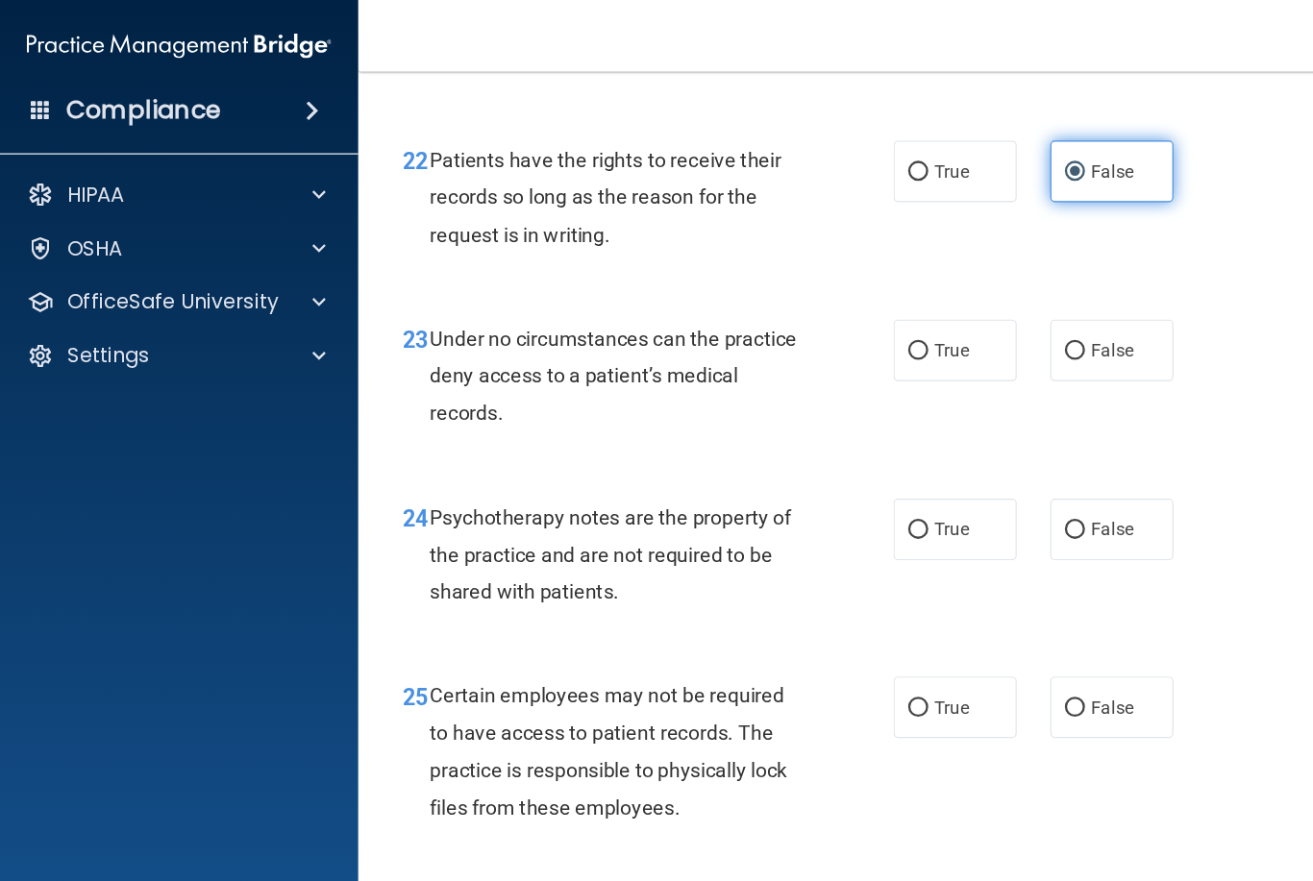
scroll to position [4437, 0]
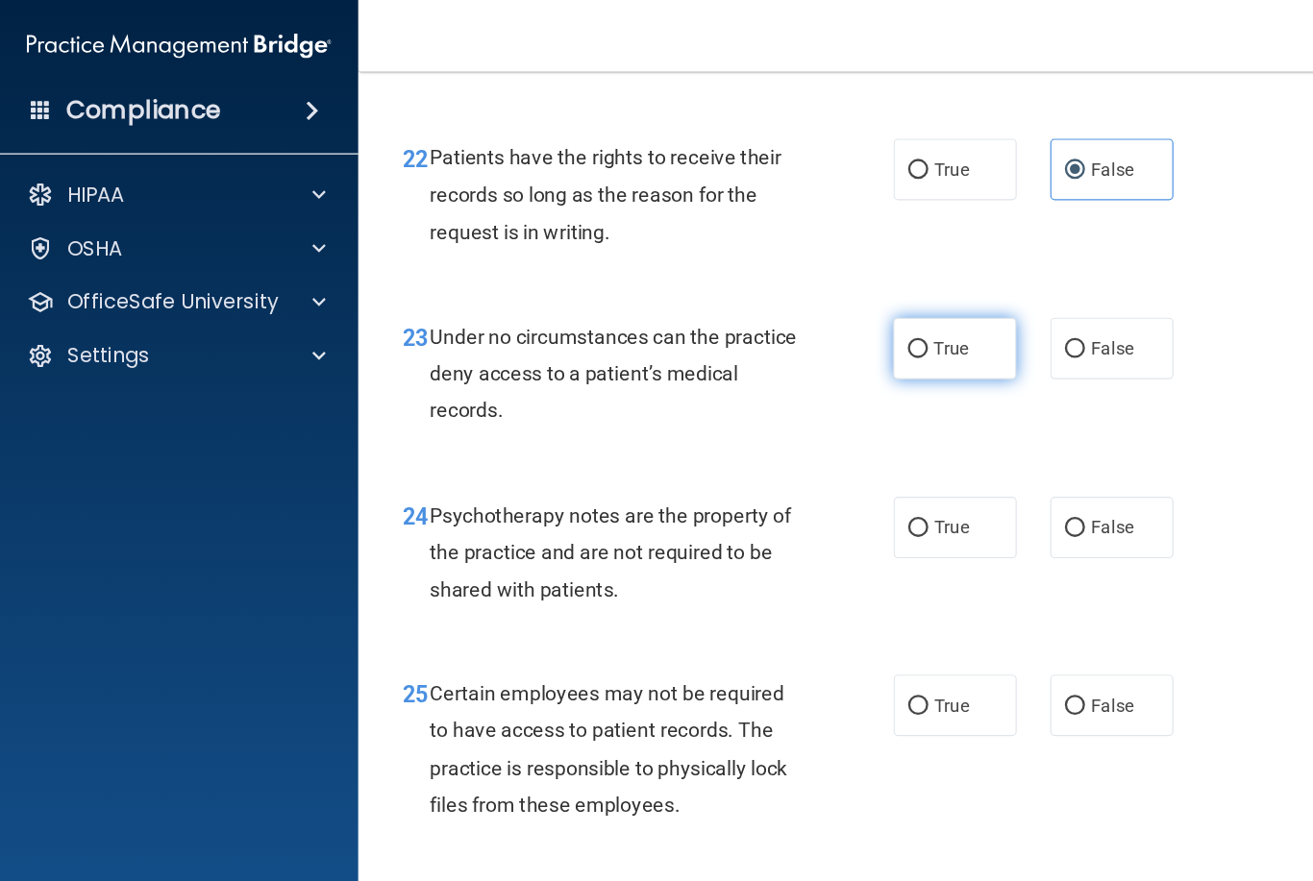
click at [854, 314] on label "True" at bounding box center [820, 299] width 106 height 53
click at [797, 308] on input "True" at bounding box center [788, 300] width 17 height 14
radio input "true"
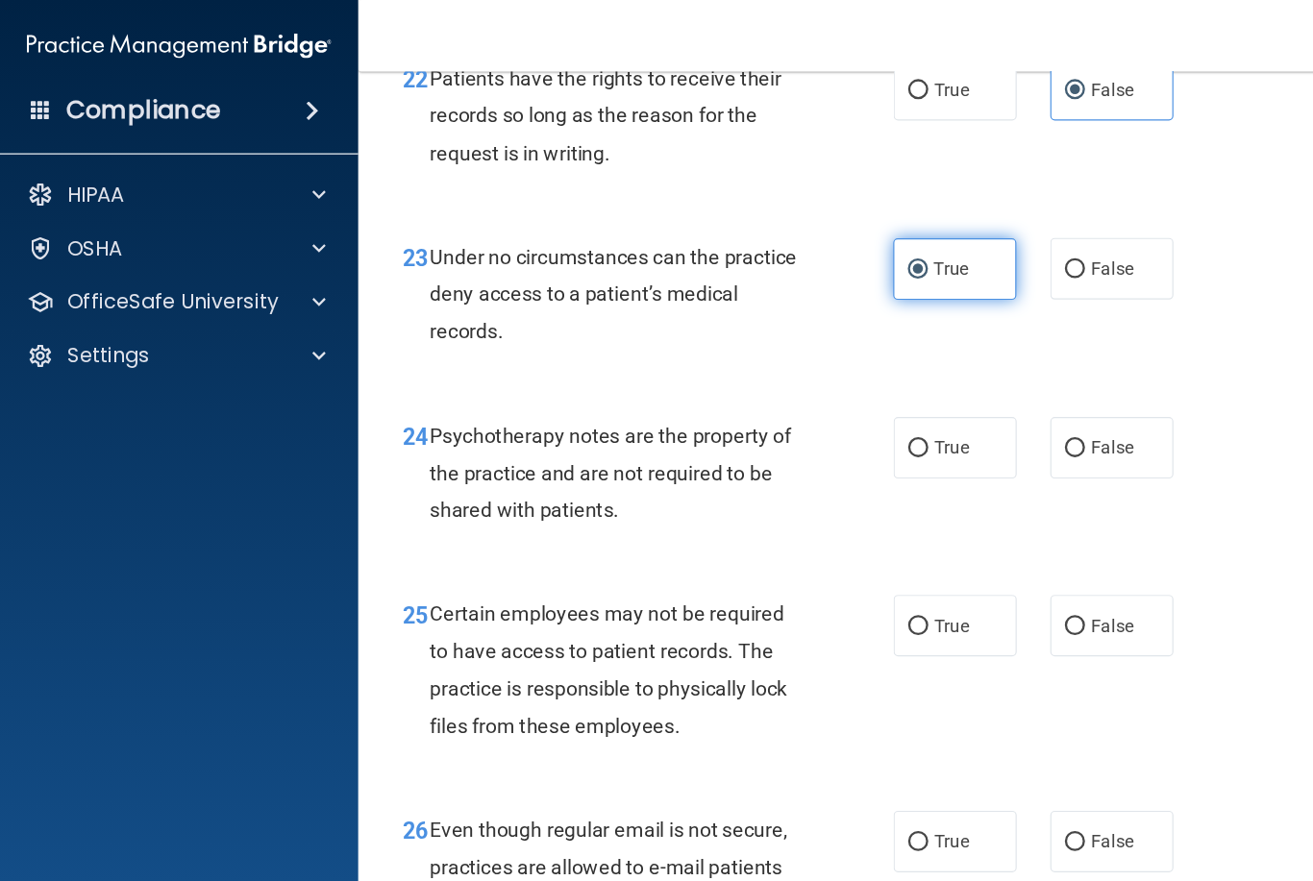
scroll to position [4506, 0]
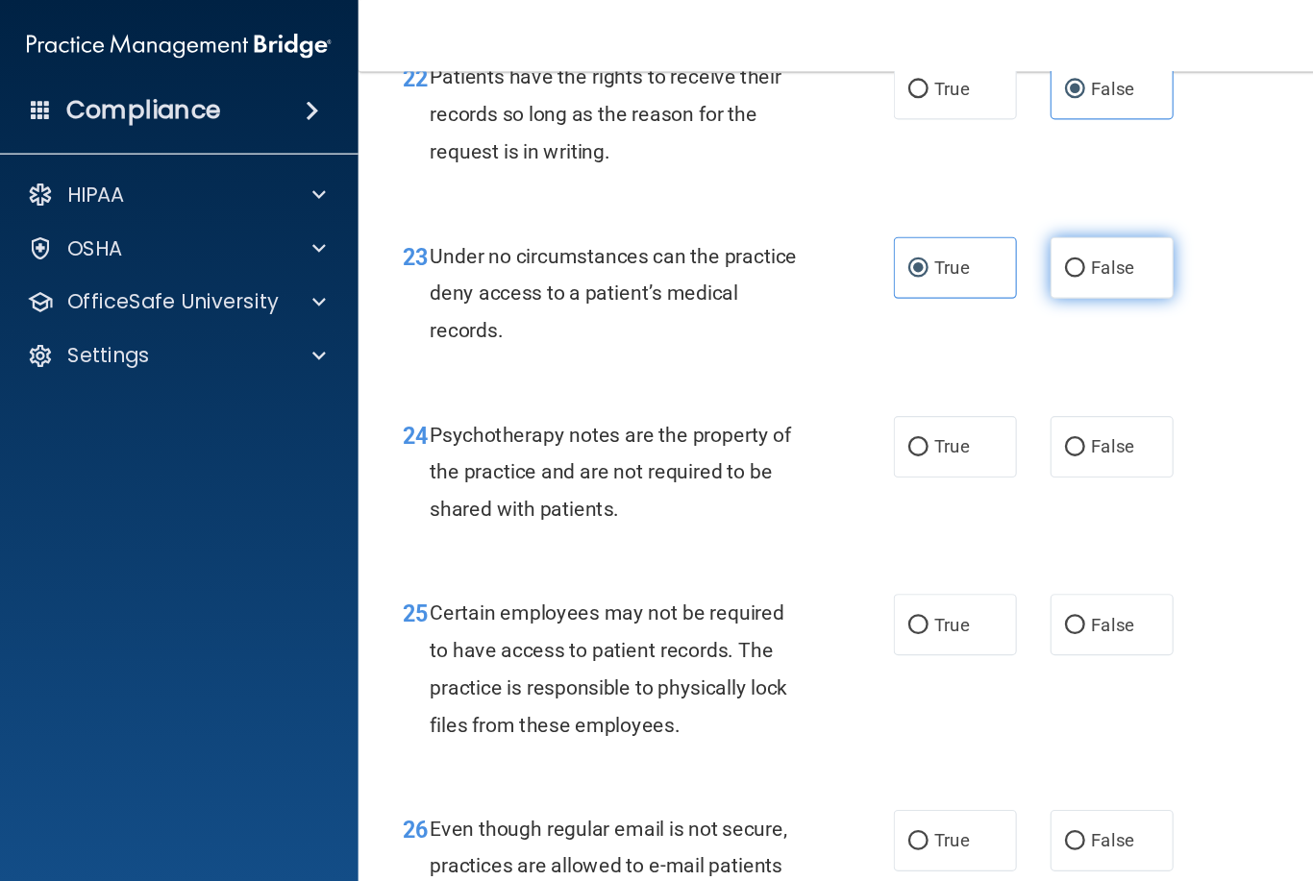
click at [973, 239] on span "False" at bounding box center [954, 230] width 37 height 18
click at [931, 238] on input "False" at bounding box center [922, 231] width 17 height 14
radio input "true"
radio input "false"
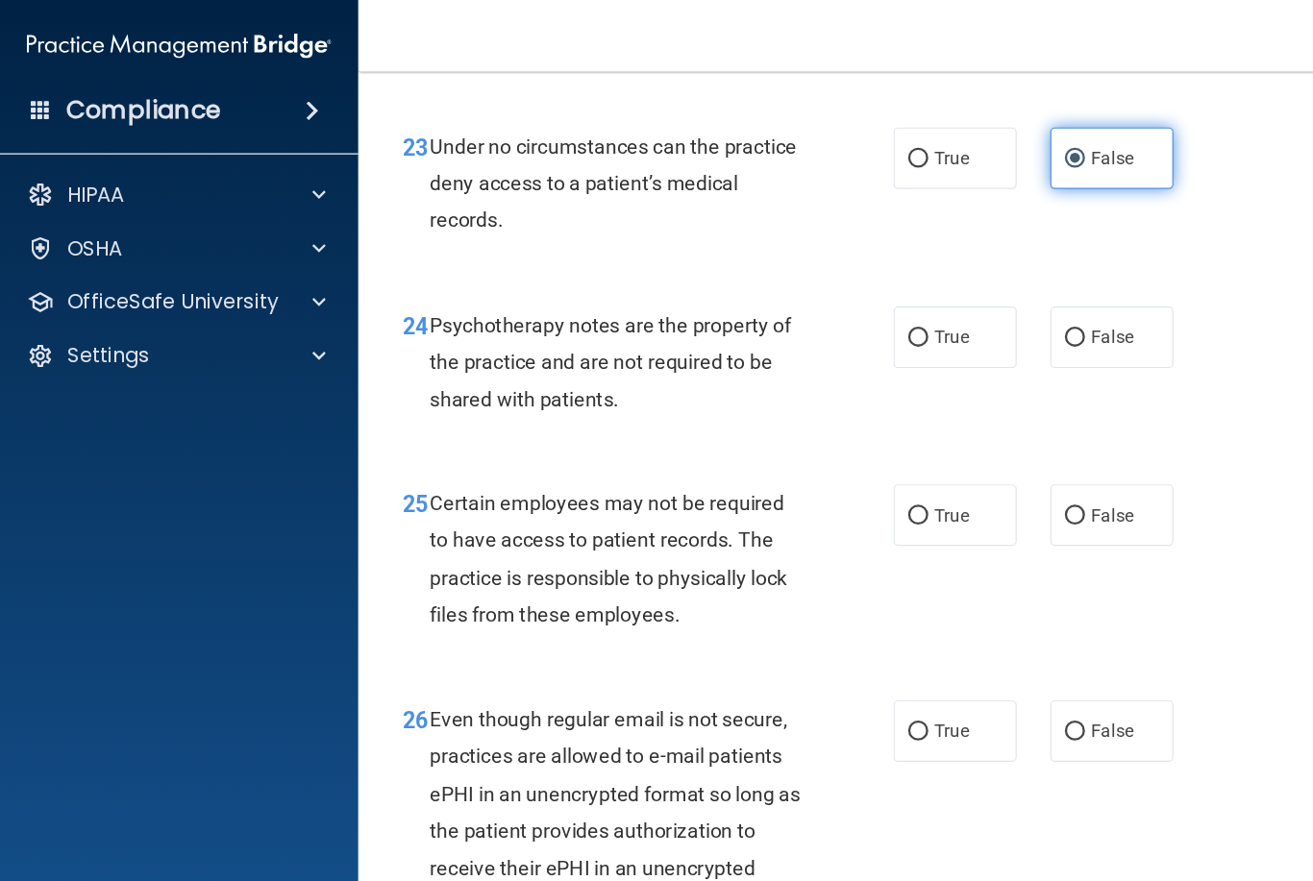
scroll to position [4601, 0]
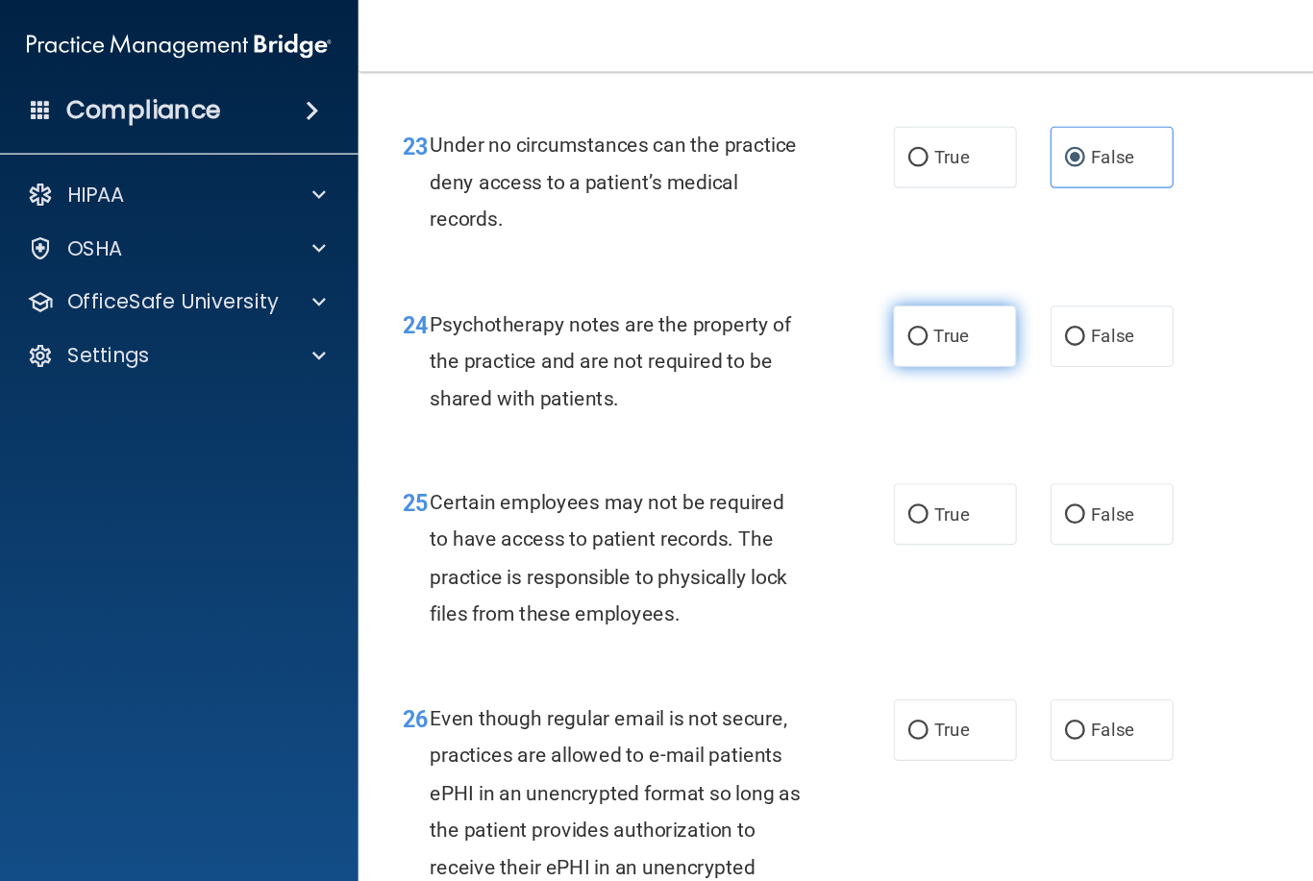
click at [814, 311] on label "True" at bounding box center [820, 288] width 106 height 53
click at [797, 297] on input "True" at bounding box center [788, 290] width 17 height 14
radio input "true"
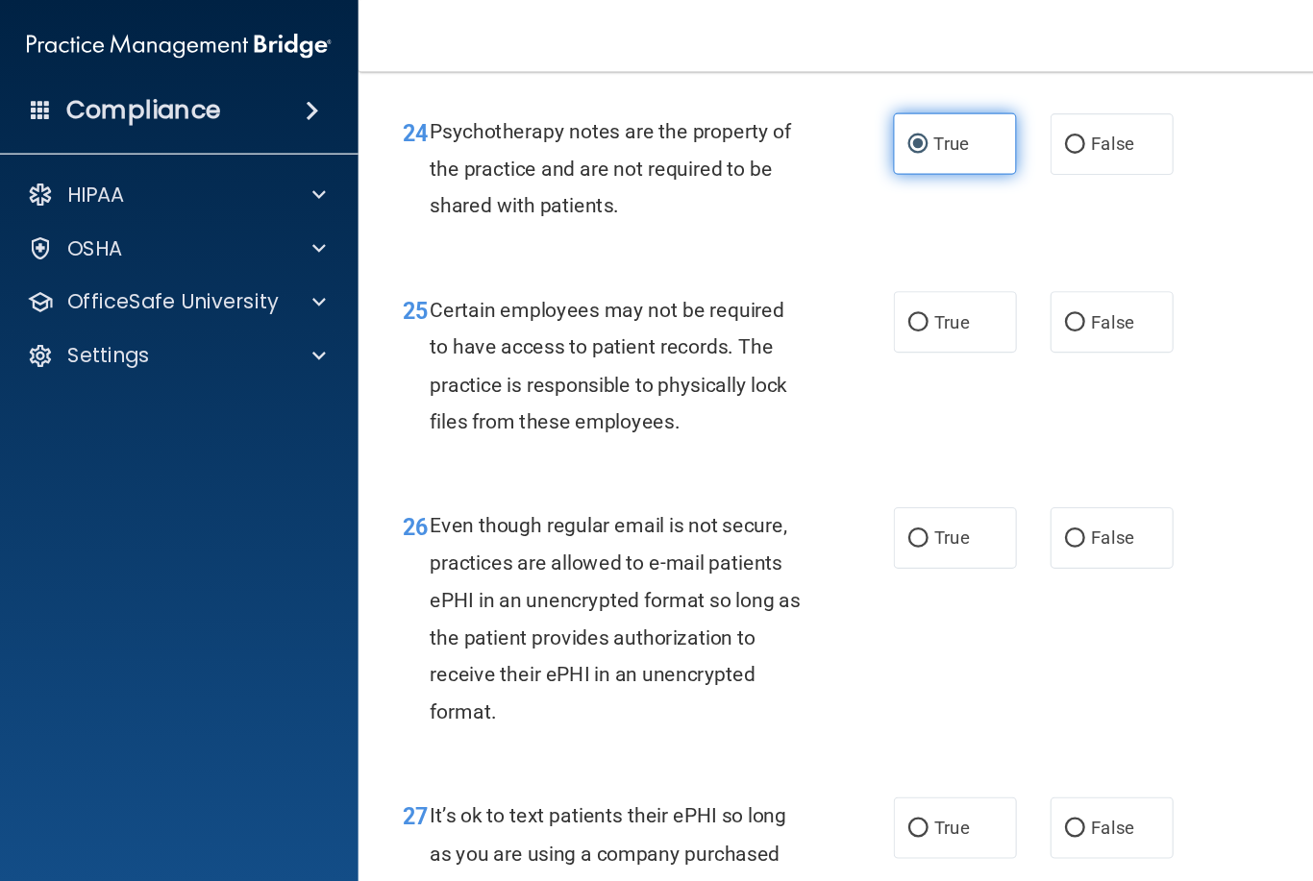
scroll to position [4772, 0]
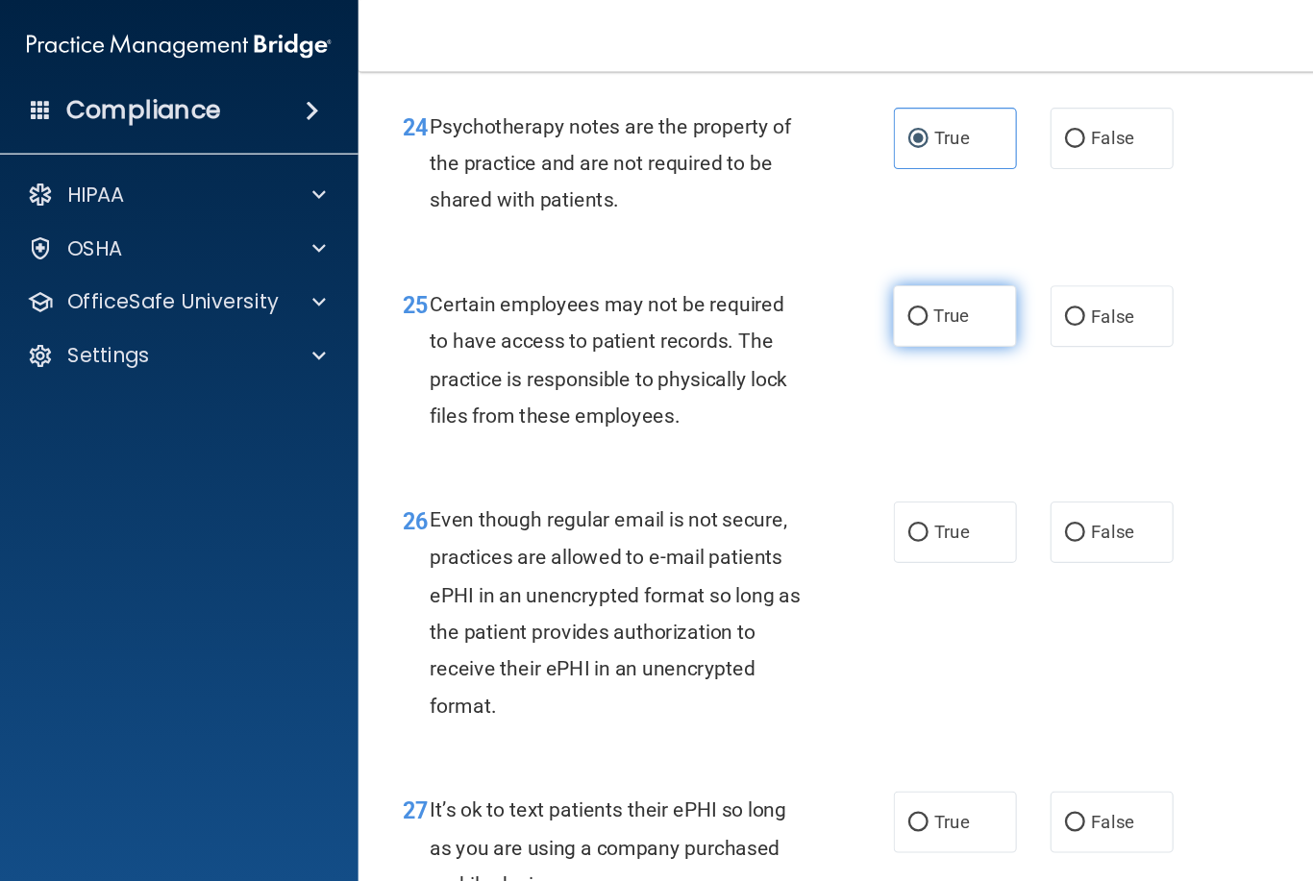
click at [855, 286] on label "True" at bounding box center [820, 271] width 106 height 53
click at [797, 280] on input "True" at bounding box center [788, 272] width 17 height 14
radio input "true"
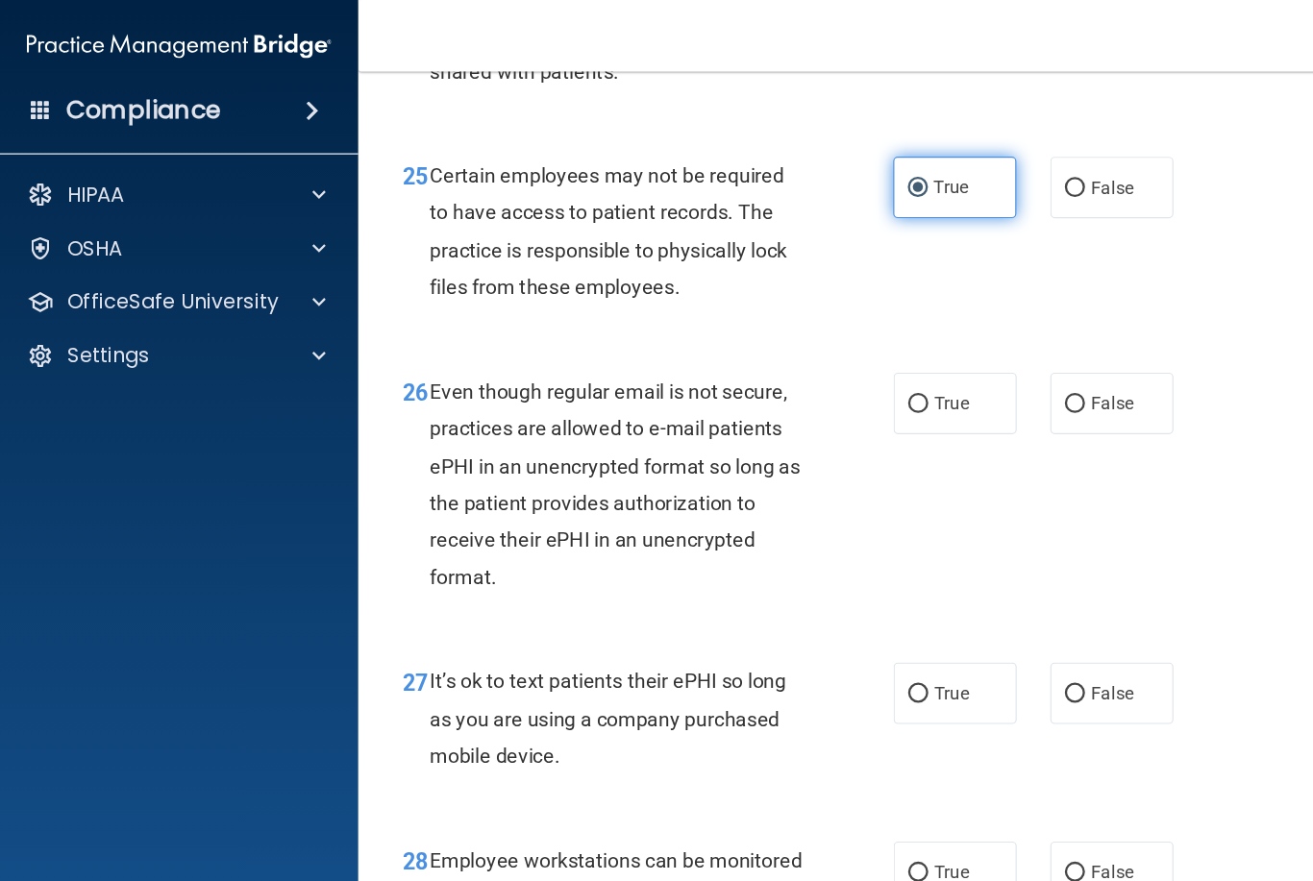
scroll to position [4893, 0]
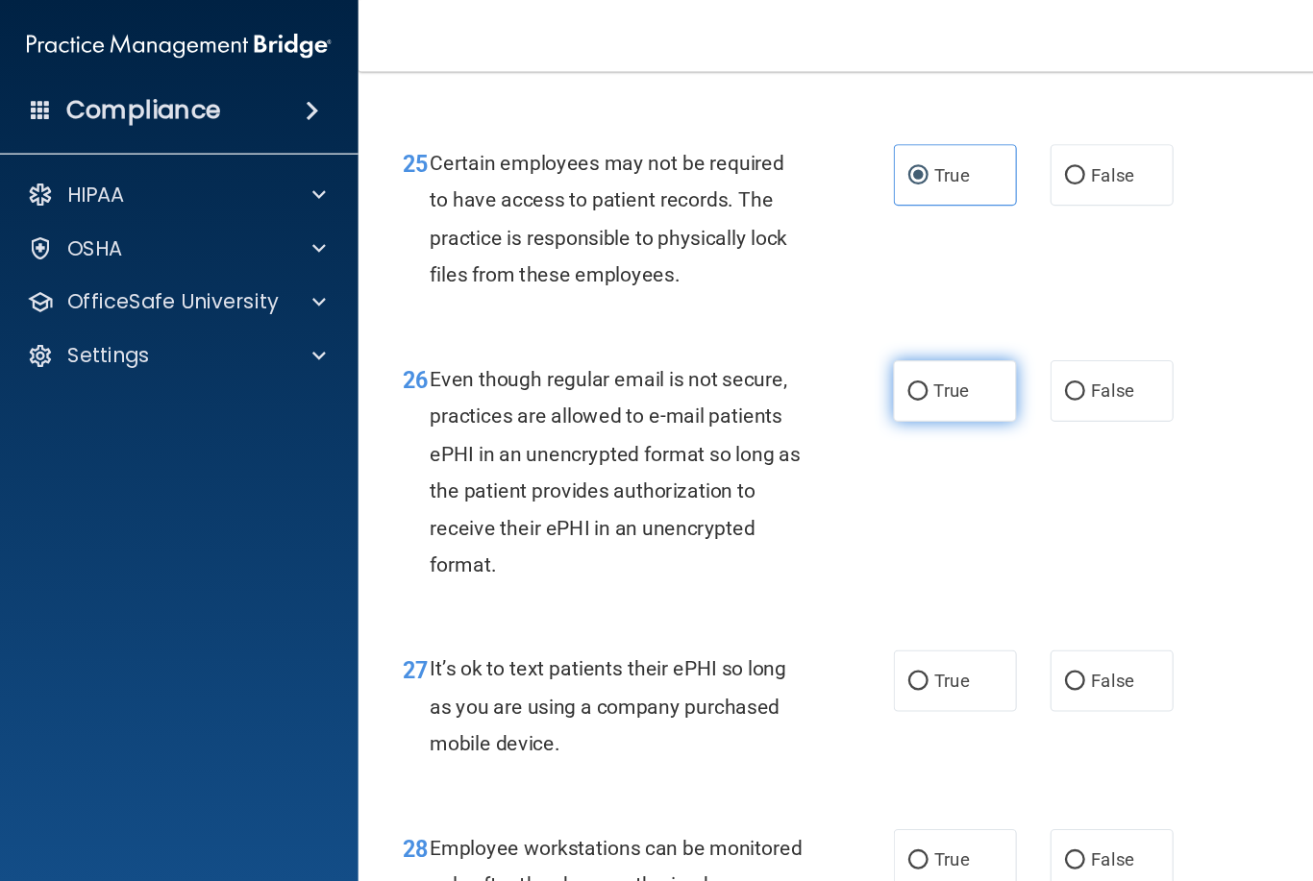
click at [849, 343] on label "True" at bounding box center [820, 336] width 106 height 53
click at [797, 343] on input "True" at bounding box center [788, 337] width 17 height 14
radio input "true"
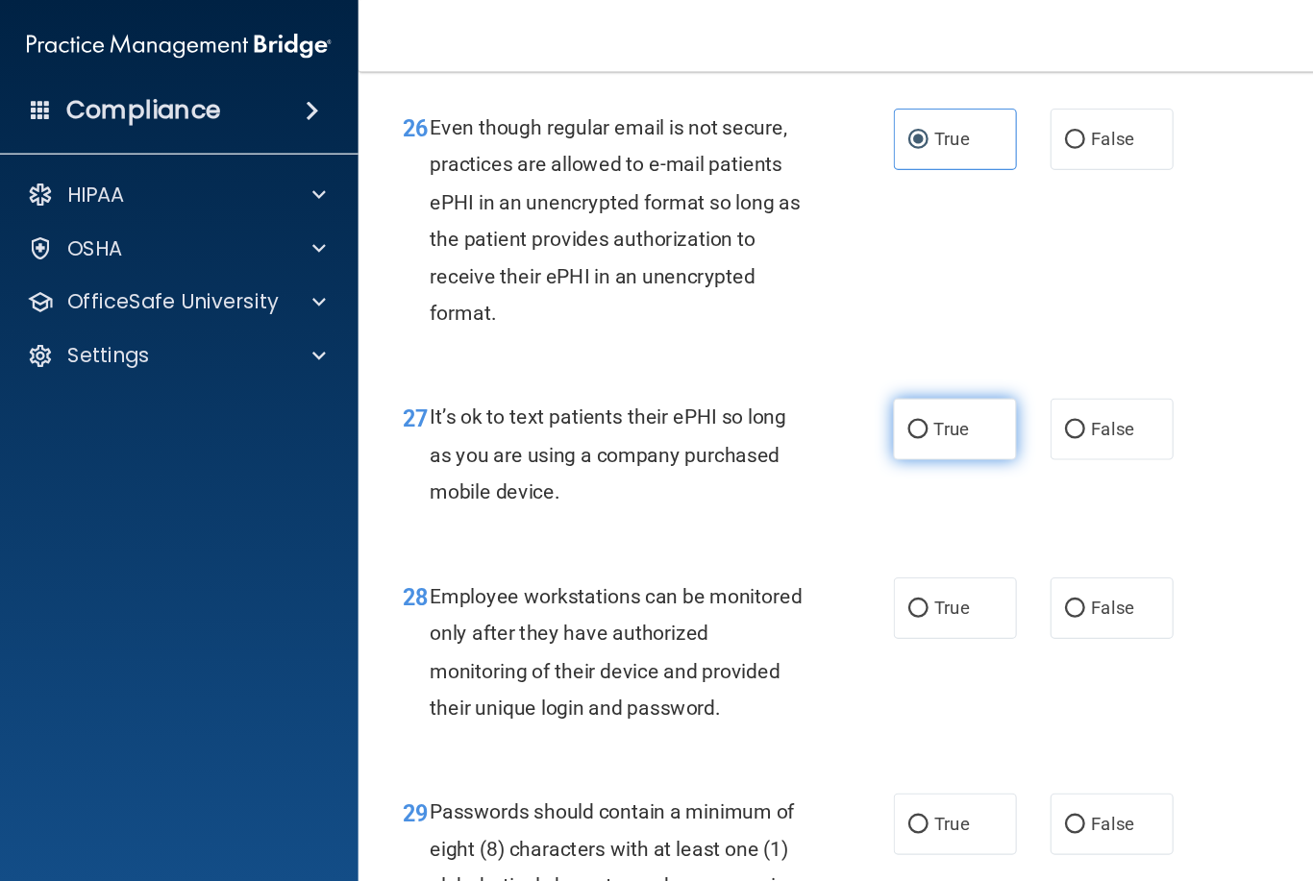
click at [825, 378] on span "True" at bounding box center [817, 369] width 30 height 18
click at [797, 377] on input "True" at bounding box center [788, 369] width 17 height 14
radio input "true"
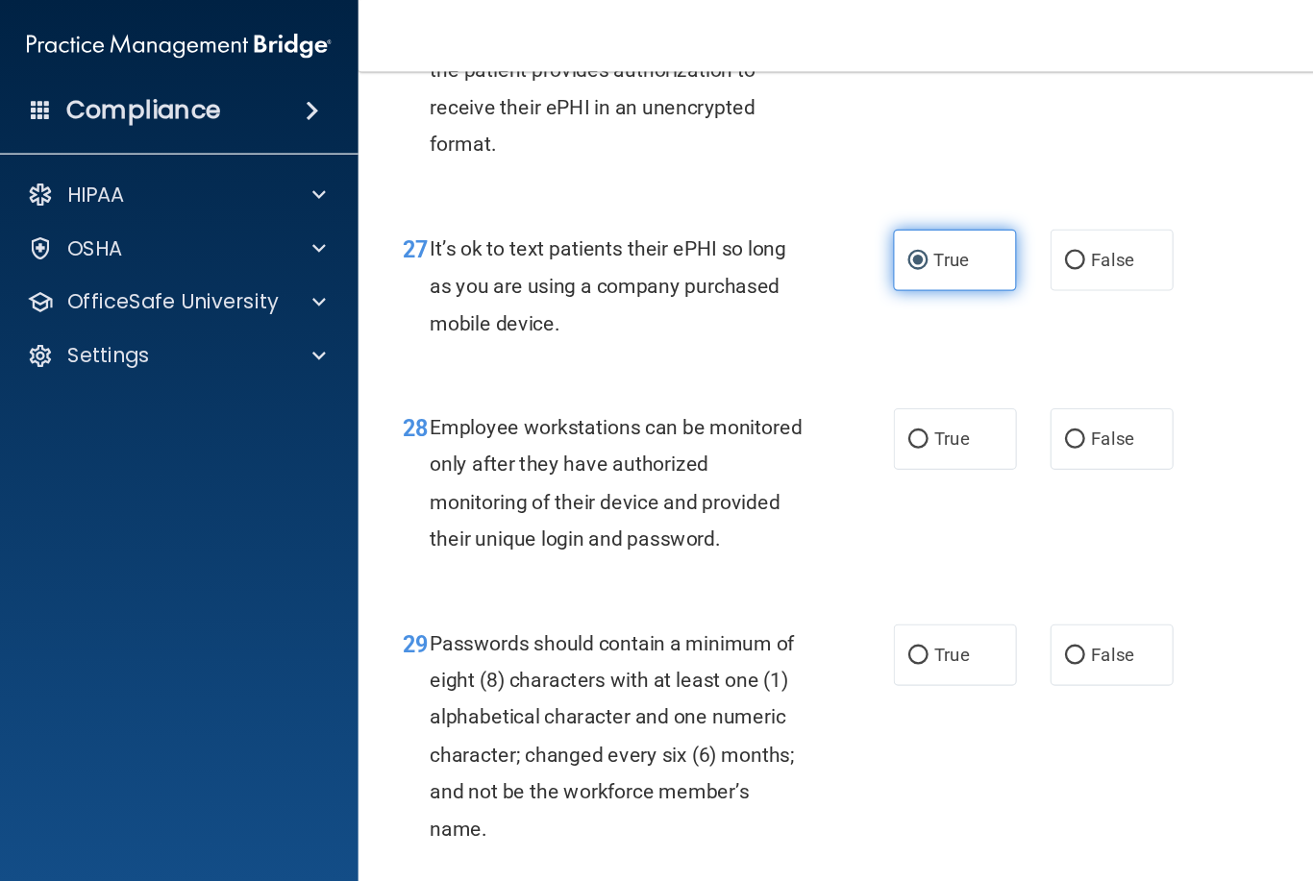
scroll to position [5255, 0]
click at [967, 228] on span "False" at bounding box center [954, 222] width 37 height 18
click at [931, 228] on input "False" at bounding box center [922, 223] width 17 height 14
radio input "true"
radio input "false"
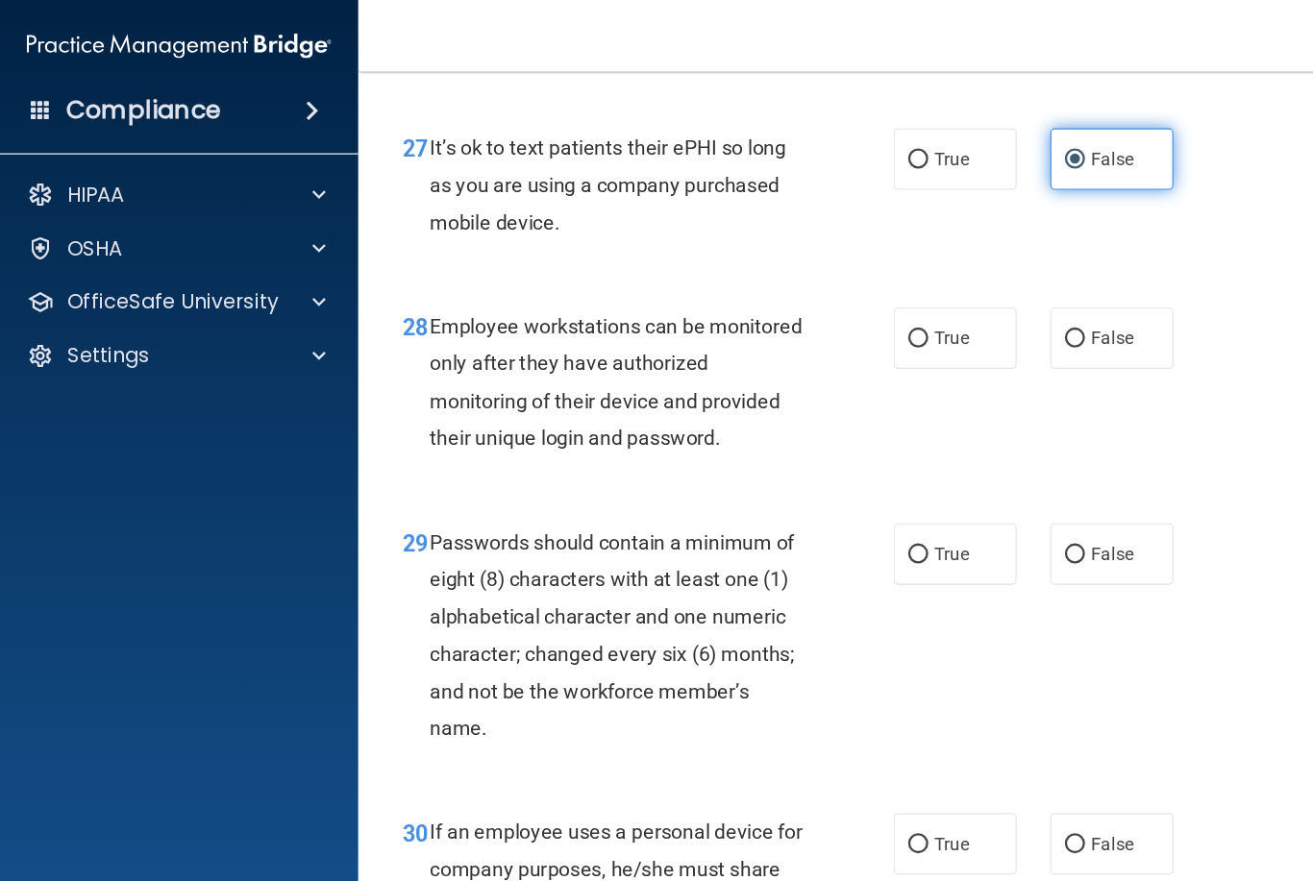
scroll to position [5342, 0]
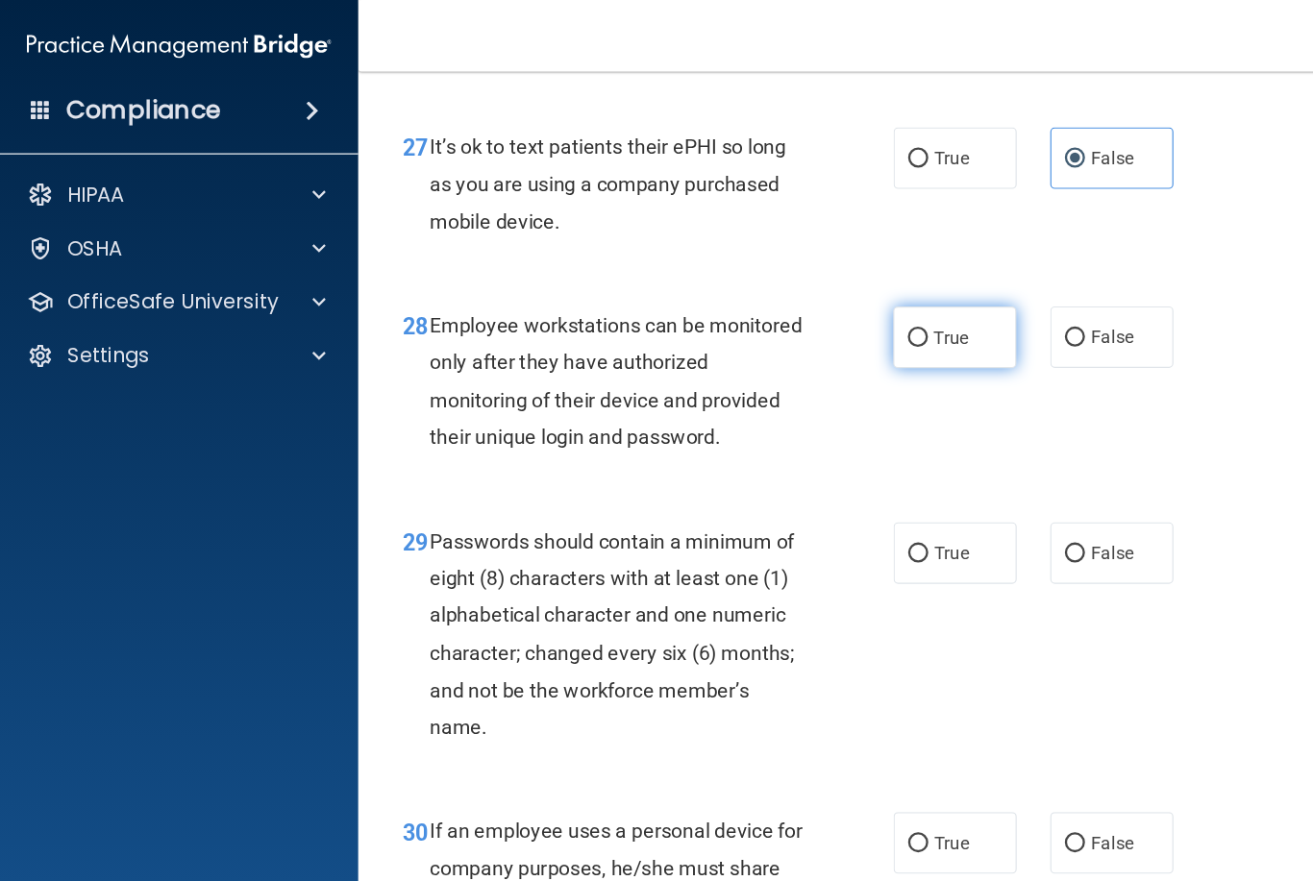
click at [837, 309] on label "True" at bounding box center [820, 289] width 106 height 53
click at [797, 298] on input "True" at bounding box center [788, 291] width 17 height 14
radio input "true"
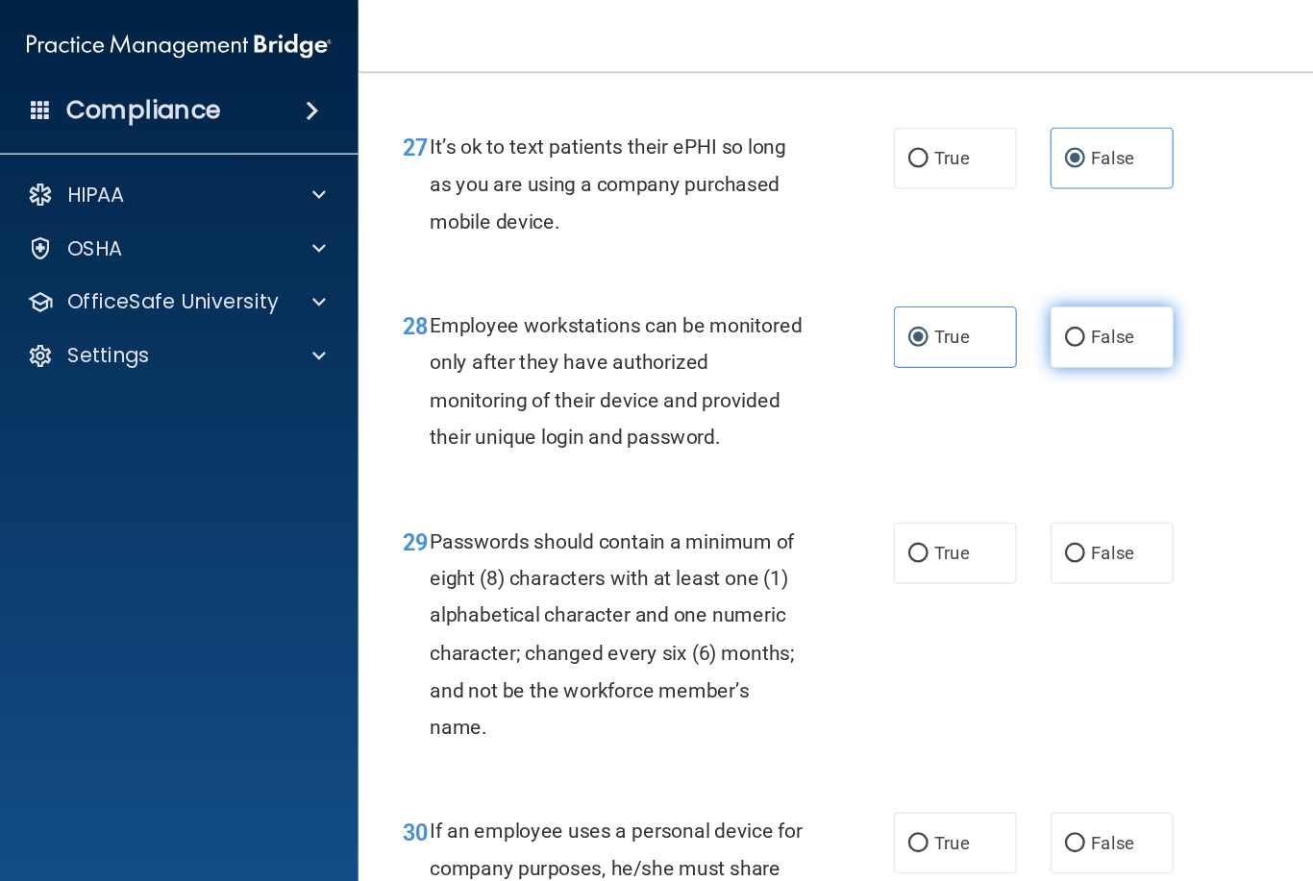
click at [953, 299] on span "False" at bounding box center [954, 290] width 37 height 18
click at [931, 298] on input "False" at bounding box center [922, 291] width 17 height 14
radio input "true"
radio input "false"
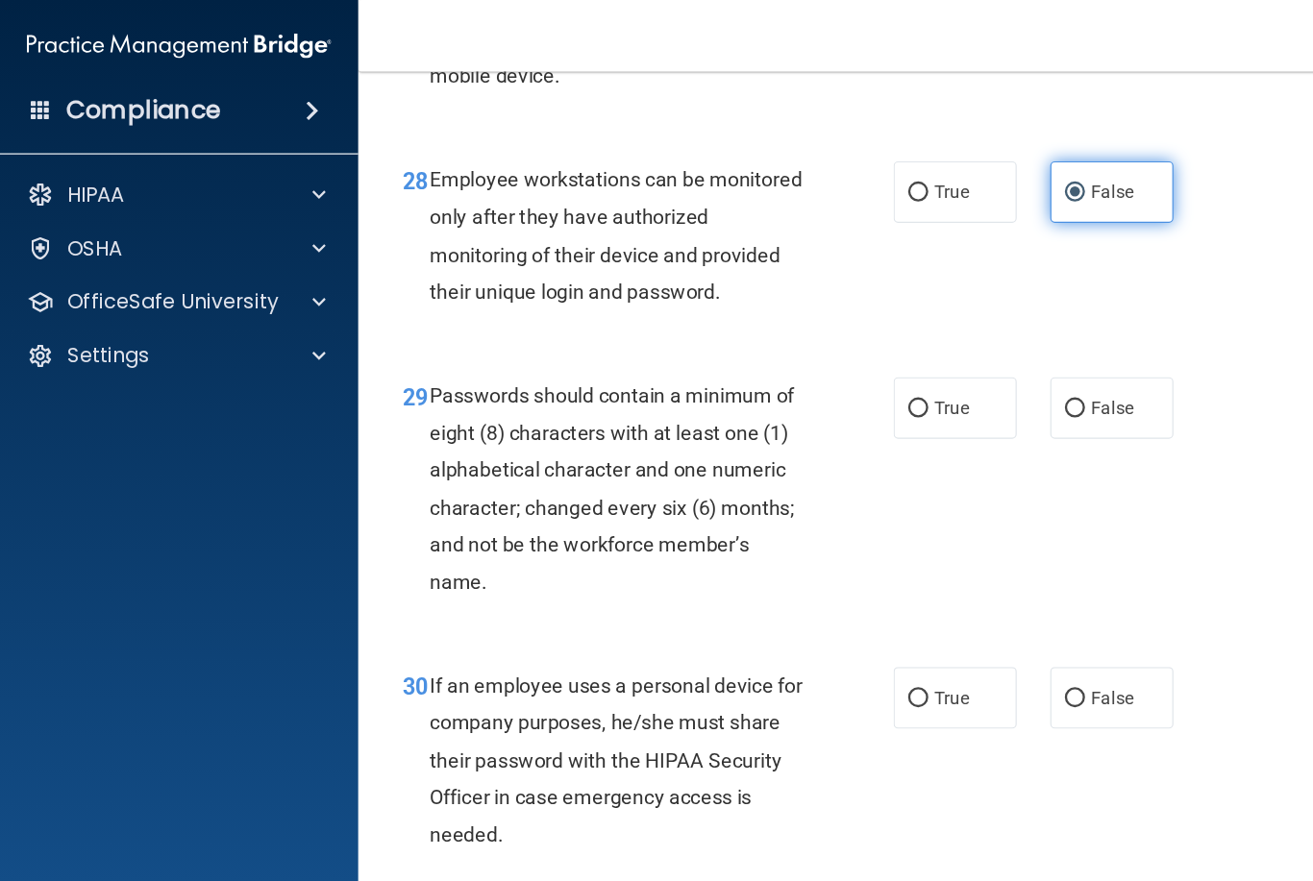
scroll to position [5472, 0]
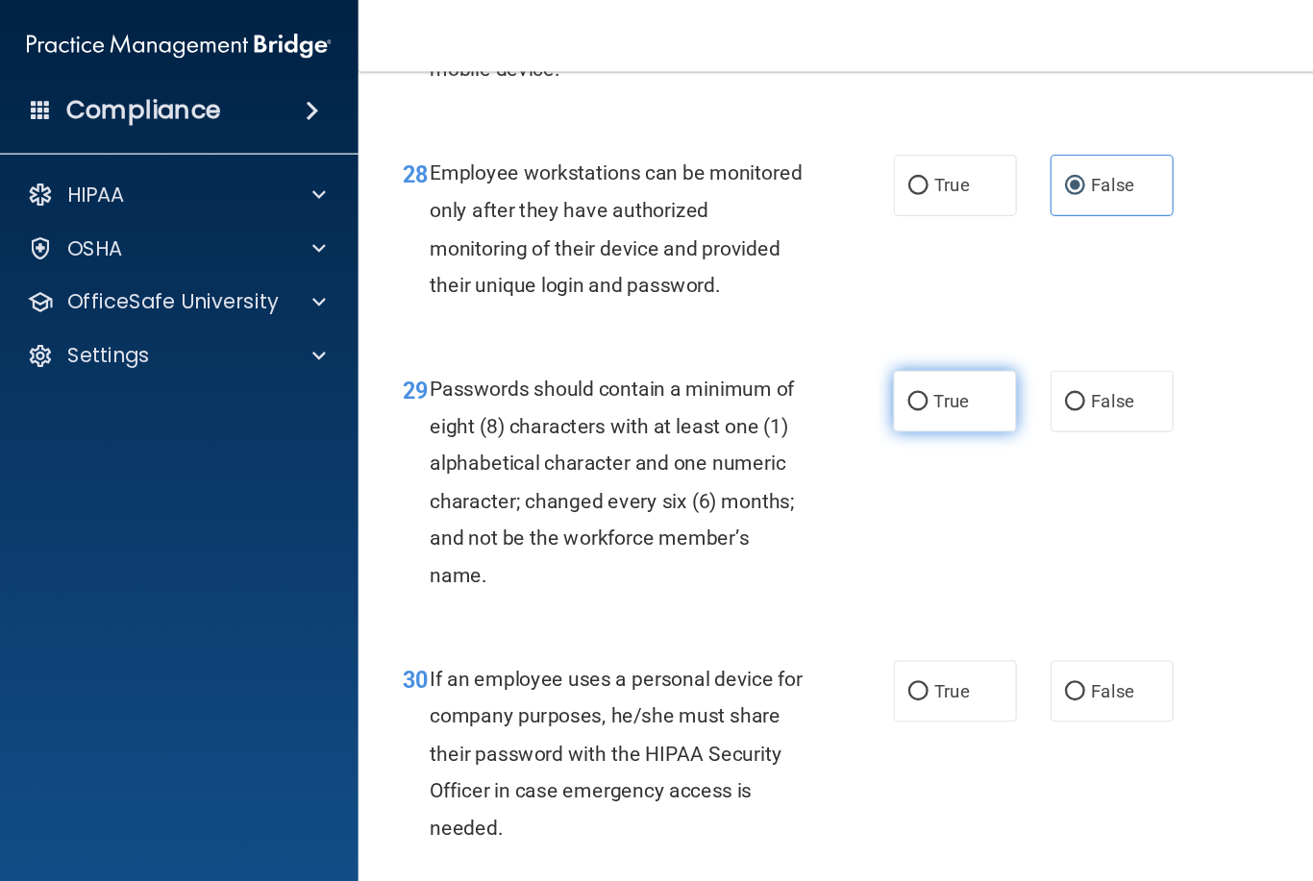
click at [839, 357] on label "True" at bounding box center [820, 344] width 106 height 53
click at [797, 353] on input "True" at bounding box center [788, 345] width 17 height 14
radio input "true"
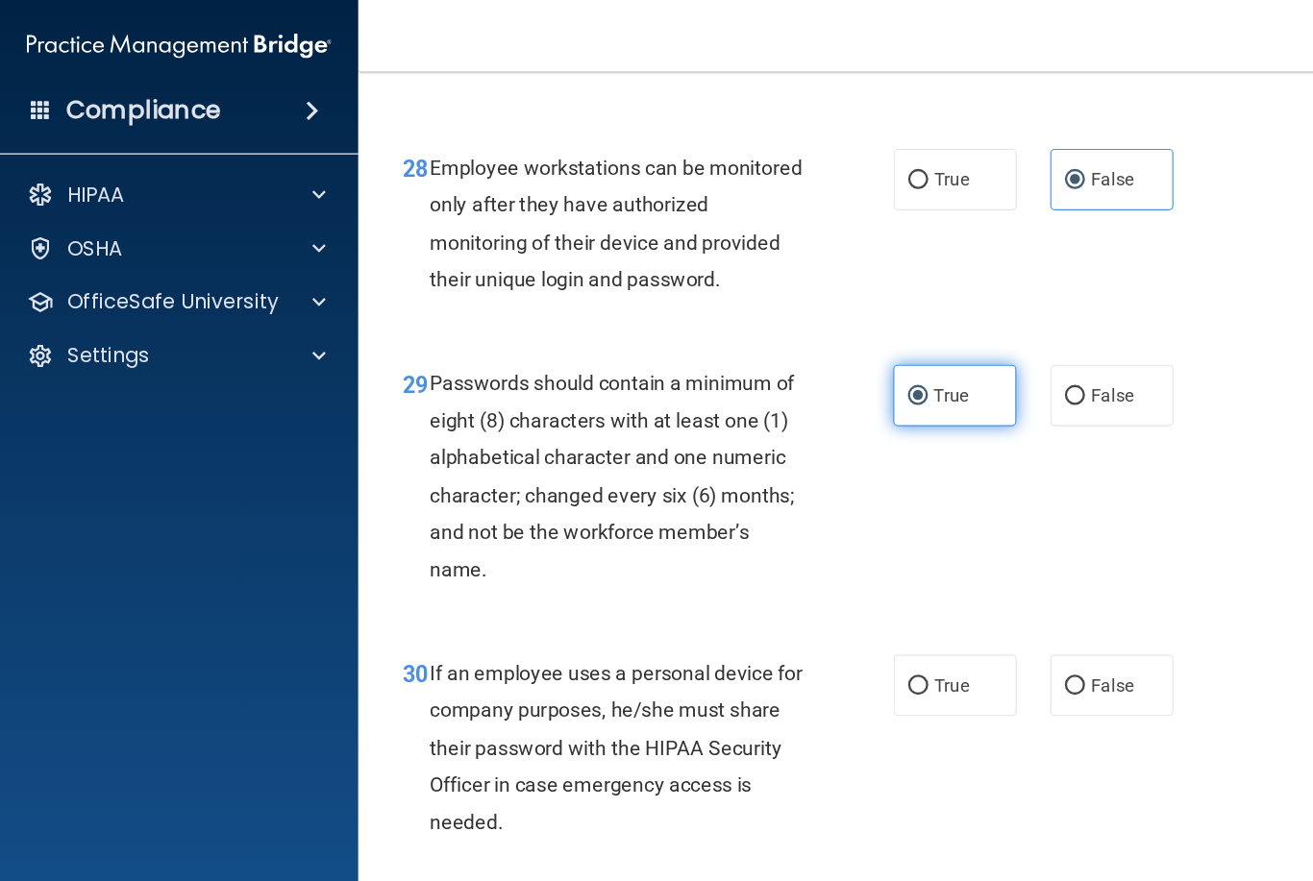
scroll to position [5479, 0]
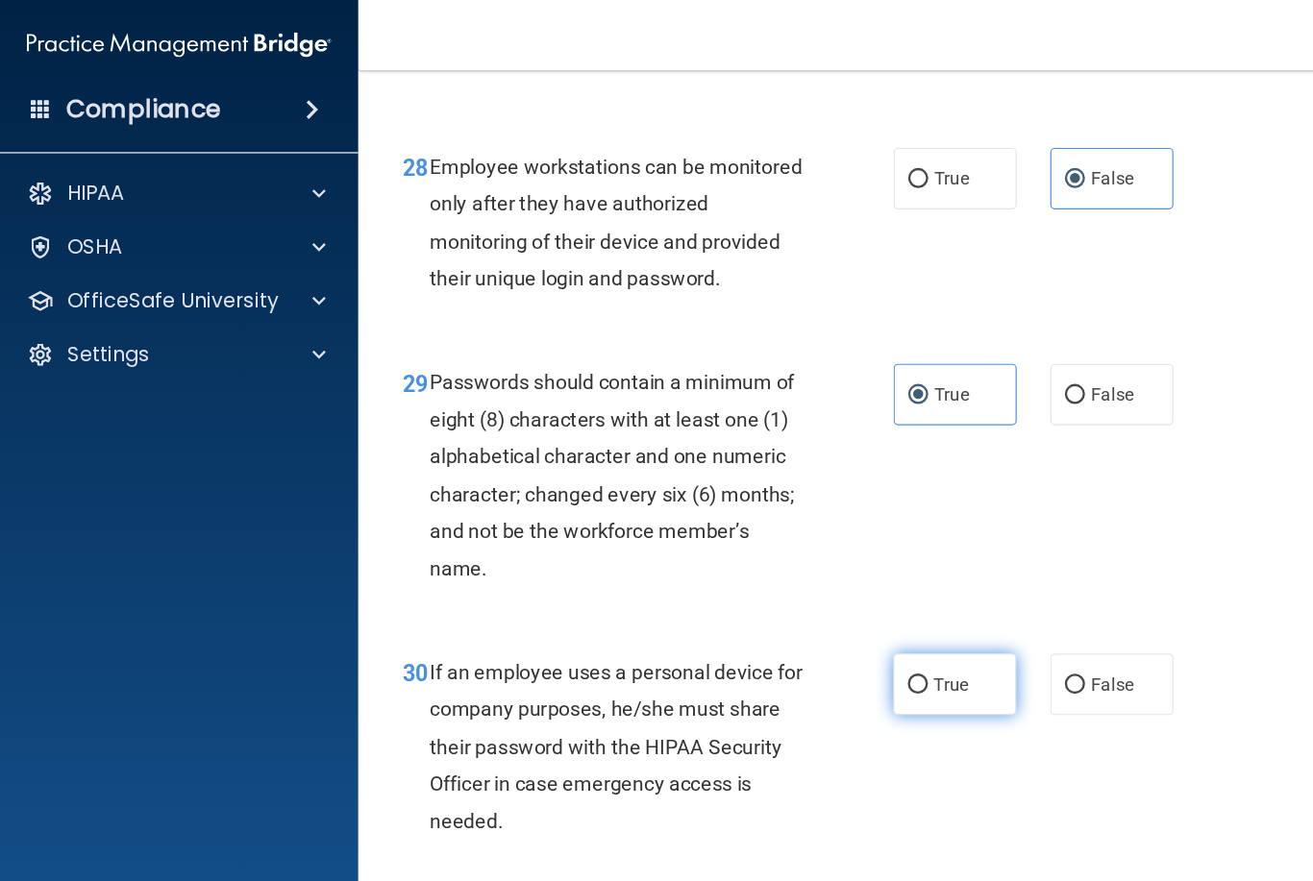
click at [794, 589] on input "True" at bounding box center [788, 590] width 17 height 14
radio input "true"
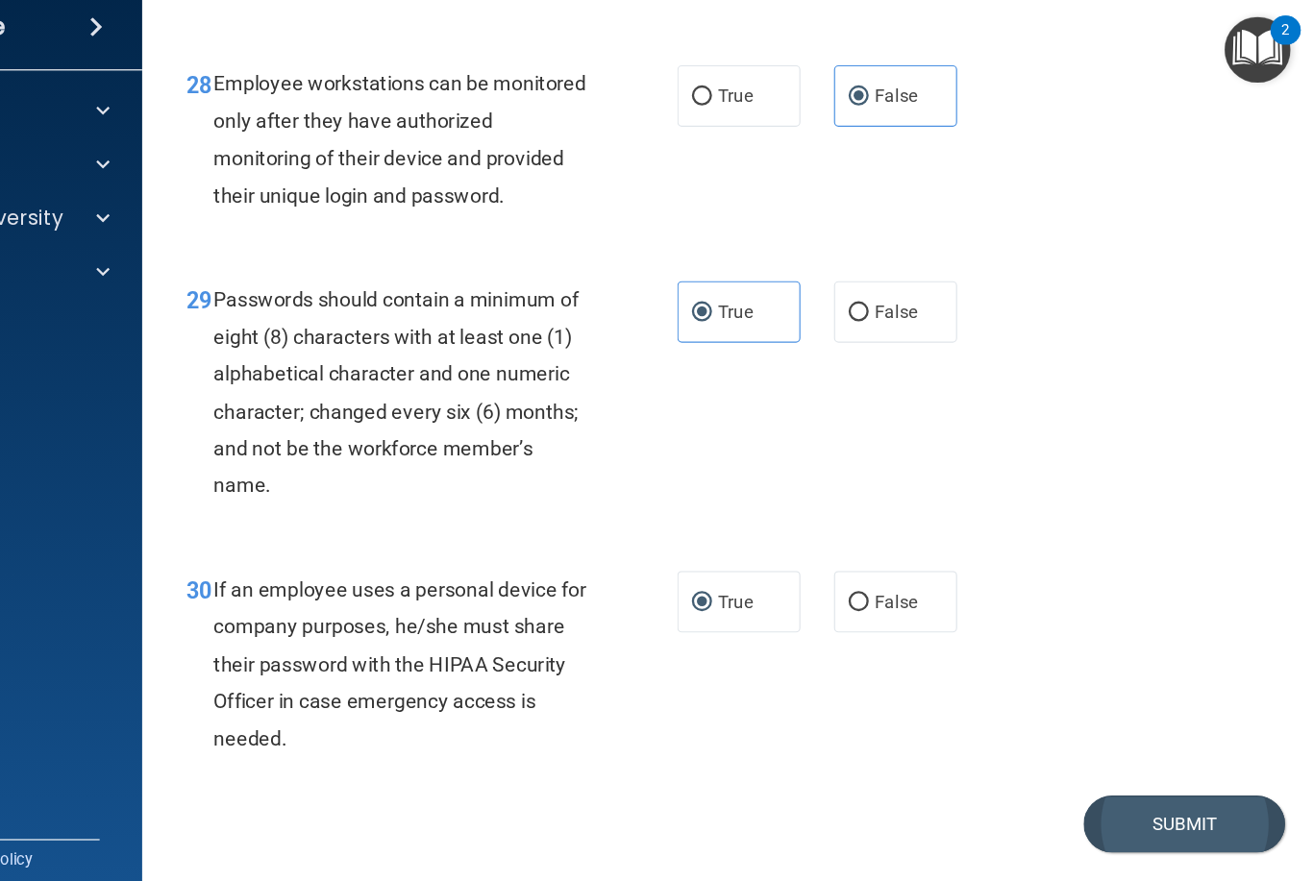
click at [1116, 756] on button "Submit" at bounding box center [1202, 780] width 173 height 49
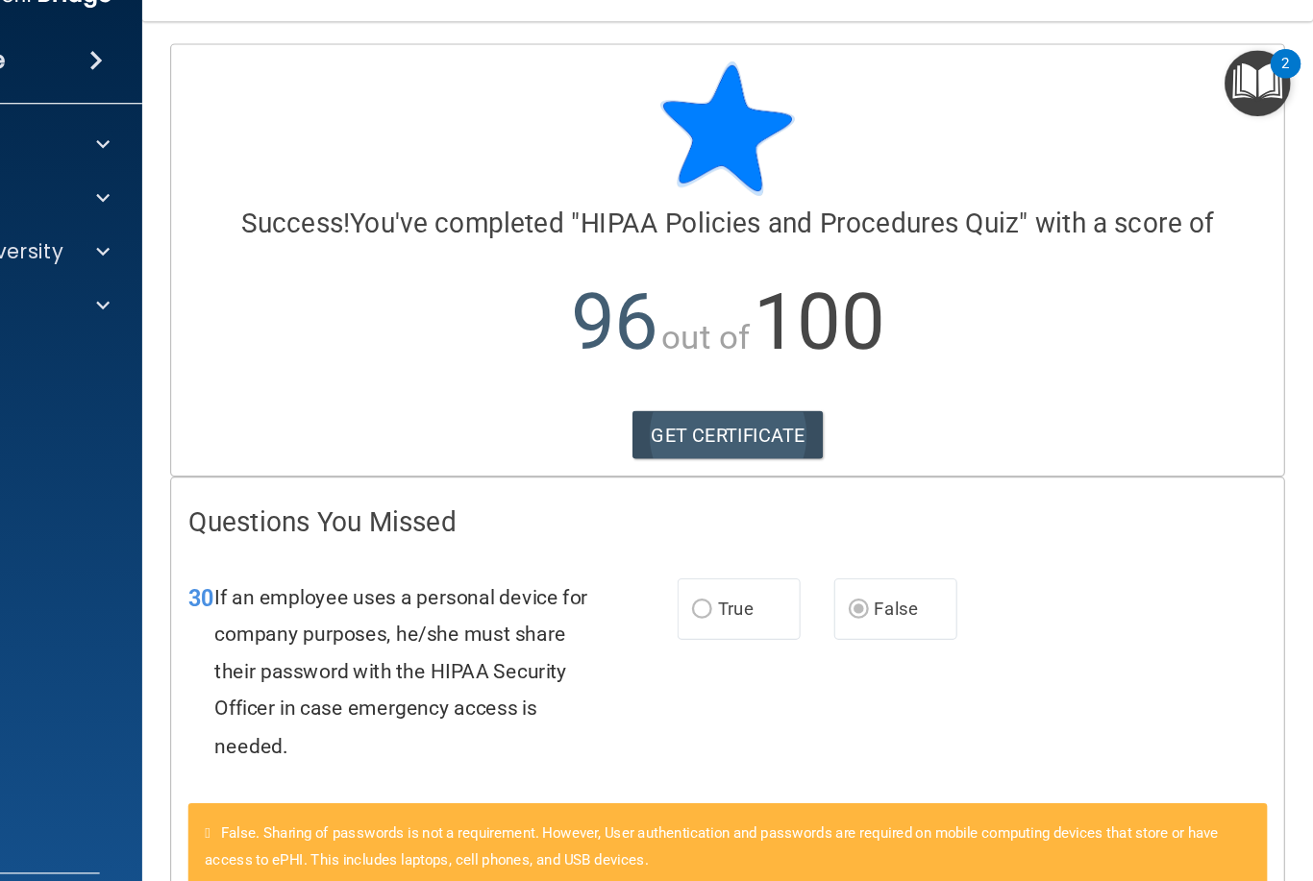
click at [729, 396] on link "GET CERTIFICATE" at bounding box center [811, 417] width 164 height 42
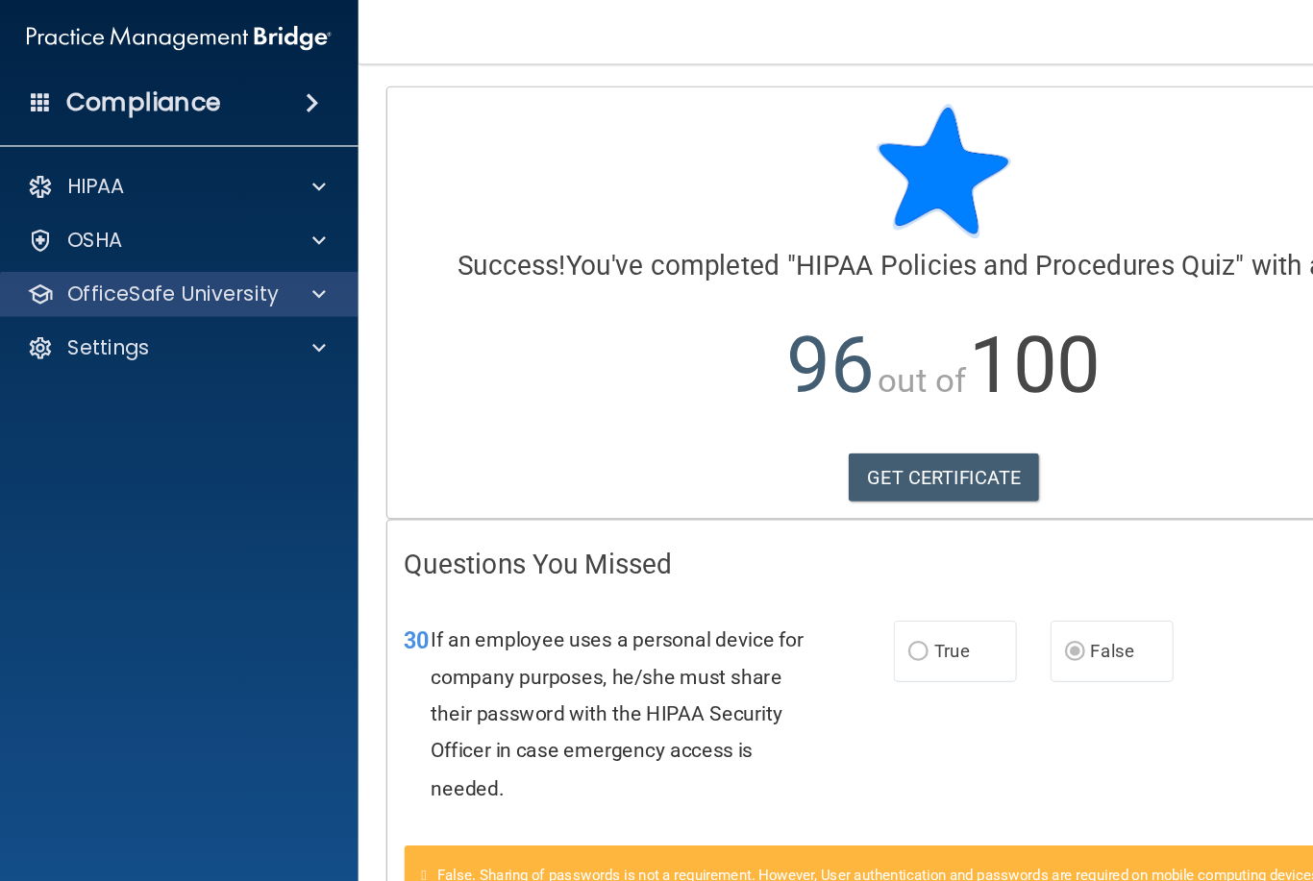
click at [151, 259] on p "OfficeSafe University" at bounding box center [149, 259] width 182 height 23
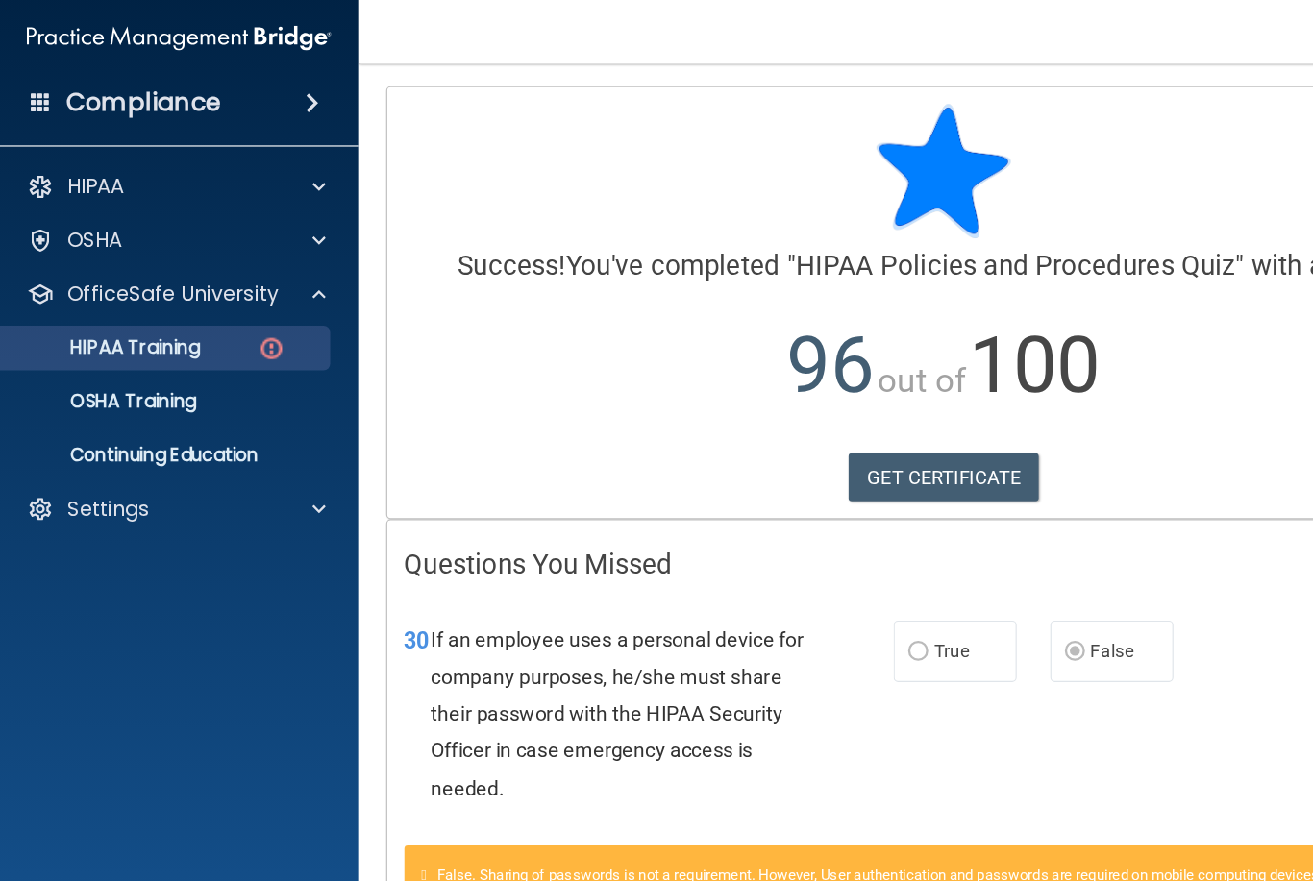
click at [114, 303] on p "HIPAA Training" at bounding box center [91, 305] width 159 height 19
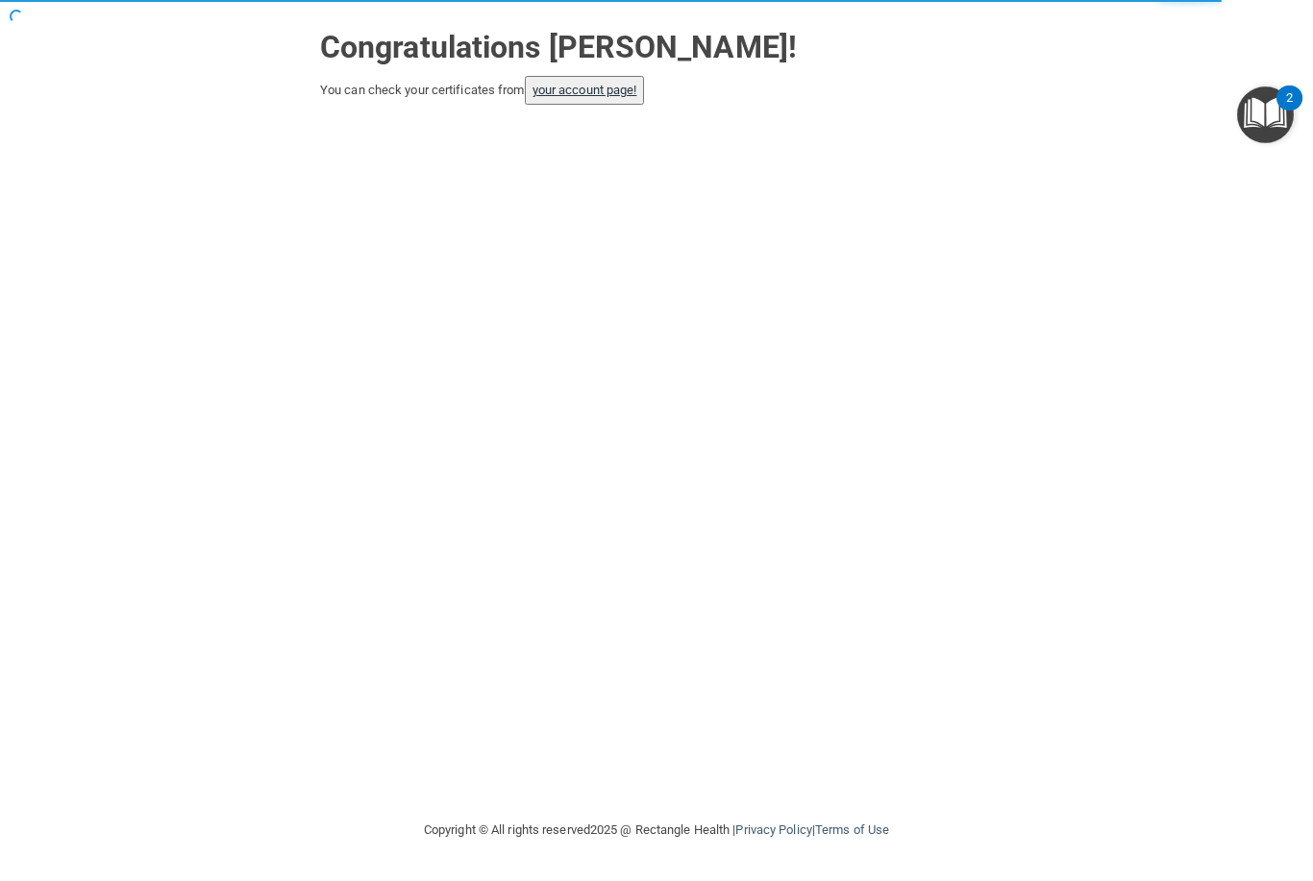
click at [593, 95] on link "your account page!" at bounding box center [585, 90] width 105 height 14
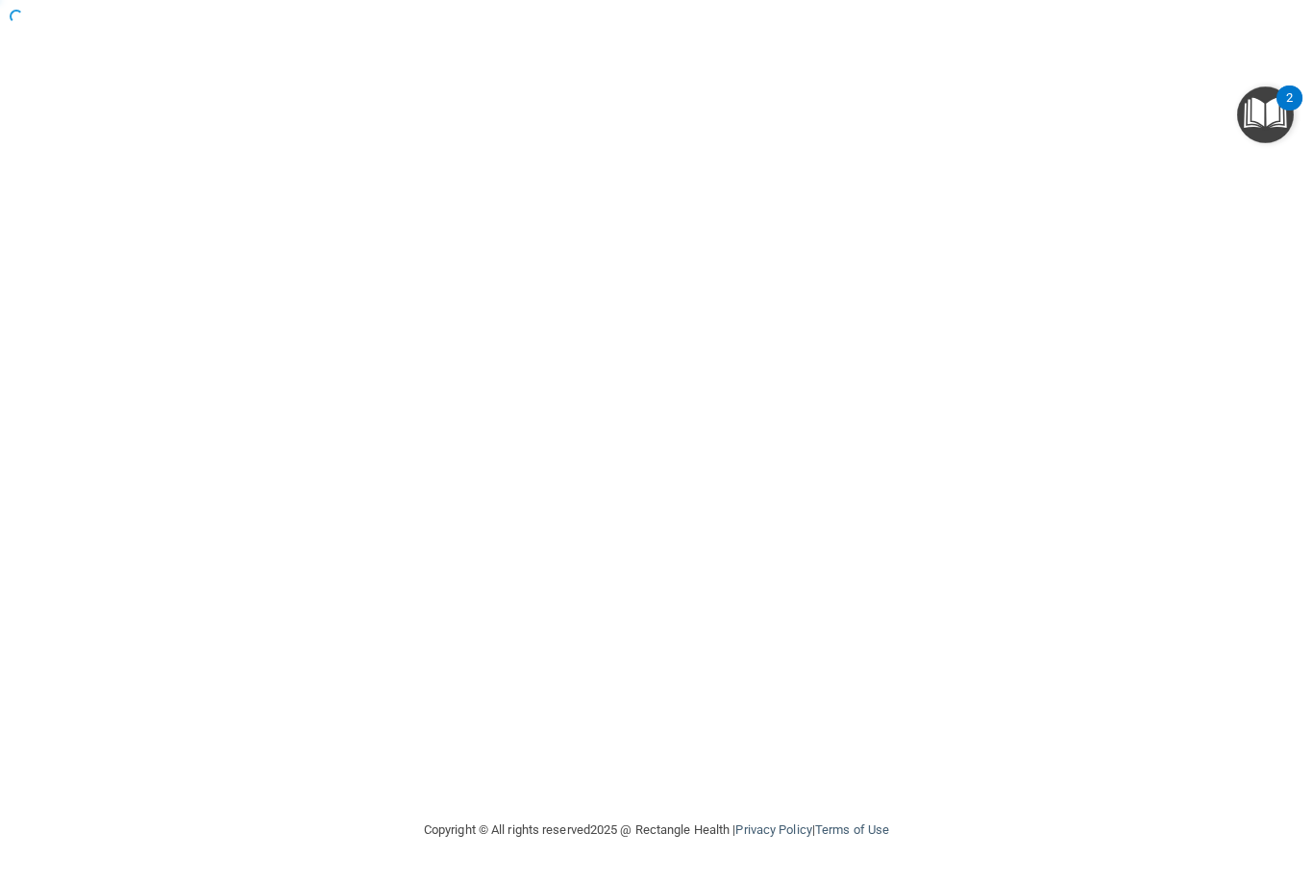
click at [632, 72] on div at bounding box center [656, 409] width 1236 height 781
